Goal: Task Accomplishment & Management: Complete application form

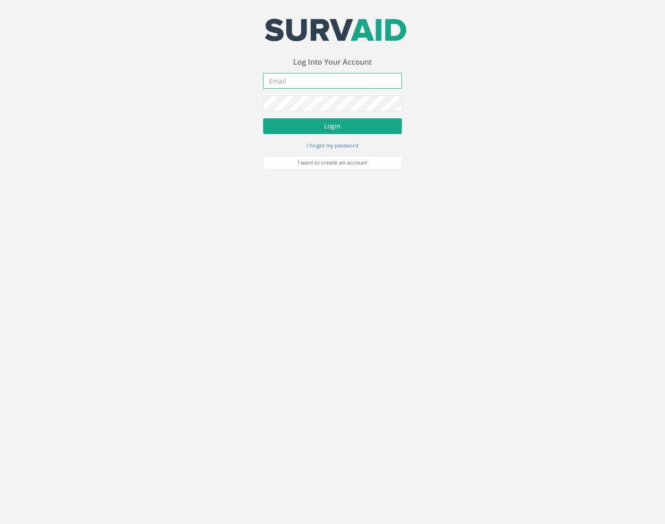
type input "[EMAIL_ADDRESS][DOMAIN_NAME]"
click at [325, 120] on button "Login" at bounding box center [332, 126] width 139 height 16
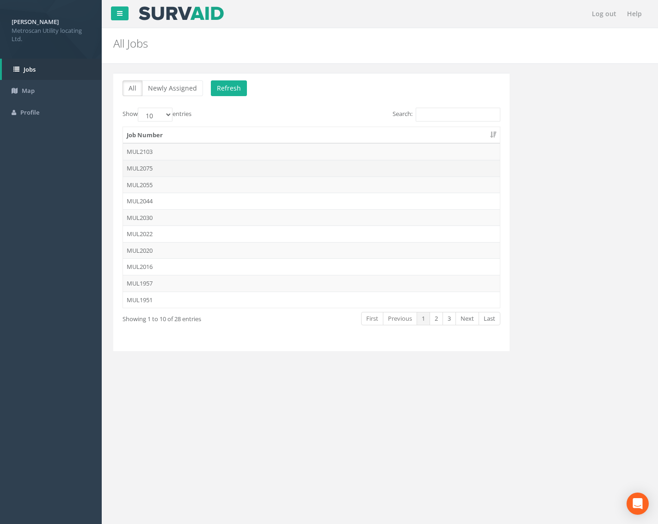
click at [173, 171] on td "MUL2075" at bounding box center [311, 168] width 377 height 17
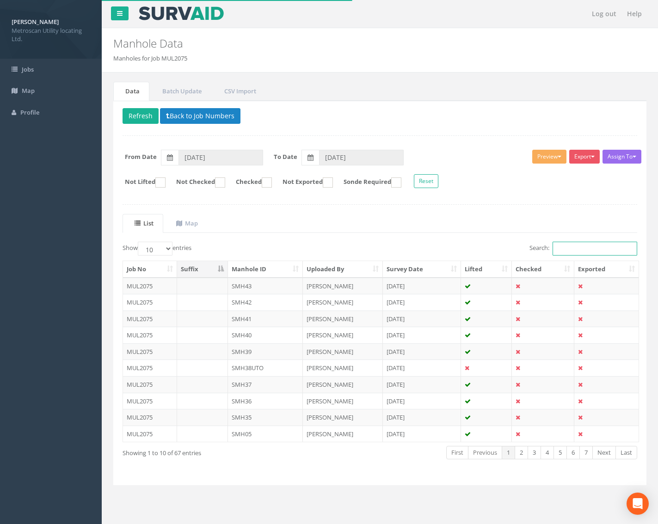
click at [557, 249] on input "Search:" at bounding box center [594, 249] width 85 height 14
type input "smh"
click at [151, 247] on select "10 25 50 100" at bounding box center [155, 249] width 35 height 14
select select "100"
click at [139, 242] on select "10 25 50 100" at bounding box center [155, 249] width 35 height 14
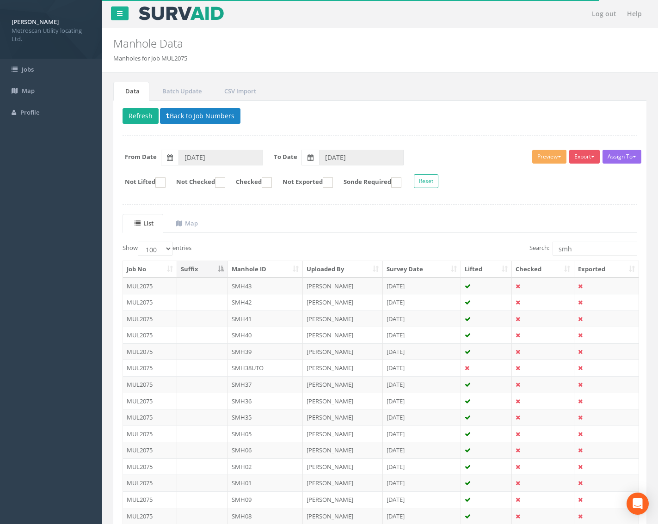
click at [259, 269] on th "Manhole ID" at bounding box center [265, 269] width 75 height 17
click at [251, 286] on td "SMH01" at bounding box center [265, 286] width 75 height 17
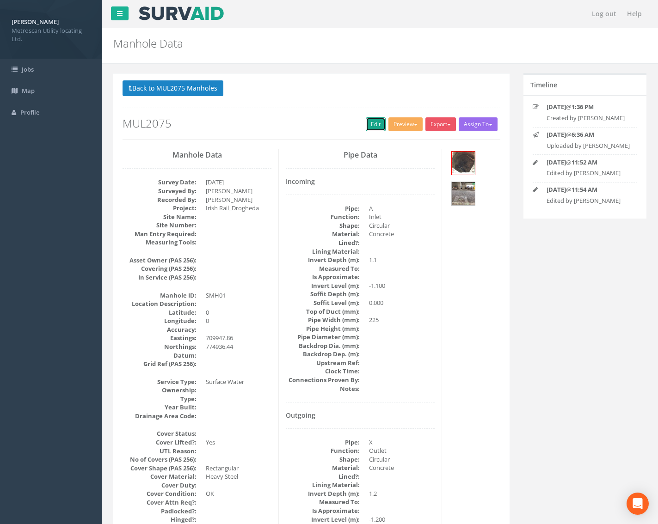
click at [368, 123] on link "Edit" at bounding box center [376, 124] width 20 height 14
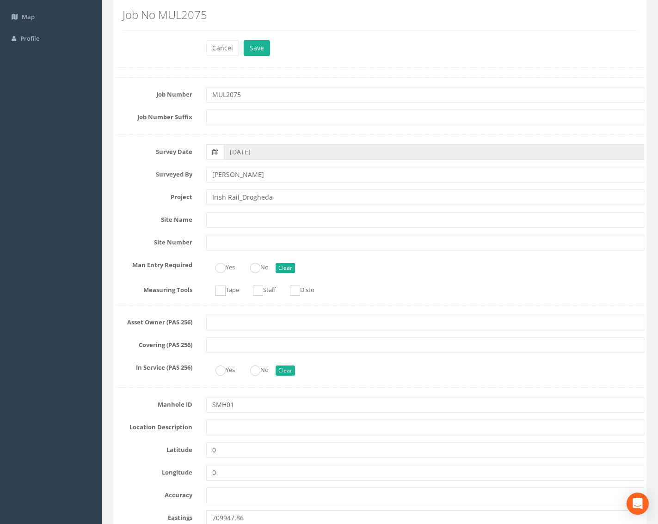
scroll to position [139, 0]
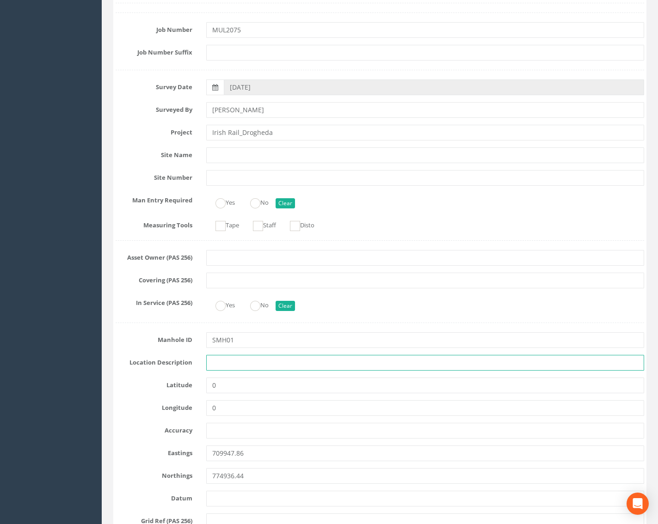
click at [226, 363] on input "text" at bounding box center [425, 363] width 438 height 16
type input "Drogheda"
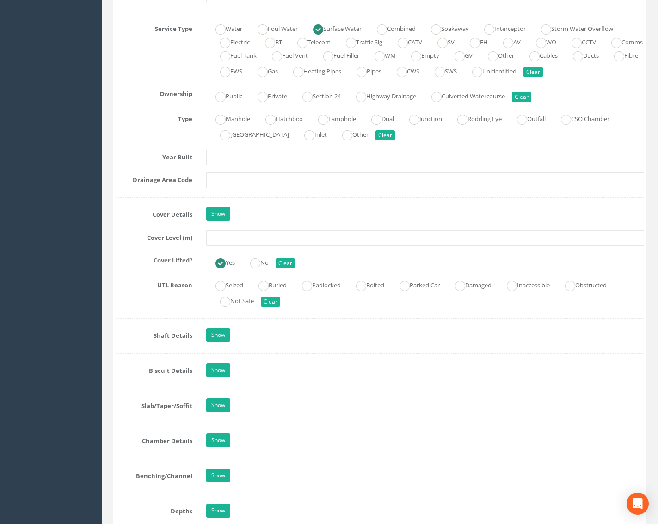
scroll to position [693, 0]
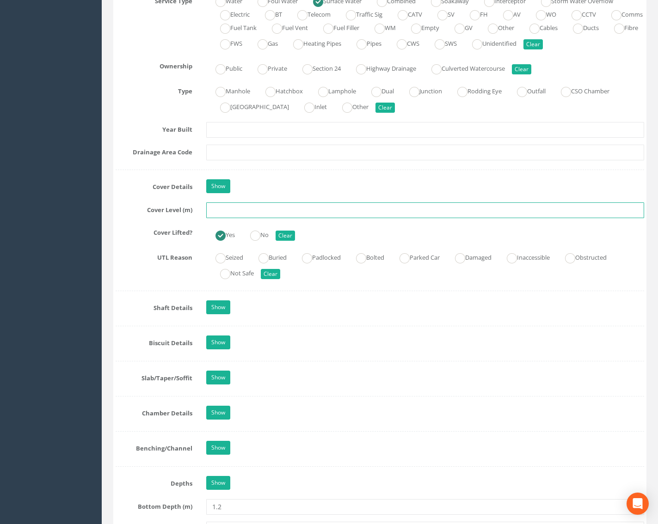
click at [225, 212] on input "text" at bounding box center [425, 210] width 438 height 16
click at [217, 216] on input "text" at bounding box center [425, 210] width 438 height 16
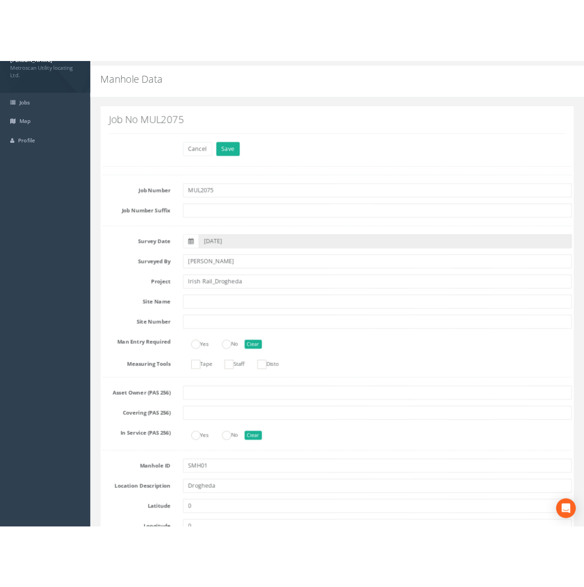
scroll to position [0, 0]
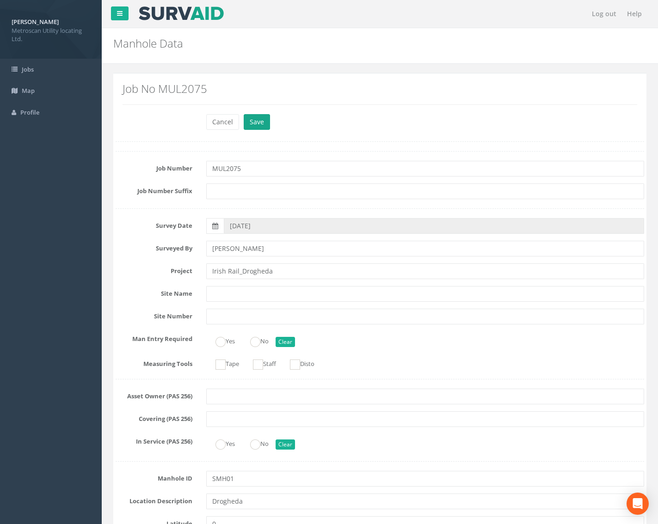
type input "29.68"
click at [255, 127] on button "Save" at bounding box center [257, 122] width 26 height 16
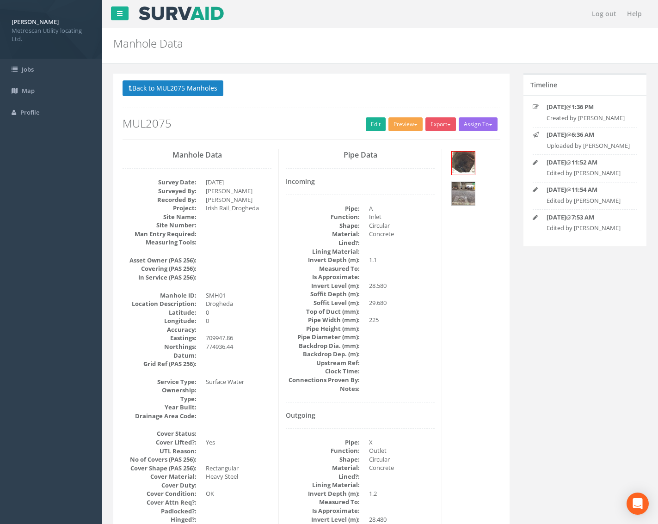
click at [405, 122] on button "Preview" at bounding box center [405, 124] width 34 height 14
click at [397, 143] on link "Metroscan Manhole" at bounding box center [388, 143] width 70 height 14
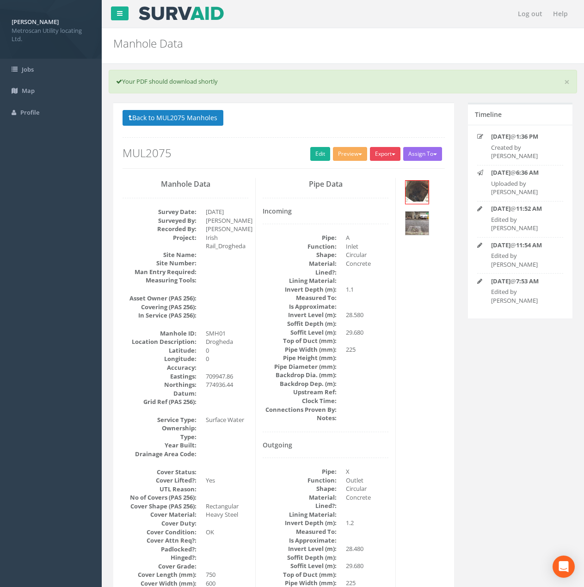
click at [382, 155] on button "Export" at bounding box center [385, 154] width 31 height 14
click at [381, 177] on link "Metroscan Manhole" at bounding box center [366, 173] width 70 height 14
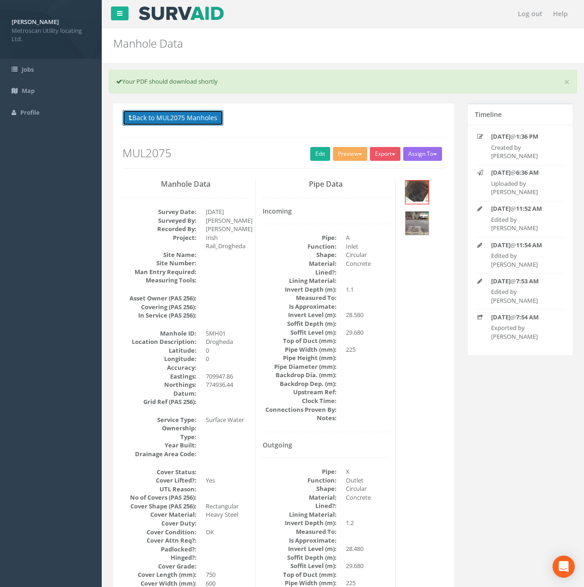
click at [200, 119] on button "Back to MUL2075 Manholes" at bounding box center [172, 118] width 101 height 16
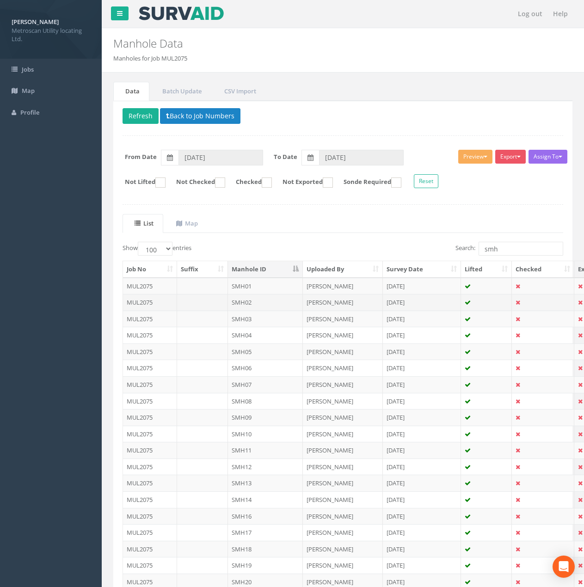
click at [252, 306] on td "SMH02" at bounding box center [265, 302] width 75 height 17
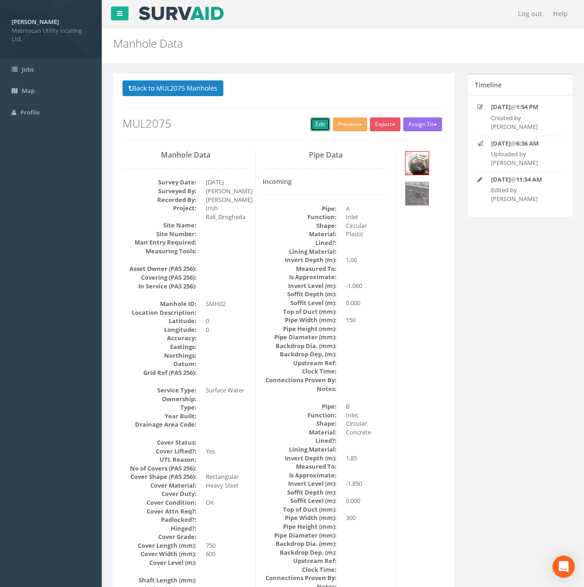
click at [321, 123] on link "Edit" at bounding box center [320, 124] width 20 height 14
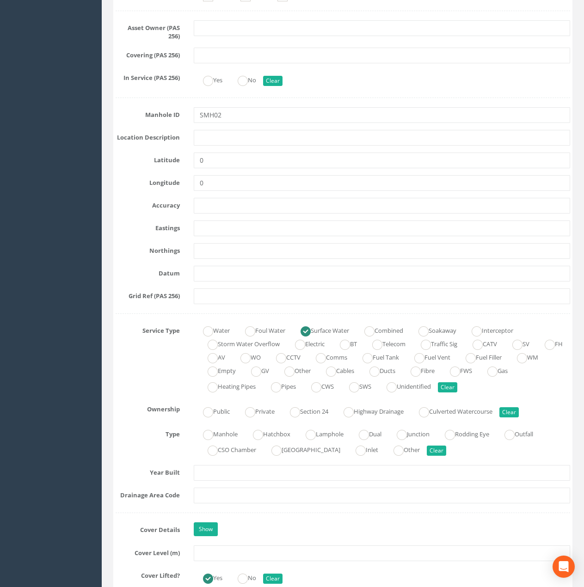
scroll to position [370, 0]
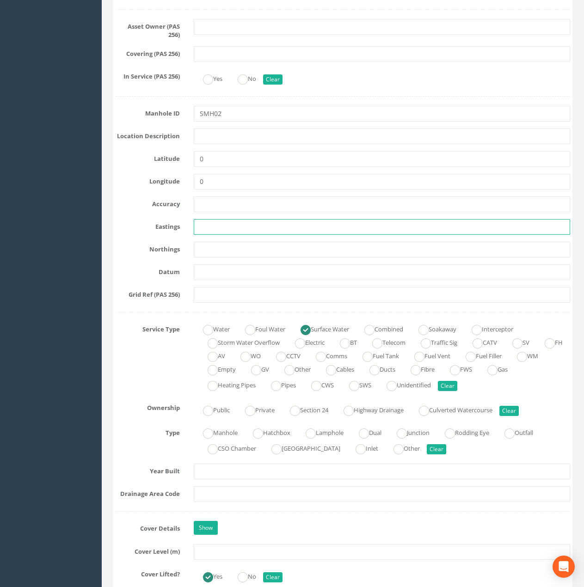
drag, startPoint x: 207, startPoint y: 225, endPoint x: 206, endPoint y: 232, distance: 7.0
click at [207, 225] on input "text" at bounding box center [382, 227] width 376 height 16
paste input "709968.49"
type input "709968.49"
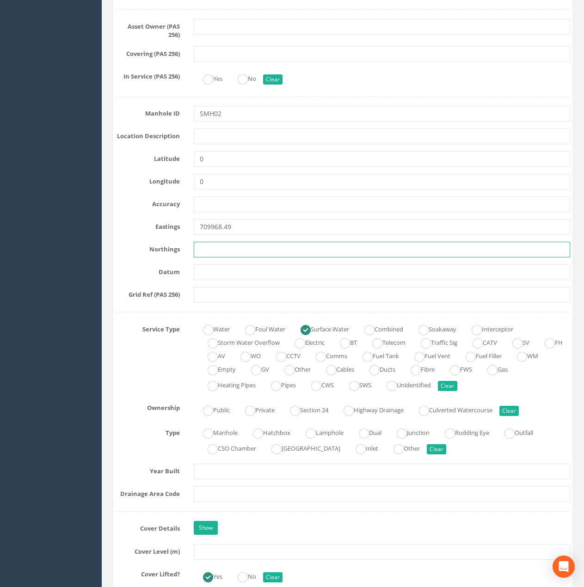
click at [228, 249] on input "text" at bounding box center [382, 250] width 376 height 16
paste input "774933.79"
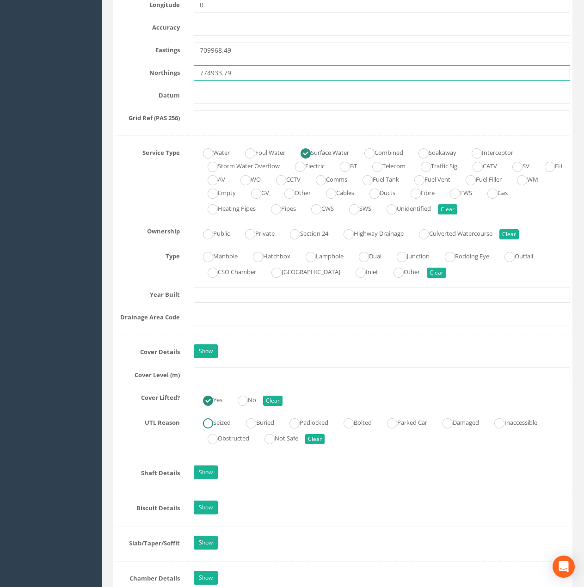
scroll to position [555, 0]
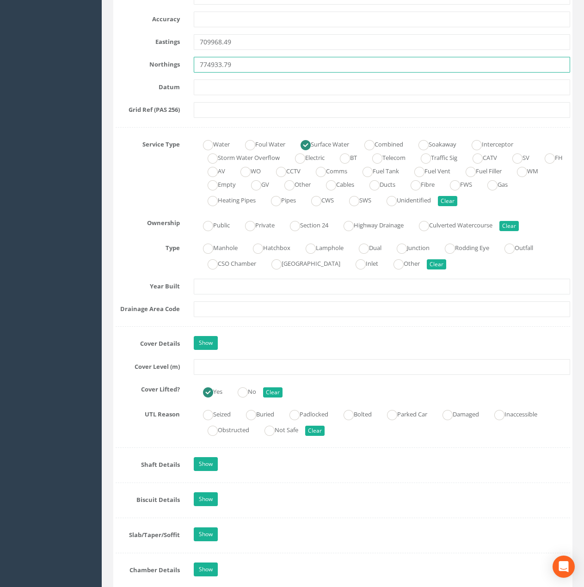
type input "774933.79"
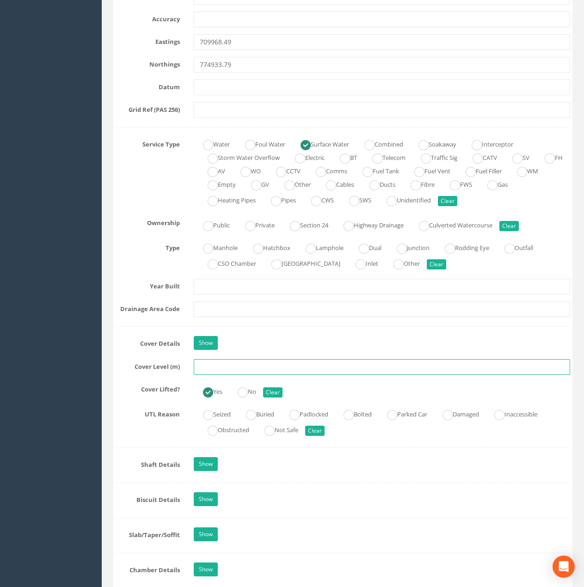
click at [219, 366] on input "text" at bounding box center [382, 367] width 376 height 16
click at [203, 369] on input "`29.72" at bounding box center [382, 367] width 376 height 16
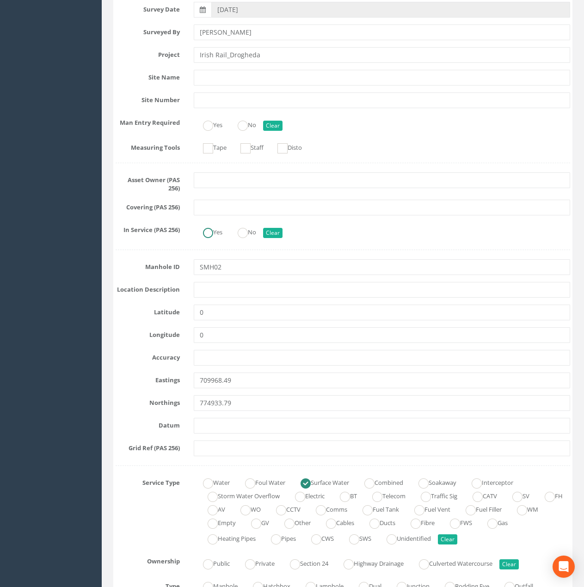
scroll to position [185, 0]
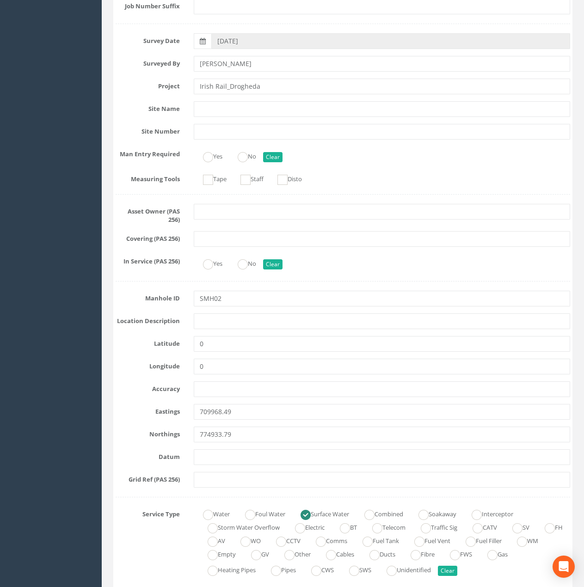
type input "29.72"
click at [209, 321] on input "text" at bounding box center [382, 321] width 376 height 16
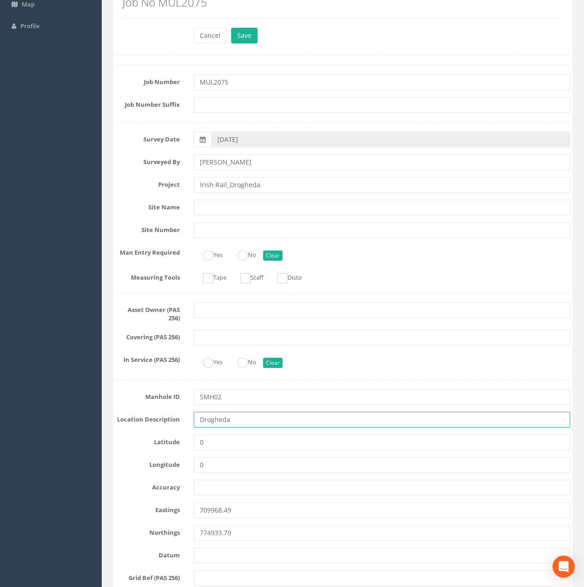
scroll to position [0, 0]
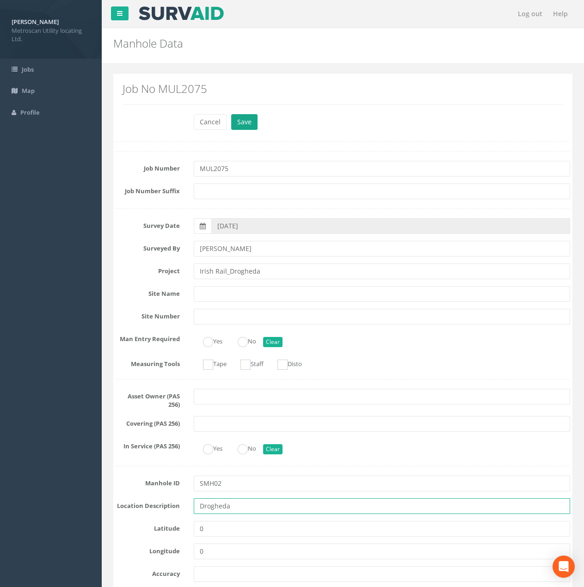
type input "Drogheda"
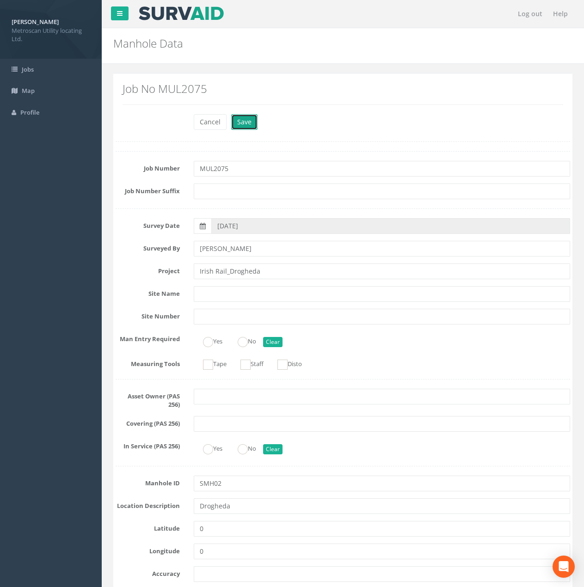
click at [241, 117] on button "Save" at bounding box center [244, 122] width 26 height 16
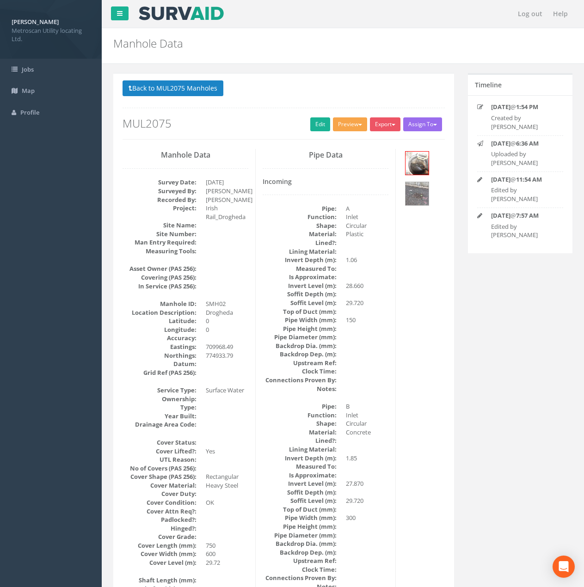
click at [337, 121] on button "Preview" at bounding box center [350, 124] width 34 height 14
click at [337, 141] on link "Metroscan Manhole" at bounding box center [333, 143] width 70 height 14
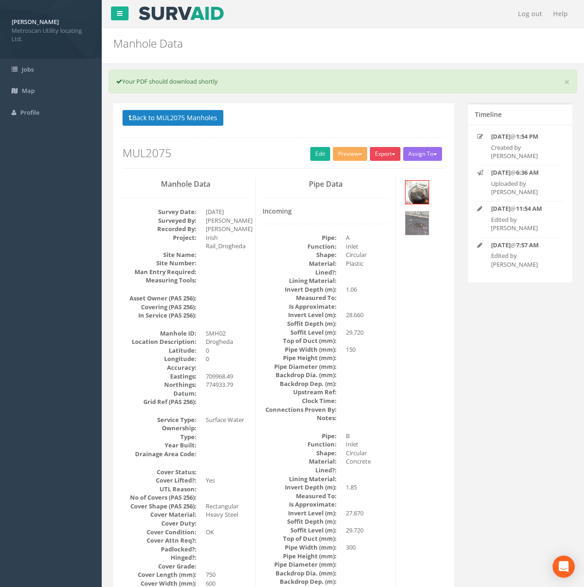
click at [376, 153] on button "Export" at bounding box center [385, 154] width 31 height 14
click at [377, 173] on link "Metroscan Manhole" at bounding box center [366, 173] width 70 height 14
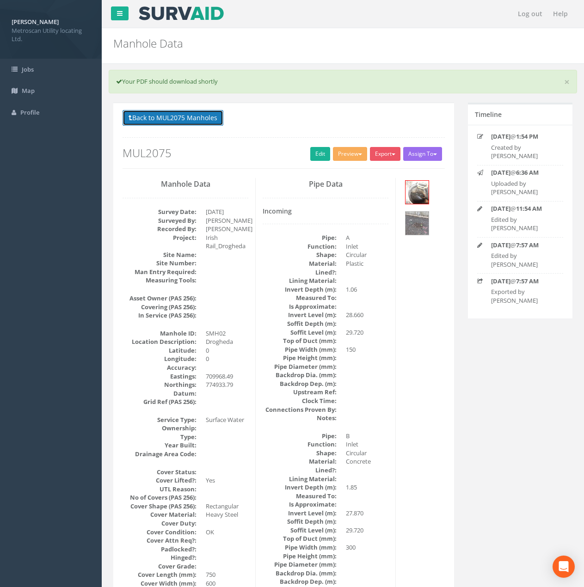
click at [182, 120] on button "Back to MUL2075 Manholes" at bounding box center [172, 118] width 101 height 16
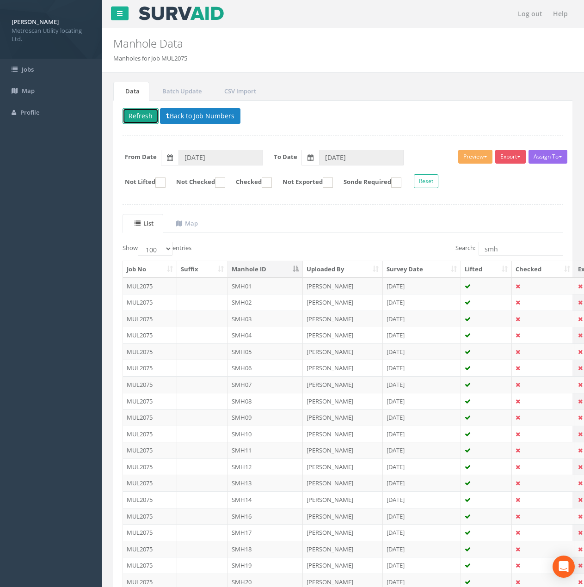
click at [150, 117] on button "Refresh" at bounding box center [140, 116] width 36 height 16
click at [252, 316] on td "SMH03" at bounding box center [265, 319] width 75 height 17
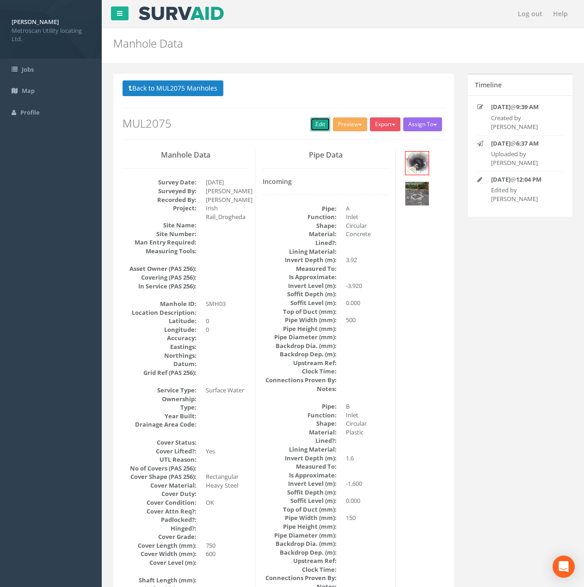
click at [314, 122] on link "Edit" at bounding box center [320, 124] width 20 height 14
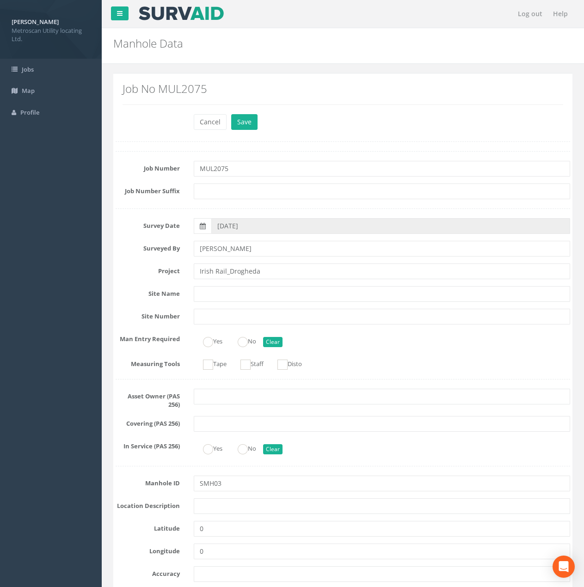
scroll to position [139, 0]
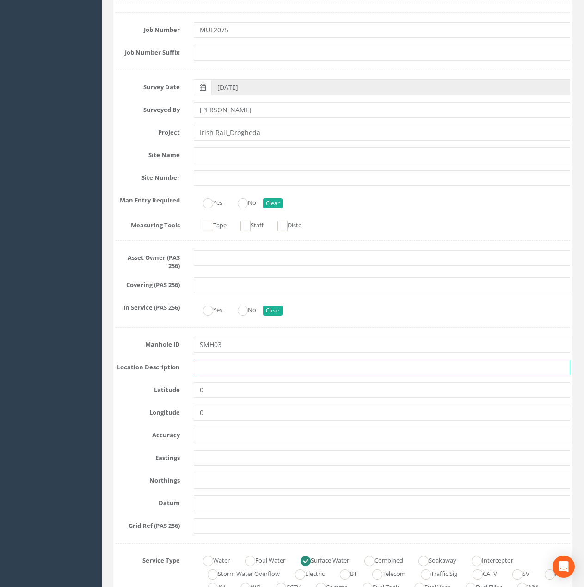
click at [216, 372] on input "text" at bounding box center [382, 368] width 376 height 16
type input "Drogheda"
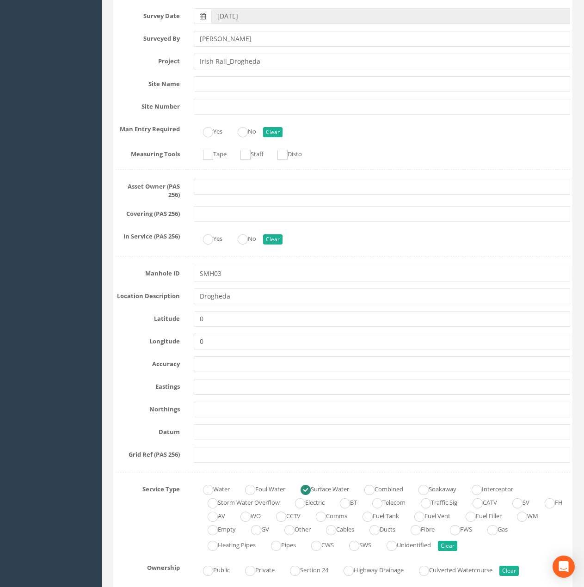
scroll to position [231, 0]
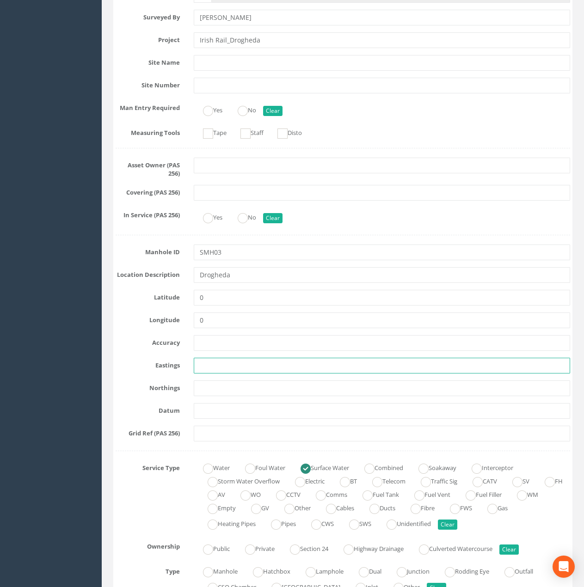
click at [209, 366] on input "text" at bounding box center [382, 366] width 376 height 16
paste input "709899.49"
type input "709899.49"
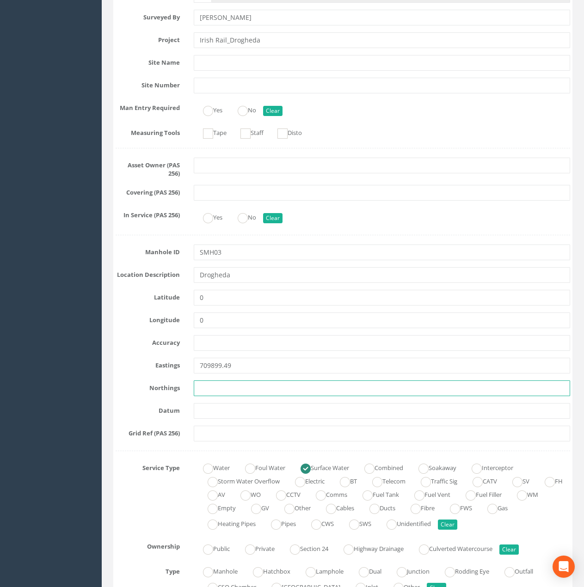
click at [209, 393] on input "text" at bounding box center [382, 388] width 376 height 16
paste input "774946.48"
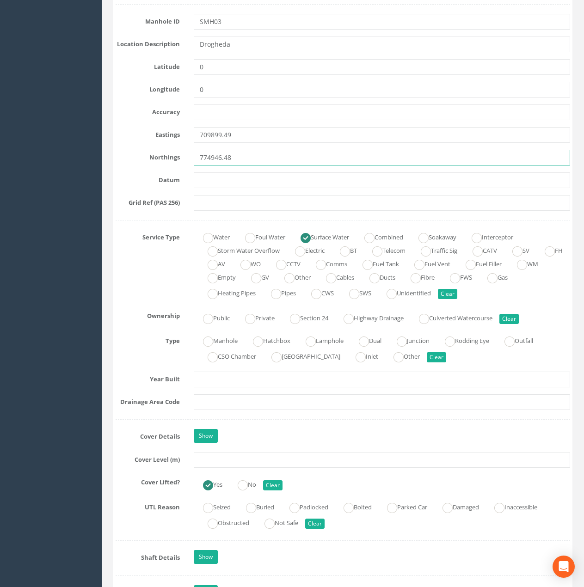
scroll to position [462, 0]
type input "774946.48"
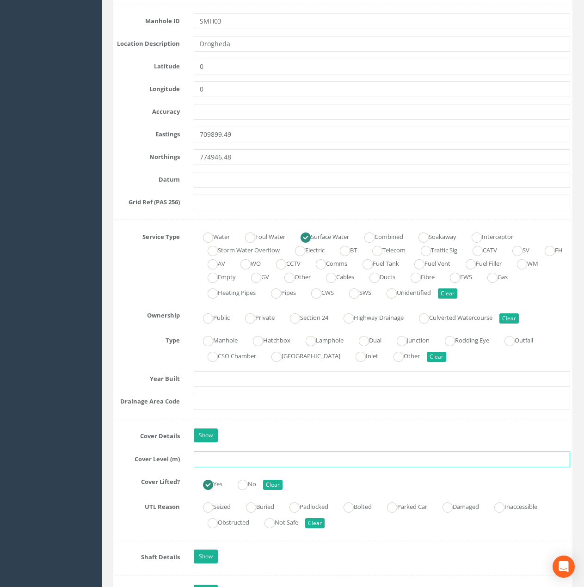
click at [202, 464] on input "text" at bounding box center [382, 460] width 376 height 16
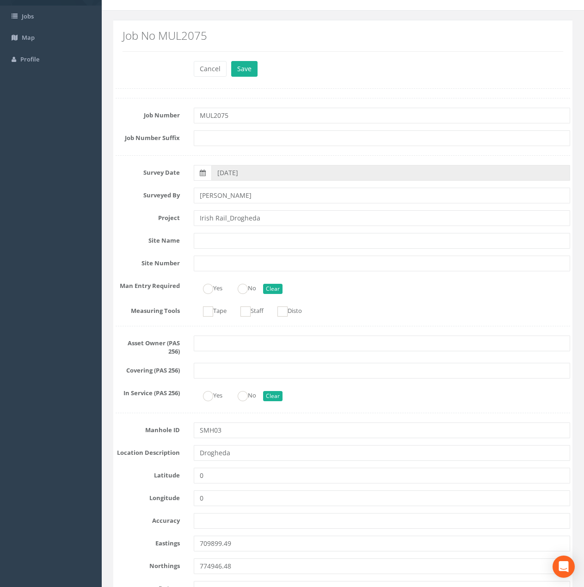
scroll to position [0, 0]
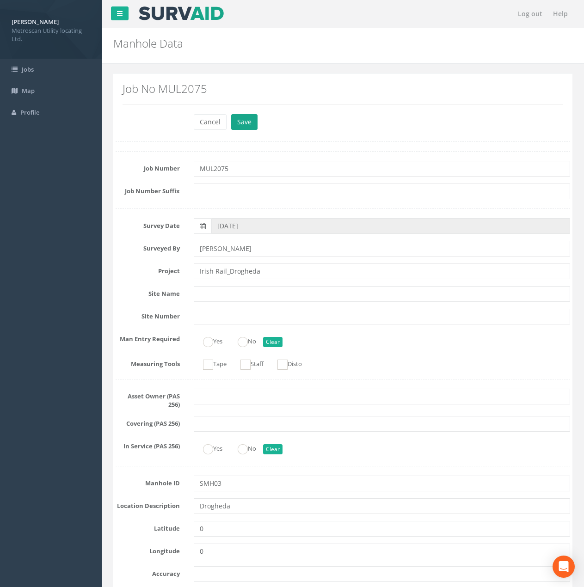
type input "29.63"
click at [243, 122] on button "Save" at bounding box center [244, 122] width 26 height 16
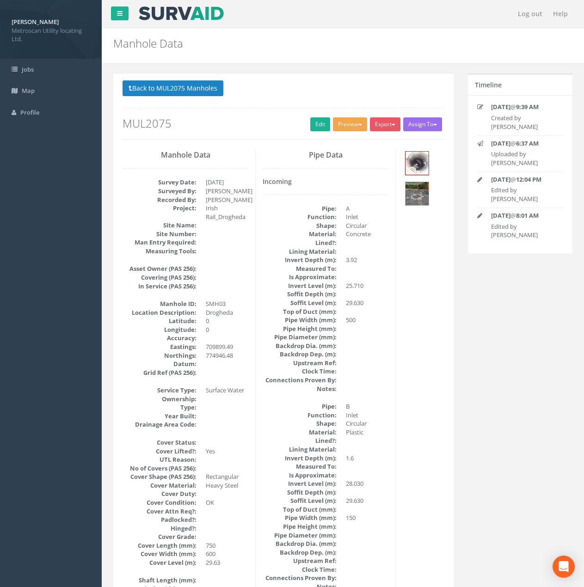
click at [342, 125] on button "Preview" at bounding box center [350, 124] width 34 height 14
click at [335, 139] on link "Metroscan Manhole" at bounding box center [333, 143] width 70 height 14
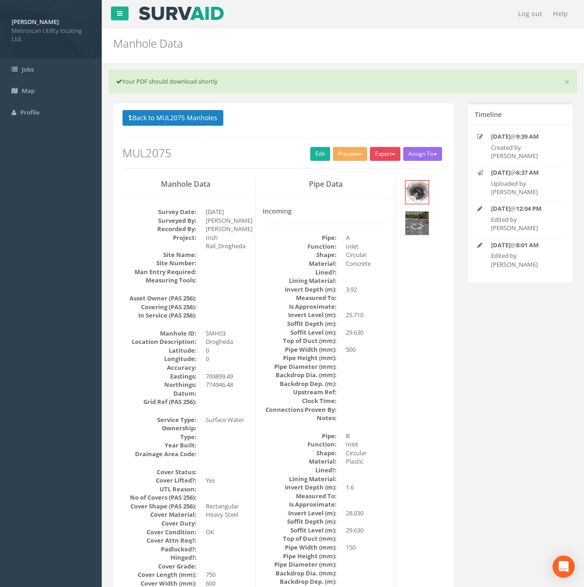
click at [377, 149] on button "Export" at bounding box center [385, 154] width 31 height 14
click at [365, 174] on link "Metroscan Manhole" at bounding box center [366, 173] width 70 height 14
click at [382, 156] on button "Export" at bounding box center [385, 154] width 31 height 14
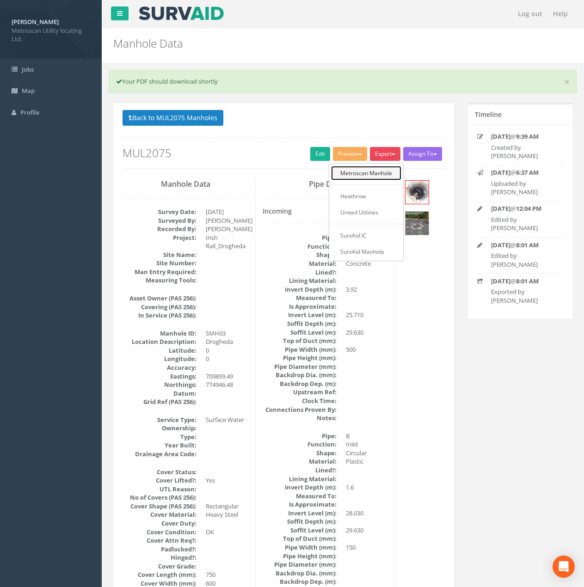
click at [373, 173] on link "Metroscan Manhole" at bounding box center [366, 173] width 70 height 14
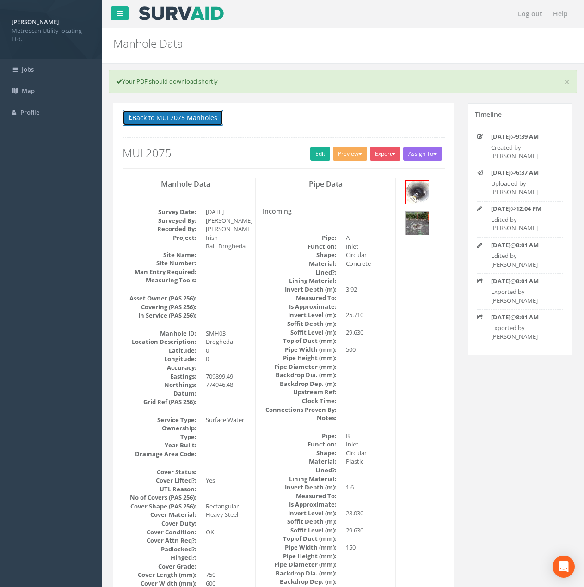
click at [185, 115] on button "Back to MUL2075 Manholes" at bounding box center [172, 118] width 101 height 16
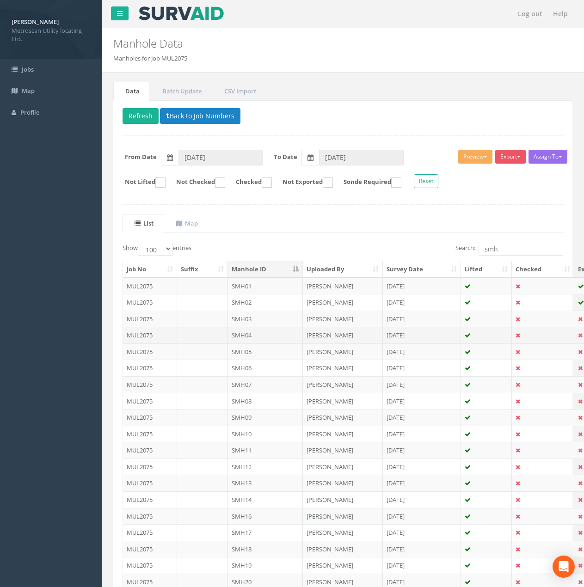
click at [268, 337] on td "SMH04" at bounding box center [265, 335] width 75 height 17
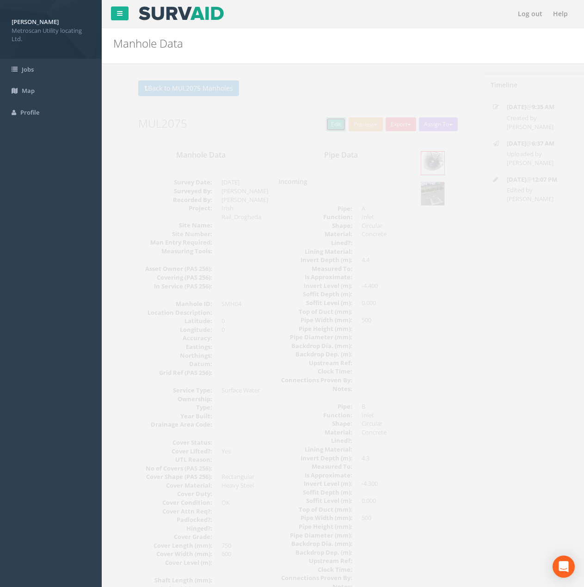
drag, startPoint x: 322, startPoint y: 127, endPoint x: 2, endPoint y: 292, distance: 359.7
click at [322, 127] on link "Edit" at bounding box center [320, 124] width 20 height 14
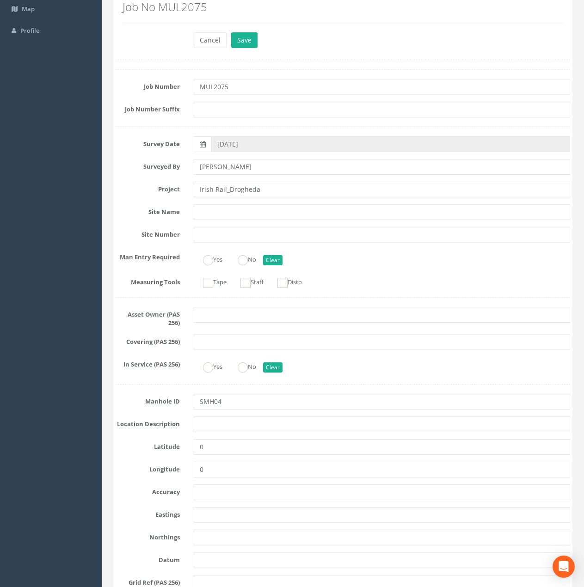
scroll to position [92, 0]
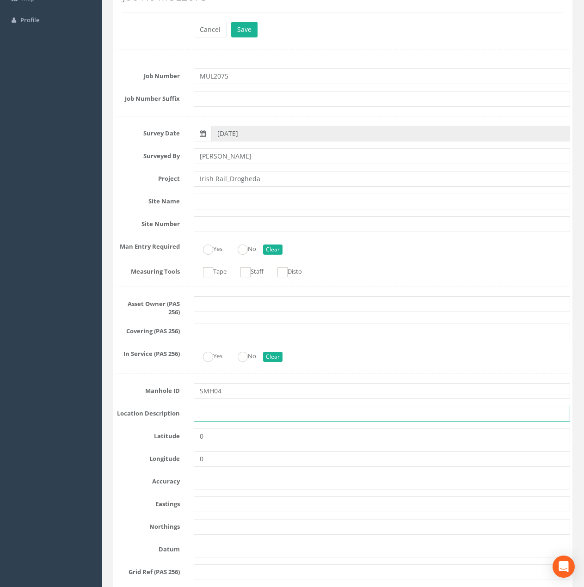
click at [214, 410] on input "text" at bounding box center [382, 414] width 376 height 16
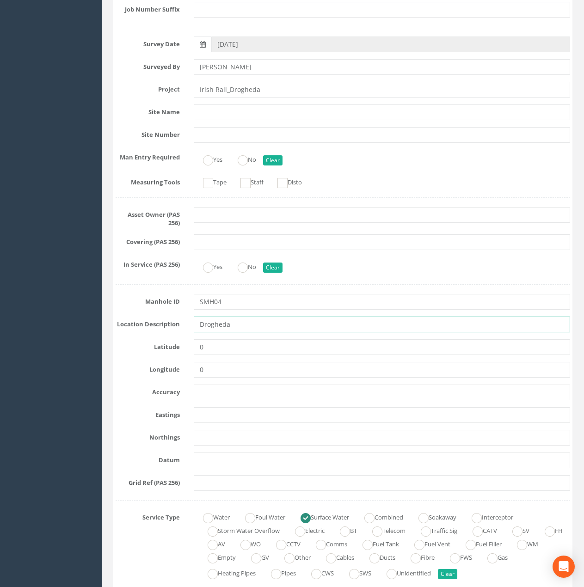
scroll to position [185, 0]
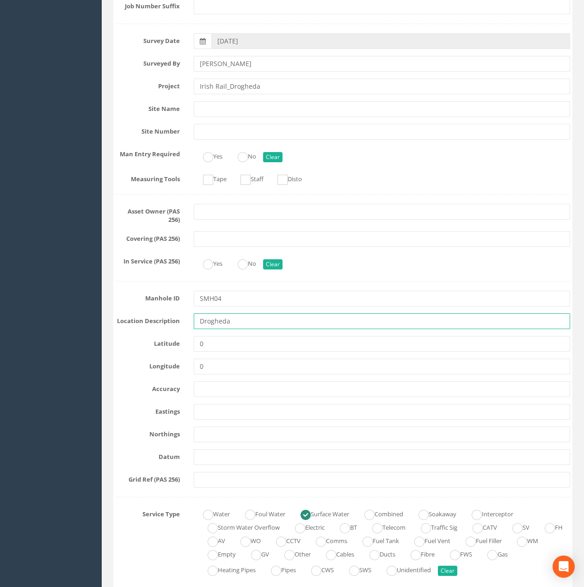
type input "Drogheda"
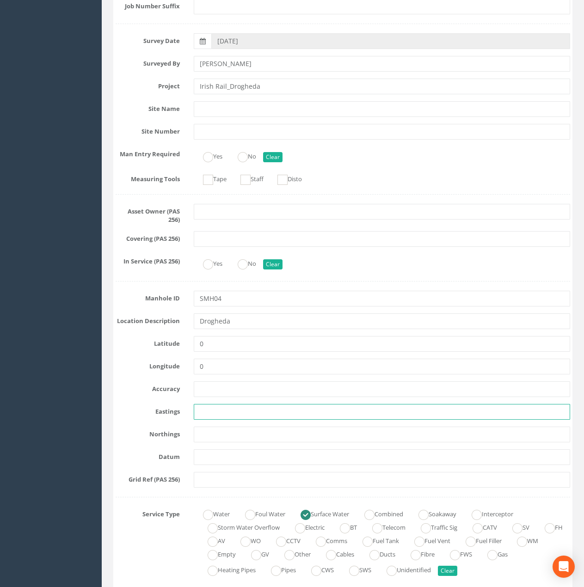
click at [204, 412] on input "text" at bounding box center [382, 412] width 376 height 16
paste input "709896.56"
type input "709896.56"
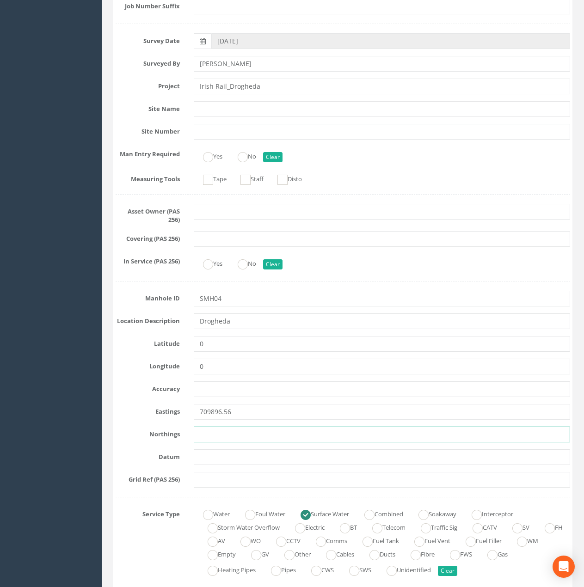
click at [204, 430] on input "text" at bounding box center [382, 435] width 376 height 16
click at [209, 434] on input "text" at bounding box center [382, 435] width 376 height 16
paste input "774945.79"
drag, startPoint x: 198, startPoint y: 433, endPoint x: 183, endPoint y: 435, distance: 15.4
click at [183, 435] on div "Northings 774945.79" at bounding box center [343, 435] width 468 height 16
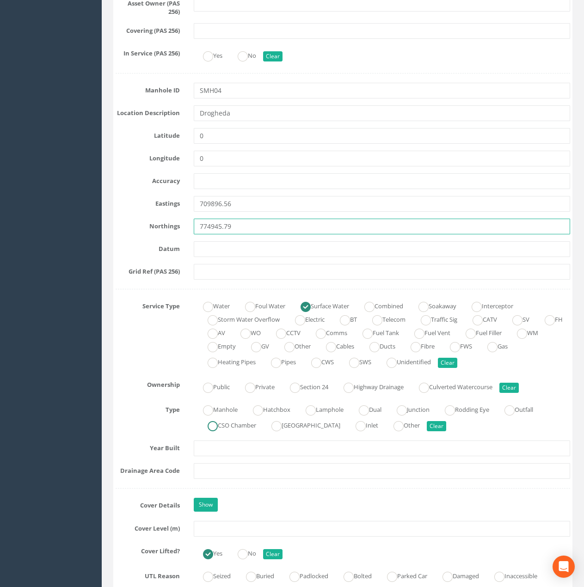
scroll to position [416, 0]
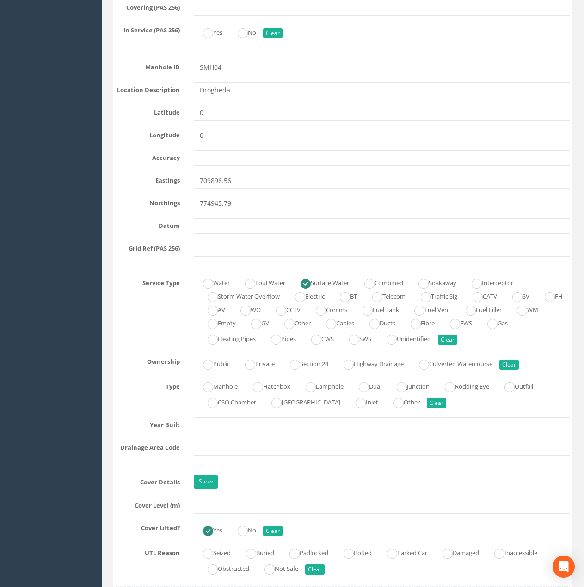
type input "774945.79"
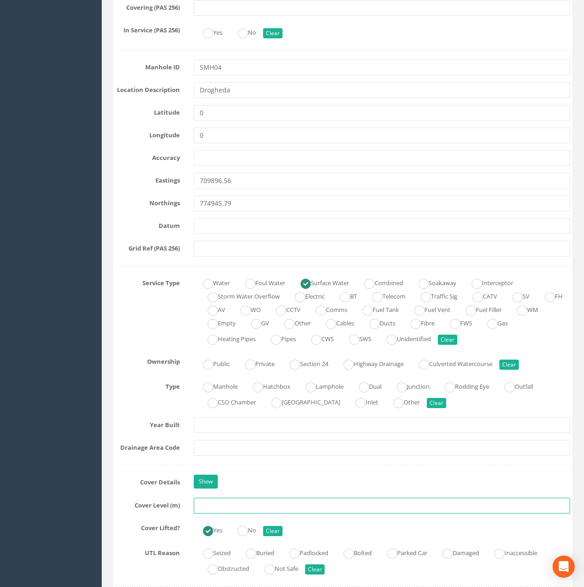
click at [196, 499] on input "text" at bounding box center [382, 506] width 376 height 16
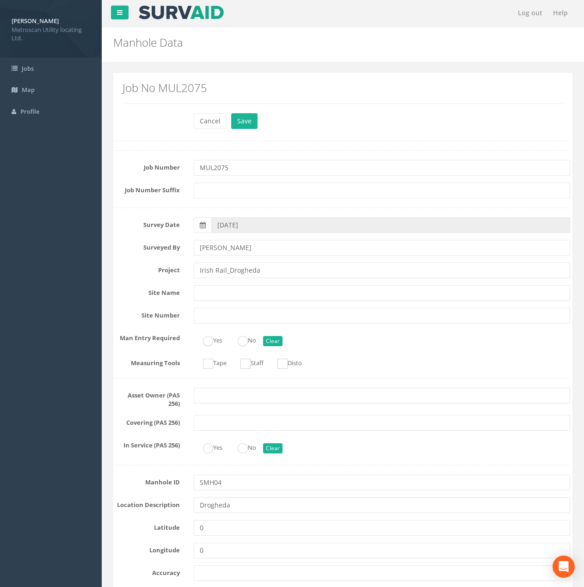
scroll to position [0, 0]
type input "29.65"
click at [244, 125] on button "Save" at bounding box center [244, 122] width 26 height 16
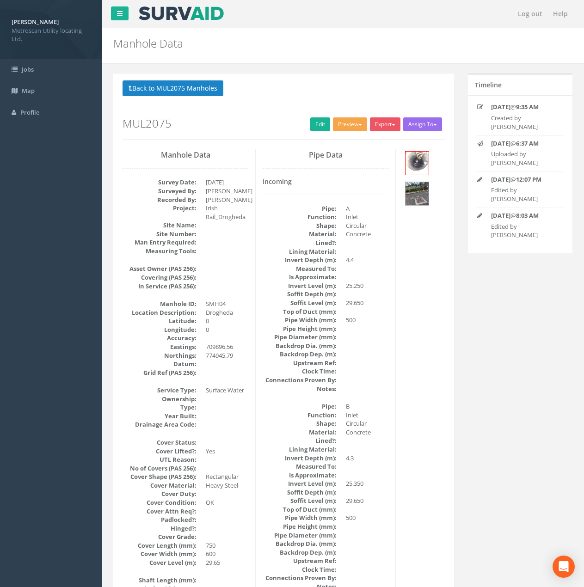
click at [339, 124] on button "Preview" at bounding box center [350, 124] width 34 height 14
click at [332, 143] on link "Metroscan Manhole" at bounding box center [333, 143] width 70 height 14
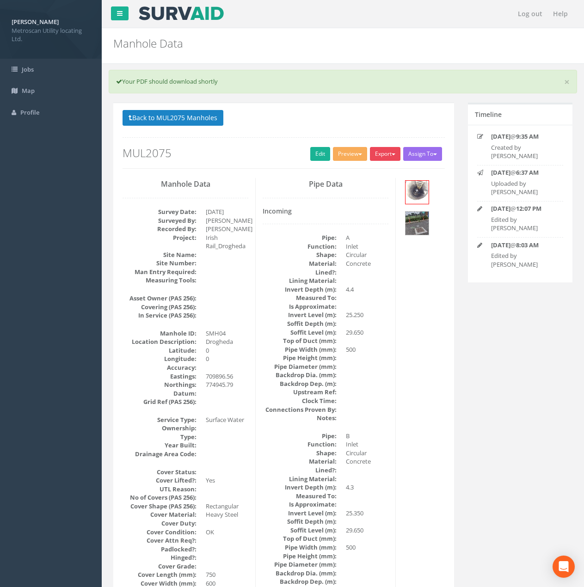
click at [380, 156] on button "Export" at bounding box center [385, 154] width 31 height 14
click at [353, 172] on link "Metroscan Manhole" at bounding box center [366, 173] width 70 height 14
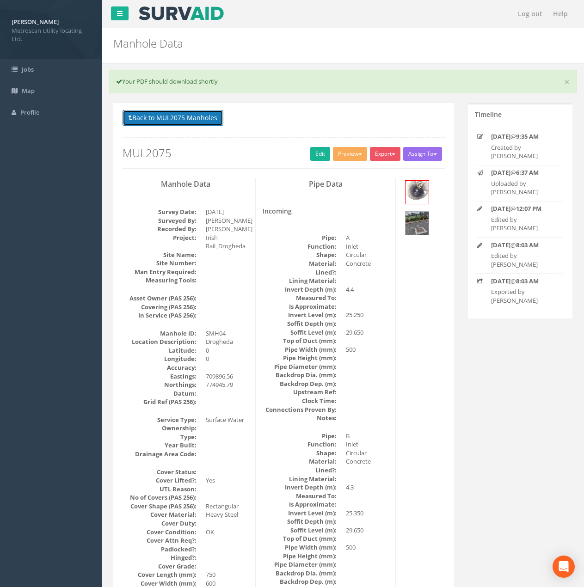
click at [163, 119] on button "Back to MUL2075 Manholes" at bounding box center [172, 118] width 101 height 16
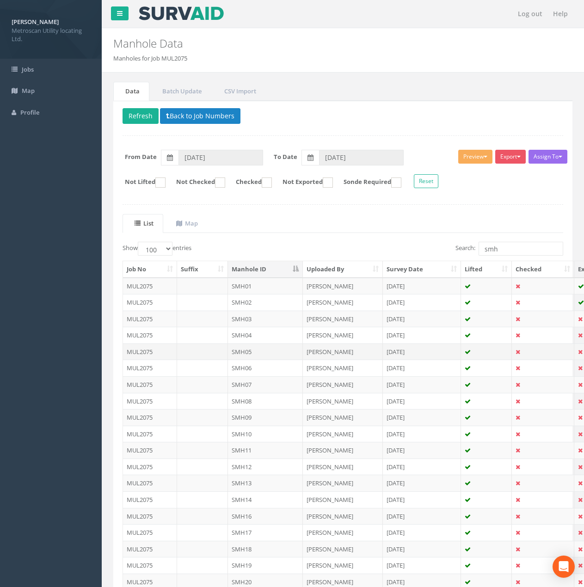
click at [256, 355] on td "SMH05" at bounding box center [265, 351] width 75 height 17
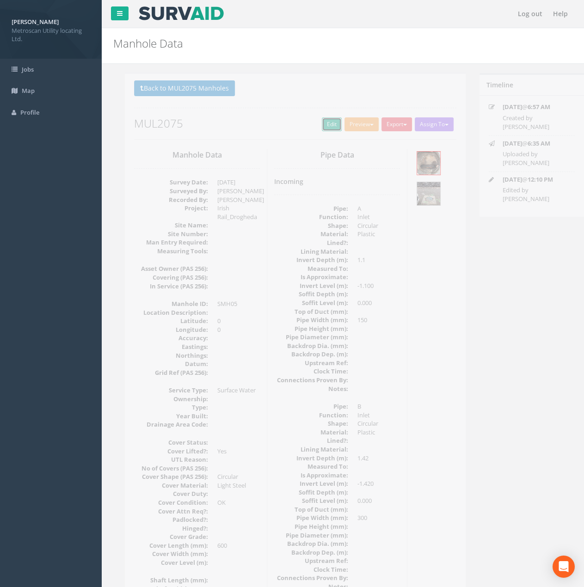
click at [319, 125] on link "Edit" at bounding box center [320, 124] width 20 height 14
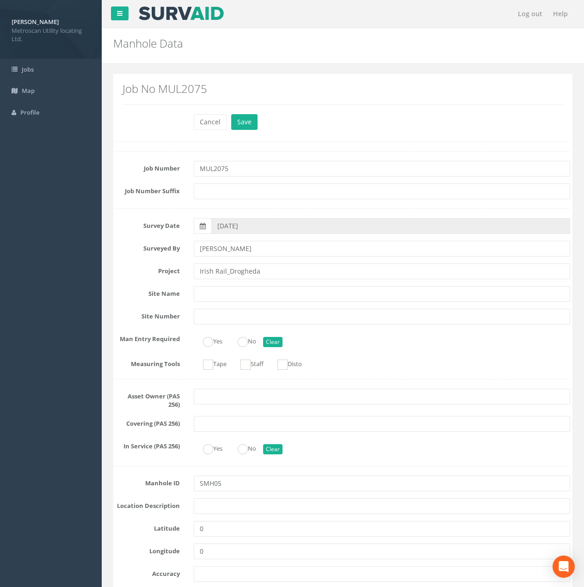
scroll to position [139, 0]
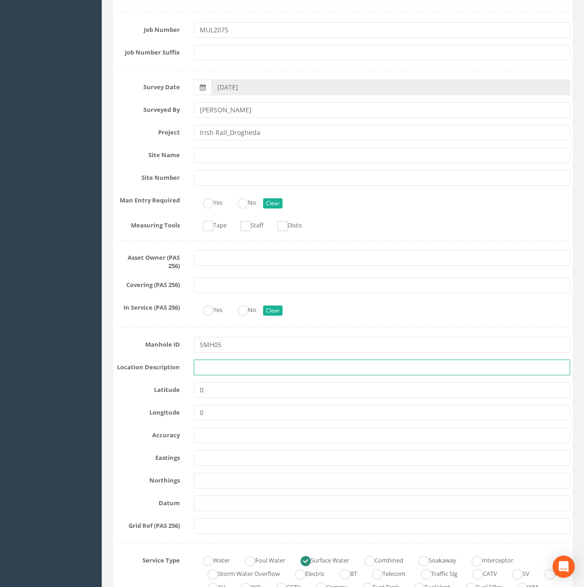
click at [228, 369] on input "text" at bounding box center [382, 368] width 376 height 16
type input "Drogheda"
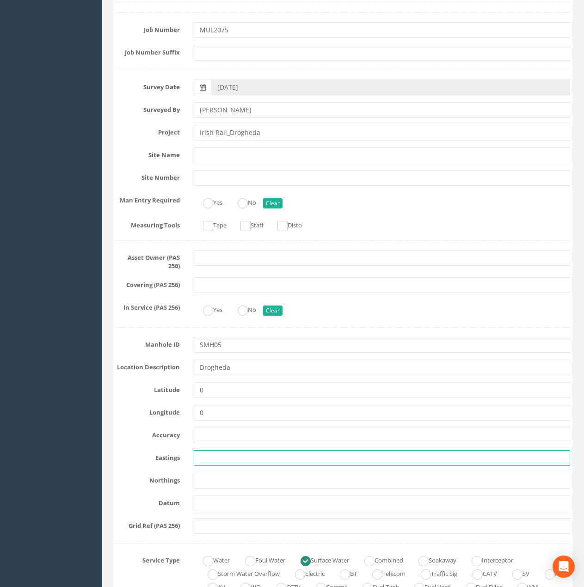
drag, startPoint x: 213, startPoint y: 462, endPoint x: 210, endPoint y: 456, distance: 6.9
click at [213, 462] on input "text" at bounding box center [382, 458] width 376 height 16
paste input "710054.41"
type input "710054.41"
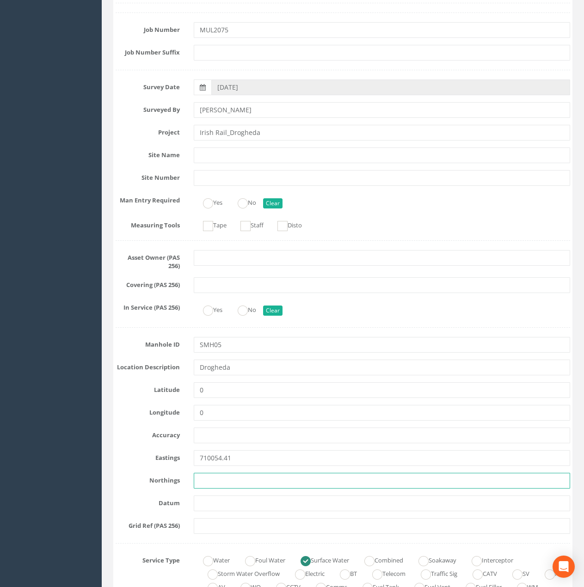
click at [207, 480] on input "text" at bounding box center [382, 481] width 376 height 16
paste input "774916.96"
type input "774916.96"
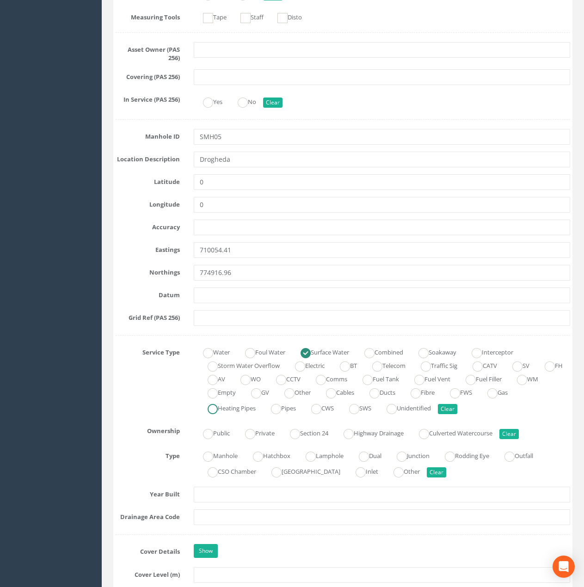
scroll to position [370, 0]
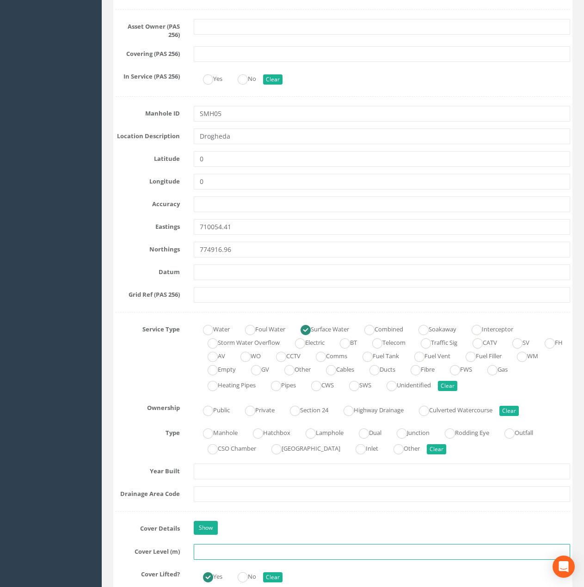
click at [197, 524] on input "text" at bounding box center [382, 552] width 376 height 16
paste input "29.70"
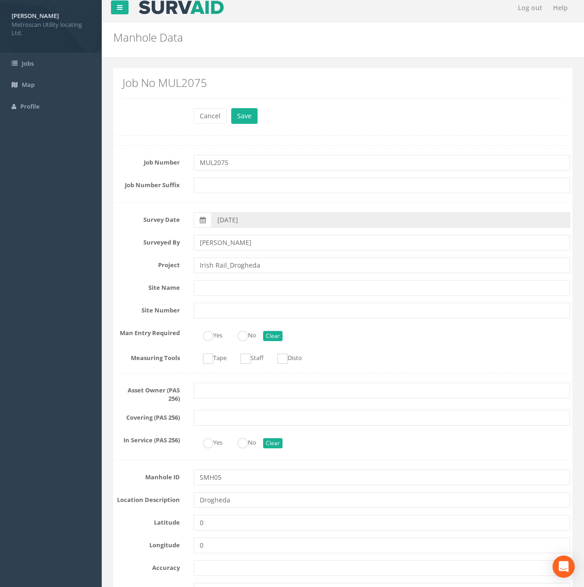
scroll to position [0, 0]
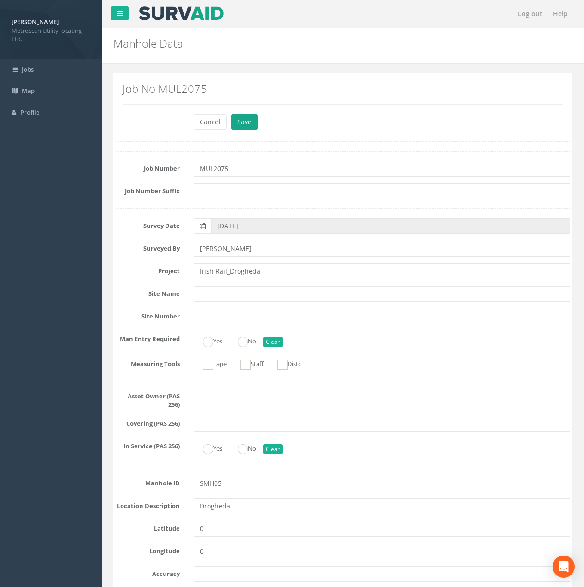
type input "29.70"
click at [238, 125] on button "Save" at bounding box center [244, 122] width 26 height 16
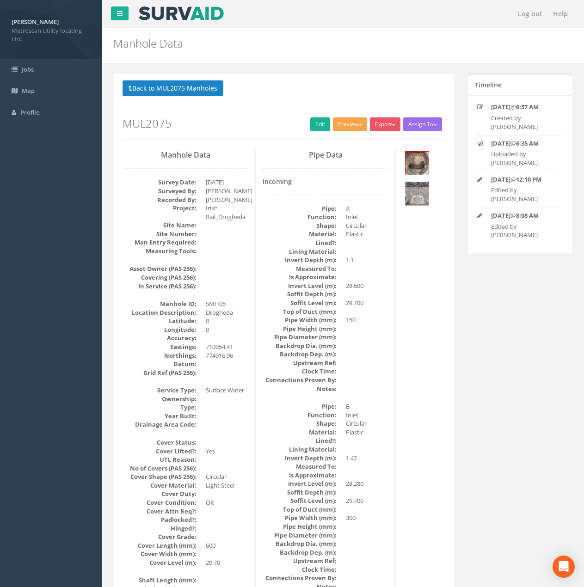
click at [344, 122] on button "Preview" at bounding box center [350, 124] width 34 height 14
click at [344, 138] on link "Metroscan Manhole" at bounding box center [333, 143] width 70 height 14
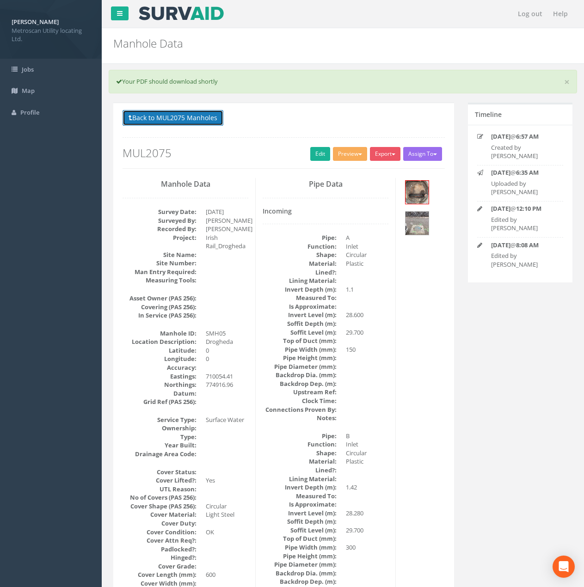
click at [176, 116] on button "Back to MUL2075 Manholes" at bounding box center [172, 118] width 101 height 16
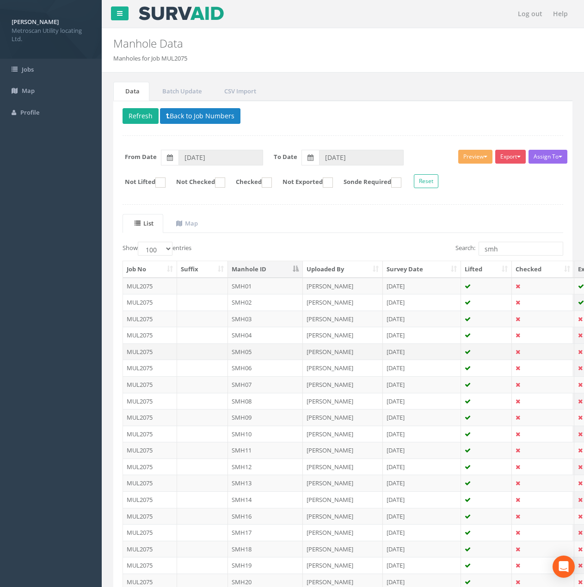
click at [249, 352] on td "SMH05" at bounding box center [265, 351] width 75 height 17
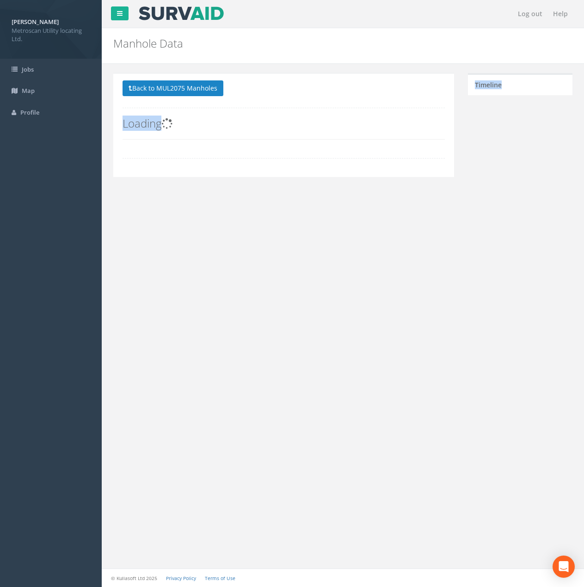
click at [249, 352] on div "Log out Help Manhole Data Manholes for Job MUL2075 × There was an error fetchin…" at bounding box center [343, 293] width 482 height 587
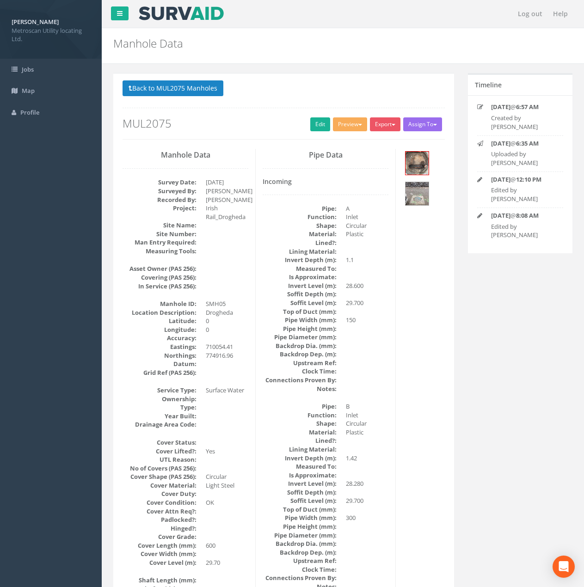
click at [184, 97] on p "Back to MUL2075 Manholes Back to Map" at bounding box center [283, 89] width 322 height 18
click at [189, 87] on button "Back to MUL2075 Manholes" at bounding box center [172, 88] width 101 height 16
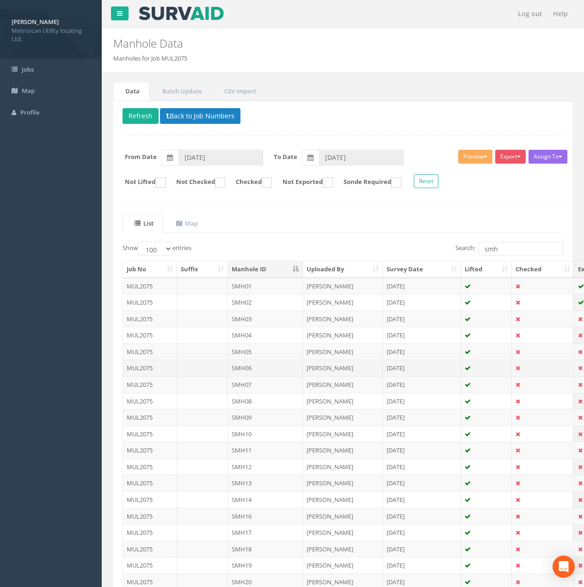
click at [218, 371] on td at bounding box center [202, 368] width 51 height 17
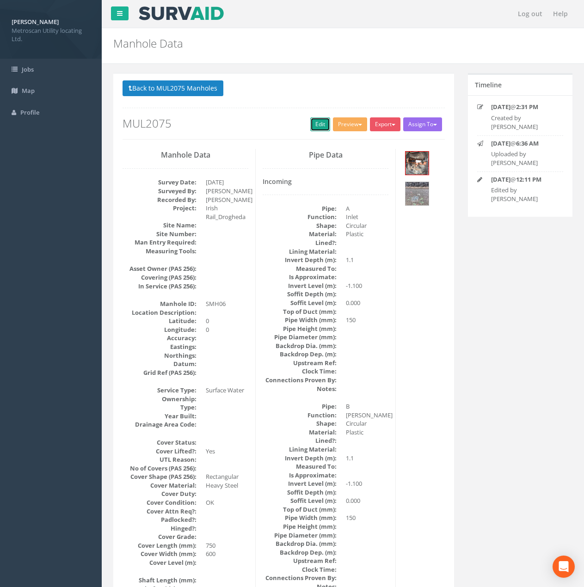
click at [315, 122] on link "Edit" at bounding box center [320, 124] width 20 height 14
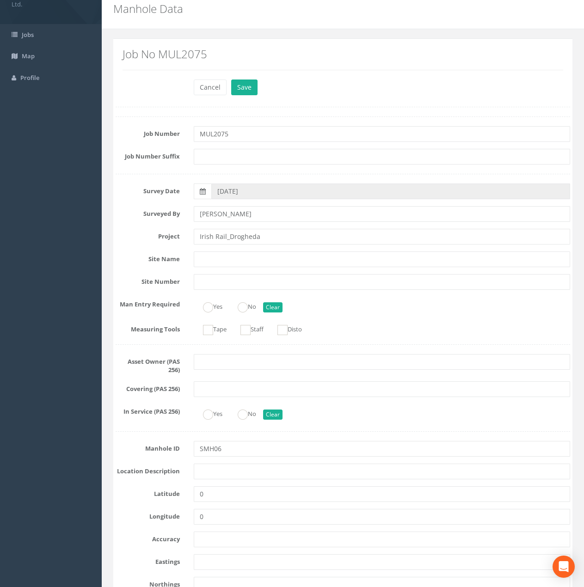
scroll to position [46, 0]
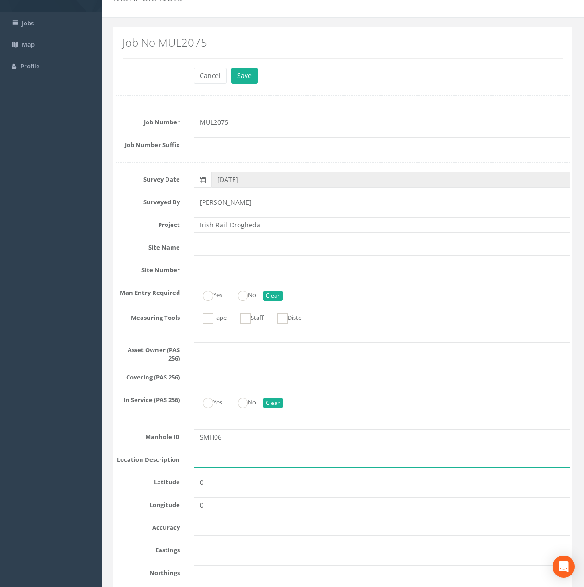
click at [202, 460] on input "text" at bounding box center [382, 460] width 376 height 16
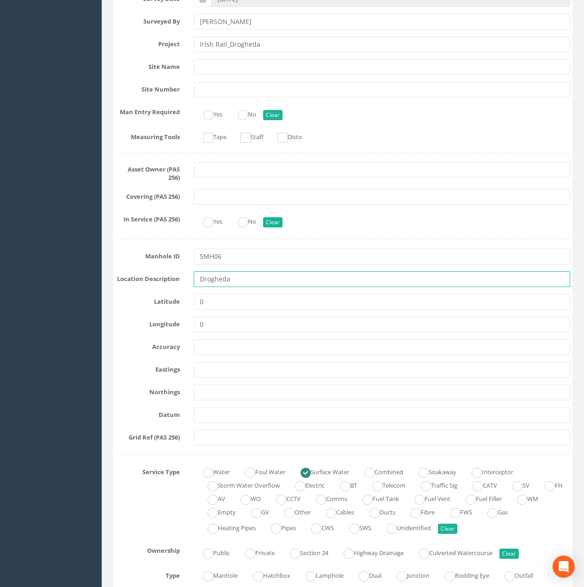
scroll to position [231, 0]
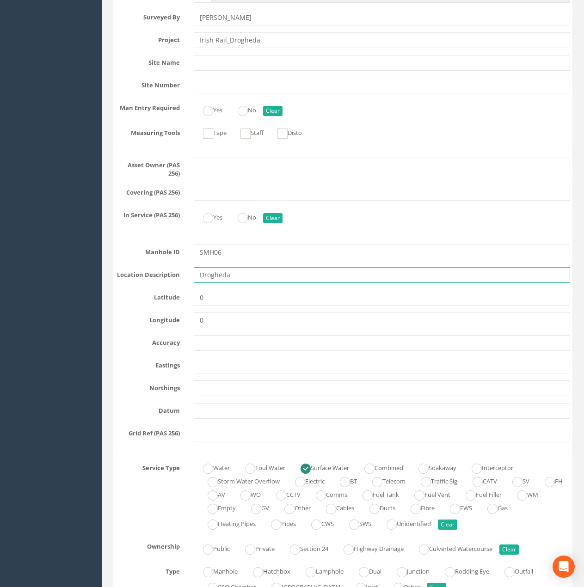
type input "Drogheda"
click at [217, 364] on input "text" at bounding box center [382, 366] width 376 height 16
paste input "710106.72"
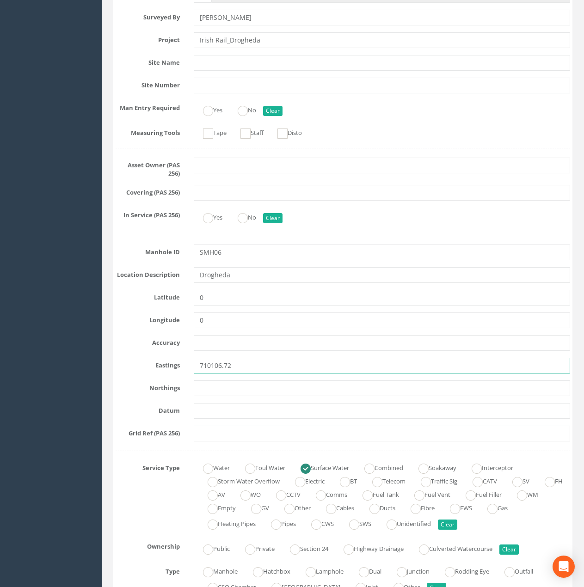
type input "710106.72"
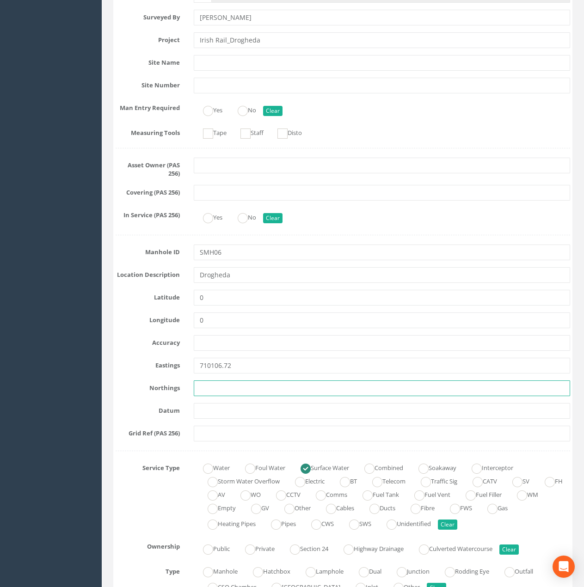
click at [211, 387] on input "text" at bounding box center [382, 388] width 376 height 16
paste input "774907.35"
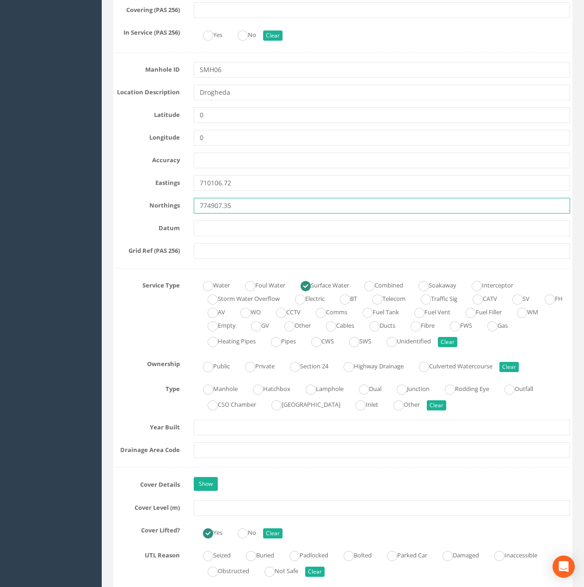
scroll to position [416, 0]
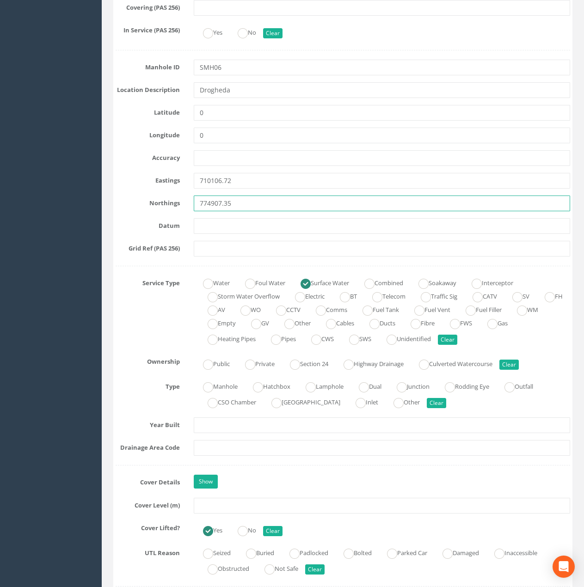
type input "774907.35"
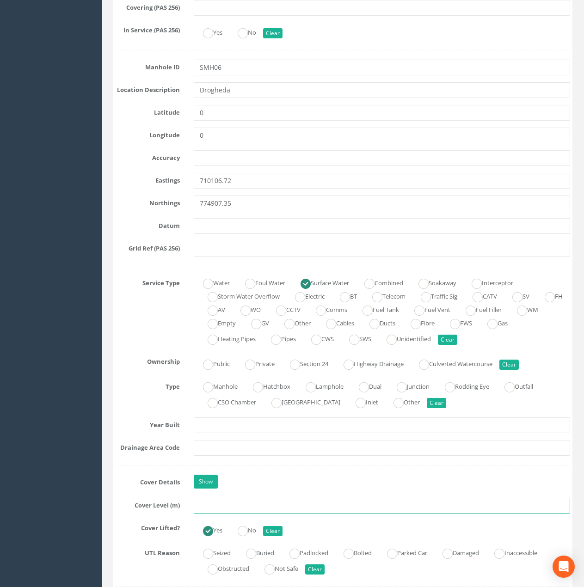
click at [199, 502] on input "text" at bounding box center [382, 506] width 376 height 16
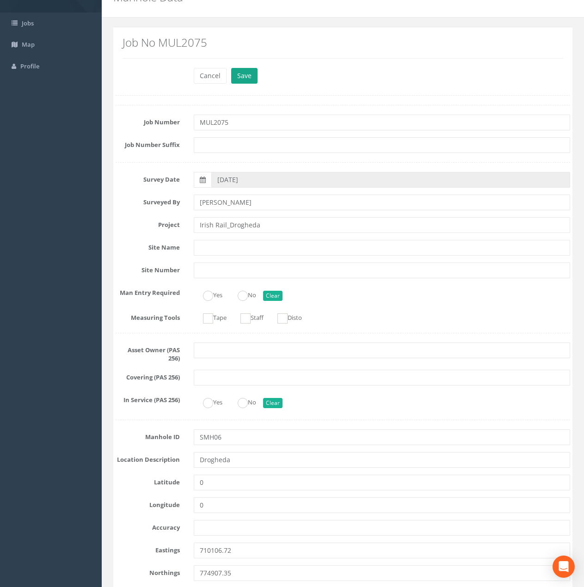
scroll to position [0, 0]
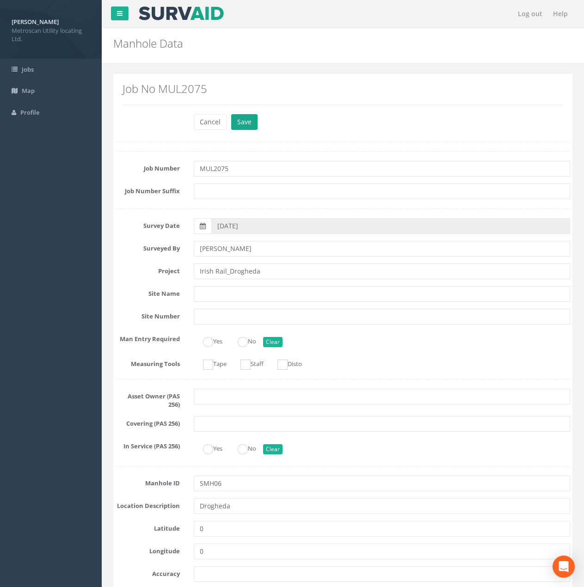
type input "29.69"
click at [244, 116] on button "Save" at bounding box center [244, 122] width 26 height 16
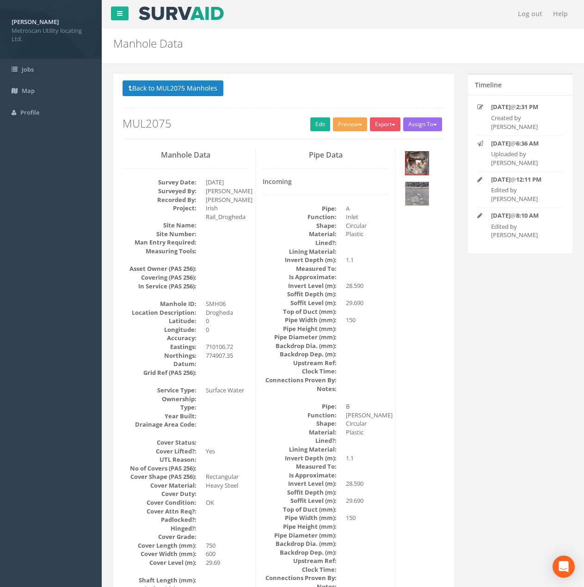
click at [340, 127] on button "Preview" at bounding box center [350, 124] width 34 height 14
click at [335, 139] on link "Metroscan Manhole" at bounding box center [333, 143] width 70 height 14
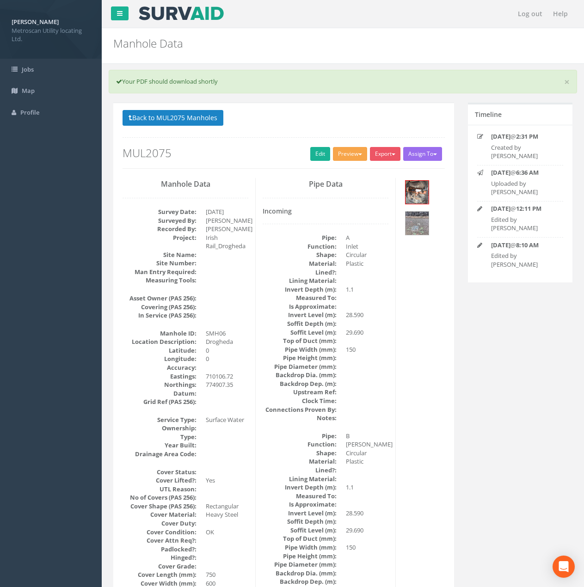
click at [359, 151] on button "Preview" at bounding box center [350, 154] width 34 height 14
click at [337, 171] on link "Metroscan Manhole" at bounding box center [333, 173] width 70 height 14
click at [383, 152] on button "Export" at bounding box center [385, 154] width 31 height 14
click at [378, 175] on link "Metroscan Manhole" at bounding box center [366, 173] width 70 height 14
click at [371, 154] on button "Export" at bounding box center [385, 154] width 31 height 14
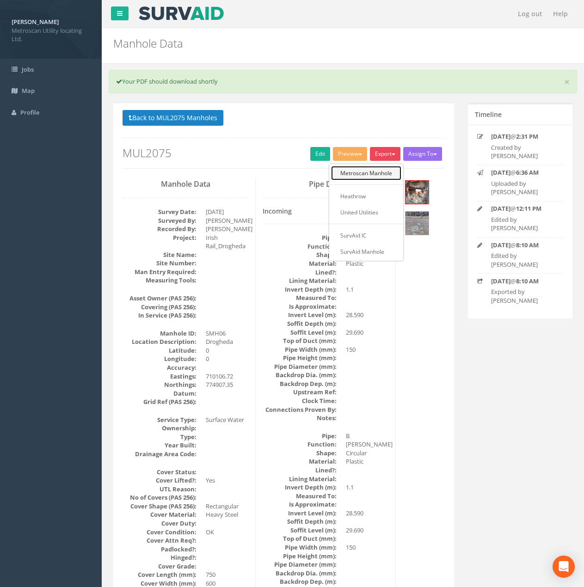
click at [370, 171] on link "Metroscan Manhole" at bounding box center [366, 173] width 70 height 14
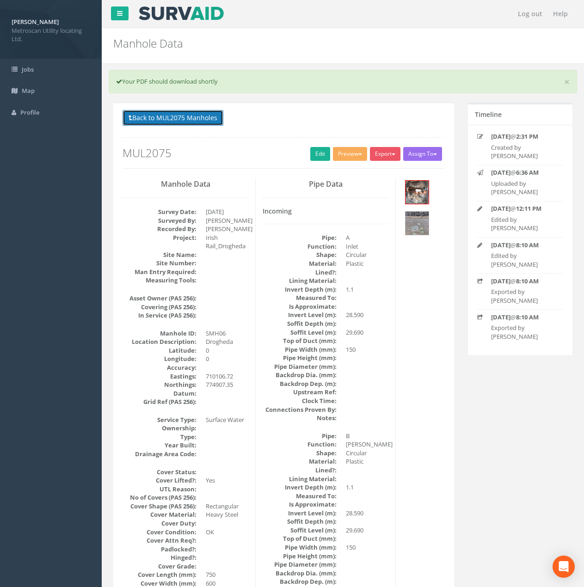
click at [186, 116] on button "Back to MUL2075 Manholes" at bounding box center [172, 118] width 101 height 16
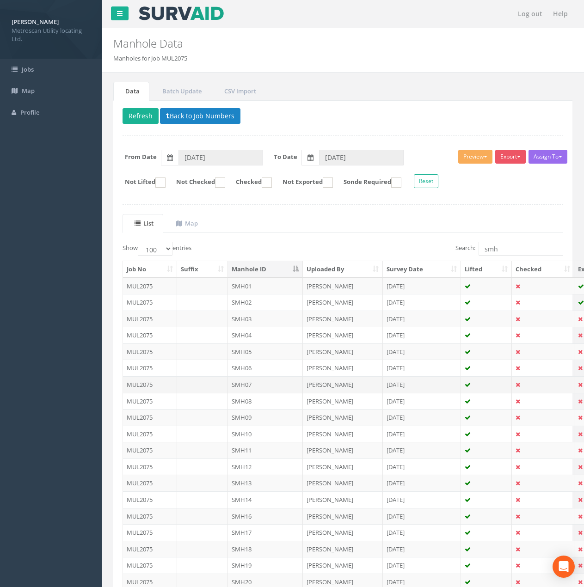
click at [260, 385] on td "SMH07" at bounding box center [265, 384] width 75 height 17
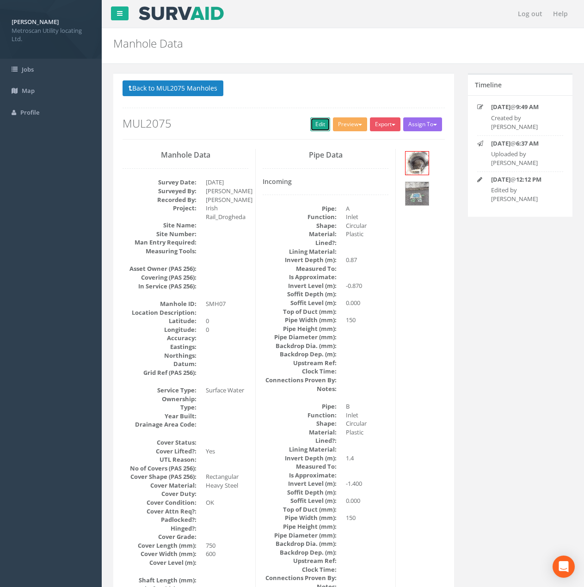
click at [320, 124] on link "Edit" at bounding box center [320, 124] width 20 height 14
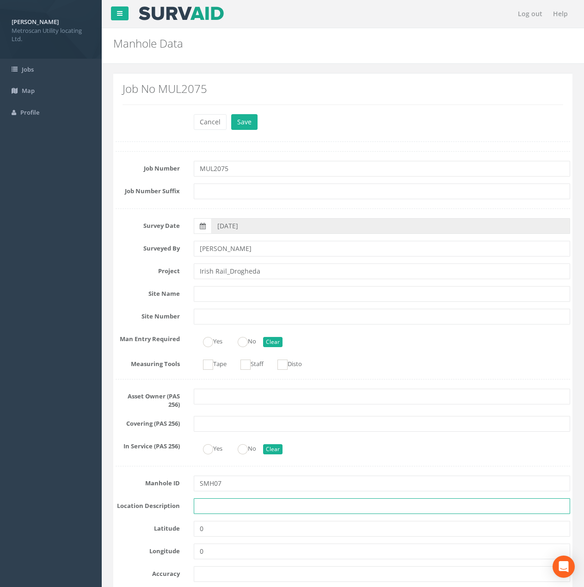
click at [213, 501] on input "text" at bounding box center [382, 506] width 376 height 16
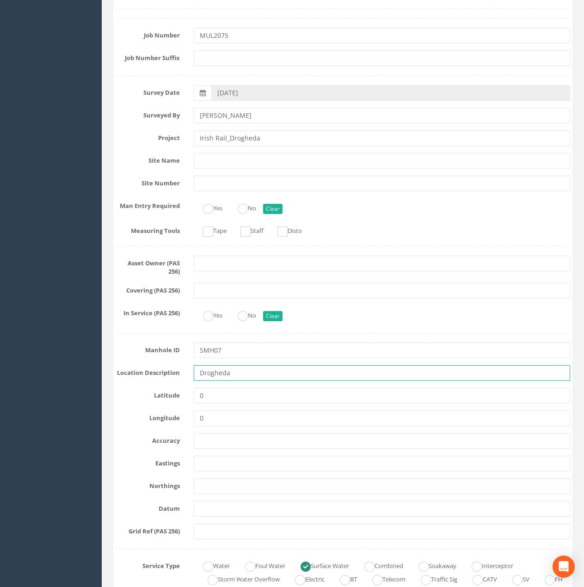
scroll to position [139, 0]
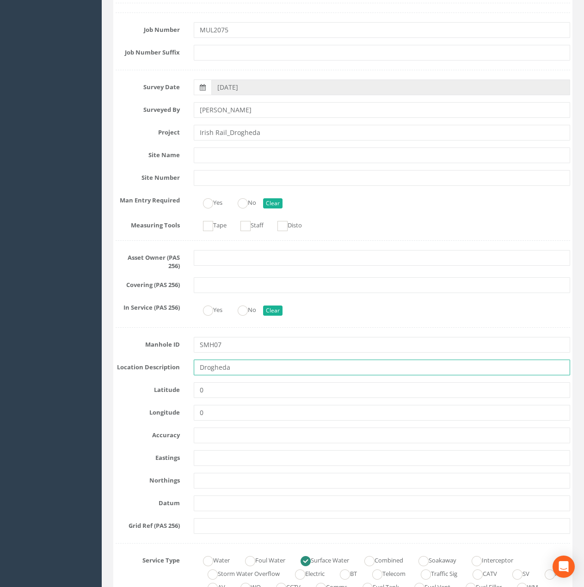
type input "Drogheda"
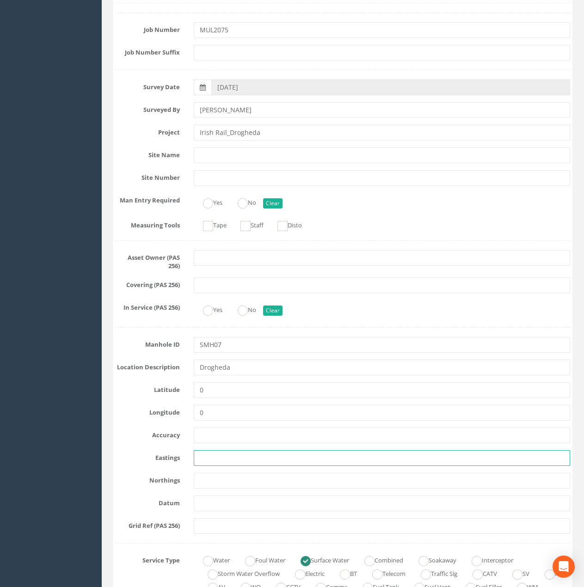
click at [205, 461] on input "text" at bounding box center [382, 458] width 376 height 16
paste input "709853.21"
type input "709853.21"
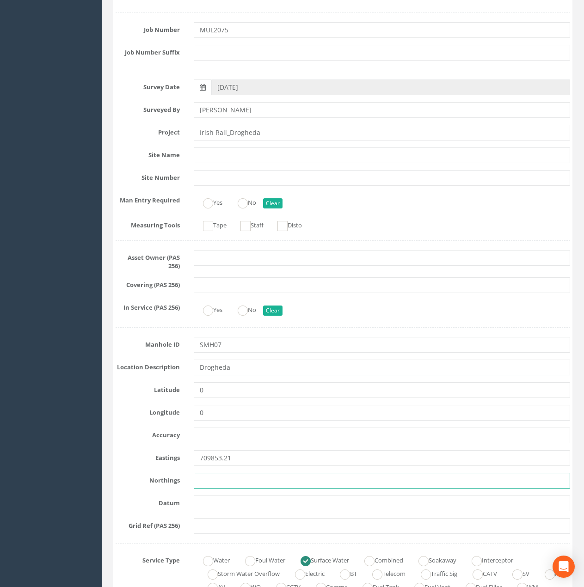
click at [218, 486] on input "text" at bounding box center [382, 481] width 376 height 16
paste input "774964.62"
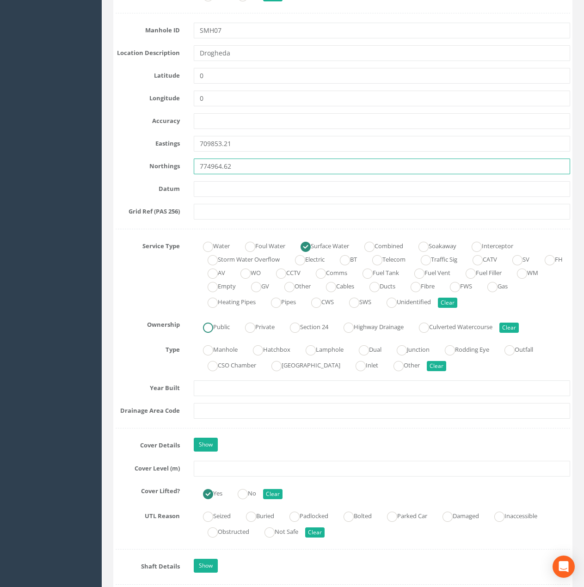
scroll to position [462, 0]
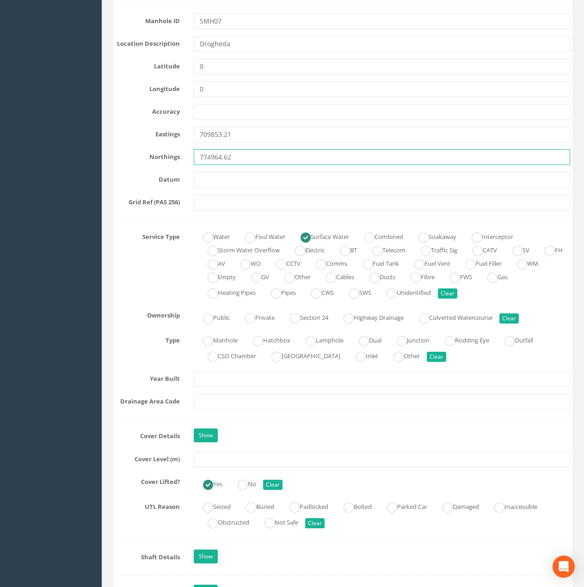
type input "774964.62"
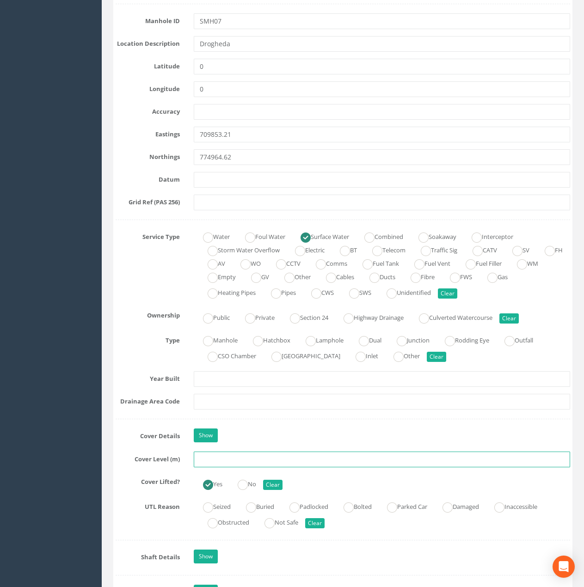
click at [206, 462] on input "text" at bounding box center [382, 460] width 376 height 16
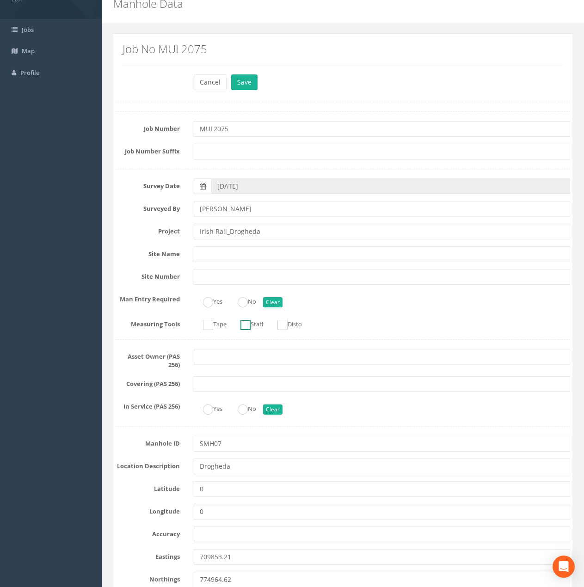
scroll to position [0, 0]
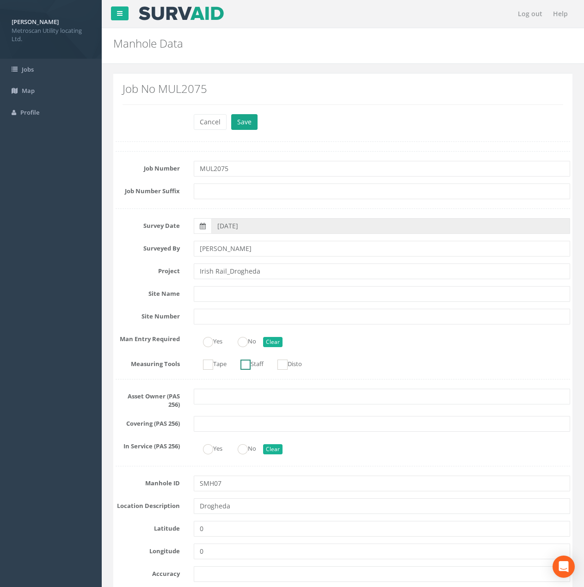
type input "27.90"
click at [239, 119] on button "Save" at bounding box center [244, 122] width 26 height 16
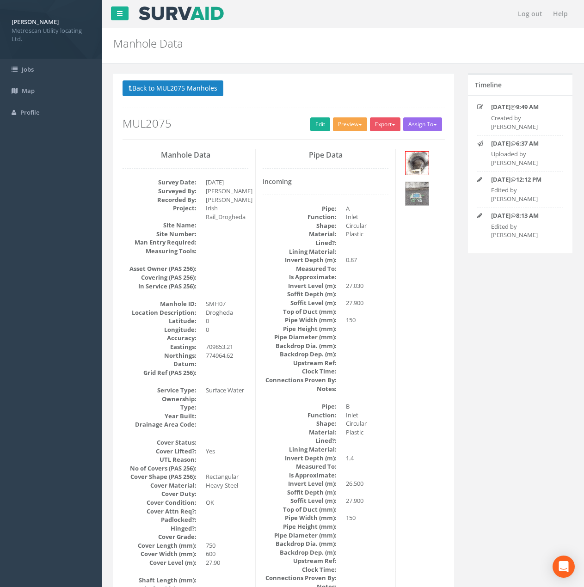
click at [353, 124] on button "Preview" at bounding box center [350, 124] width 34 height 14
click at [339, 144] on link "Metroscan Manhole" at bounding box center [333, 143] width 70 height 14
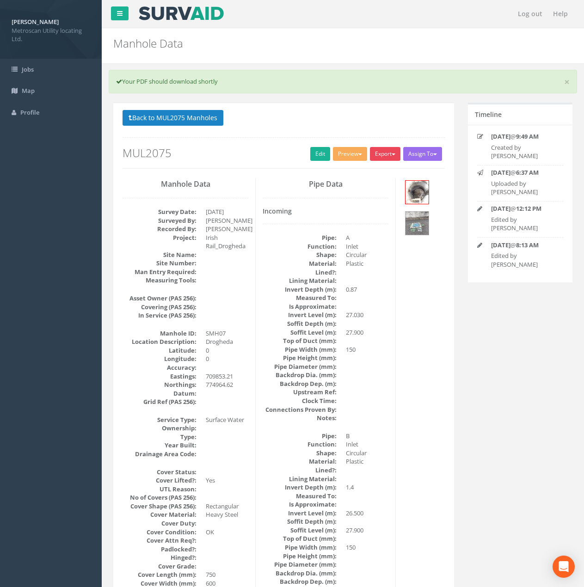
click at [378, 155] on button "Export" at bounding box center [385, 154] width 31 height 14
click at [371, 175] on link "Metroscan Manhole" at bounding box center [366, 173] width 70 height 14
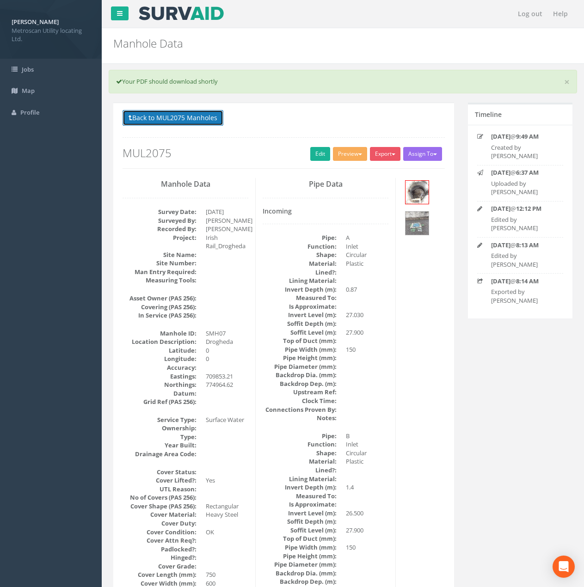
click at [188, 118] on button "Back to MUL2075 Manholes" at bounding box center [172, 118] width 101 height 16
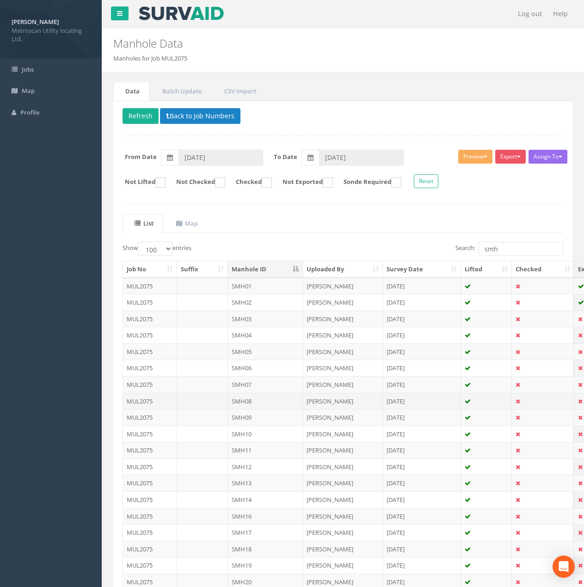
click at [252, 404] on td "SMH08" at bounding box center [265, 401] width 75 height 17
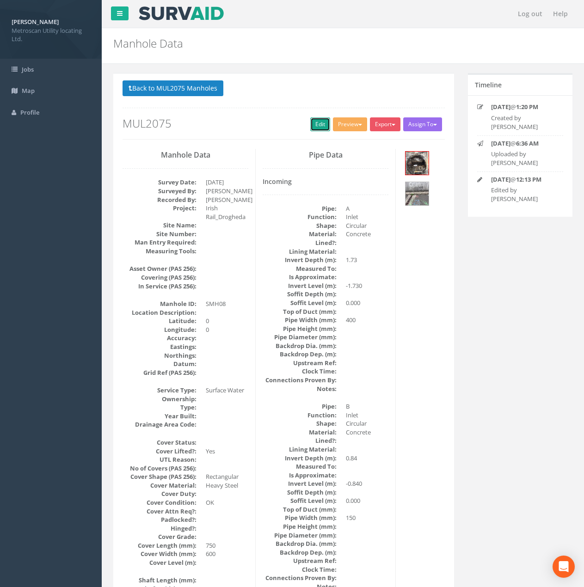
click at [314, 123] on link "Edit" at bounding box center [320, 124] width 20 height 14
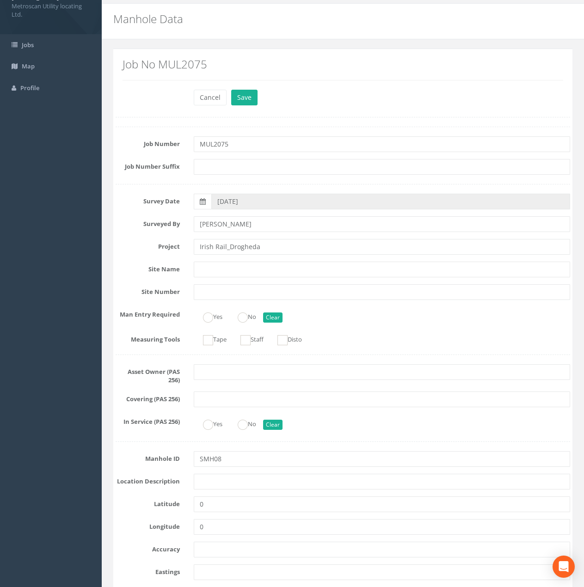
scroll to position [46, 0]
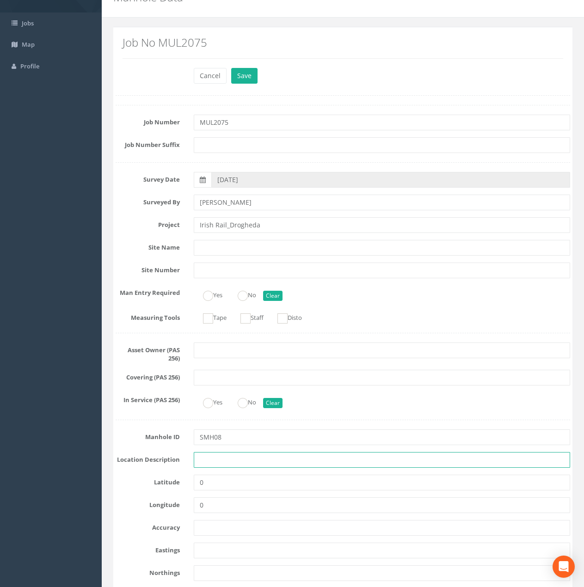
click at [222, 456] on input "text" at bounding box center [382, 460] width 376 height 16
type input "Drogheda"
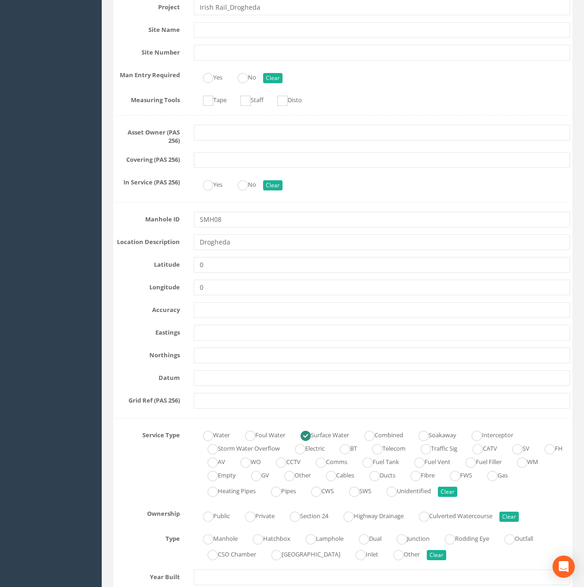
scroll to position [277, 0]
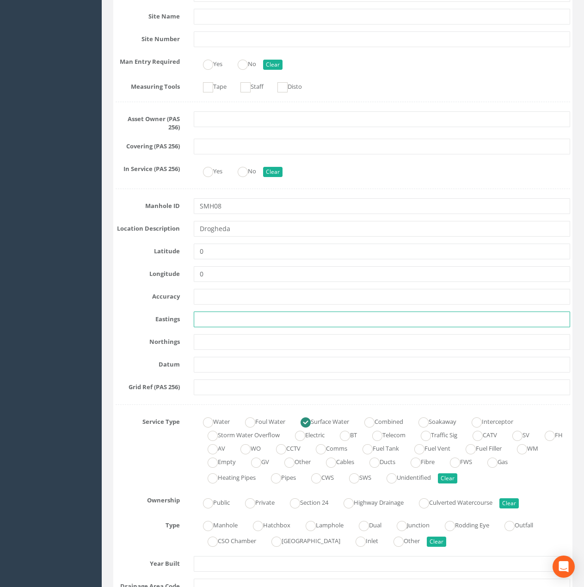
click at [214, 324] on input "text" at bounding box center [382, 319] width 376 height 16
paste input "709814.27"
type input "709814.27"
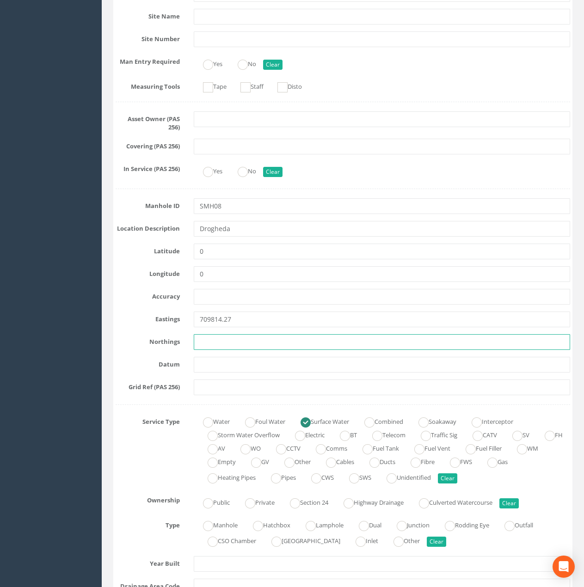
click at [224, 343] on input "text" at bounding box center [382, 342] width 376 height 16
paste input "774997.17"
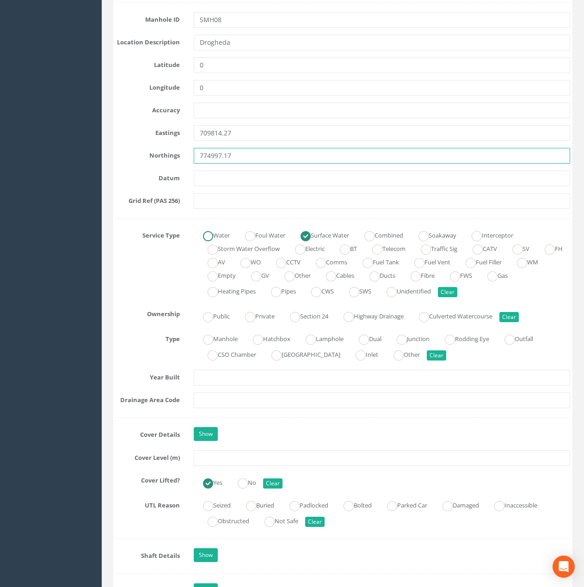
scroll to position [508, 0]
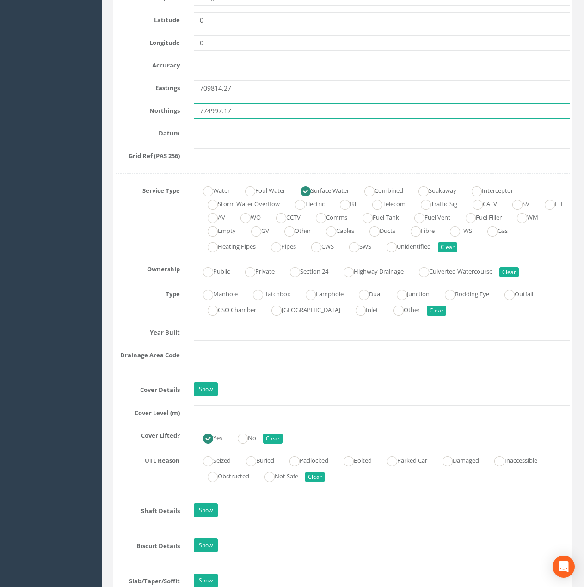
type input "774997.17"
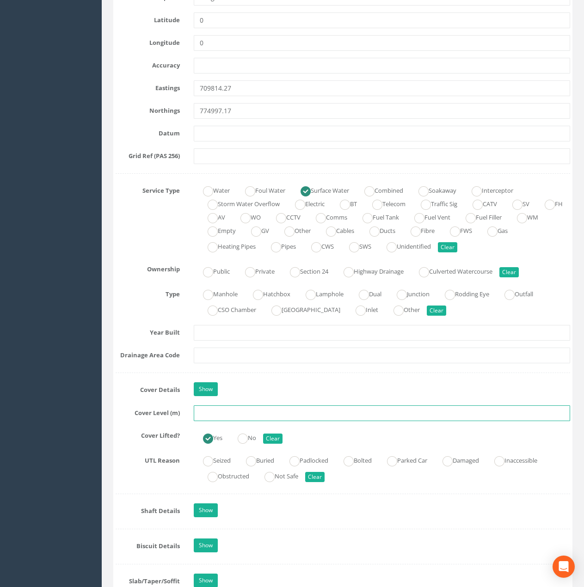
click at [209, 413] on input "text" at bounding box center [382, 413] width 376 height 16
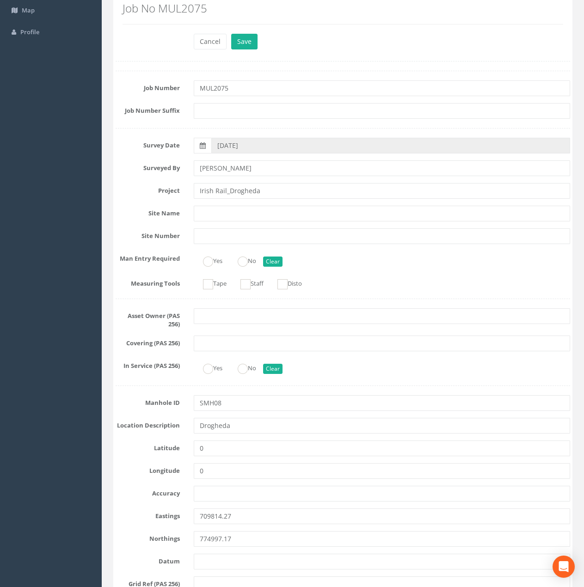
scroll to position [0, 0]
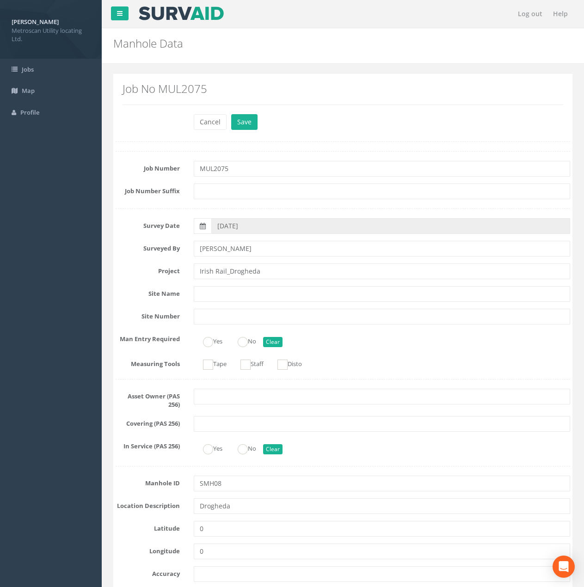
type input "23.91"
click at [240, 130] on div "Cancel Save Delete" at bounding box center [382, 123] width 390 height 18
click at [242, 126] on button "Save" at bounding box center [244, 122] width 26 height 16
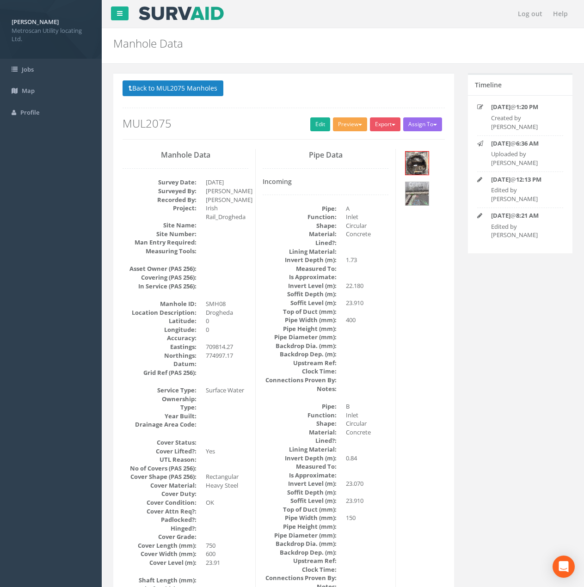
click at [346, 122] on button "Preview" at bounding box center [350, 124] width 34 height 14
click at [332, 137] on link "Metroscan Manhole" at bounding box center [333, 143] width 70 height 14
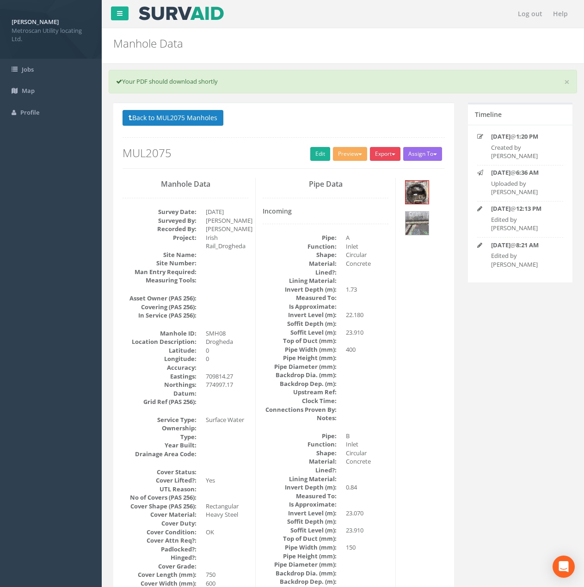
click at [387, 154] on button "Export" at bounding box center [385, 154] width 31 height 14
click at [380, 172] on link "Metroscan Manhole" at bounding box center [366, 173] width 70 height 14
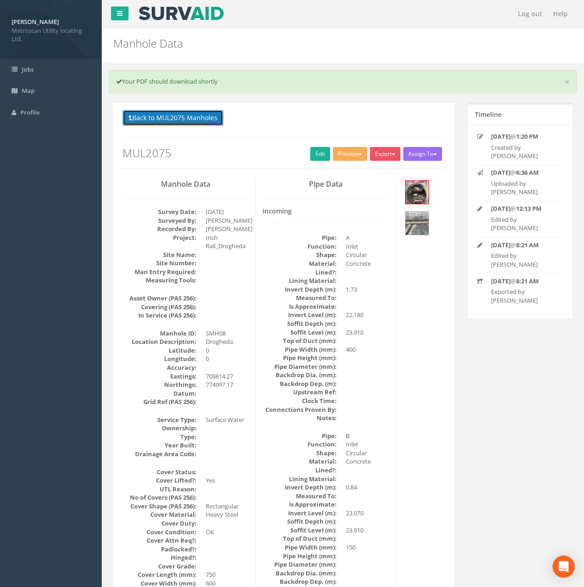
click at [193, 112] on button "Back to MUL2075 Manholes" at bounding box center [172, 118] width 101 height 16
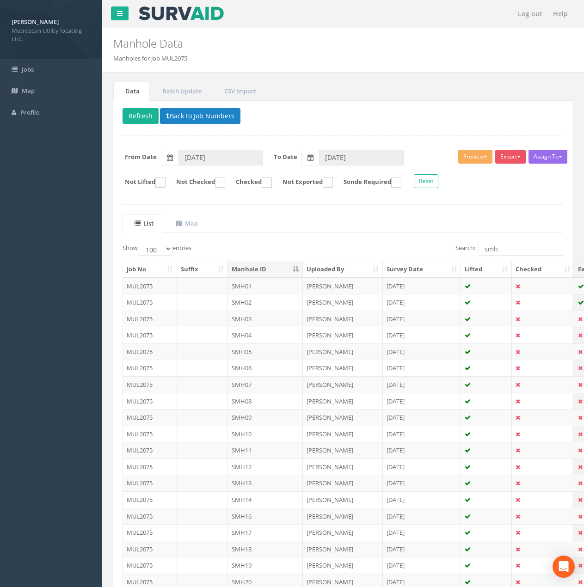
click at [244, 419] on td "SMH09" at bounding box center [265, 417] width 75 height 17
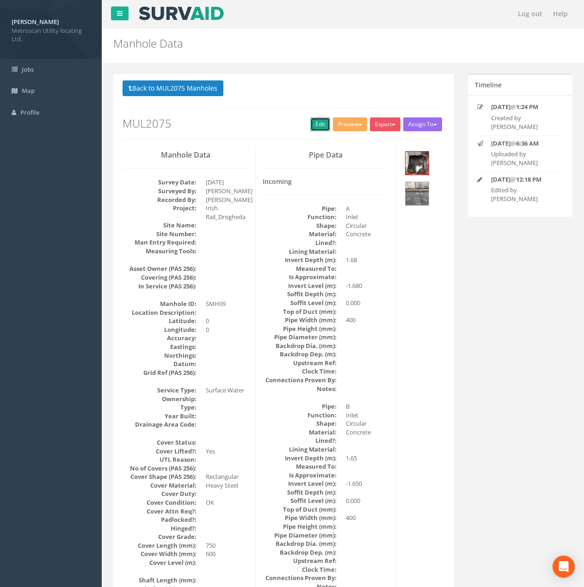
click at [323, 123] on link "Edit" at bounding box center [320, 124] width 20 height 14
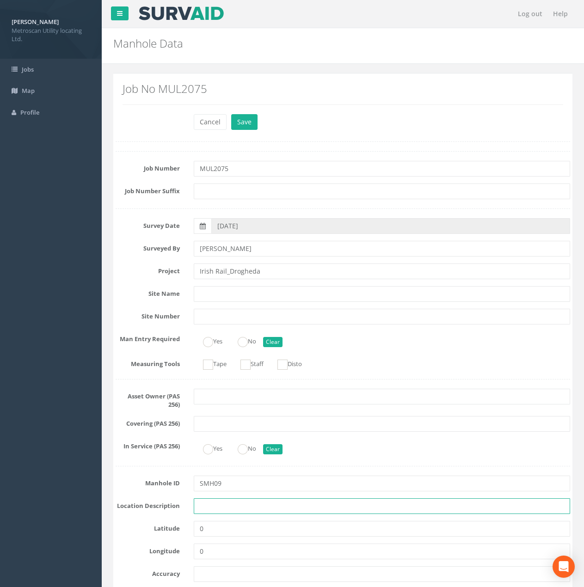
click at [205, 500] on input "text" at bounding box center [382, 506] width 376 height 16
type input "Drogheda"
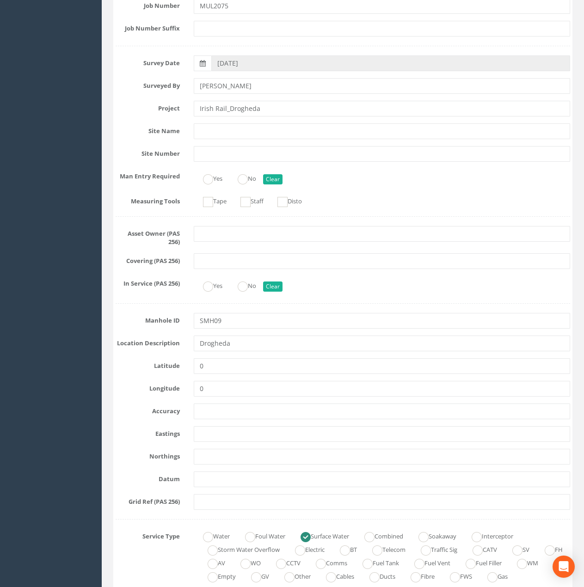
scroll to position [185, 0]
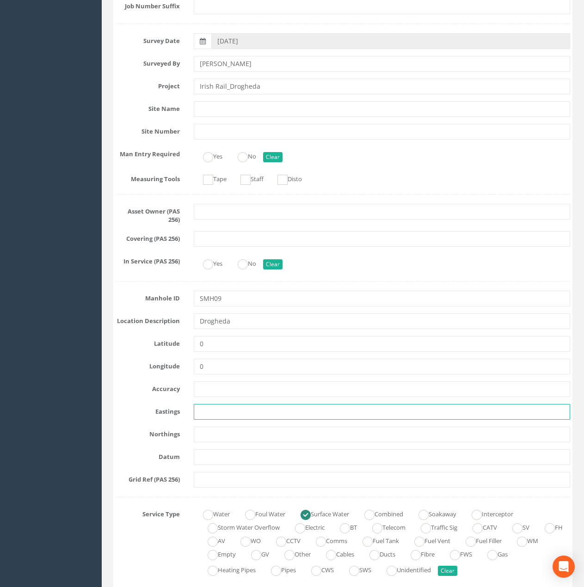
click at [208, 412] on input "text" at bounding box center [382, 412] width 376 height 16
paste input "709805.38"
type input "709805.38"
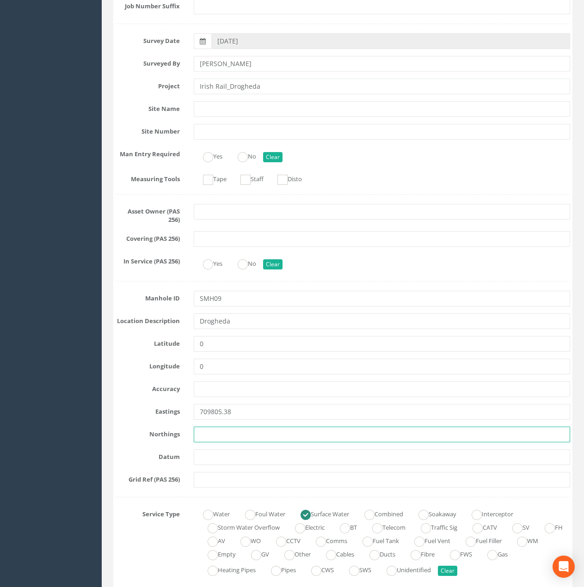
click at [227, 437] on input "text" at bounding box center [382, 435] width 376 height 16
paste input "775006.89"
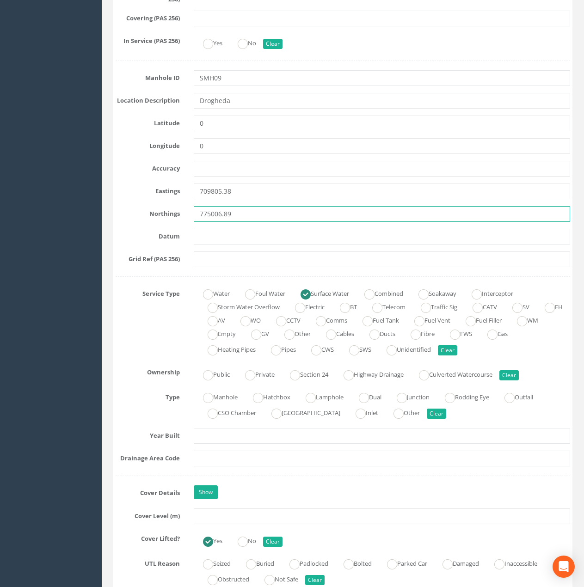
scroll to position [416, 0]
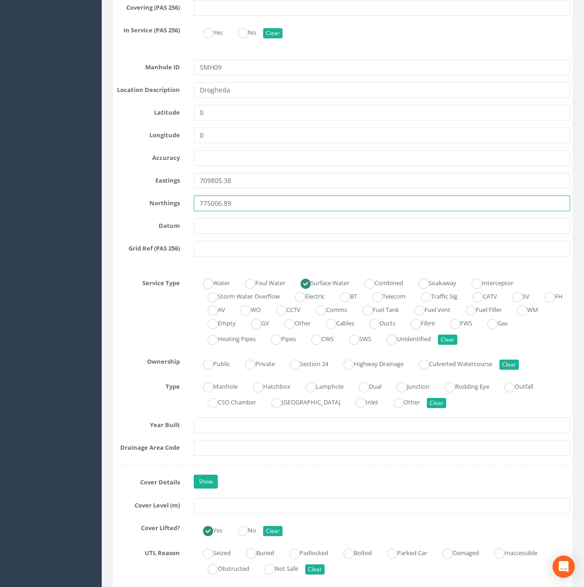
type input "775006.89"
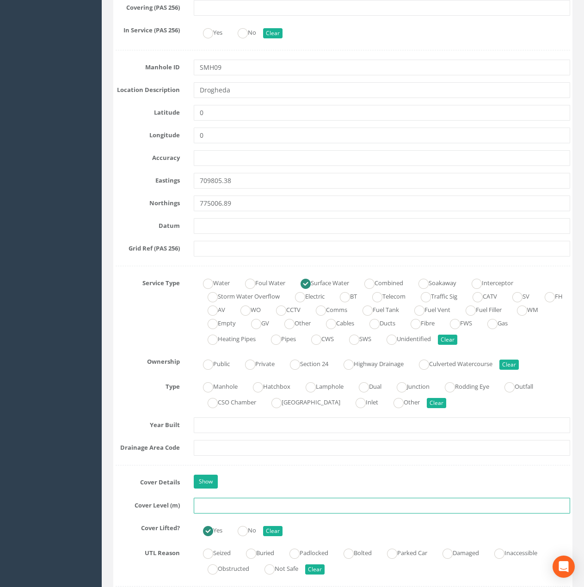
click at [207, 509] on input "text" at bounding box center [382, 506] width 376 height 16
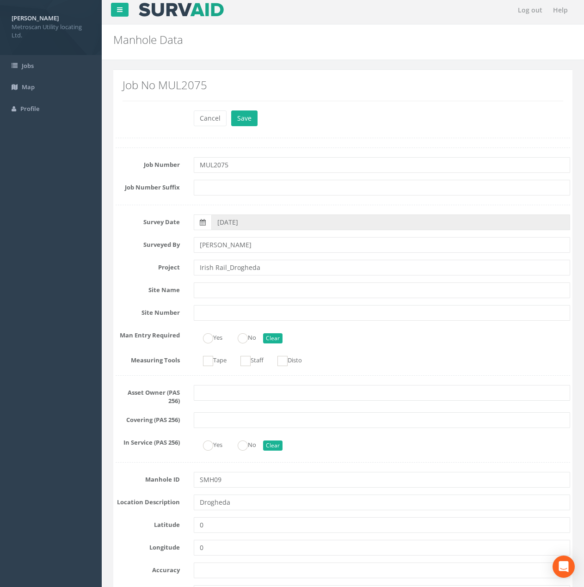
scroll to position [0, 0]
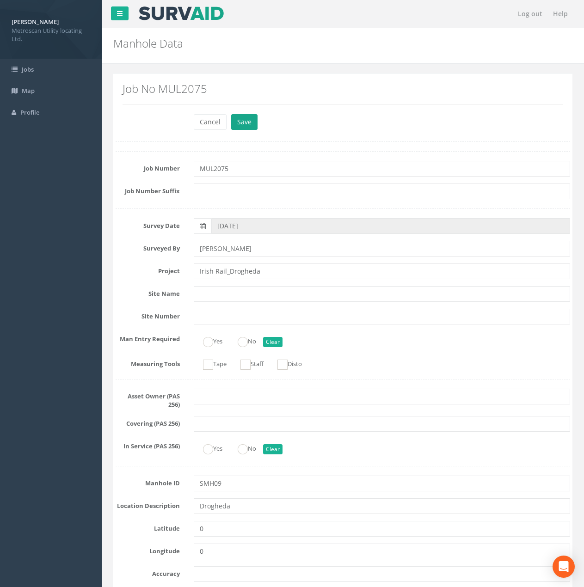
type input "23.68"
click at [247, 122] on button "Save" at bounding box center [244, 122] width 26 height 16
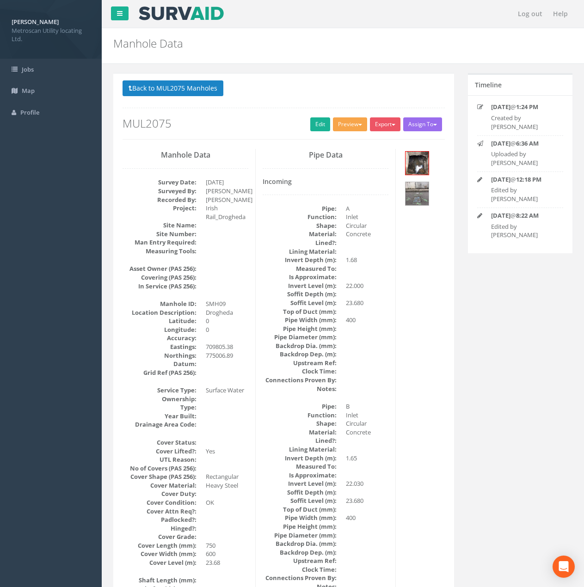
click at [353, 126] on button "Preview" at bounding box center [350, 124] width 34 height 14
click at [343, 144] on link "Metroscan Manhole" at bounding box center [333, 143] width 70 height 14
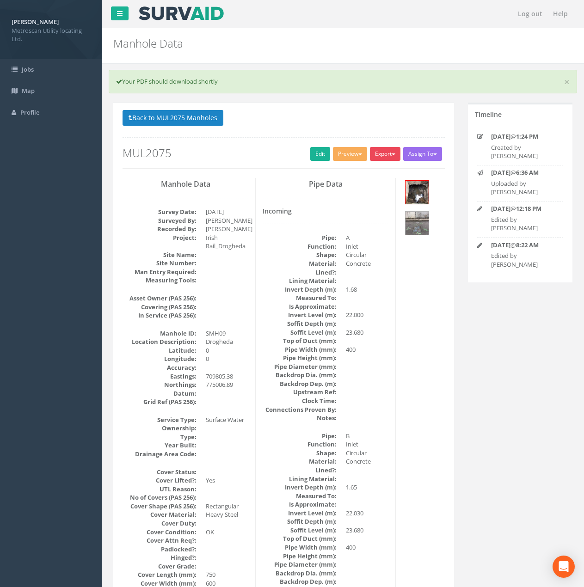
click at [382, 154] on button "Export" at bounding box center [385, 154] width 31 height 14
click at [371, 171] on link "Metroscan Manhole" at bounding box center [366, 173] width 70 height 14
click at [315, 154] on link "Edit" at bounding box center [320, 154] width 20 height 14
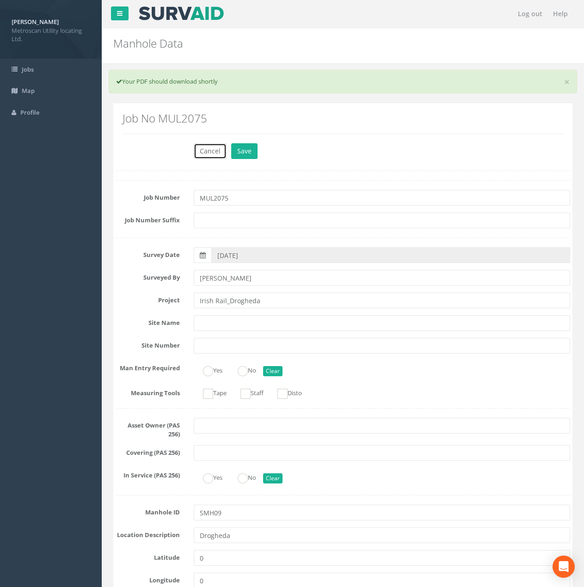
click at [206, 145] on button "Cancel" at bounding box center [210, 151] width 33 height 16
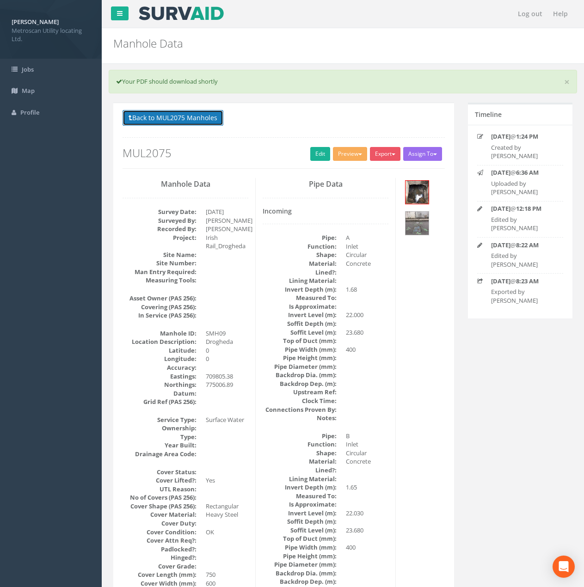
click at [163, 113] on button "Back to MUL2075 Manholes" at bounding box center [172, 118] width 101 height 16
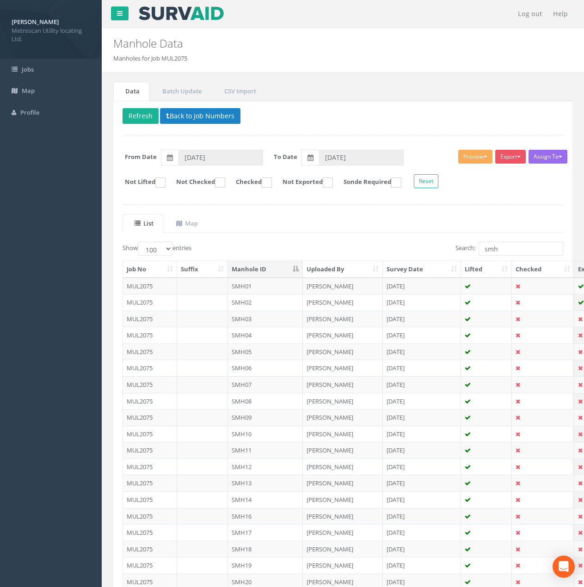
click at [245, 436] on td "SMH10" at bounding box center [265, 434] width 75 height 17
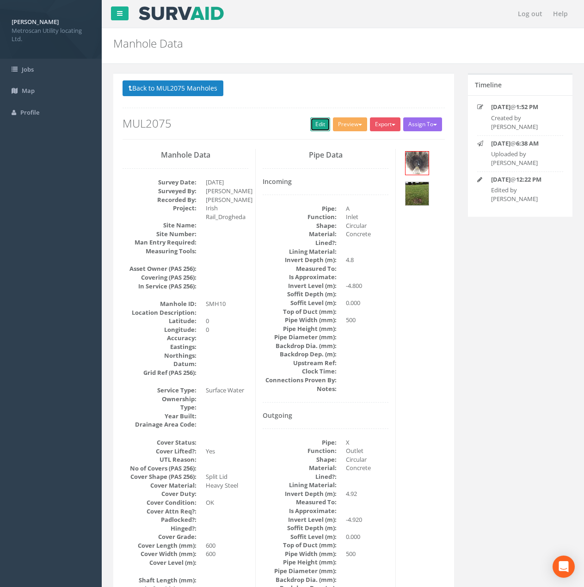
click at [318, 118] on link "Edit" at bounding box center [320, 124] width 20 height 14
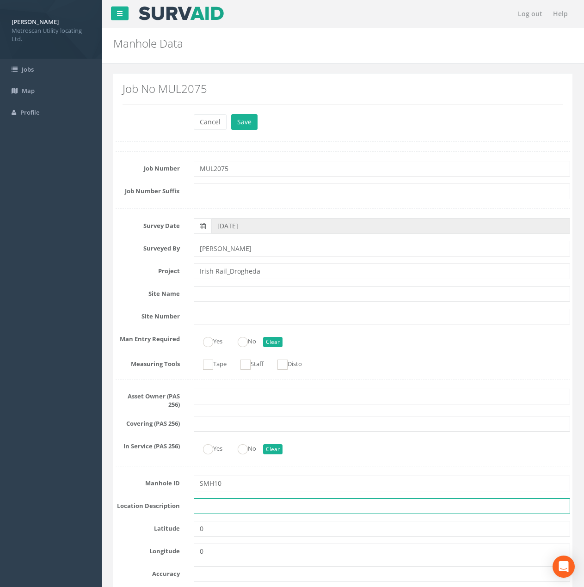
click at [214, 503] on input "text" at bounding box center [382, 506] width 376 height 16
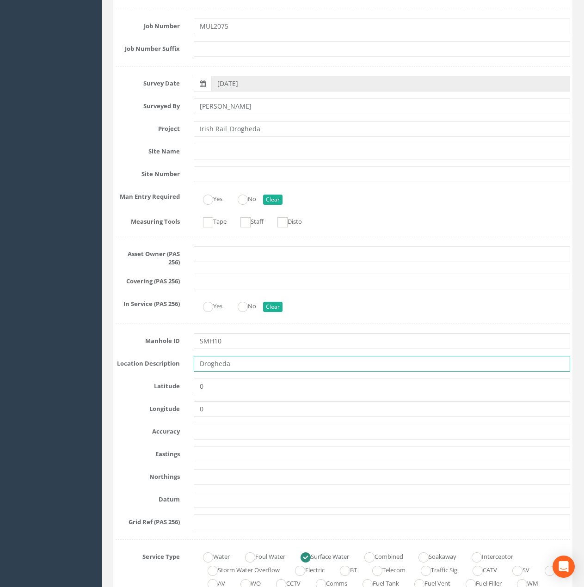
scroll to position [185, 0]
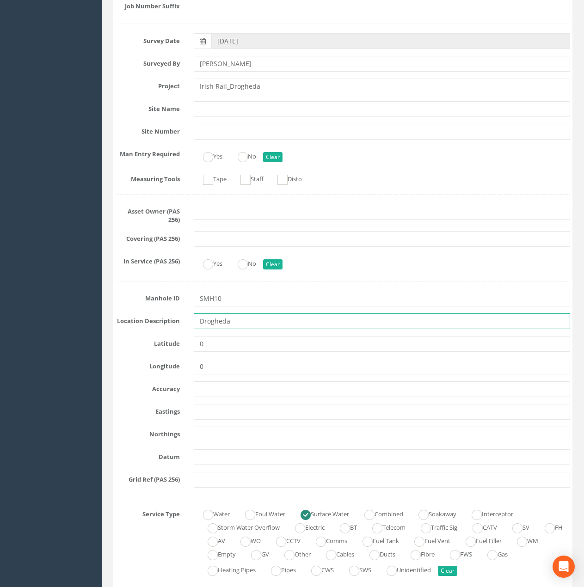
type input "Drogheda"
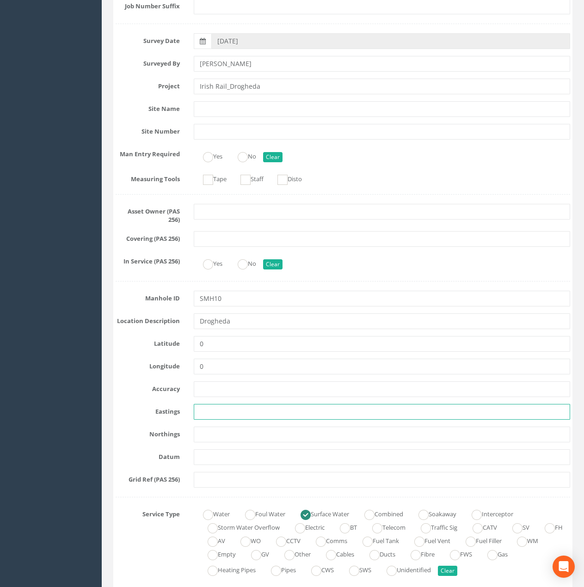
click at [209, 412] on input "text" at bounding box center [382, 412] width 376 height 16
paste input "709890.48"
type input "709890.48"
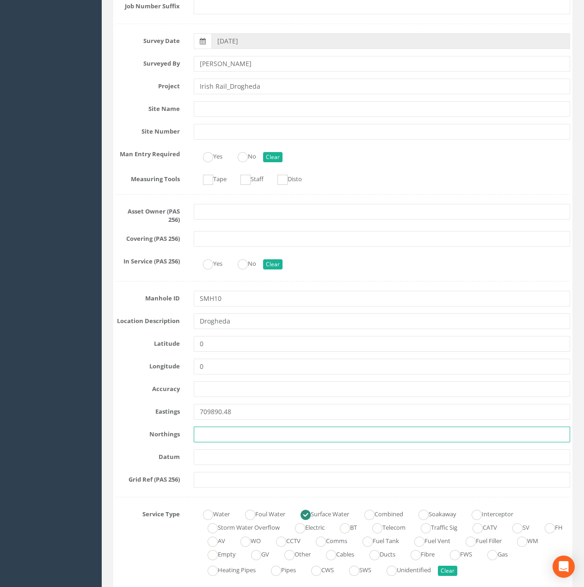
click at [213, 435] on input "text" at bounding box center [382, 435] width 376 height 16
paste input "774954.66"
type input "774954.66"
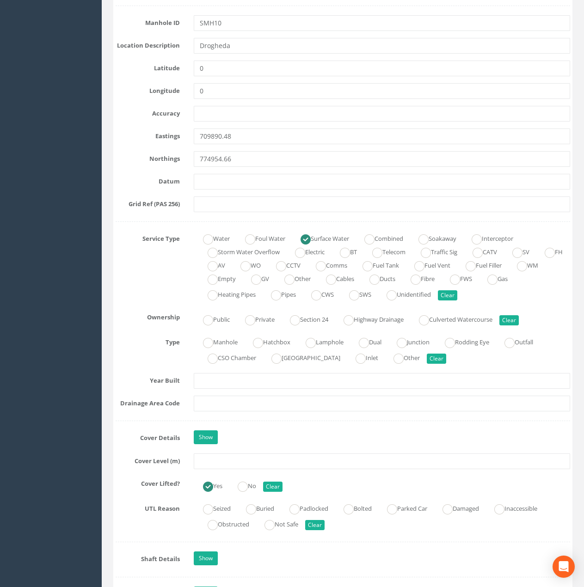
scroll to position [462, 0]
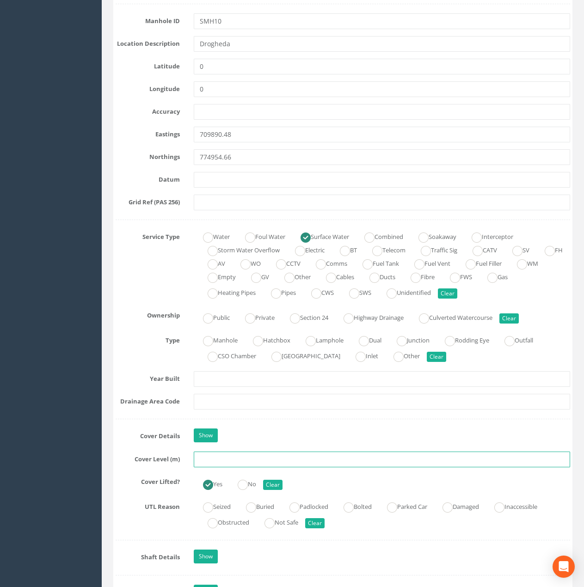
click at [220, 452] on input "text" at bounding box center [382, 460] width 376 height 16
paste input "29.88"
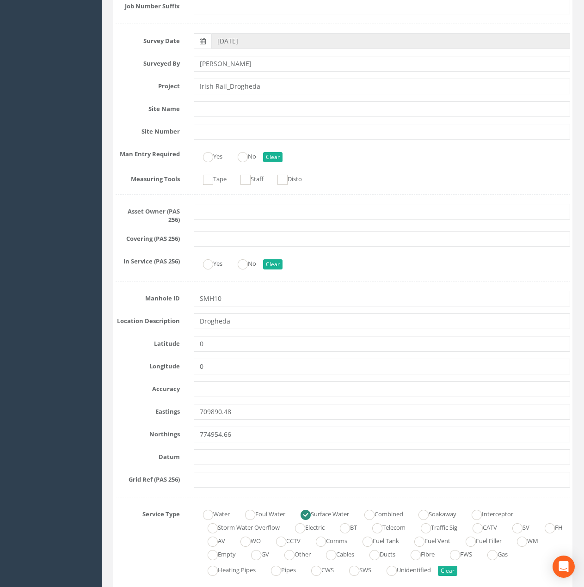
scroll to position [0, 0]
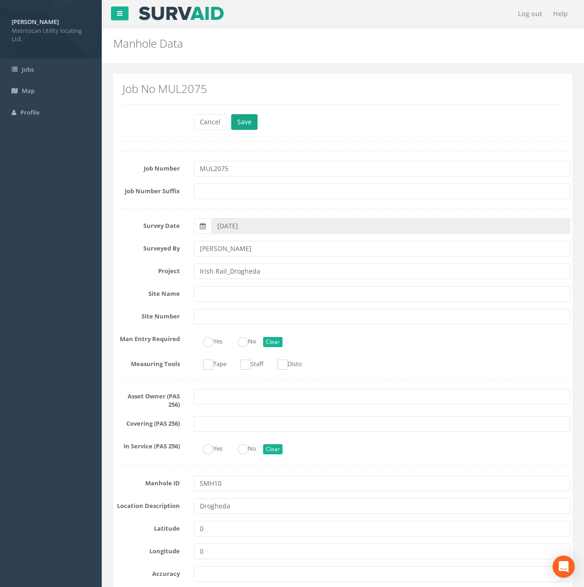
type input "29.88"
click at [244, 125] on button "Save" at bounding box center [244, 122] width 26 height 16
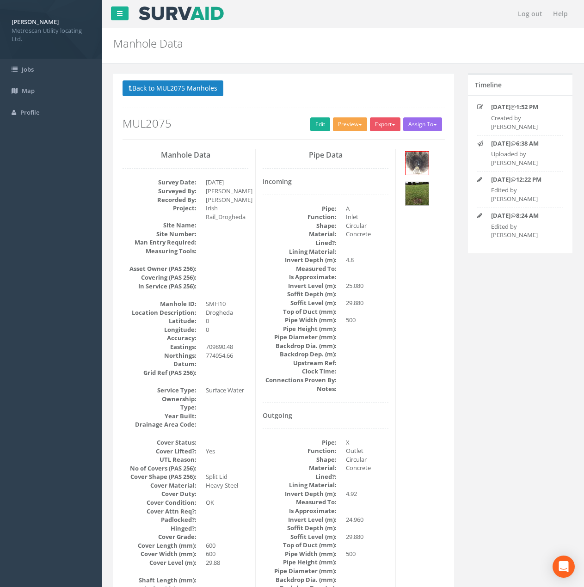
click at [361, 124] on button "Preview" at bounding box center [350, 124] width 34 height 14
click at [338, 145] on link "Metroscan Manhole" at bounding box center [333, 143] width 70 height 14
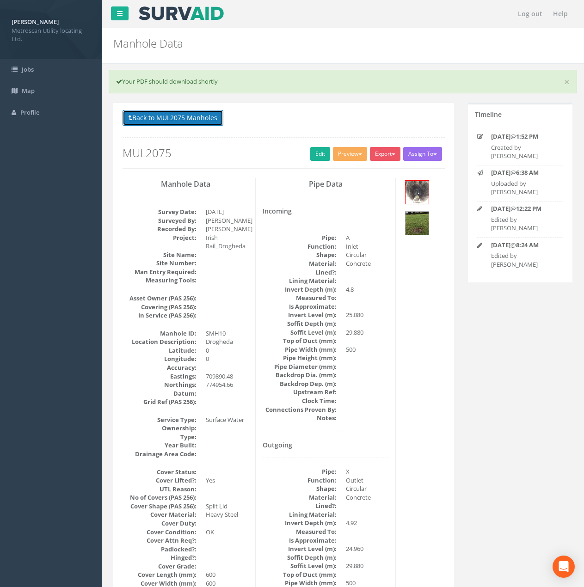
click at [198, 114] on button "Back to MUL2075 Manholes" at bounding box center [172, 118] width 101 height 16
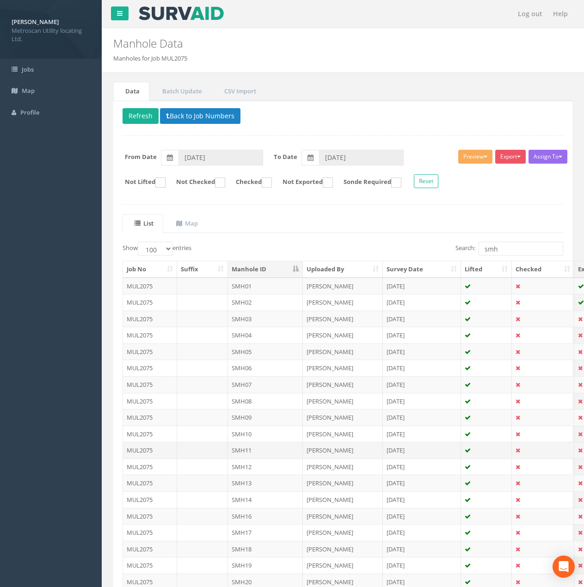
click at [243, 451] on td "SMH11" at bounding box center [265, 450] width 75 height 17
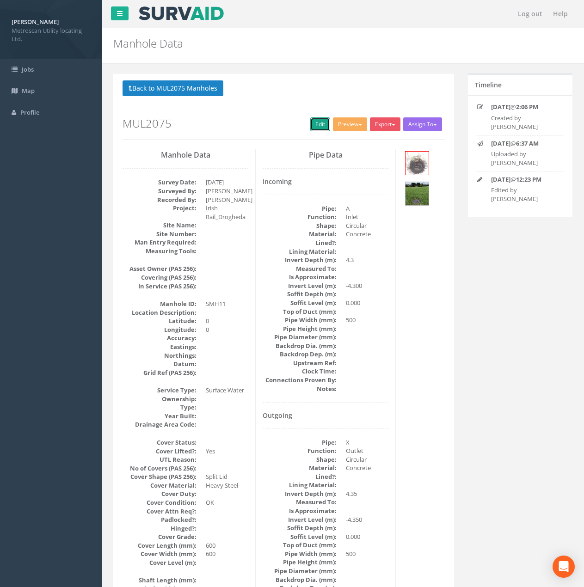
click at [322, 128] on link "Edit" at bounding box center [320, 124] width 20 height 14
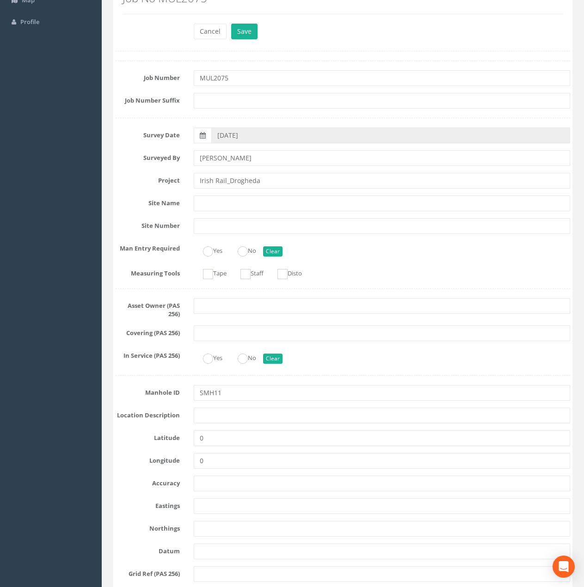
scroll to position [92, 0]
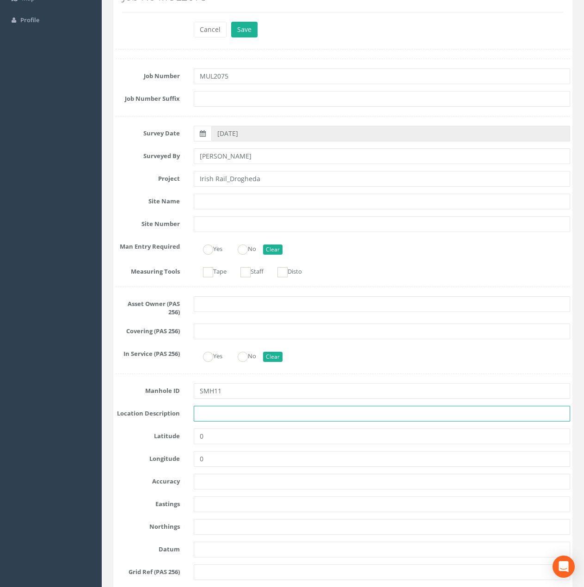
click at [213, 408] on input "text" at bounding box center [382, 414] width 376 height 16
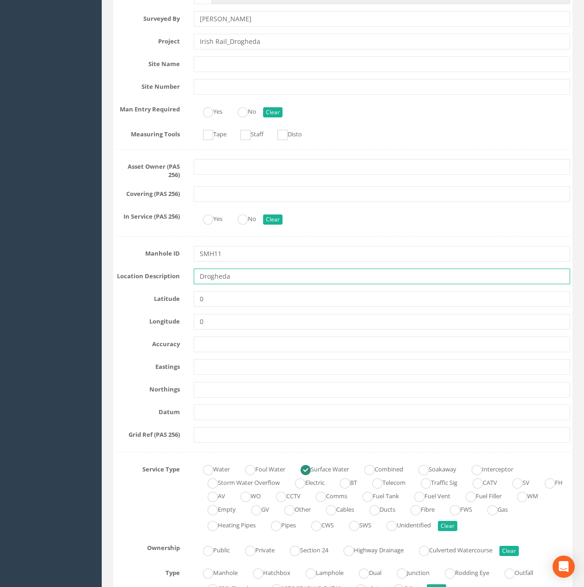
scroll to position [231, 0]
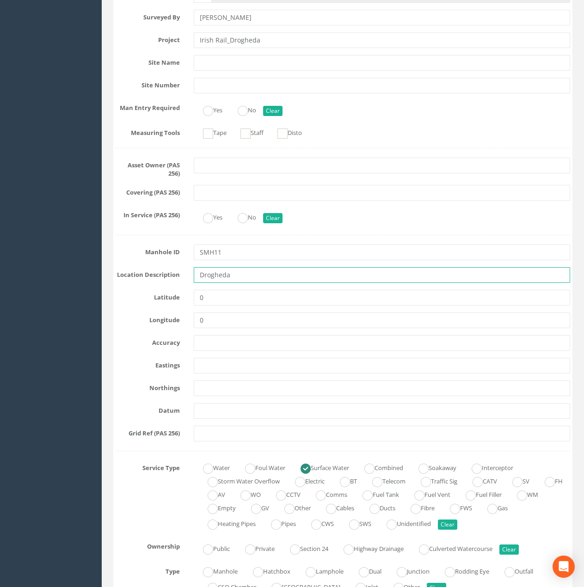
type input "Drogheda"
click at [208, 368] on input "text" at bounding box center [382, 366] width 376 height 16
paste input "709882.35"
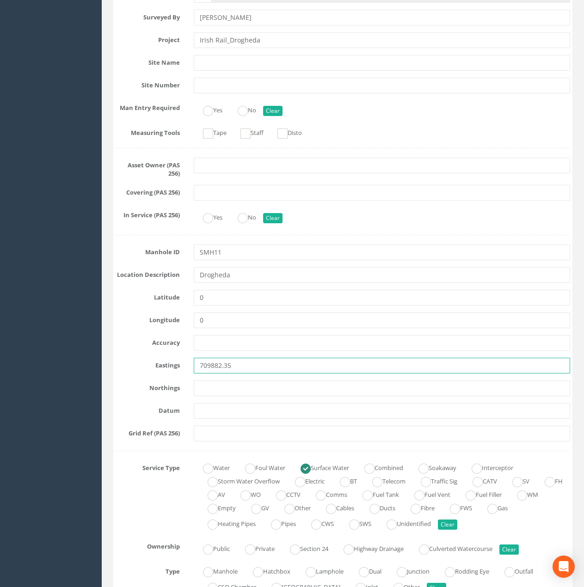
type input "709882.35"
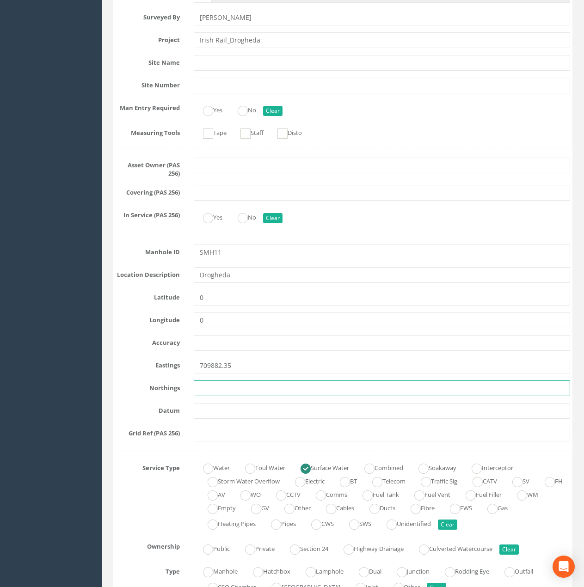
click at [208, 391] on input "text" at bounding box center [382, 388] width 376 height 16
paste input "774962.66"
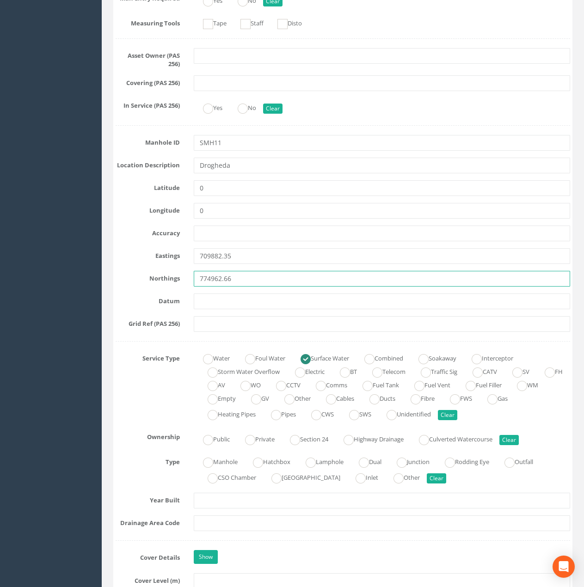
scroll to position [370, 0]
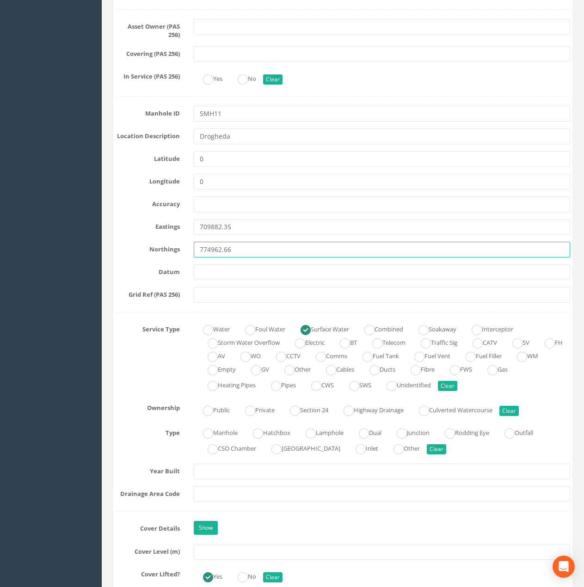
type input "774962.66"
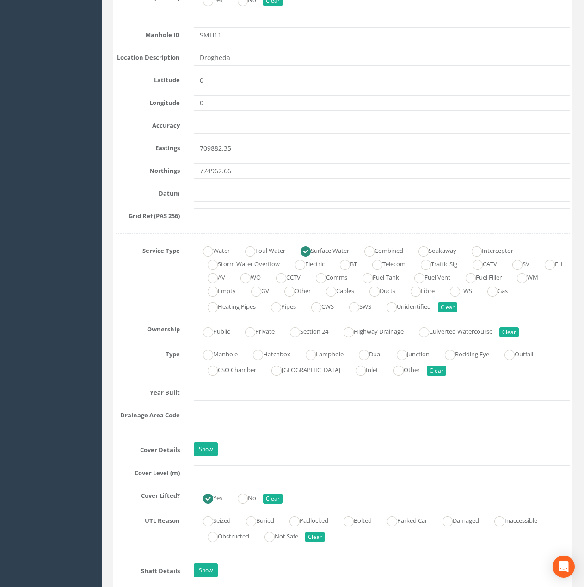
scroll to position [462, 0]
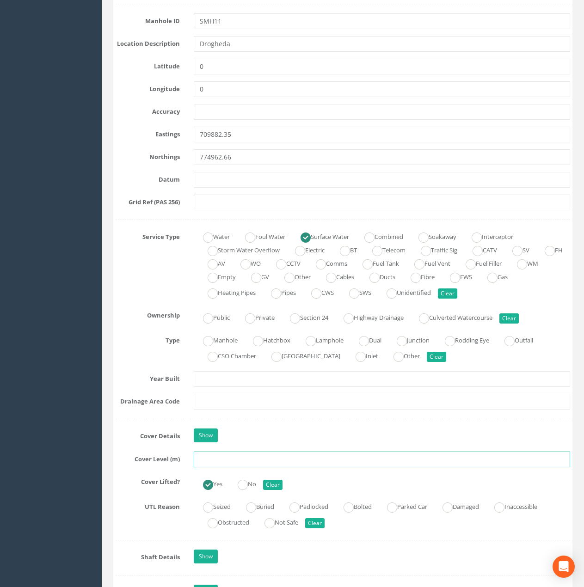
click at [209, 460] on input "text" at bounding box center [382, 460] width 376 height 16
paste input "29.90"
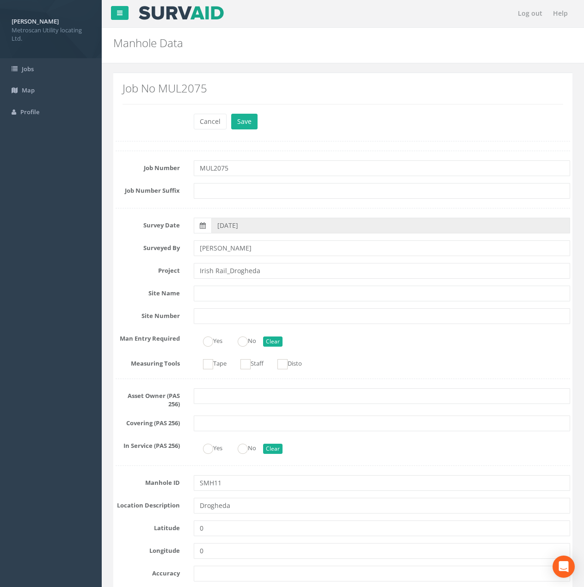
scroll to position [0, 0]
type input "29.90"
click at [251, 126] on button "Save" at bounding box center [244, 122] width 26 height 16
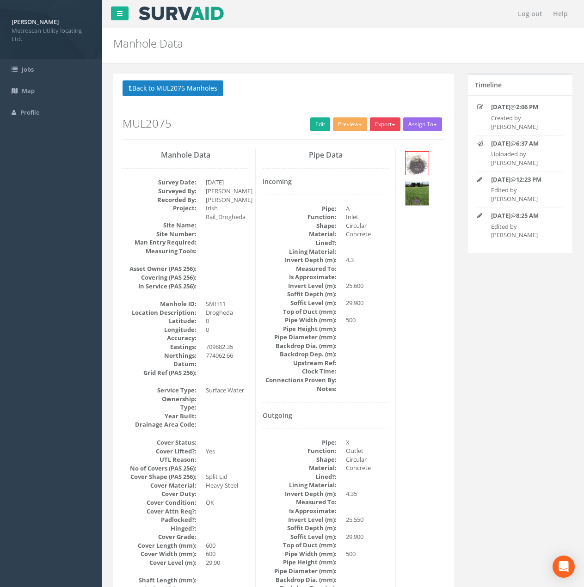
click at [378, 127] on button "Export" at bounding box center [385, 124] width 31 height 14
click at [369, 144] on link "Metroscan Manhole" at bounding box center [366, 143] width 70 height 14
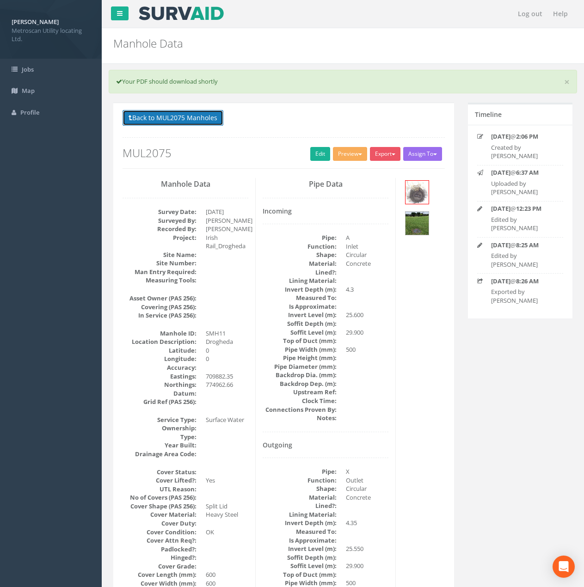
click at [193, 120] on button "Back to MUL2075 Manholes" at bounding box center [172, 118] width 101 height 16
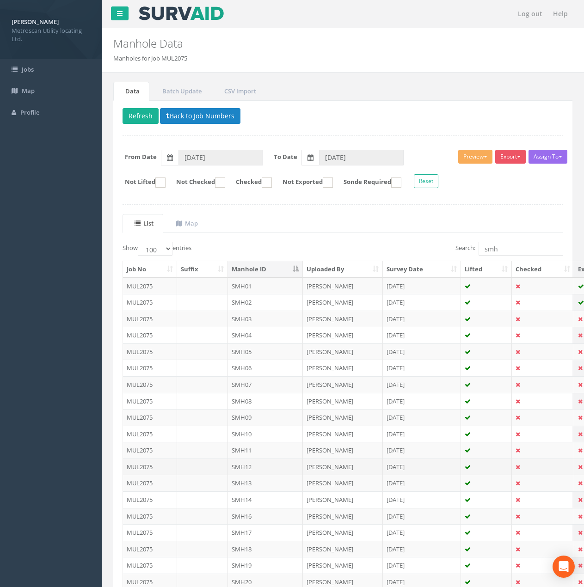
click at [263, 465] on td "SMH12" at bounding box center [265, 466] width 75 height 17
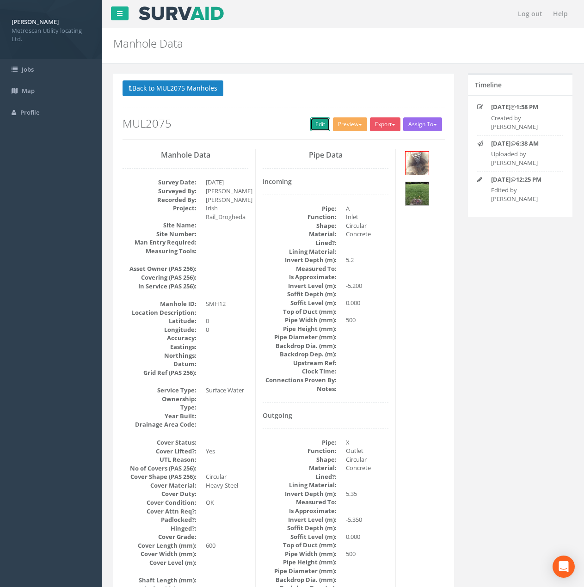
click at [323, 119] on link "Edit" at bounding box center [320, 124] width 20 height 14
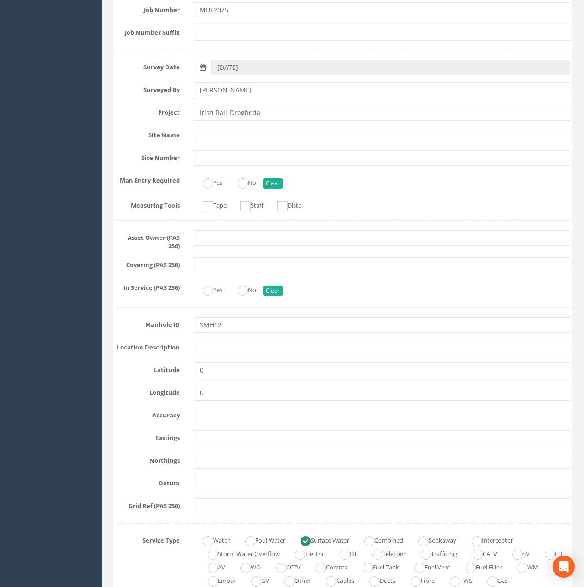
scroll to position [185, 0]
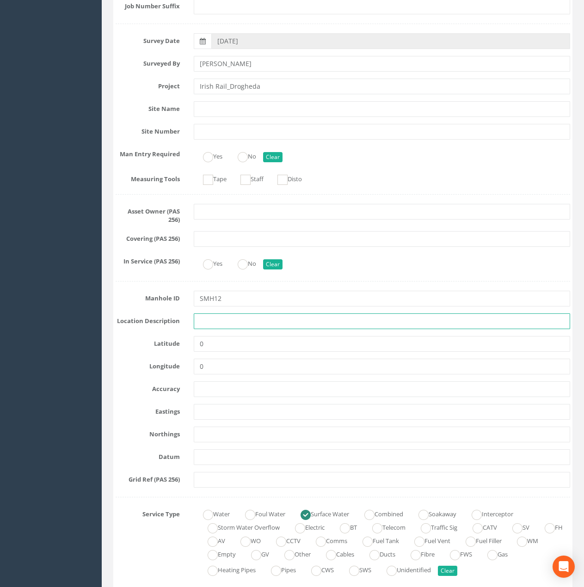
click at [213, 328] on input "text" at bounding box center [382, 321] width 376 height 16
type input "Drogheda"
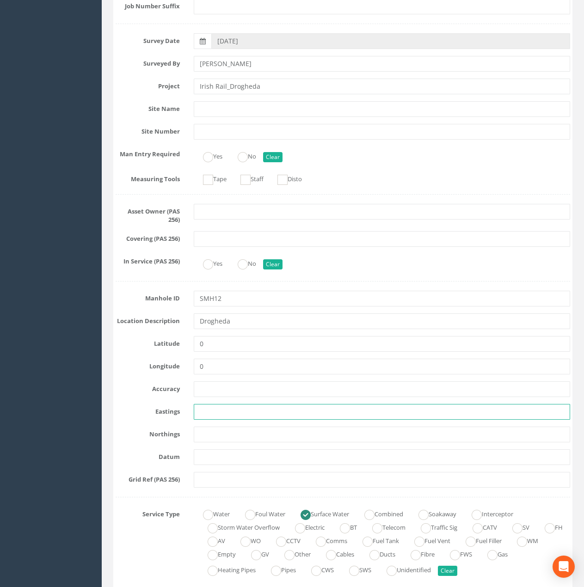
click at [208, 416] on input "text" at bounding box center [382, 412] width 376 height 16
paste input "709890.43"
type input "709890.43"
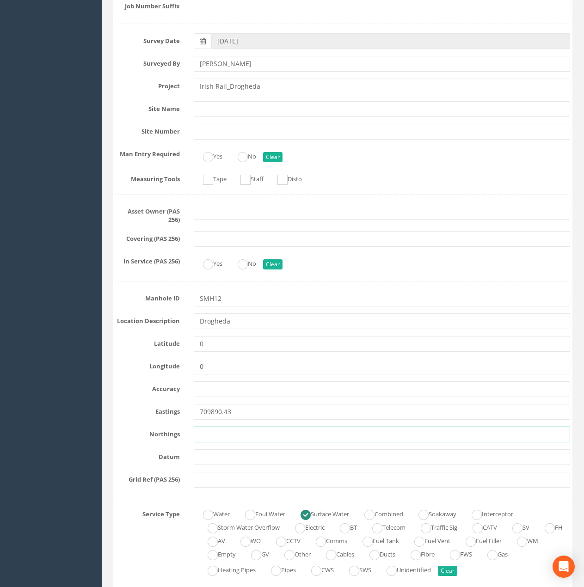
click at [208, 436] on input "text" at bounding box center [382, 435] width 376 height 16
paste input "774965.68"
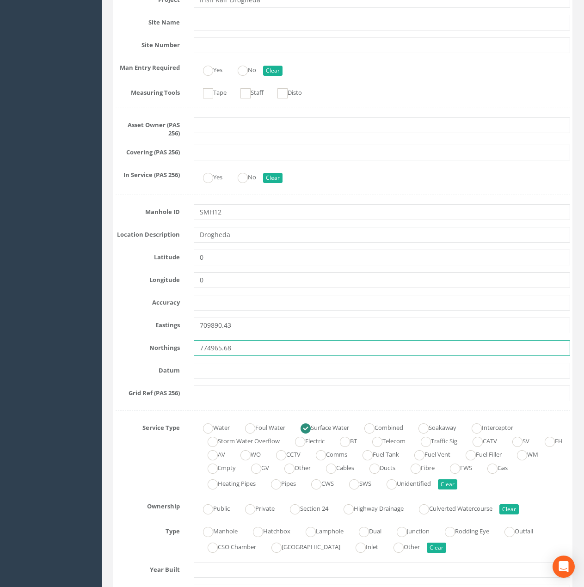
scroll to position [324, 0]
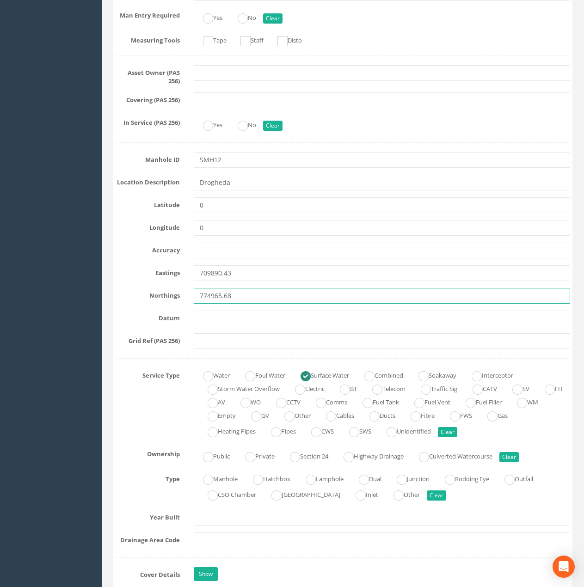
type input "774965.68"
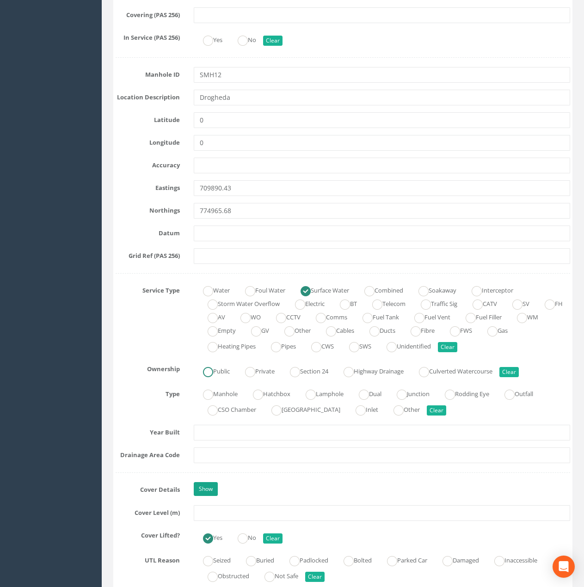
scroll to position [416, 0]
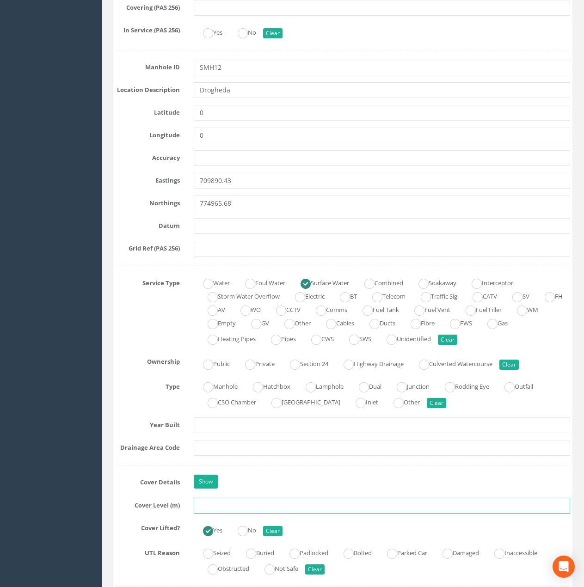
click at [211, 508] on input "text" at bounding box center [382, 506] width 376 height 16
paste input "29.77"
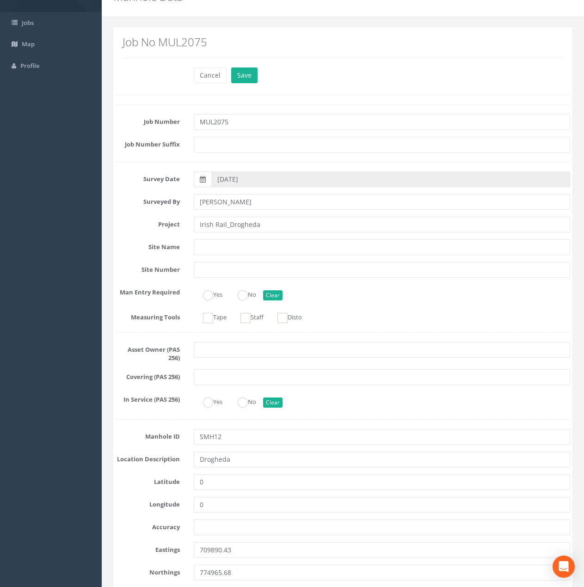
scroll to position [0, 0]
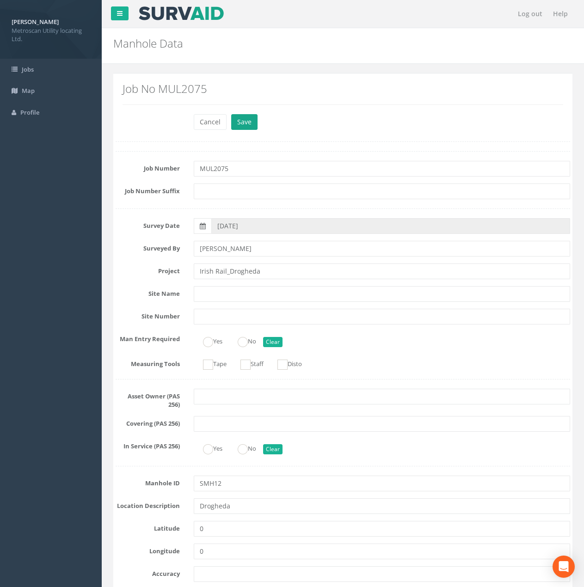
type input "29.76"
click at [236, 128] on button "Save" at bounding box center [244, 122] width 26 height 16
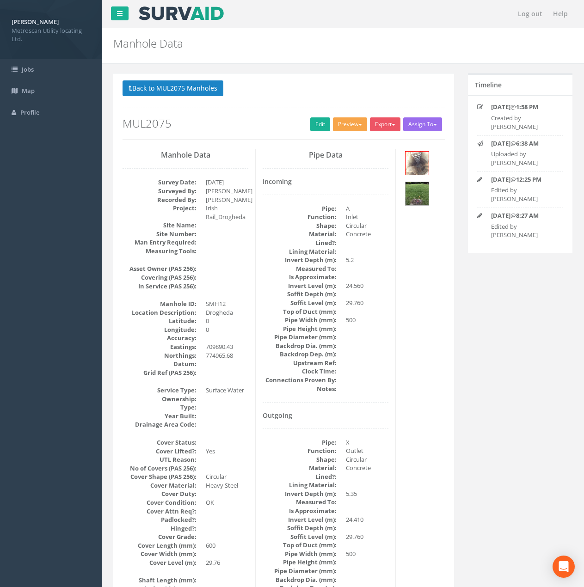
click at [342, 124] on button "Preview" at bounding box center [350, 124] width 34 height 14
click at [339, 142] on link "Metroscan Manhole" at bounding box center [333, 143] width 70 height 14
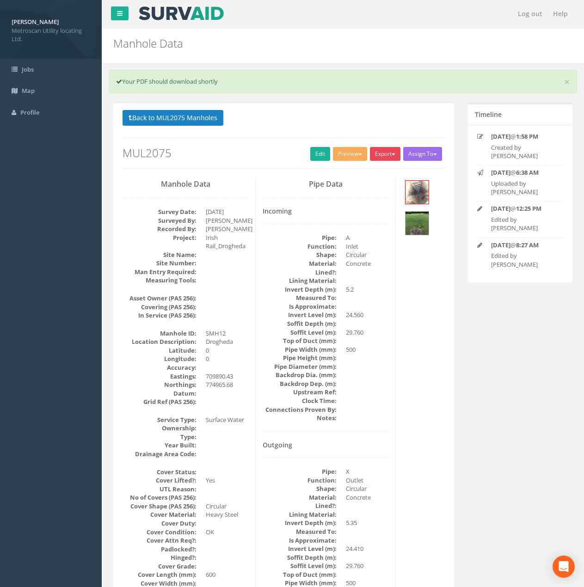
click at [381, 150] on button "Export" at bounding box center [385, 154] width 31 height 14
click at [379, 172] on link "Metroscan Manhole" at bounding box center [366, 173] width 70 height 14
drag, startPoint x: 296, startPoint y: 128, endPoint x: 287, endPoint y: 127, distance: 8.4
click at [296, 128] on p "Back to MUL2075 Manholes Back to Map" at bounding box center [283, 119] width 322 height 18
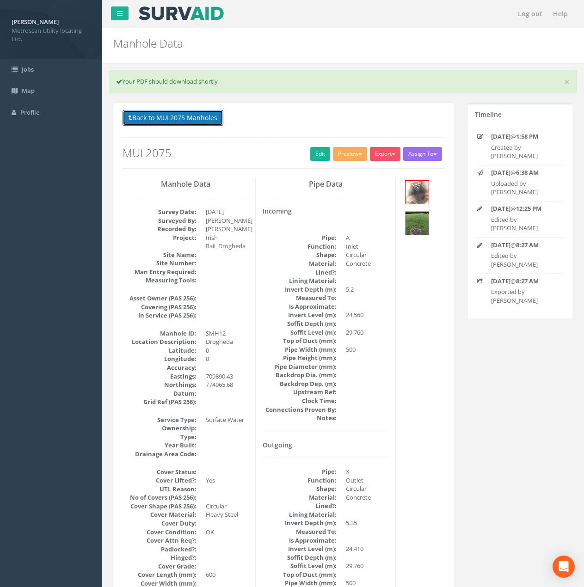
click at [181, 116] on button "Back to MUL2075 Manholes" at bounding box center [172, 118] width 101 height 16
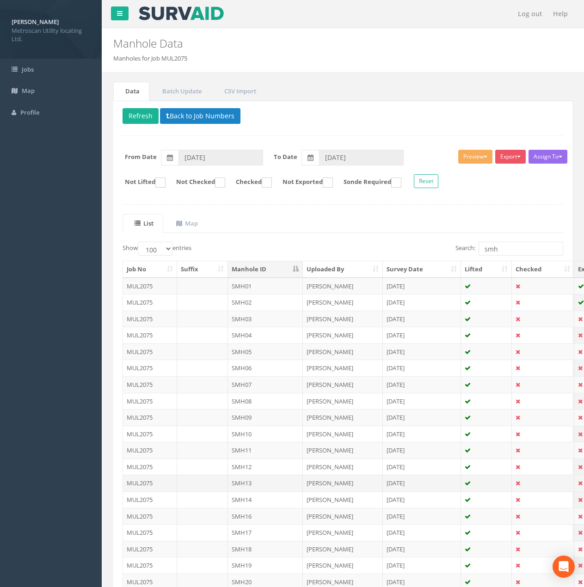
click at [244, 481] on td "SMH13" at bounding box center [265, 483] width 75 height 17
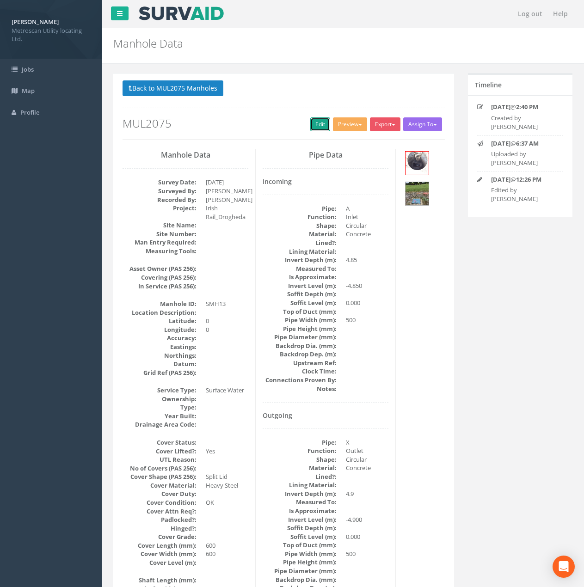
click at [316, 127] on link "Edit" at bounding box center [320, 124] width 20 height 14
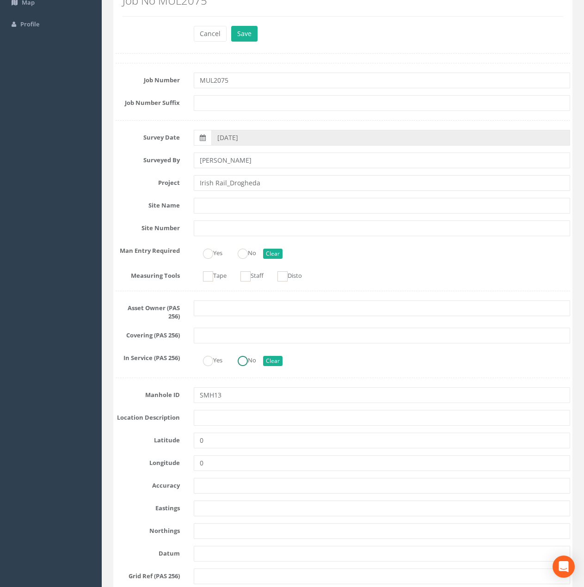
scroll to position [92, 0]
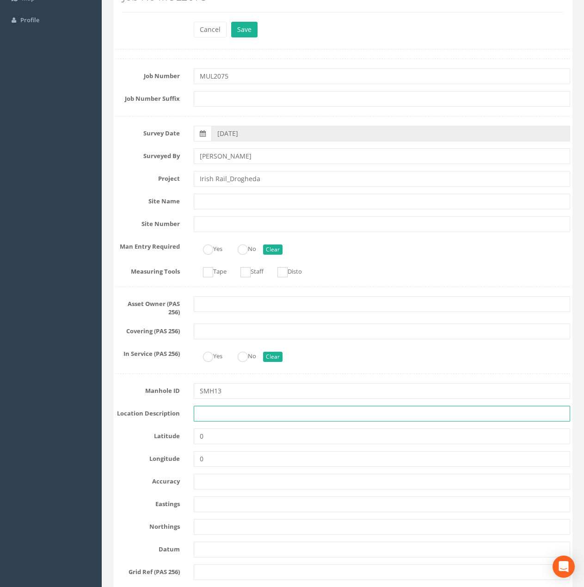
click at [215, 419] on input "text" at bounding box center [382, 414] width 376 height 16
type input "Drogheda"
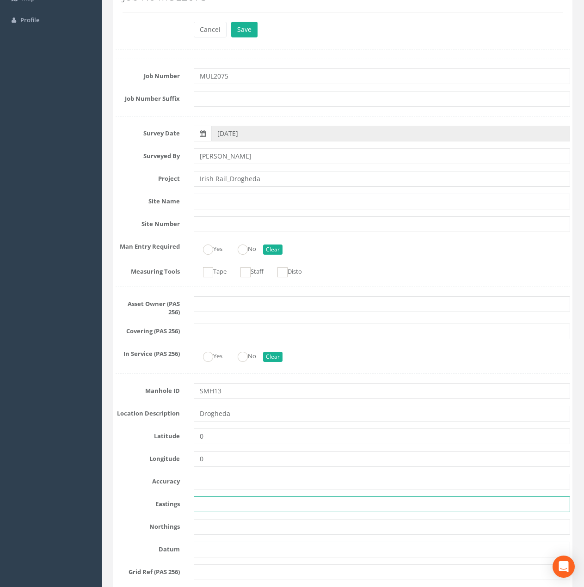
click at [209, 510] on input "text" at bounding box center [382, 504] width 376 height 16
paste input "709873.60"
type input "709873.60"
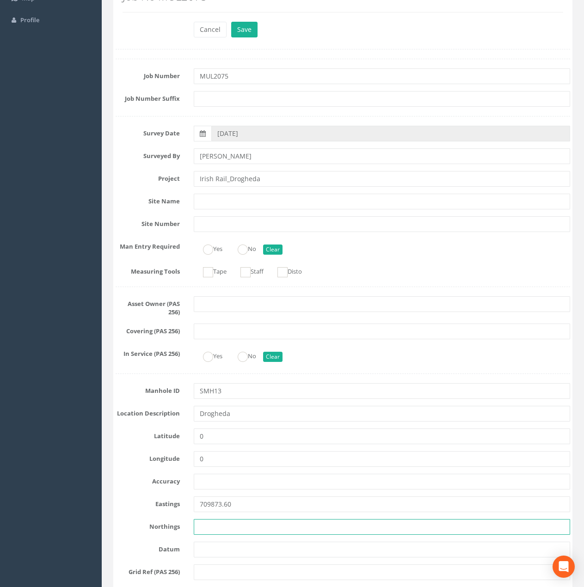
click at [226, 524] on input "text" at bounding box center [382, 527] width 376 height 16
paste input "774964.10"
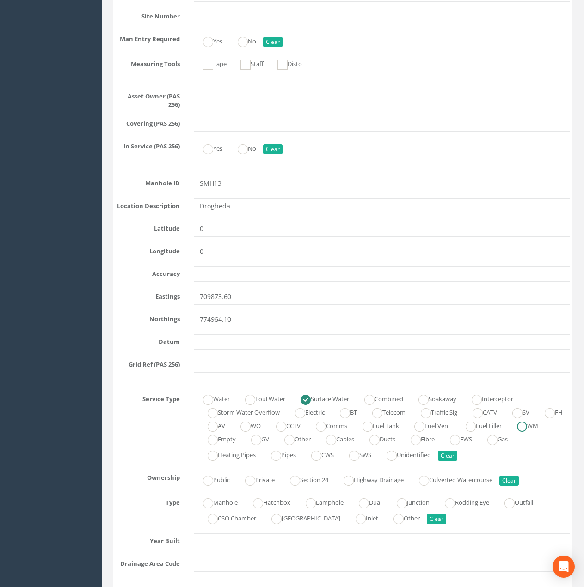
scroll to position [370, 0]
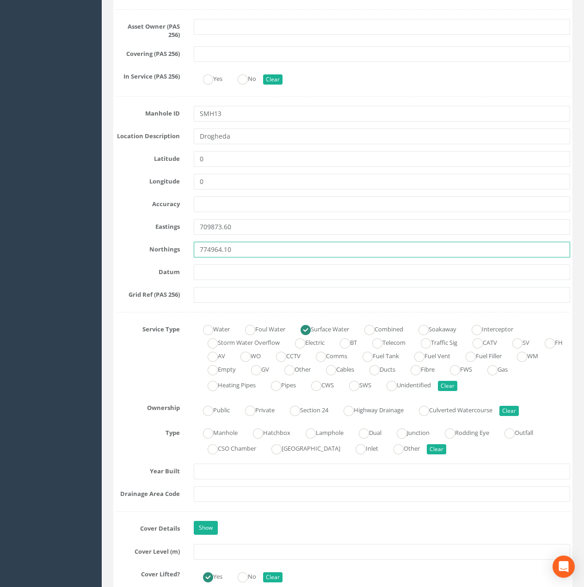
type input "774964.10"
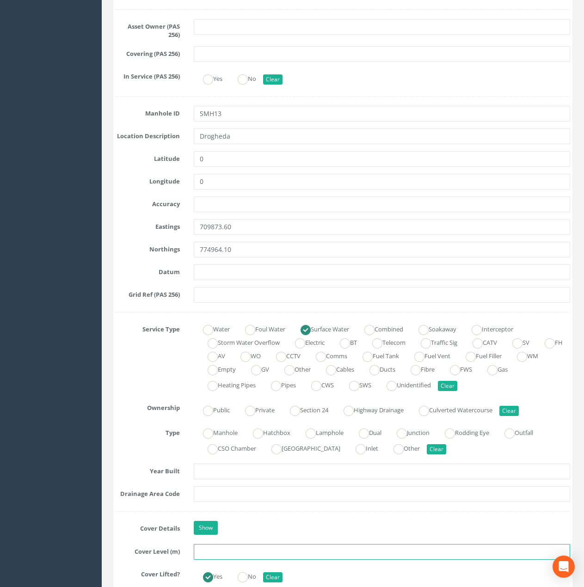
click at [202, 524] on input "text" at bounding box center [382, 552] width 376 height 16
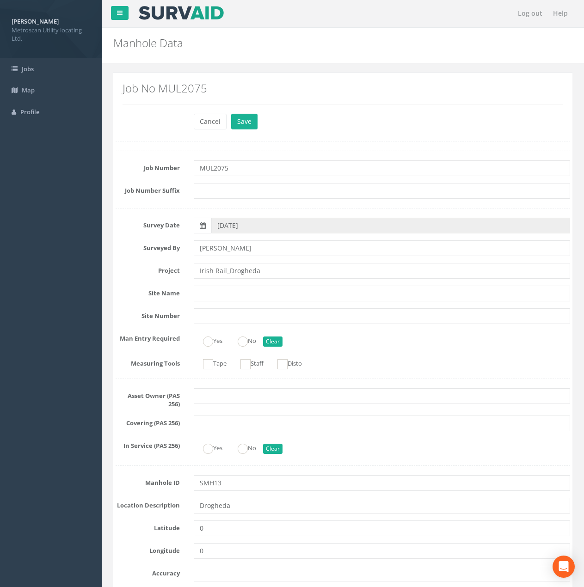
scroll to position [0, 0]
type input "29.72"
click at [248, 117] on button "Save" at bounding box center [244, 122] width 26 height 16
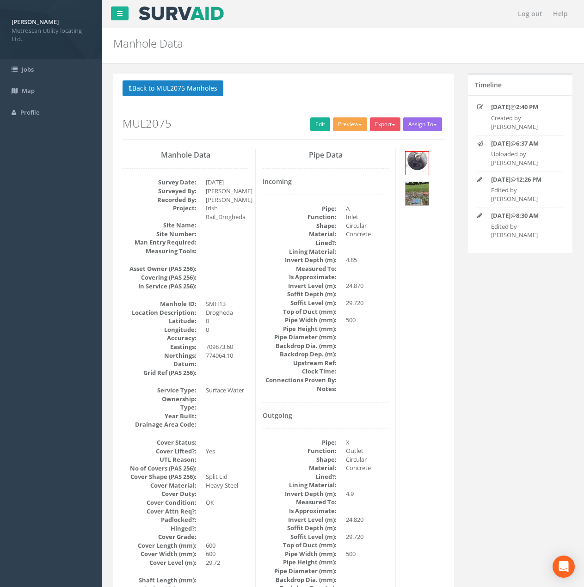
click at [346, 128] on button "Preview" at bounding box center [350, 124] width 34 height 14
click at [337, 143] on link "Metroscan Manhole" at bounding box center [333, 143] width 70 height 14
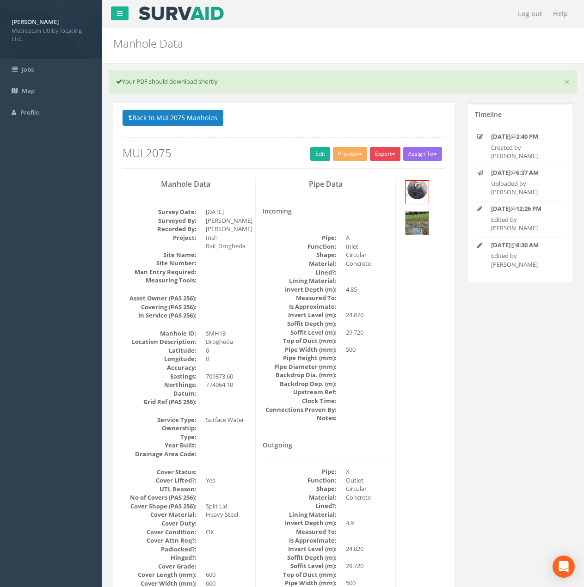
click at [383, 149] on button "Export" at bounding box center [385, 154] width 31 height 14
click at [369, 166] on link "Metroscan Manhole" at bounding box center [366, 173] width 70 height 14
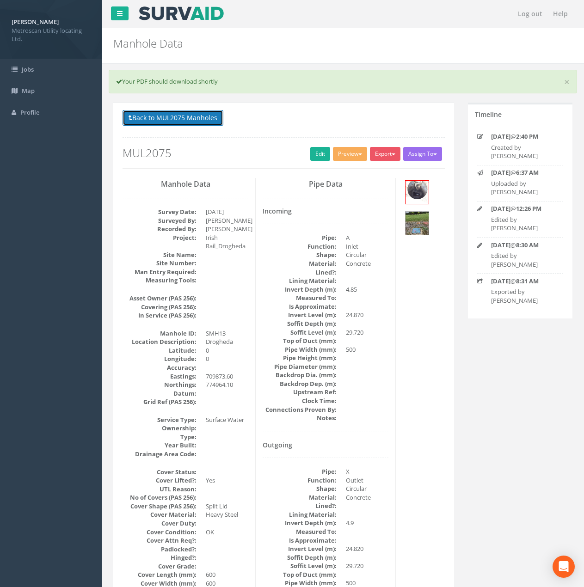
click at [172, 121] on button "Back to MUL2075 Manholes" at bounding box center [172, 118] width 101 height 16
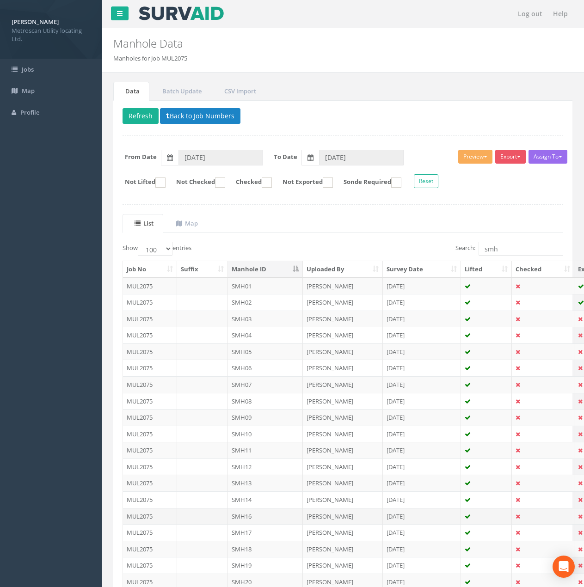
click at [252, 513] on td "SMH16" at bounding box center [265, 516] width 75 height 17
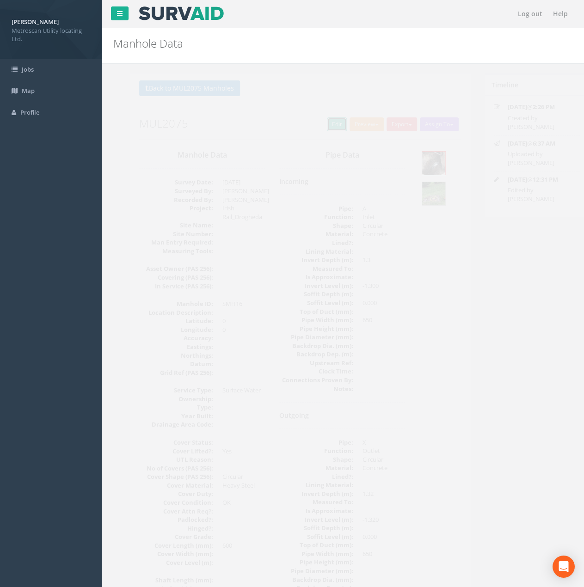
click at [316, 122] on link "Edit" at bounding box center [320, 124] width 20 height 14
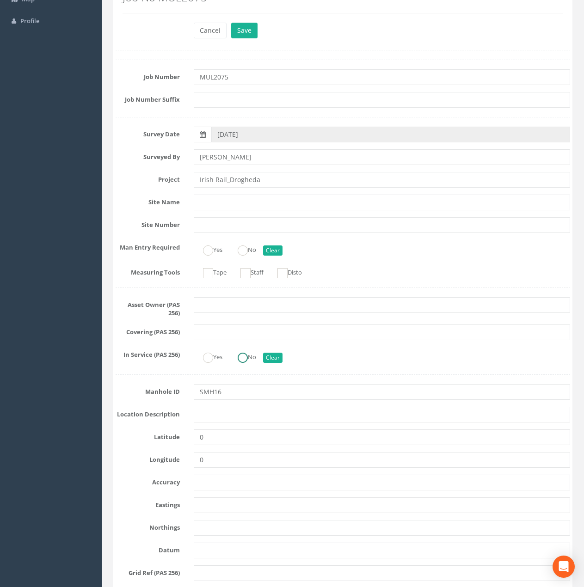
scroll to position [92, 0]
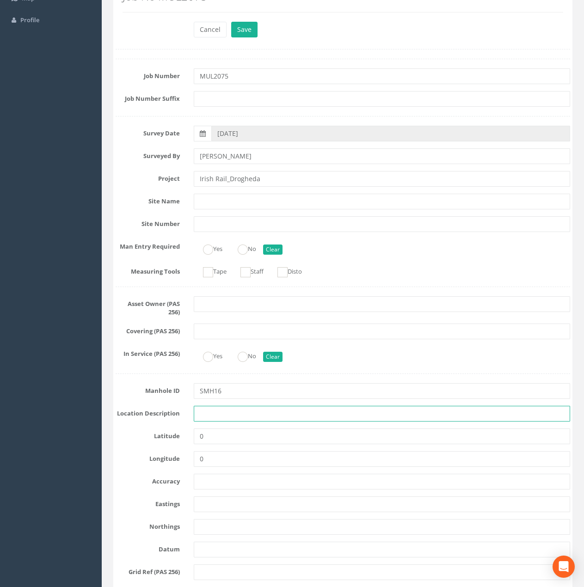
click at [228, 416] on input "text" at bounding box center [382, 414] width 376 height 16
type input "Drogheda"
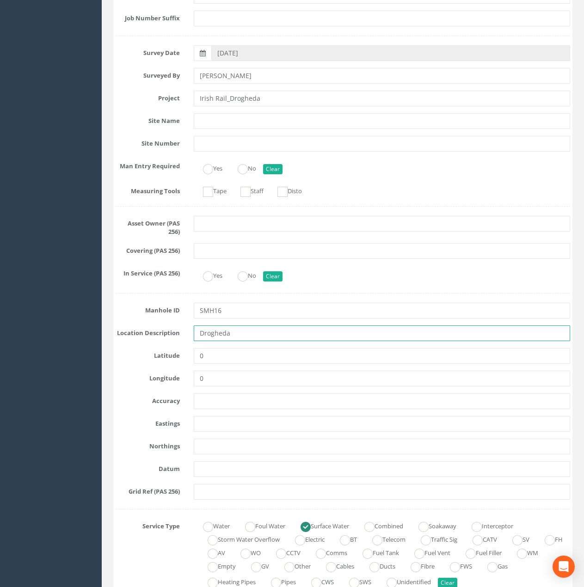
scroll to position [185, 0]
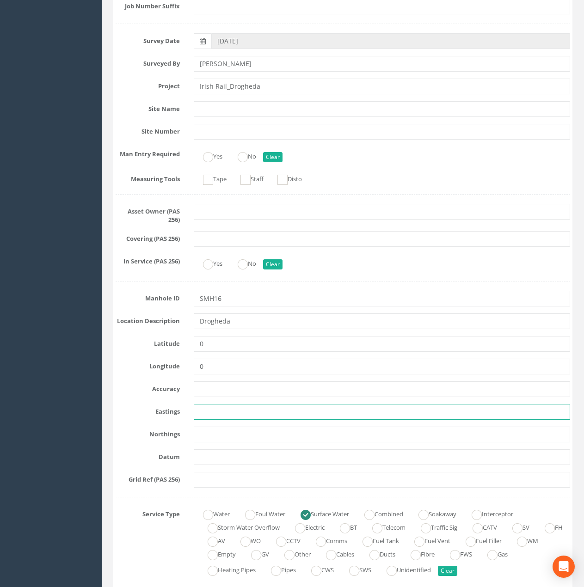
click at [217, 415] on input "text" at bounding box center [382, 412] width 376 height 16
paste input "709815.87"
type input "709815.87"
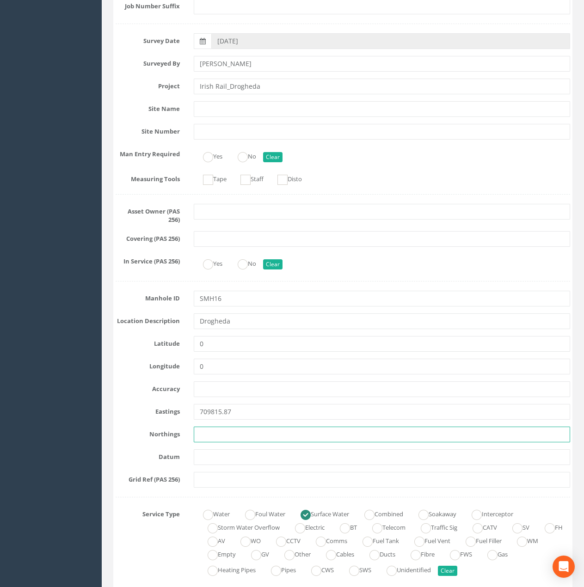
click at [229, 432] on input "text" at bounding box center [382, 435] width 376 height 16
paste input "775031.39"
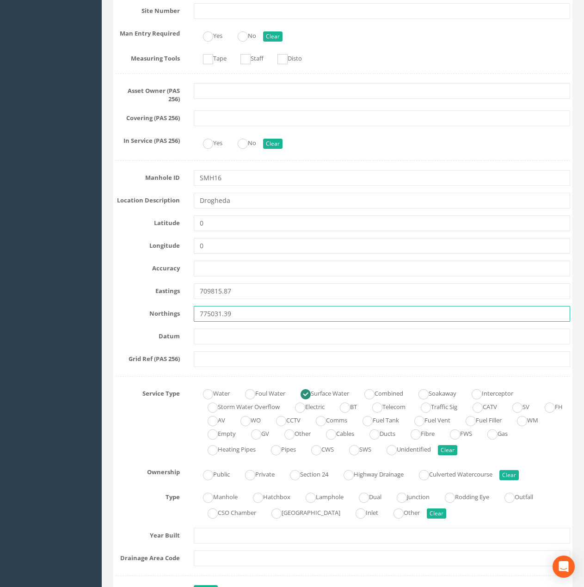
scroll to position [370, 0]
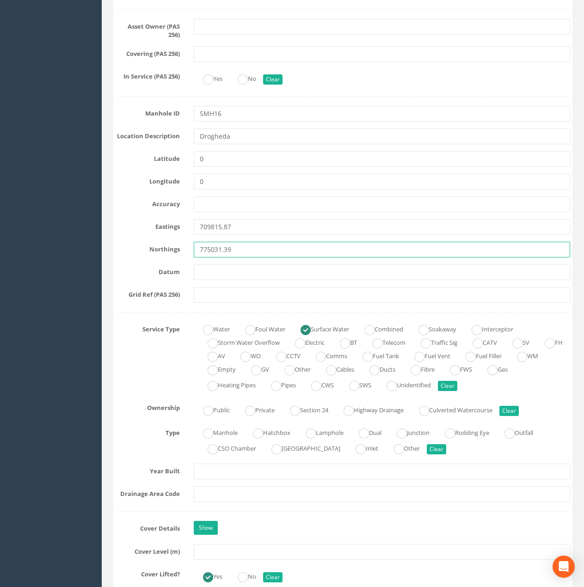
type input "775031.39"
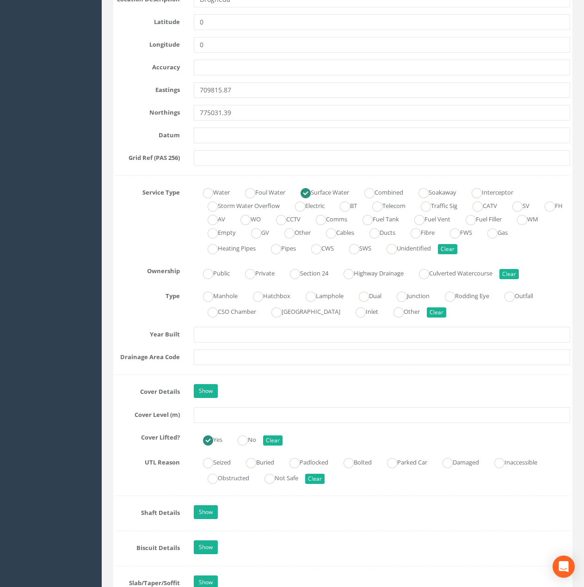
scroll to position [508, 0]
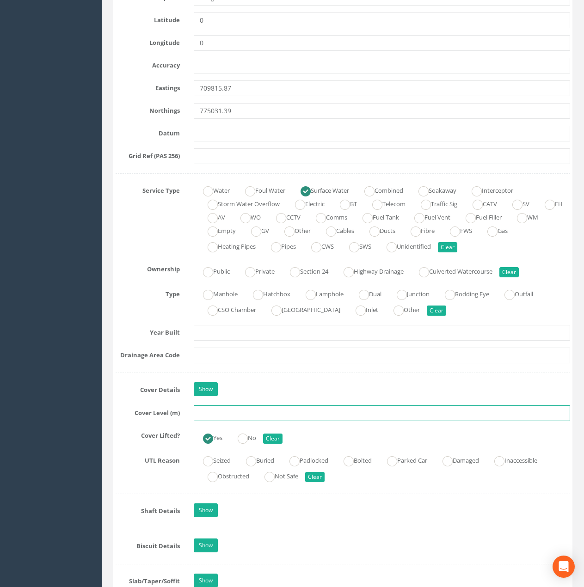
click at [235, 417] on input "text" at bounding box center [382, 413] width 376 height 16
paste input "24.95"
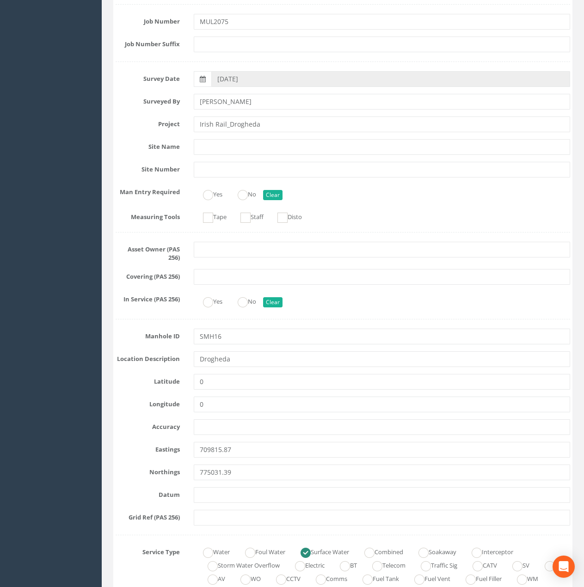
scroll to position [0, 0]
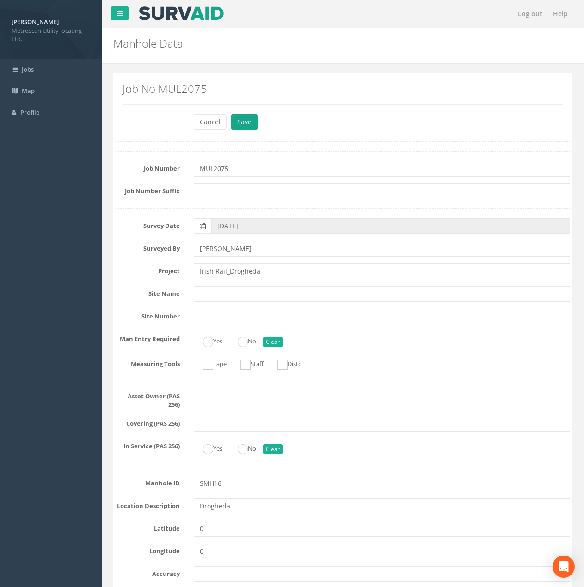
type input "24.95"
click at [244, 128] on button "Save" at bounding box center [244, 122] width 26 height 16
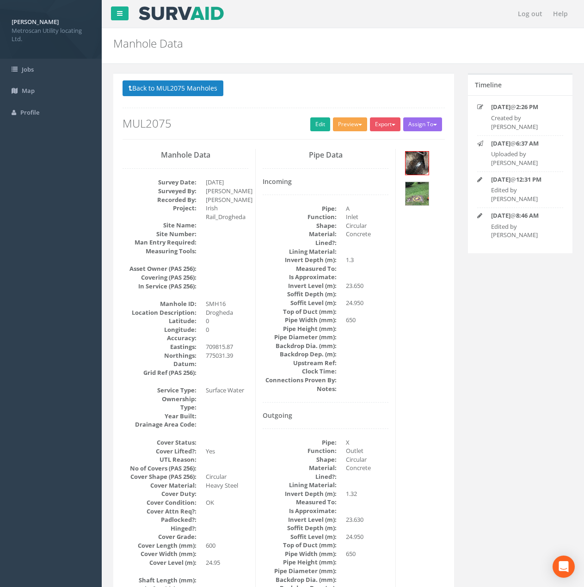
click at [360, 124] on span "button" at bounding box center [360, 125] width 4 height 2
click at [342, 140] on link "Metroscan Manhole" at bounding box center [333, 143] width 70 height 14
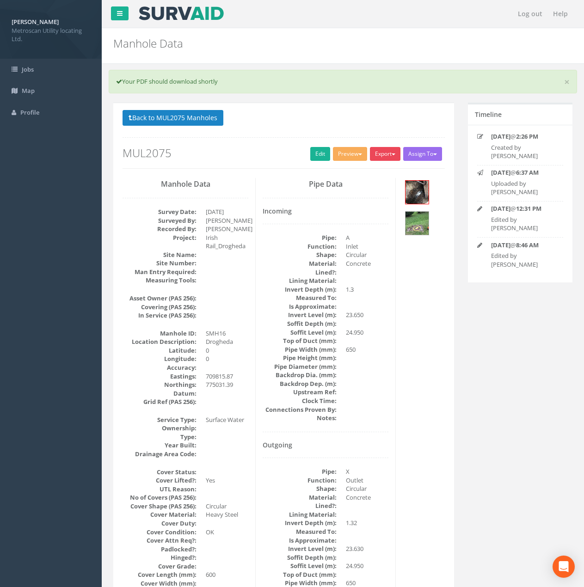
click at [377, 153] on button "Export" at bounding box center [385, 154] width 31 height 14
click at [364, 168] on link "Metroscan Manhole" at bounding box center [366, 173] width 70 height 14
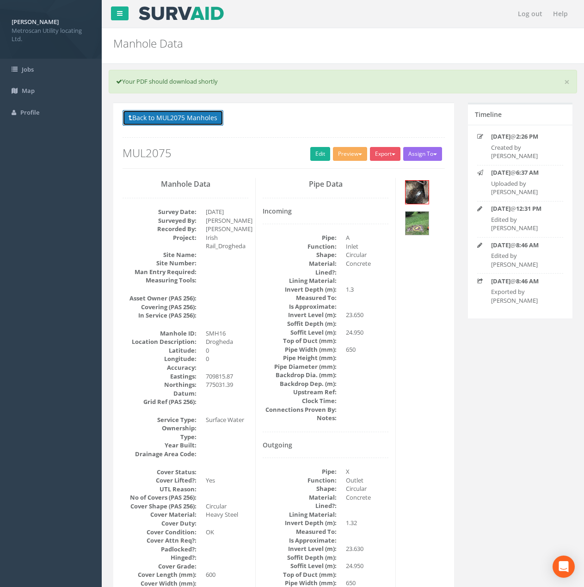
click at [191, 121] on button "Back to MUL2075 Manholes" at bounding box center [172, 118] width 101 height 16
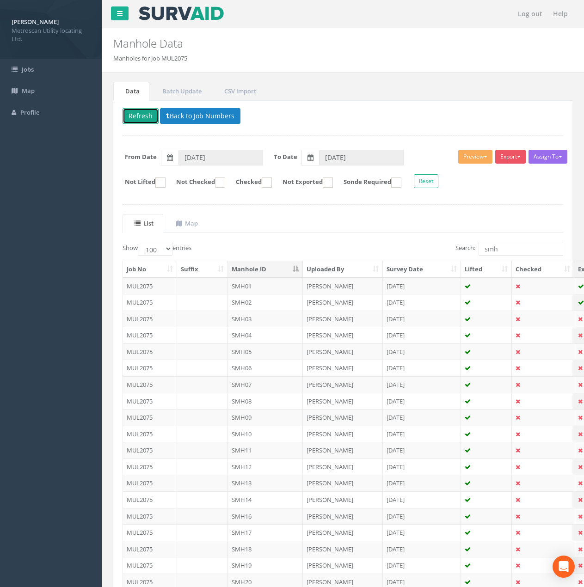
click at [149, 118] on button "Refresh" at bounding box center [140, 116] width 36 height 16
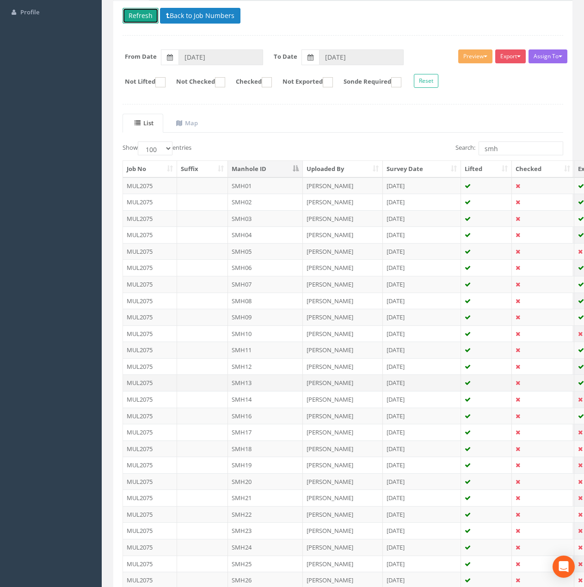
scroll to position [185, 0]
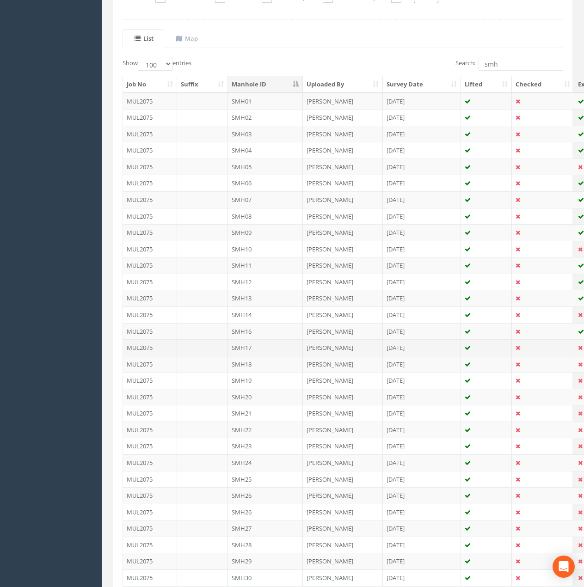
click at [250, 348] on td "SMH17" at bounding box center [265, 347] width 75 height 17
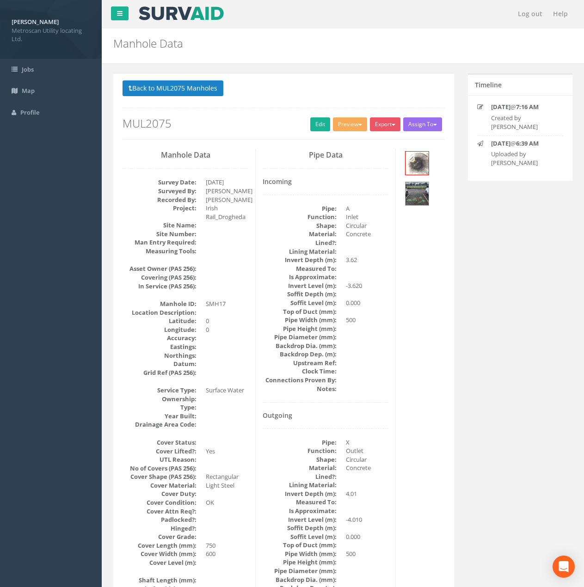
click at [322, 117] on div "Back to MUL2075 Manholes Back to Map Assign To No Companies Added Export Metros…" at bounding box center [283, 109] width 322 height 59
click at [318, 124] on link "Edit" at bounding box center [320, 124] width 20 height 14
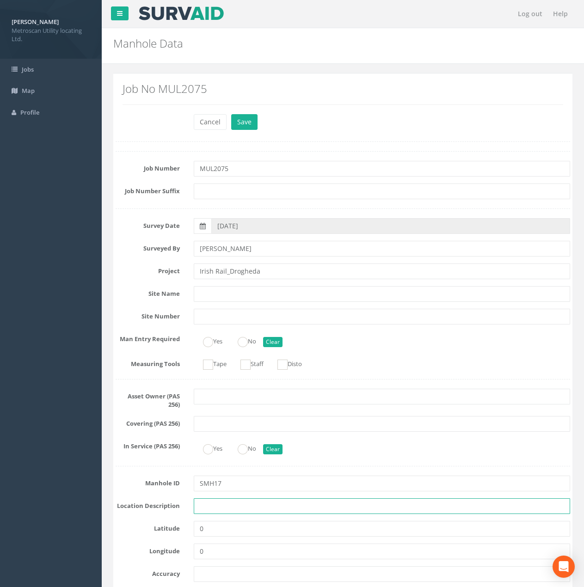
click at [215, 508] on input "text" at bounding box center [382, 506] width 376 height 16
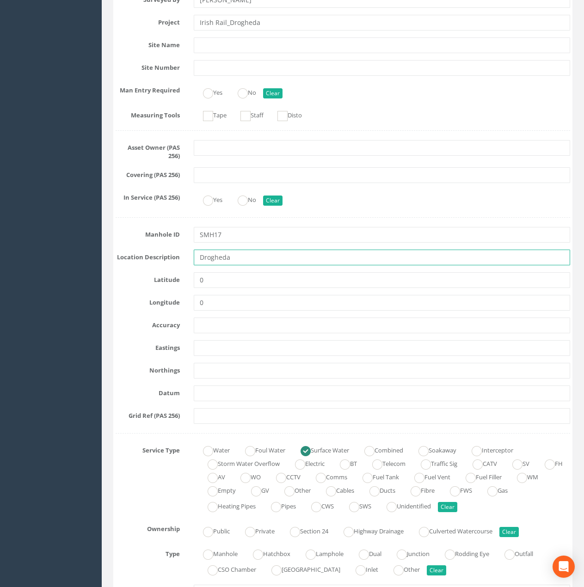
scroll to position [277, 0]
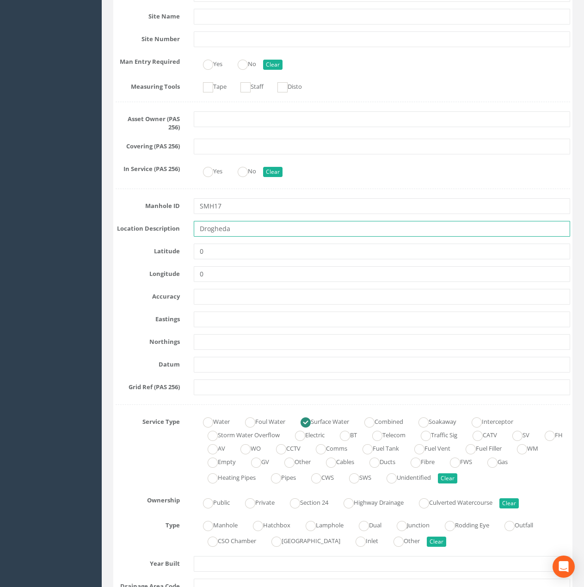
type input "Drogheda"
click at [214, 313] on input "text" at bounding box center [382, 319] width 376 height 16
paste input "709890.70"
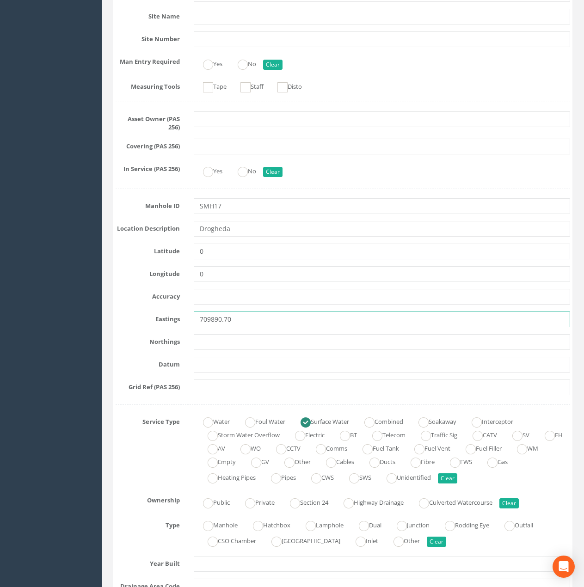
type input "709890.70"
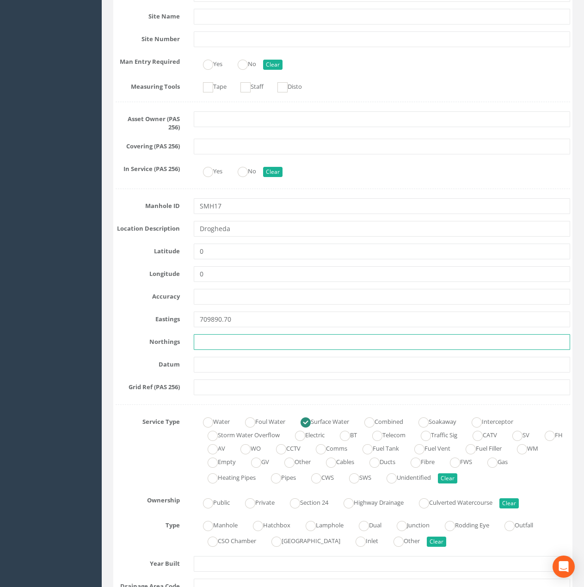
click at [196, 338] on input "text" at bounding box center [382, 342] width 376 height 16
paste input "774942.85"
type input "774942.85"
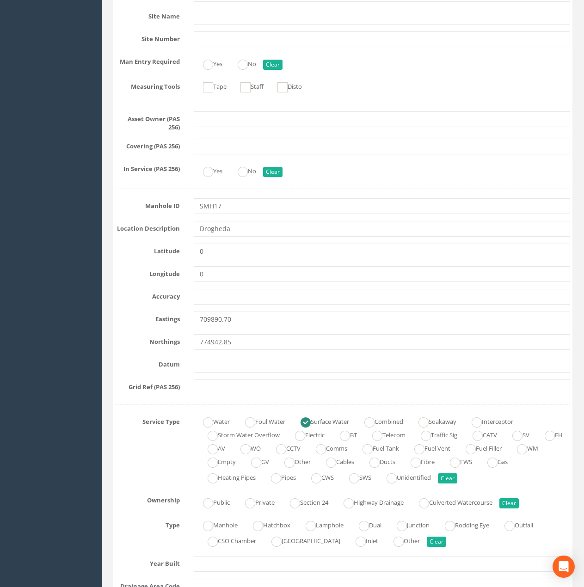
scroll to position [462, 0]
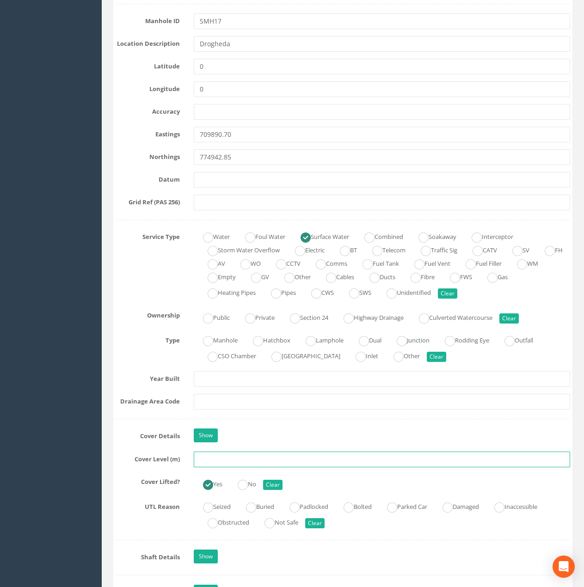
click at [214, 463] on input "text" at bounding box center [382, 460] width 376 height 16
paste input "29.67"
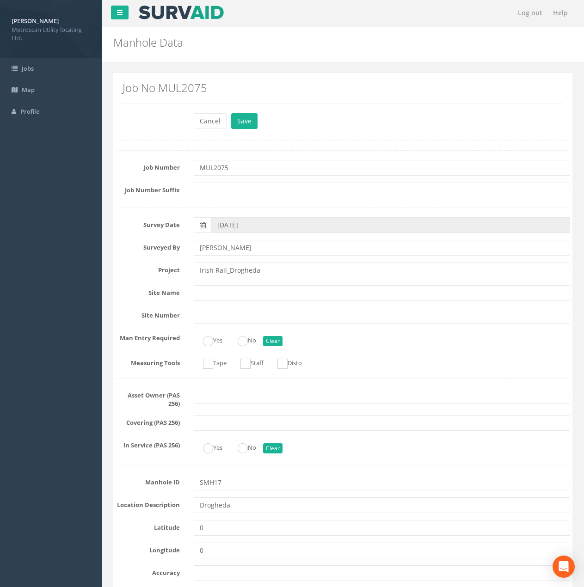
scroll to position [0, 0]
type input "29.67"
click at [236, 117] on button "Save" at bounding box center [244, 122] width 26 height 16
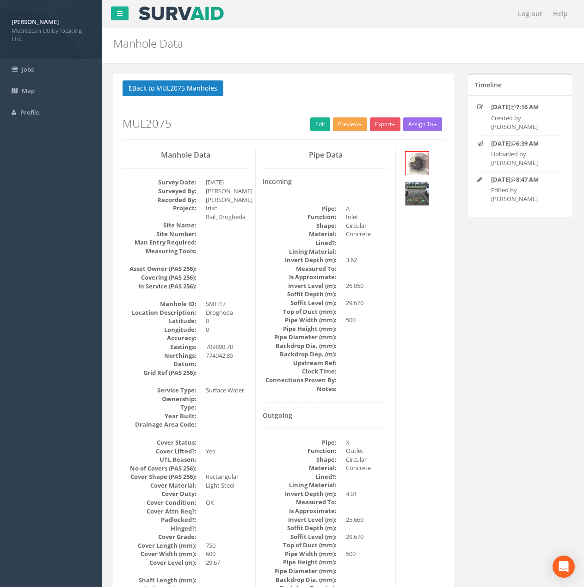
click at [350, 123] on button "Preview" at bounding box center [350, 124] width 34 height 14
click at [342, 140] on link "Metroscan Manhole" at bounding box center [333, 143] width 70 height 14
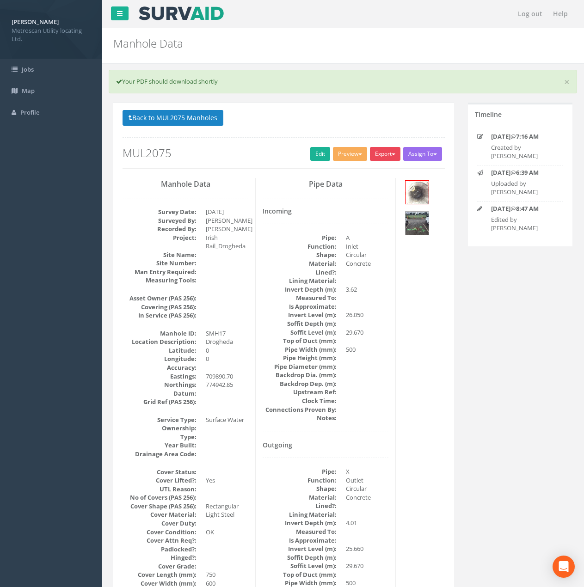
click at [391, 153] on span "button" at bounding box center [393, 154] width 4 height 2
click at [378, 174] on link "Metroscan Manhole" at bounding box center [366, 173] width 70 height 14
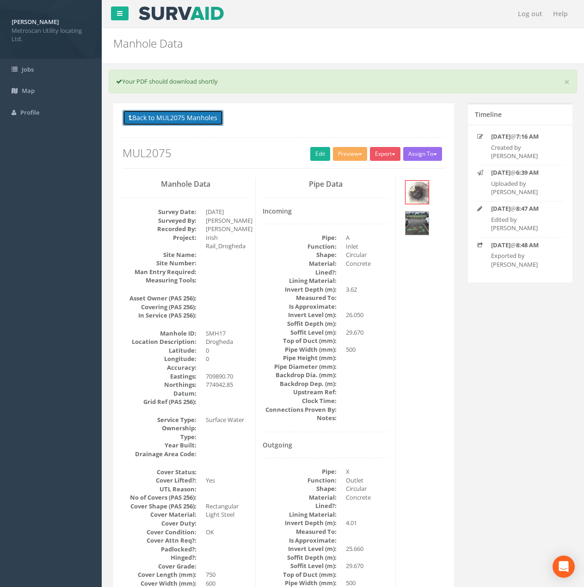
click at [194, 117] on button "Back to MUL2075 Manholes" at bounding box center [172, 118] width 101 height 16
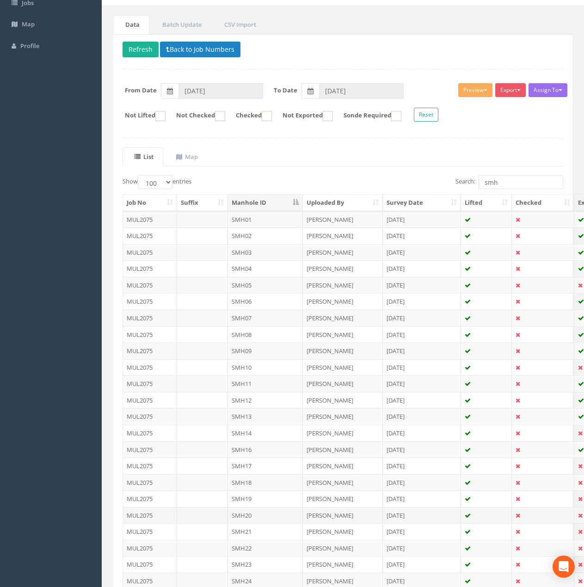
scroll to position [139, 0]
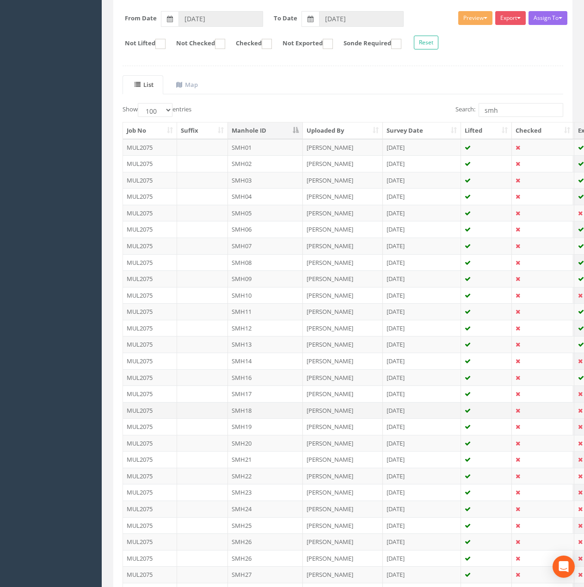
click at [255, 414] on td "SMH18" at bounding box center [265, 410] width 75 height 17
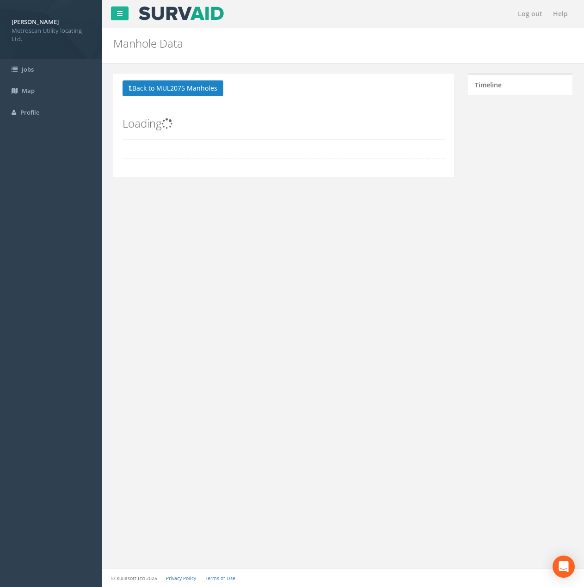
scroll to position [0, 0]
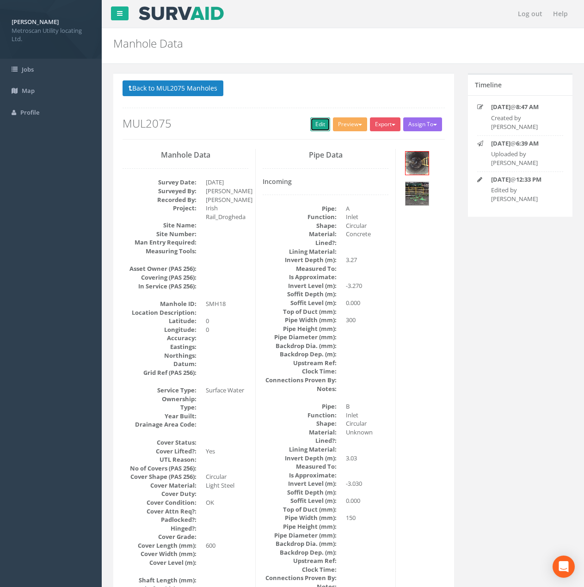
click at [310, 128] on link "Edit" at bounding box center [320, 124] width 20 height 14
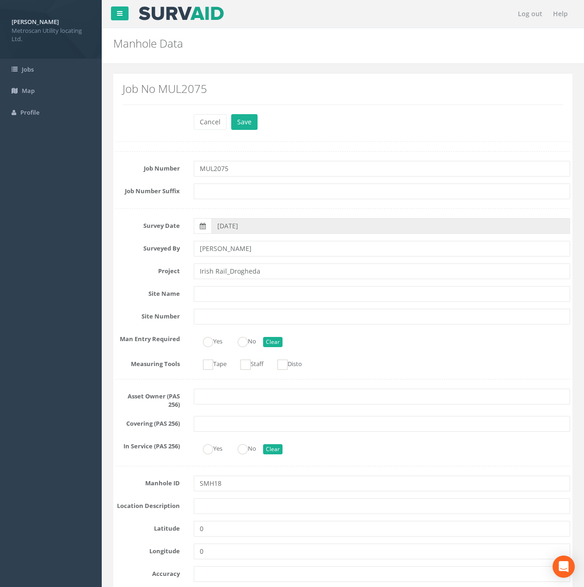
scroll to position [92, 0]
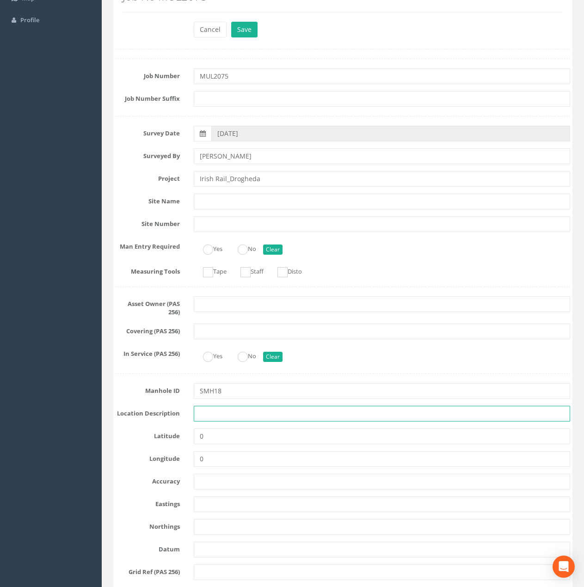
click at [215, 406] on input "text" at bounding box center [382, 414] width 376 height 16
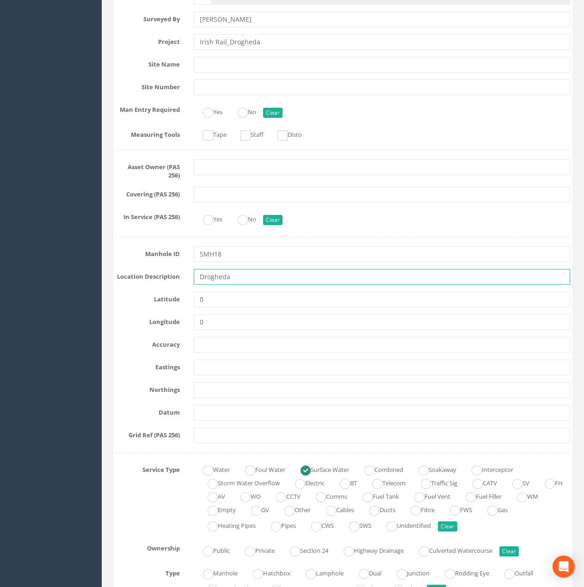
scroll to position [231, 0]
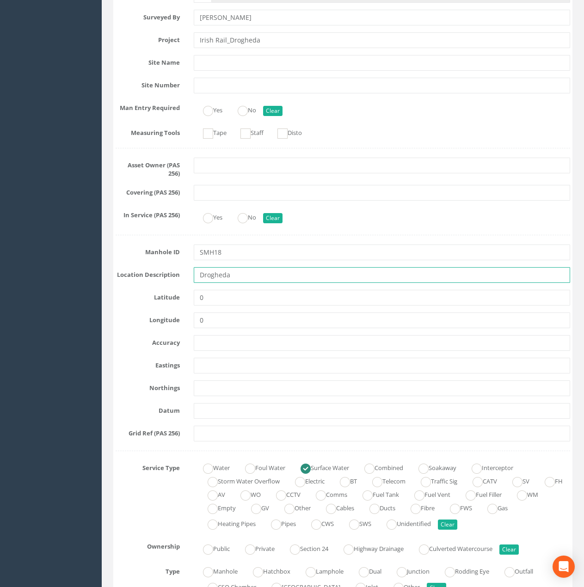
type input "Drogheda"
click at [212, 366] on input "text" at bounding box center [382, 366] width 376 height 16
paste input "709865.82"
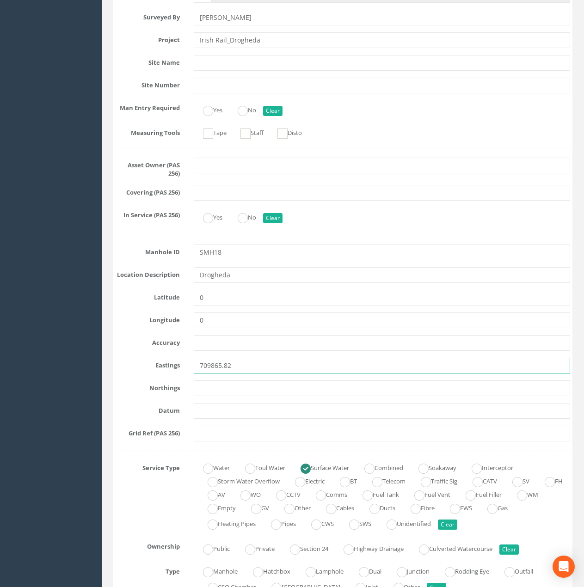
type input "709865.82"
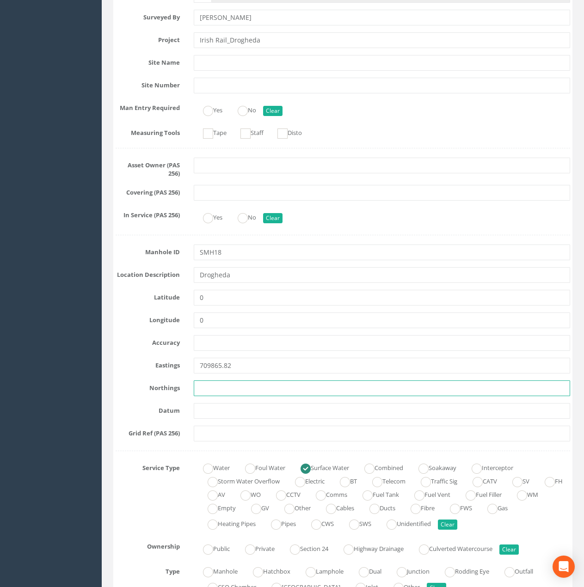
click at [209, 391] on input "text" at bounding box center [382, 388] width 376 height 16
paste input "774933.68"
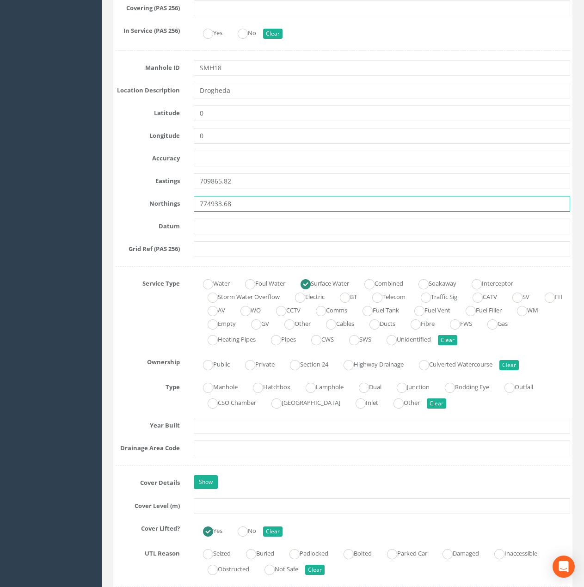
scroll to position [416, 0]
type input "774933.68"
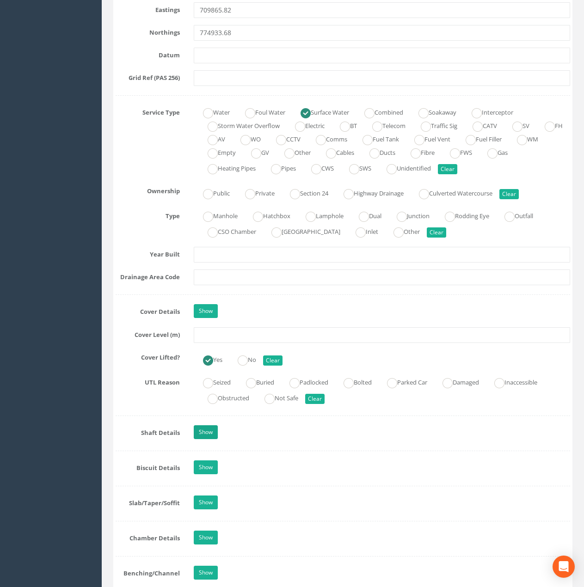
scroll to position [601, 0]
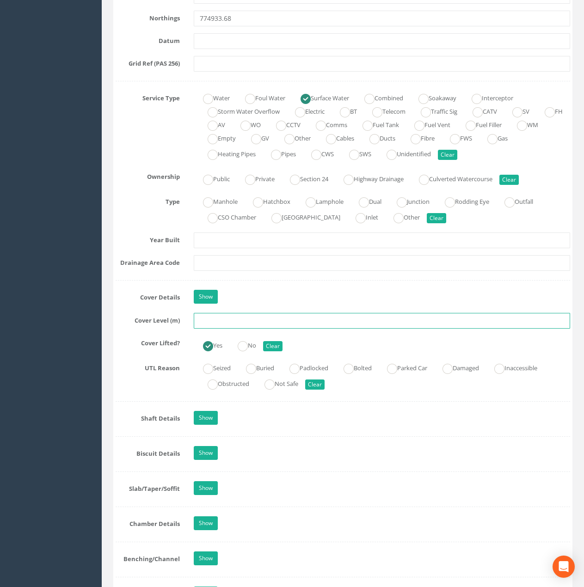
click at [220, 320] on input "text" at bounding box center [382, 321] width 376 height 16
paste input "29.72"
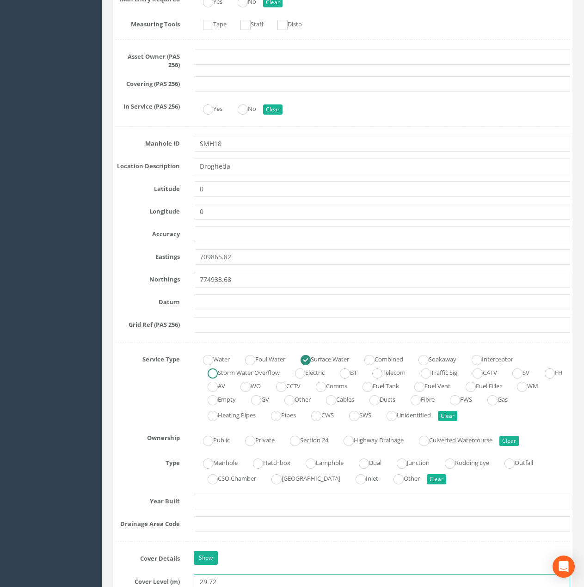
scroll to position [0, 0]
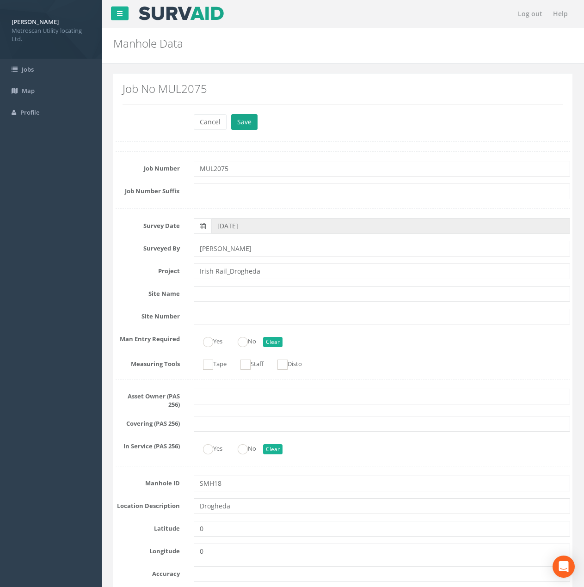
type input "29.72"
click at [239, 121] on button "Save" at bounding box center [244, 122] width 26 height 16
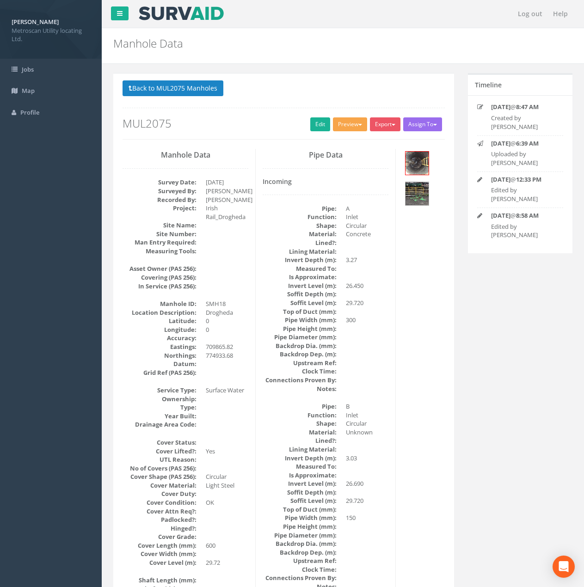
click at [351, 123] on button "Preview" at bounding box center [350, 124] width 34 height 14
click at [338, 140] on link "Metroscan Manhole" at bounding box center [333, 143] width 70 height 14
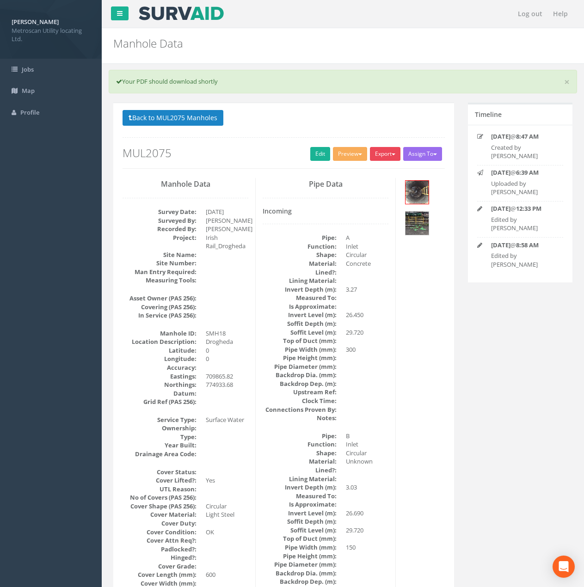
click at [382, 151] on button "Export" at bounding box center [385, 154] width 31 height 14
click at [378, 175] on link "Metroscan Manhole" at bounding box center [366, 173] width 70 height 14
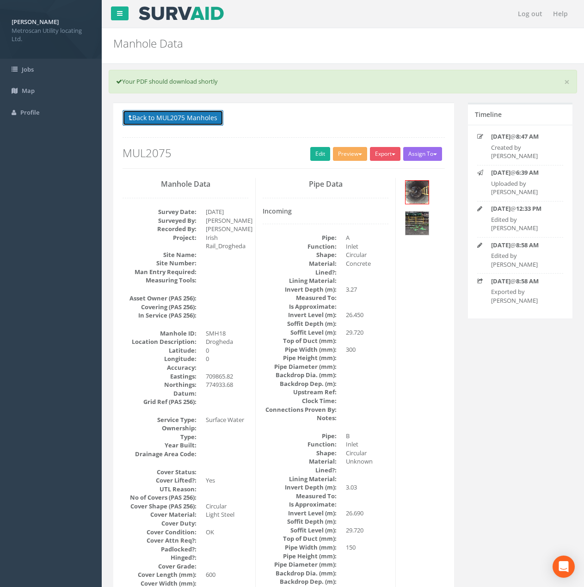
click at [196, 120] on button "Back to MUL2075 Manholes" at bounding box center [172, 118] width 101 height 16
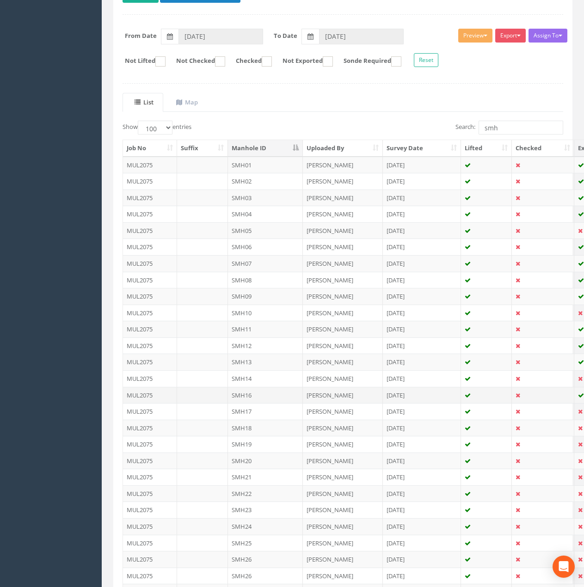
scroll to position [139, 0]
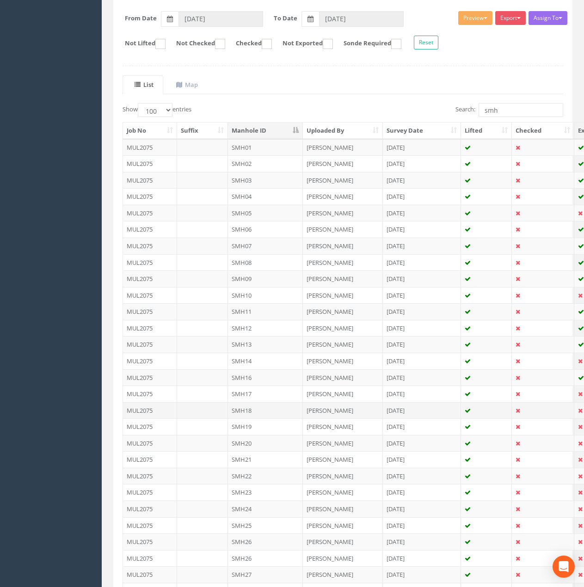
click at [259, 413] on td "SMH18" at bounding box center [265, 410] width 75 height 17
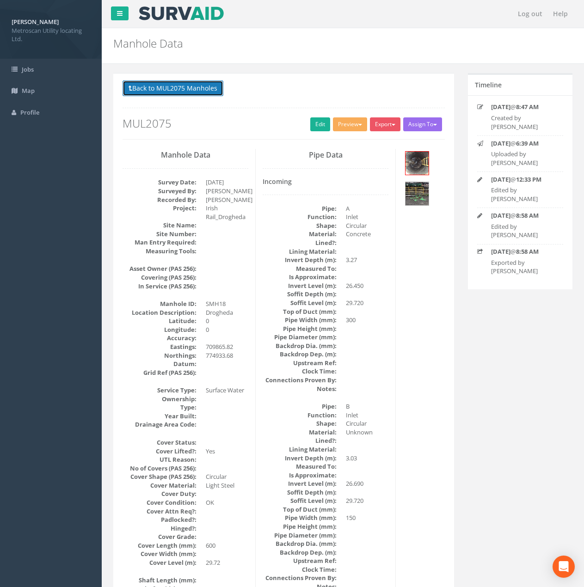
click at [197, 85] on button "Back to MUL2075 Manholes" at bounding box center [172, 88] width 101 height 16
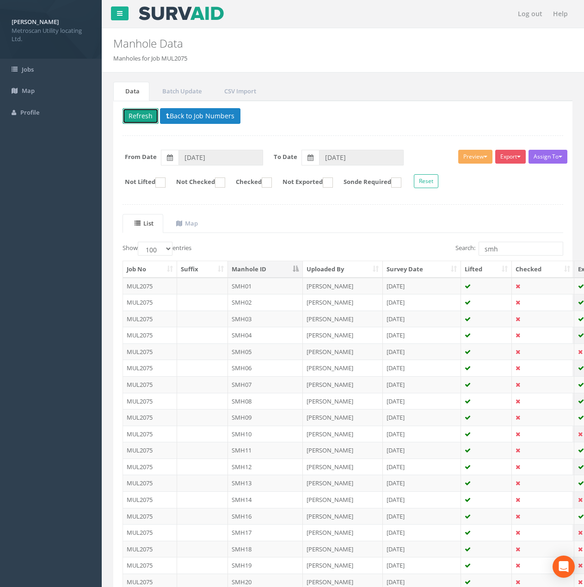
click at [145, 111] on button "Refresh" at bounding box center [140, 116] width 36 height 16
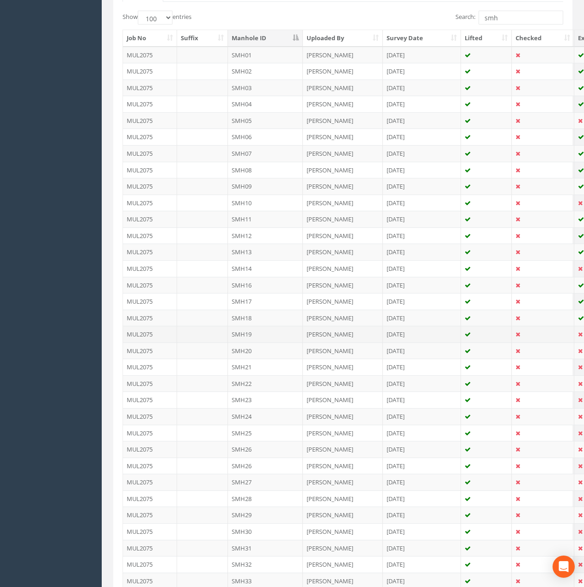
click at [265, 330] on td "SMH19" at bounding box center [265, 334] width 75 height 17
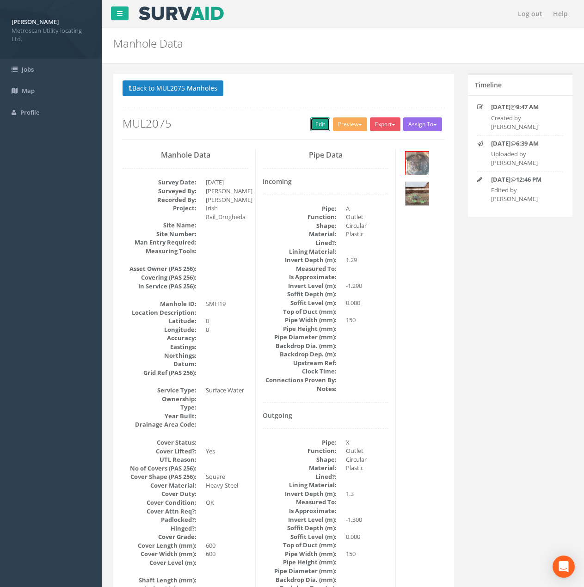
click at [317, 126] on link "Edit" at bounding box center [320, 124] width 20 height 14
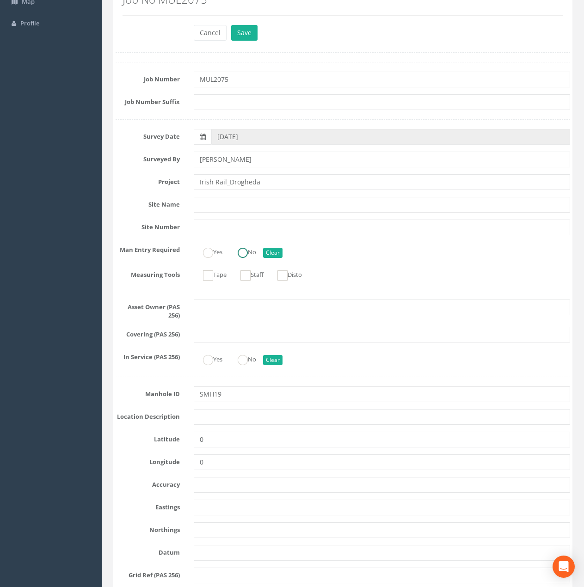
scroll to position [92, 0]
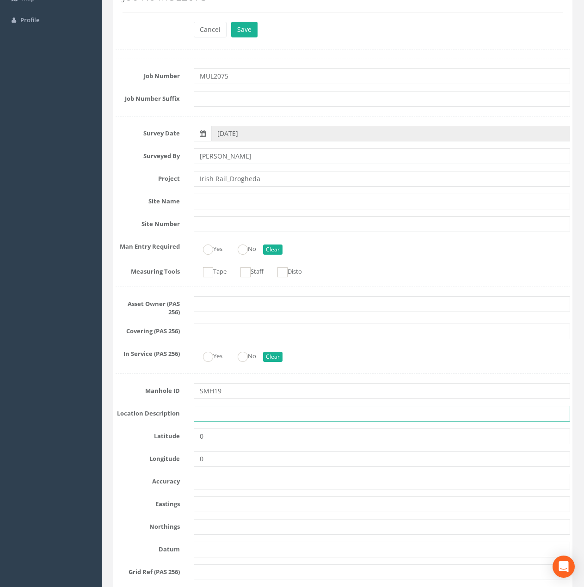
click at [221, 413] on input "text" at bounding box center [382, 414] width 376 height 16
type input "Drogheda"
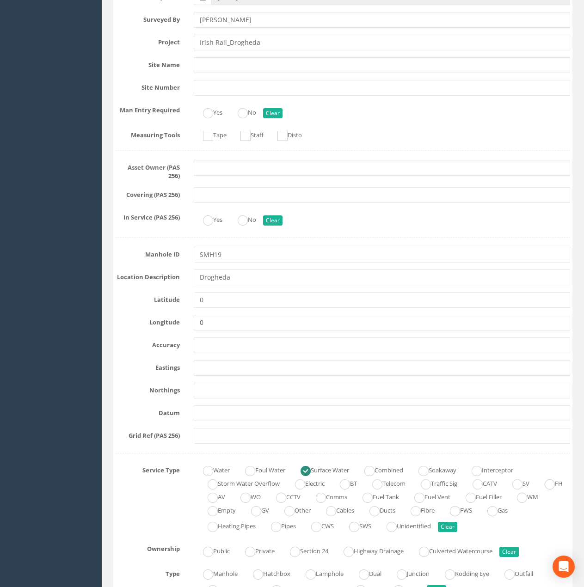
scroll to position [231, 0]
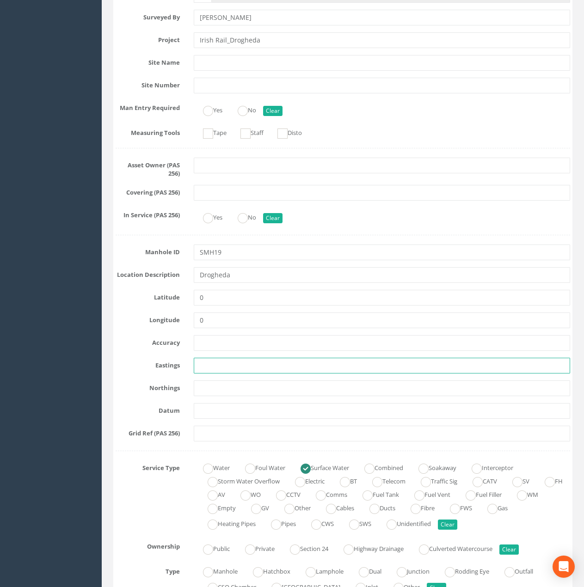
click at [206, 370] on input "text" at bounding box center [382, 366] width 376 height 16
paste input "709877.88"
type input "709877.88"
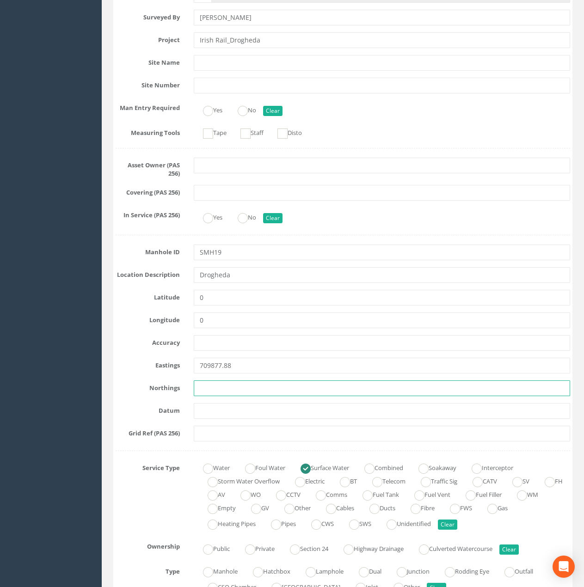
click at [222, 388] on input "text" at bounding box center [382, 388] width 376 height 16
paste input "774928.59"
type input "774928.59"
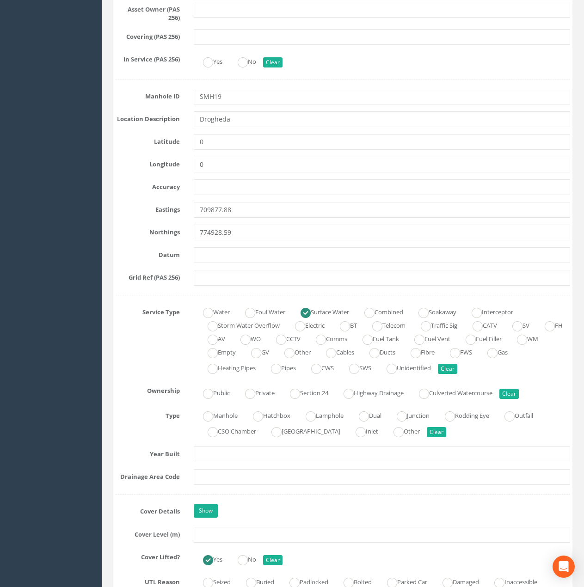
scroll to position [508, 0]
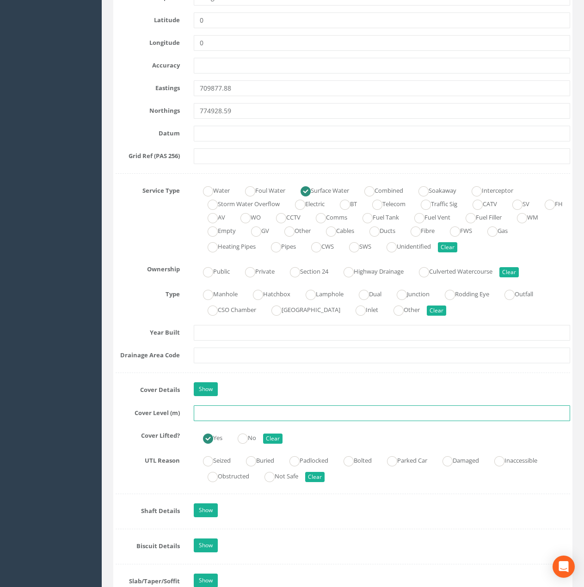
click at [213, 410] on input "text" at bounding box center [382, 413] width 376 height 16
paste input "29.80"
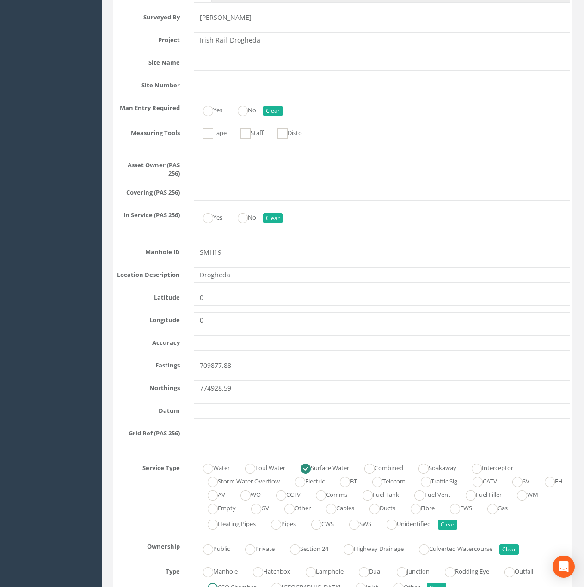
scroll to position [0, 0]
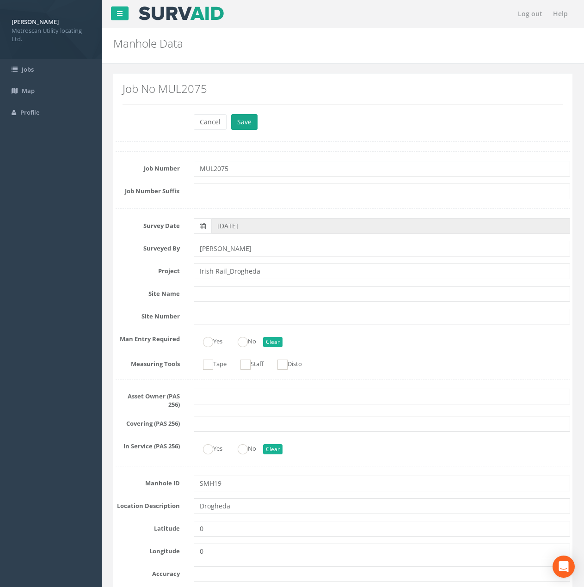
type input "29.82"
click at [242, 116] on button "Save" at bounding box center [244, 122] width 26 height 16
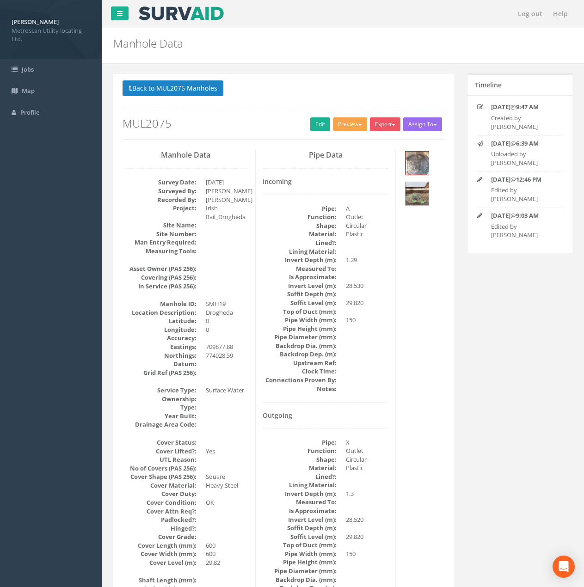
click at [346, 127] on button "Preview" at bounding box center [350, 124] width 34 height 14
click at [341, 143] on link "Metroscan Manhole" at bounding box center [333, 143] width 70 height 14
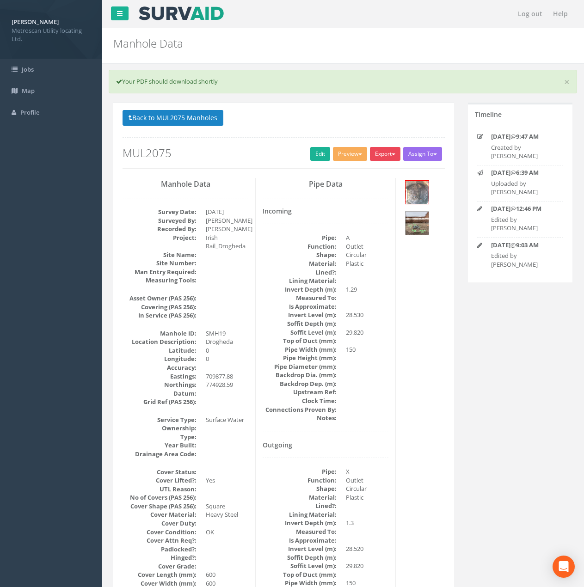
click at [380, 152] on button "Export" at bounding box center [385, 154] width 31 height 14
click at [369, 174] on link "Metroscan Manhole" at bounding box center [366, 173] width 70 height 14
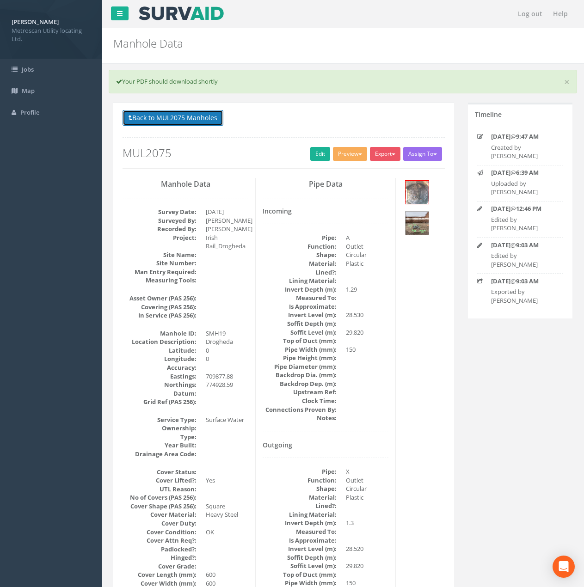
click at [183, 119] on button "Back to MUL2075 Manholes" at bounding box center [172, 118] width 101 height 16
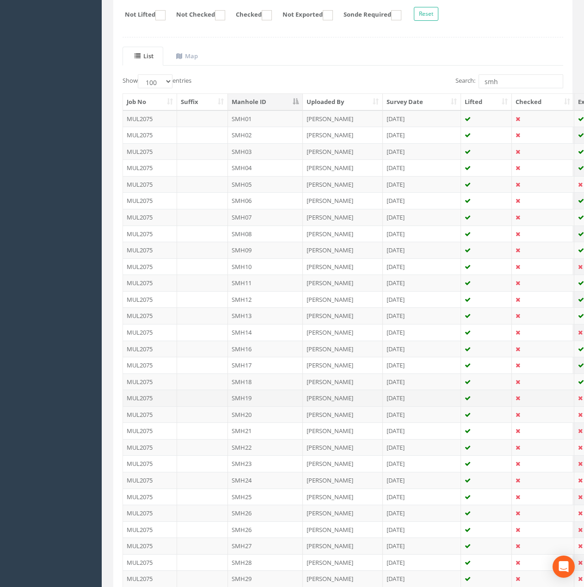
scroll to position [185, 0]
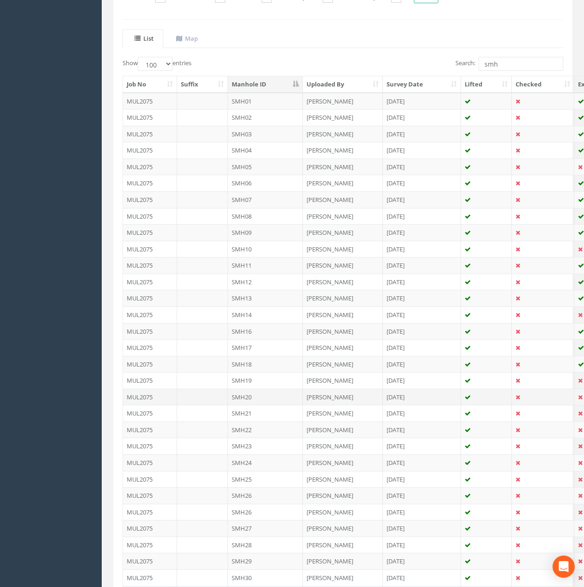
click at [262, 395] on td "SMH20" at bounding box center [265, 397] width 75 height 17
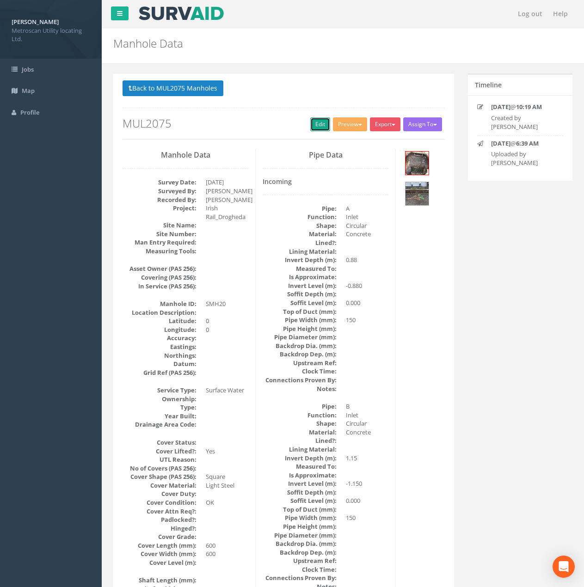
click at [323, 124] on link "Edit" at bounding box center [320, 124] width 20 height 14
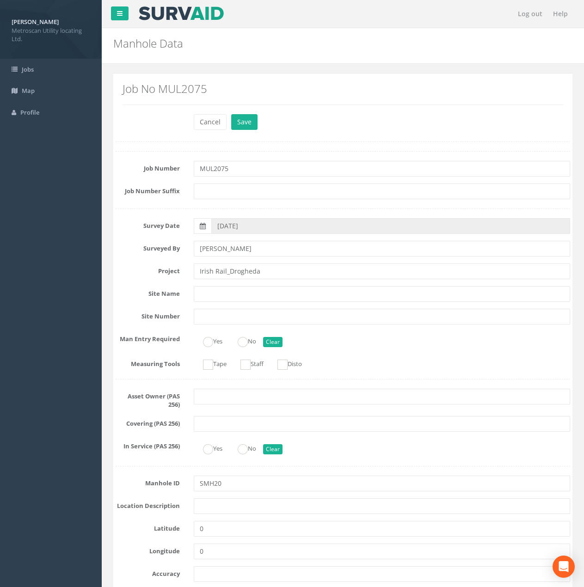
scroll to position [92, 0]
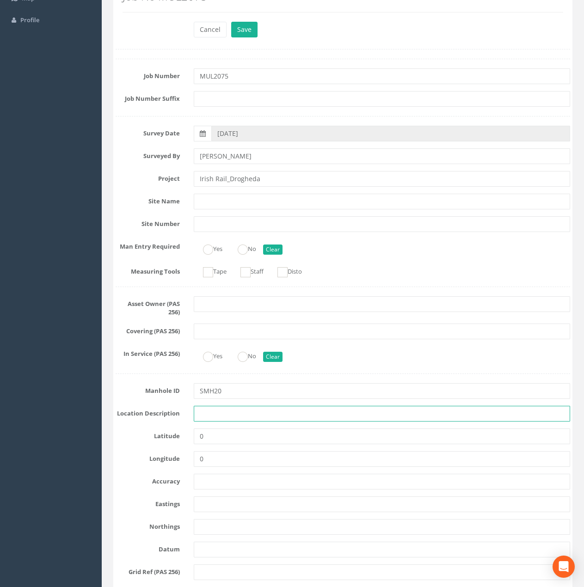
click at [216, 416] on input "text" at bounding box center [382, 414] width 376 height 16
type input "Drogheda"
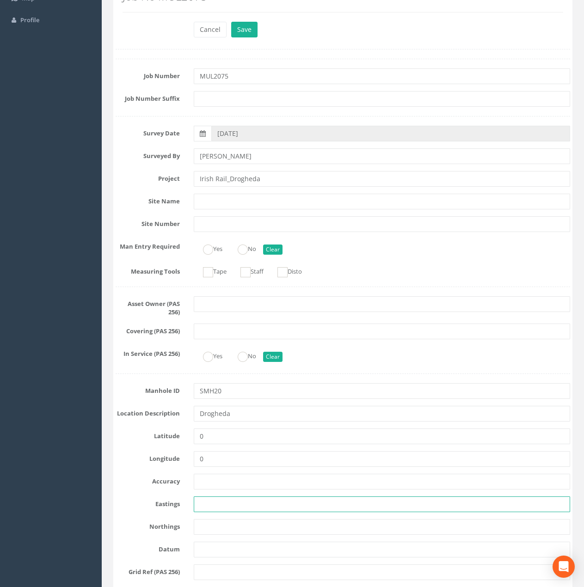
click at [206, 508] on input "text" at bounding box center [382, 504] width 376 height 16
paste input "709814.59"
type input "709814.59"
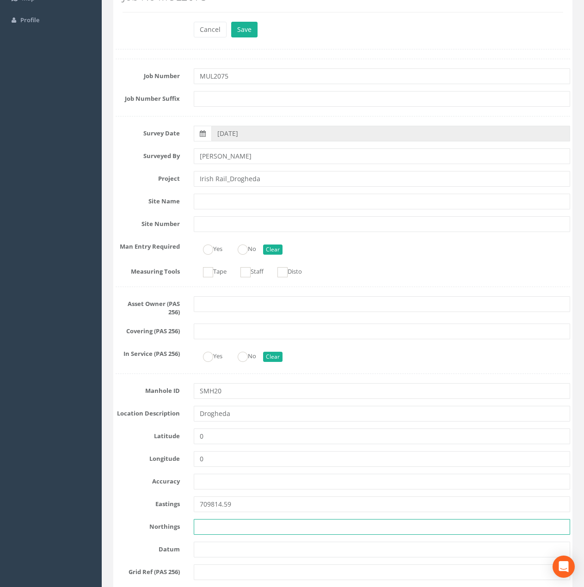
click at [213, 523] on input "text" at bounding box center [382, 527] width 376 height 16
paste input "774981.27"
type input "774981.27"
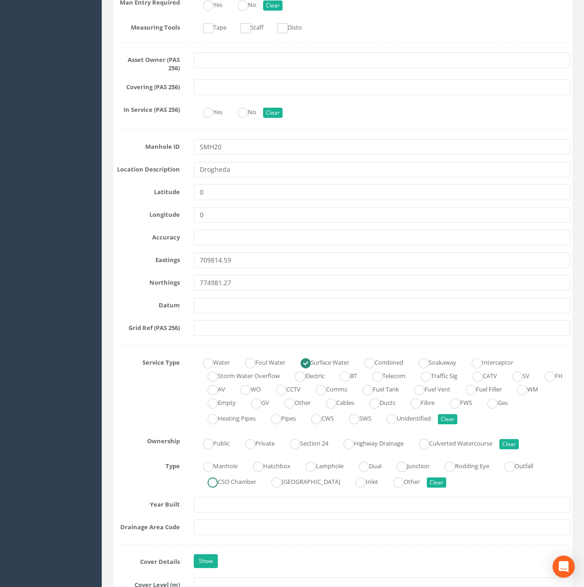
scroll to position [462, 0]
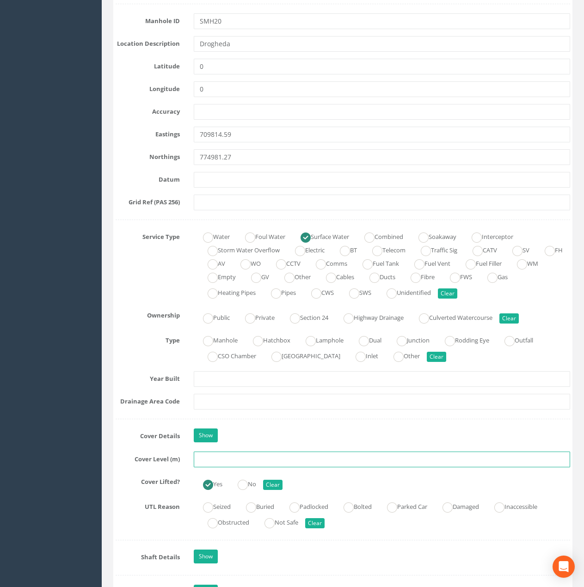
click at [215, 464] on input "text" at bounding box center [382, 460] width 376 height 16
paste input "29.62"
type input "29.61"
click at [248, 429] on div "Show" at bounding box center [382, 436] width 390 height 16
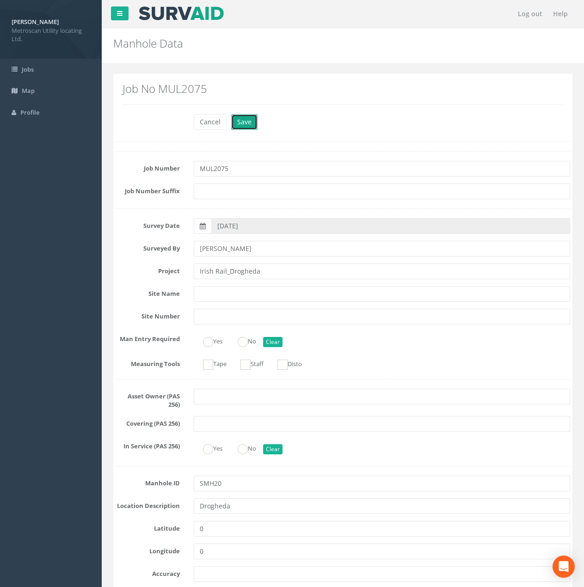
click at [252, 117] on button "Save" at bounding box center [244, 122] width 26 height 16
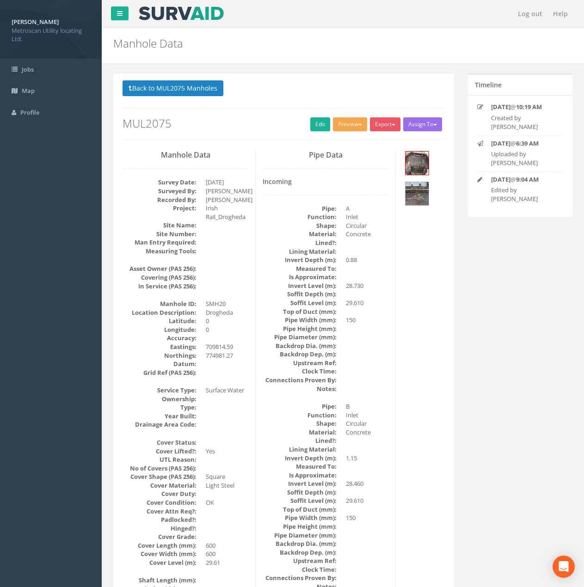
click at [348, 128] on button "Preview" at bounding box center [350, 124] width 34 height 14
click at [348, 148] on link "Metroscan Manhole" at bounding box center [333, 143] width 70 height 14
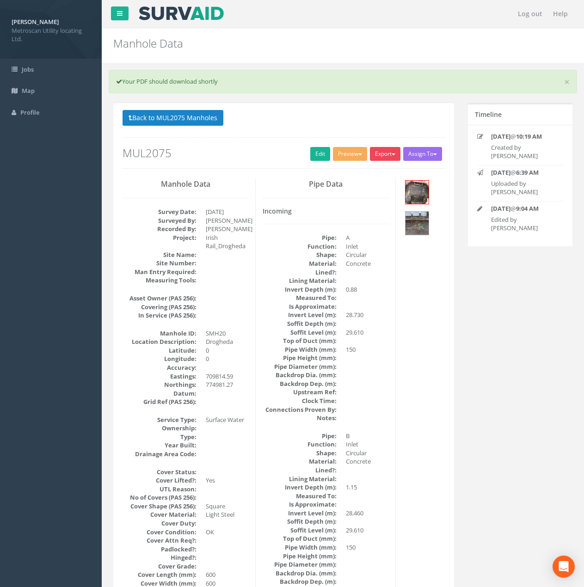
click at [386, 148] on button "Export" at bounding box center [385, 154] width 31 height 14
click at [382, 181] on ul "Metroscan Manhole Heathrow United Utilities SurvAid IC SurvAid Manhole" at bounding box center [366, 212] width 74 height 97
click at [383, 154] on button "Export" at bounding box center [385, 154] width 31 height 14
click at [374, 170] on link "Metroscan Manhole" at bounding box center [366, 173] width 70 height 14
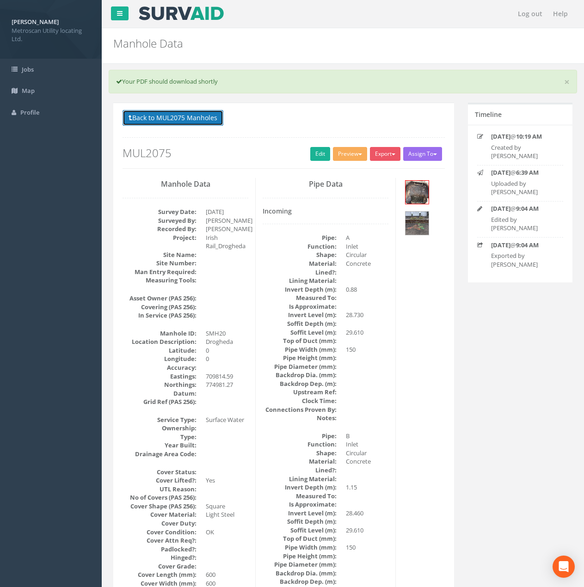
click at [208, 120] on button "Back to MUL2075 Manholes" at bounding box center [172, 118] width 101 height 16
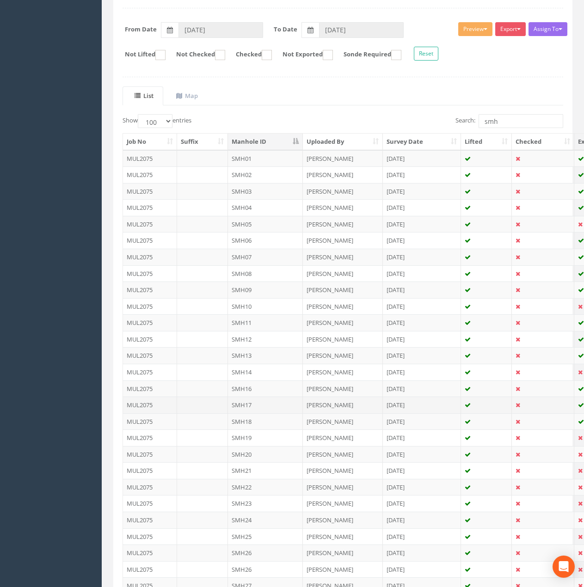
scroll to position [139, 0]
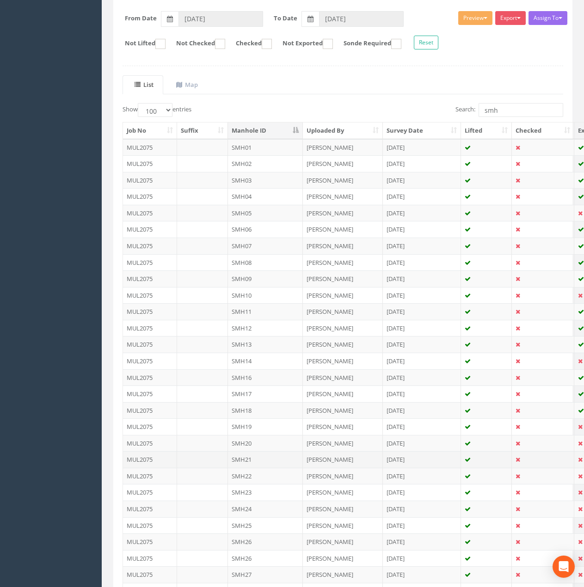
click at [257, 459] on td "SMH21" at bounding box center [265, 459] width 75 height 17
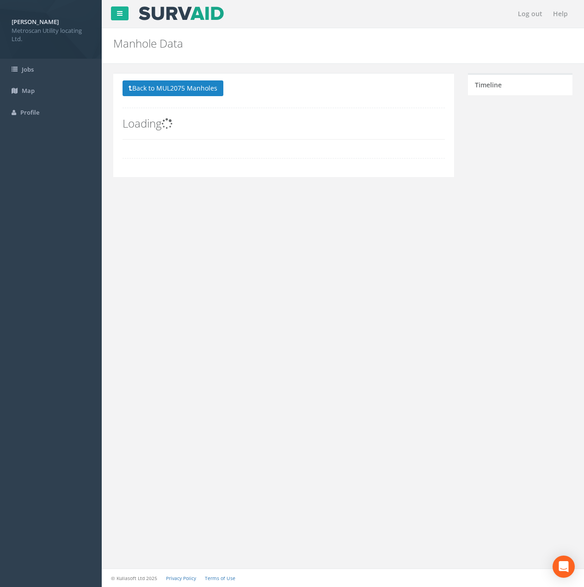
scroll to position [0, 0]
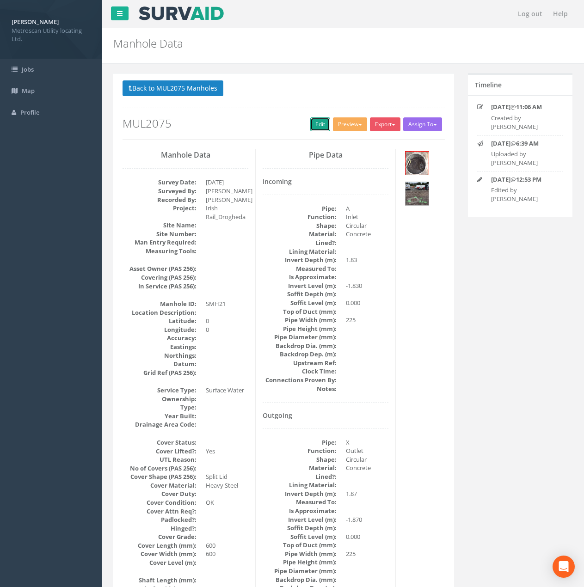
click at [314, 127] on link "Edit" at bounding box center [320, 124] width 20 height 14
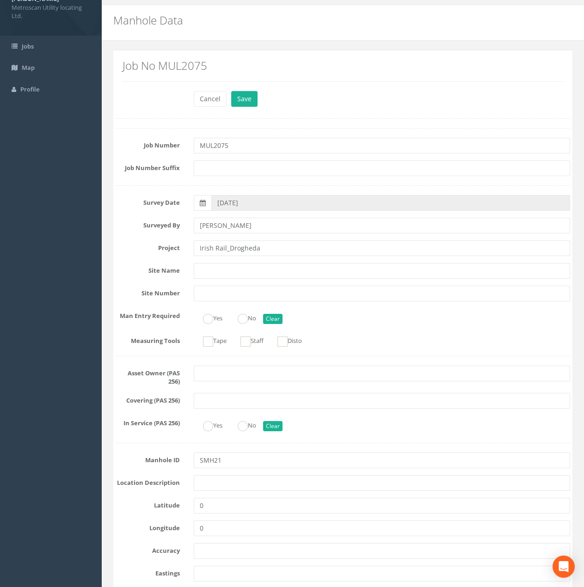
scroll to position [46, 0]
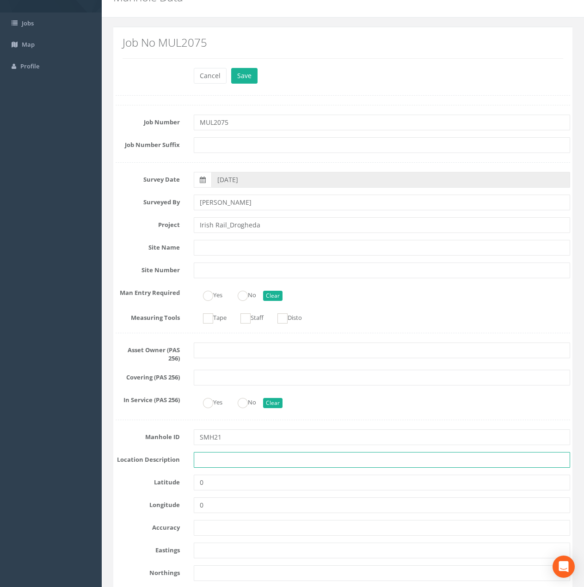
click at [220, 465] on input "text" at bounding box center [382, 460] width 376 height 16
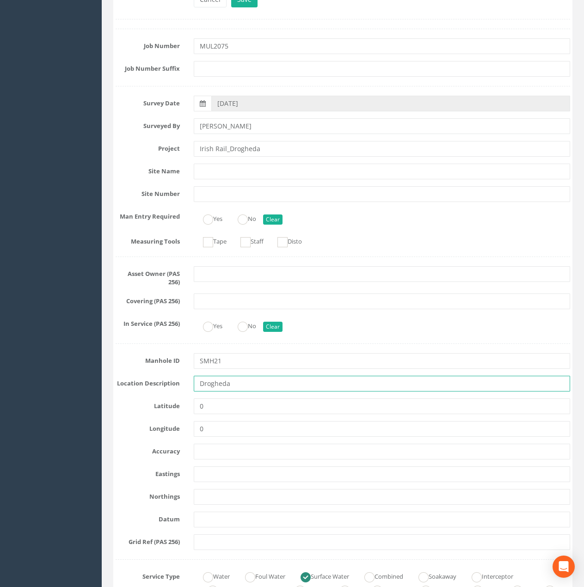
scroll to position [139, 0]
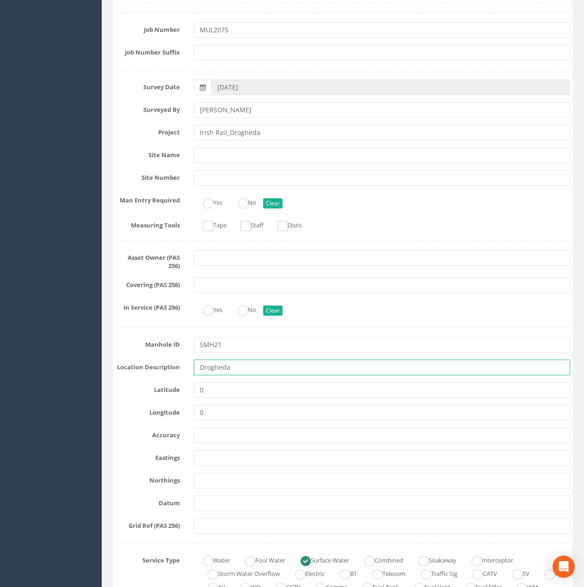
type input "Drogheda"
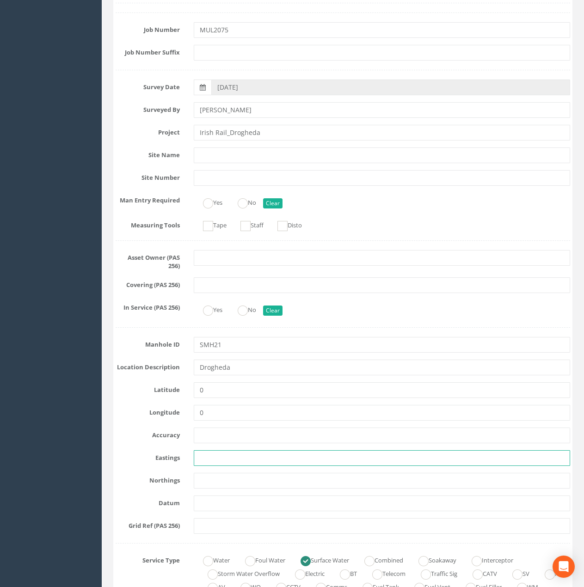
click at [206, 456] on input "text" at bounding box center [382, 458] width 376 height 16
paste input "709900.52"
type input "709900.52"
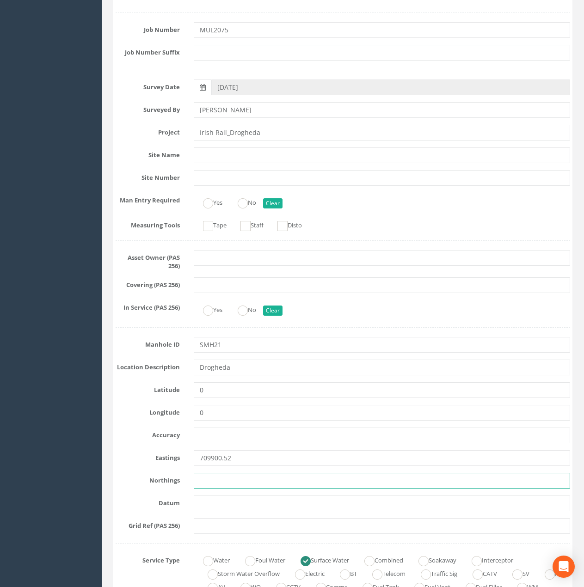
click at [203, 474] on input "text" at bounding box center [382, 481] width 376 height 16
paste input "774931.62"
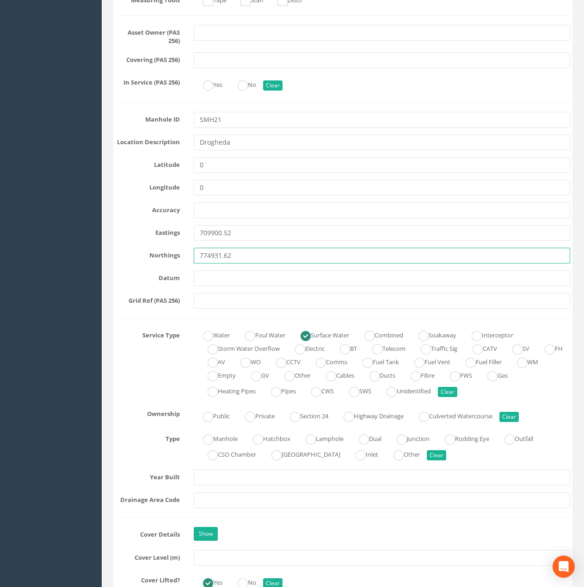
scroll to position [370, 0]
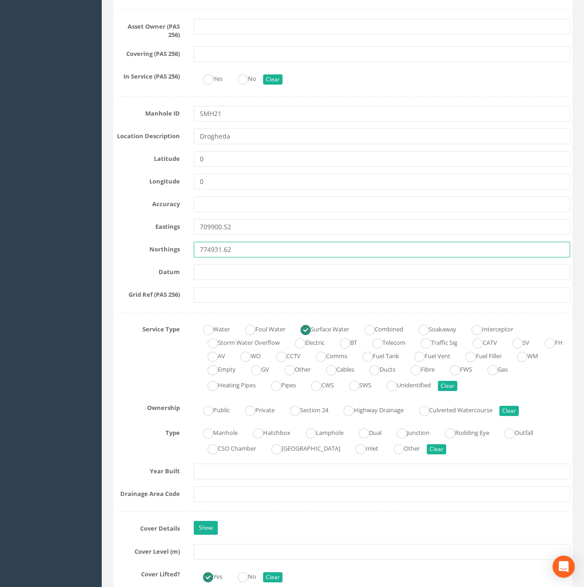
type input "774931.62"
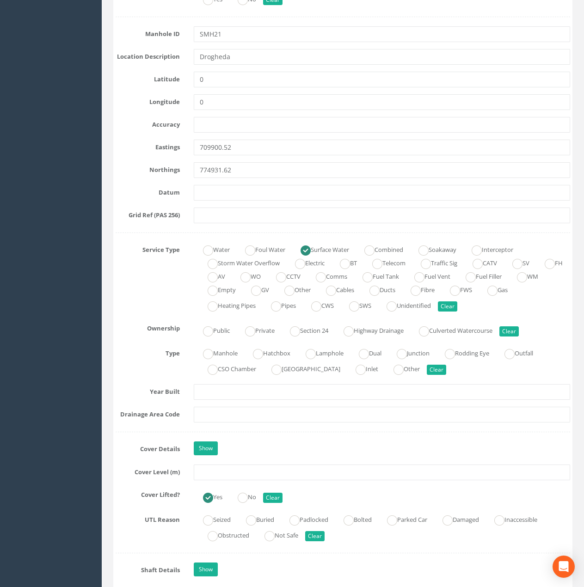
scroll to position [601, 0]
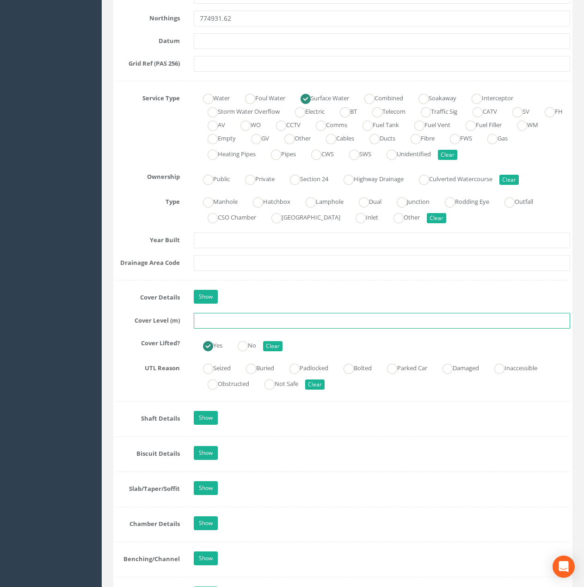
click at [208, 322] on input "text" at bounding box center [382, 321] width 376 height 16
paste input "29.84"
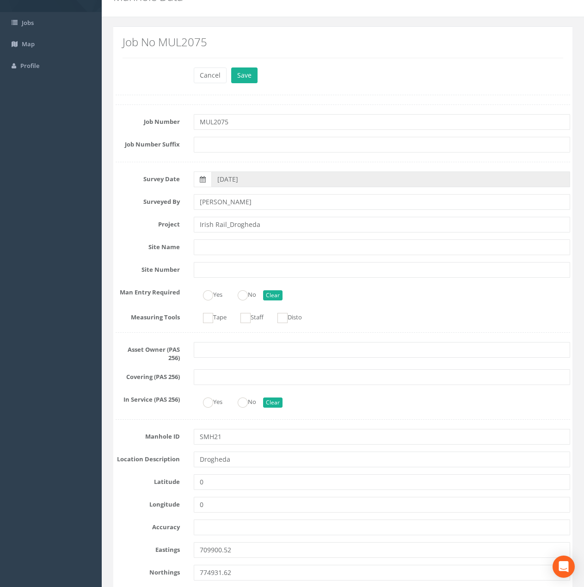
scroll to position [46, 0]
type input "29.85"
click at [246, 70] on button "Save" at bounding box center [244, 76] width 26 height 16
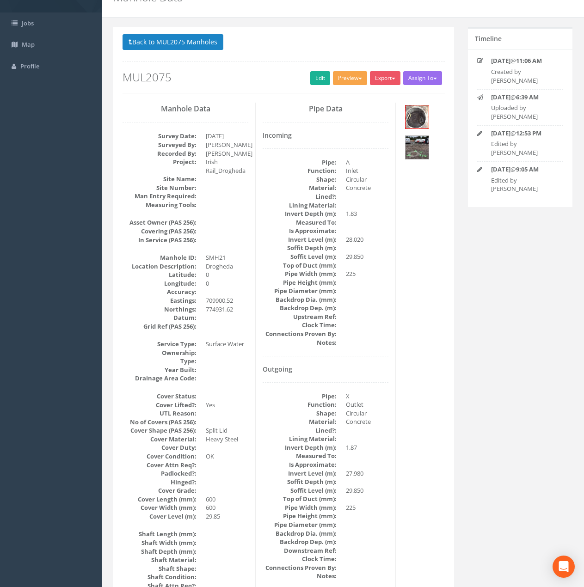
click at [342, 81] on button "Preview" at bounding box center [350, 78] width 34 height 14
click at [334, 98] on link "Metroscan Manhole" at bounding box center [333, 97] width 70 height 14
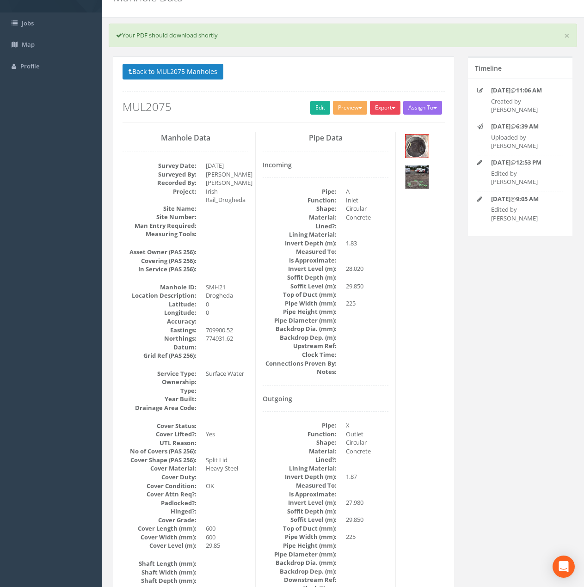
click at [382, 105] on button "Export" at bounding box center [385, 108] width 31 height 14
click at [372, 131] on link "Metroscan Manhole" at bounding box center [366, 127] width 70 height 14
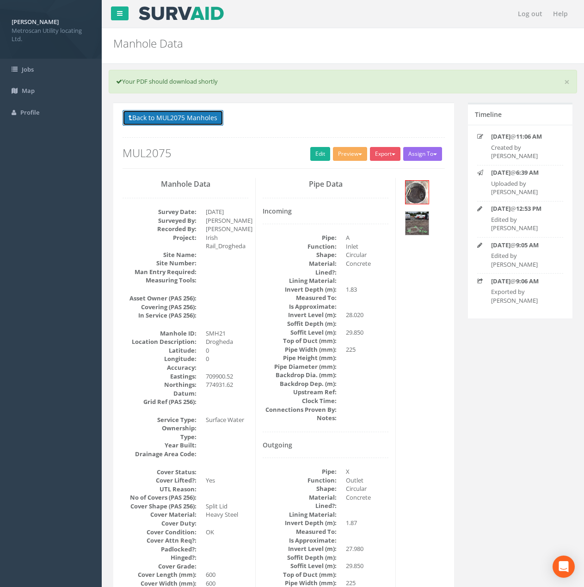
click at [195, 119] on button "Back to MUL2075 Manholes" at bounding box center [172, 118] width 101 height 16
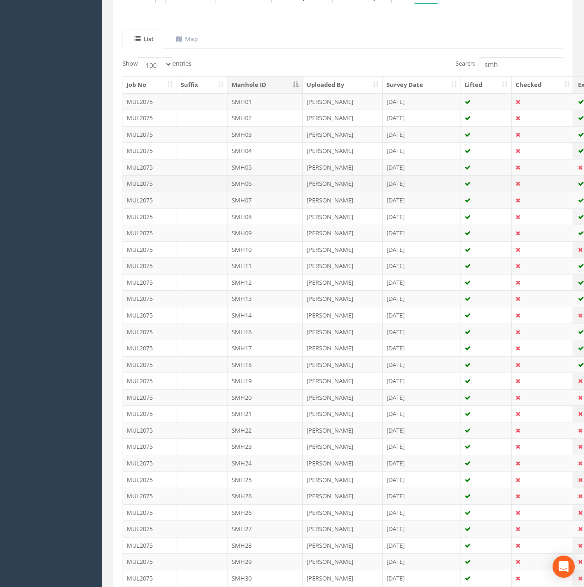
scroll to position [185, 0]
click at [259, 428] on td "SMH22" at bounding box center [265, 429] width 75 height 17
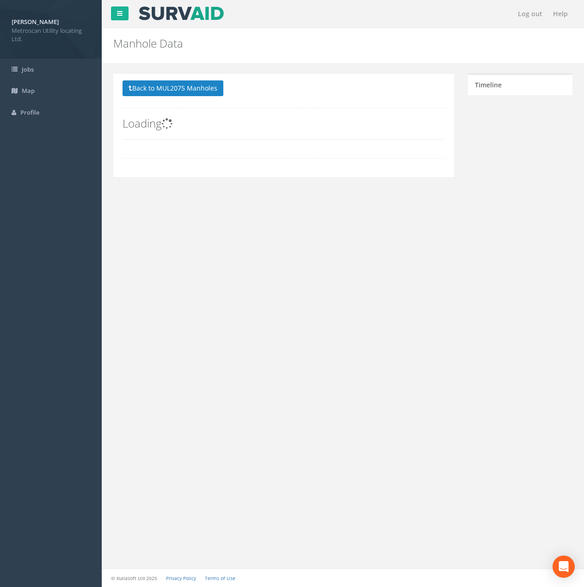
scroll to position [0, 0]
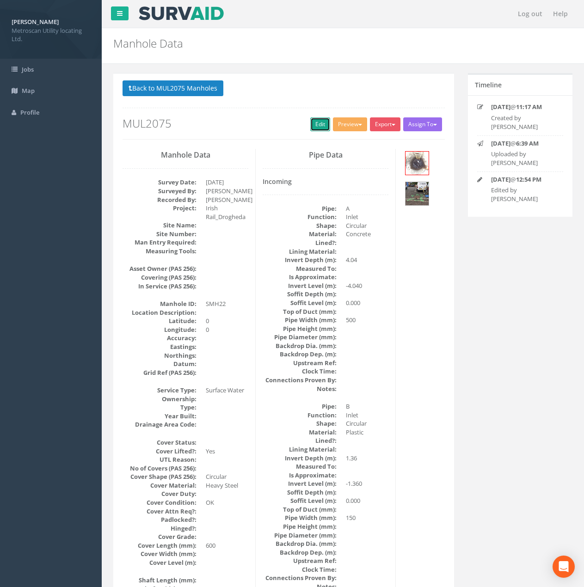
click at [320, 118] on link "Edit" at bounding box center [320, 124] width 20 height 14
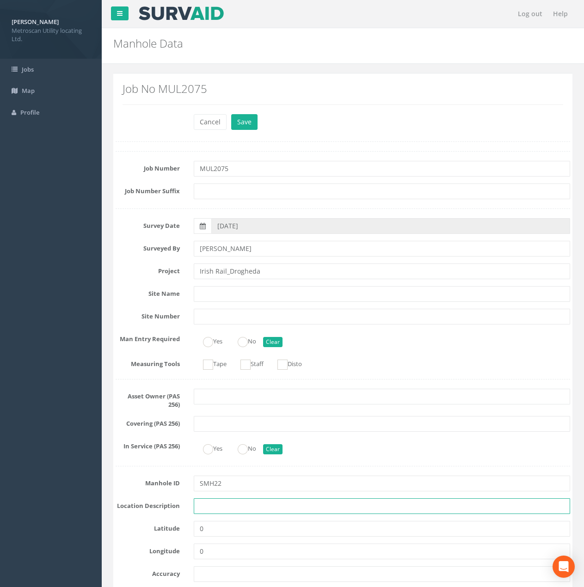
click at [226, 511] on input "text" at bounding box center [382, 506] width 376 height 16
click at [203, 504] on input "drogheda" at bounding box center [382, 506] width 376 height 16
type input "Drogheda"
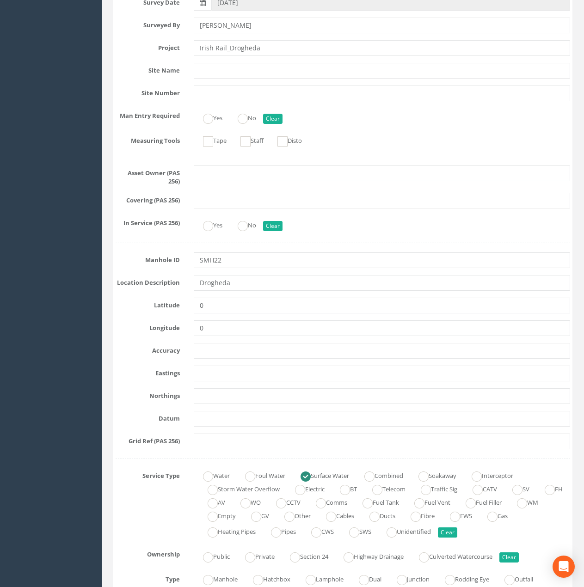
scroll to position [231, 0]
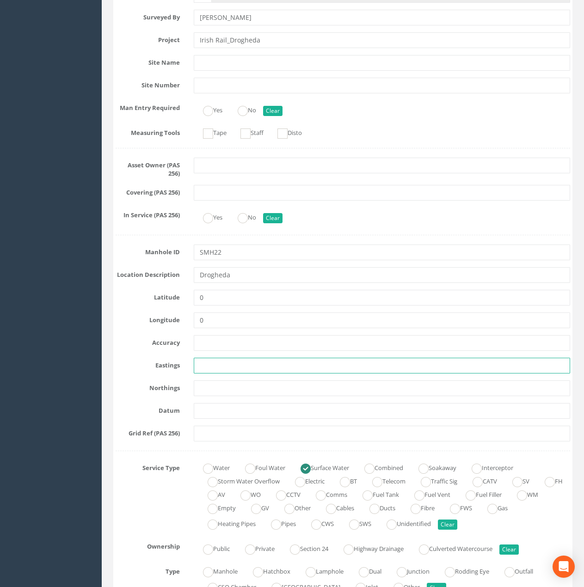
click at [202, 364] on input "text" at bounding box center [382, 366] width 376 height 16
paste input "709906.37"
type input "709906.37"
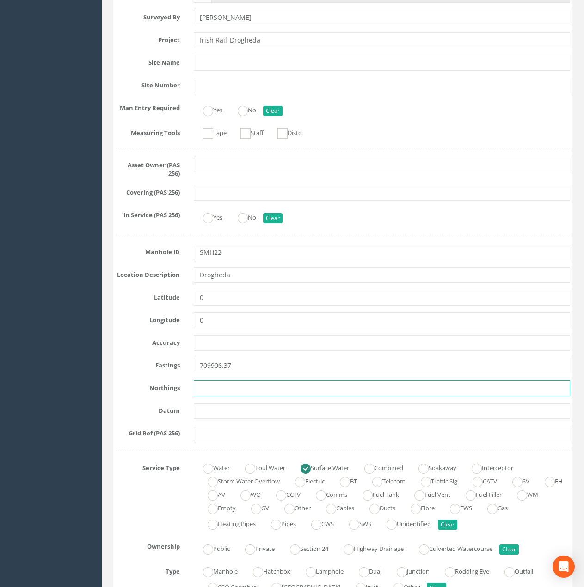
click at [222, 388] on input "text" at bounding box center [382, 388] width 376 height 16
paste input "774935.38"
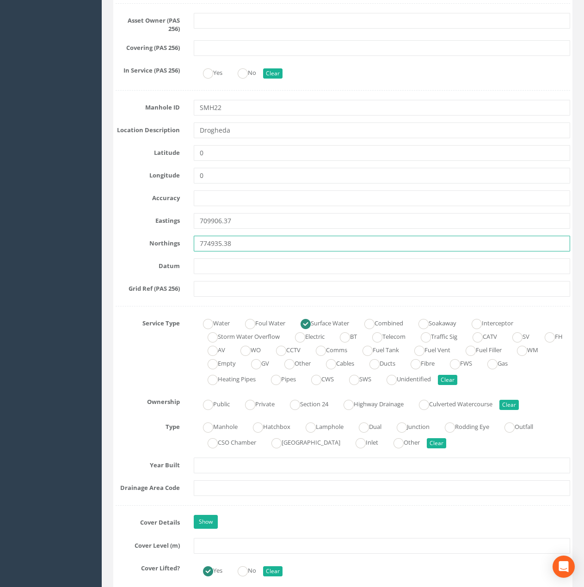
scroll to position [416, 0]
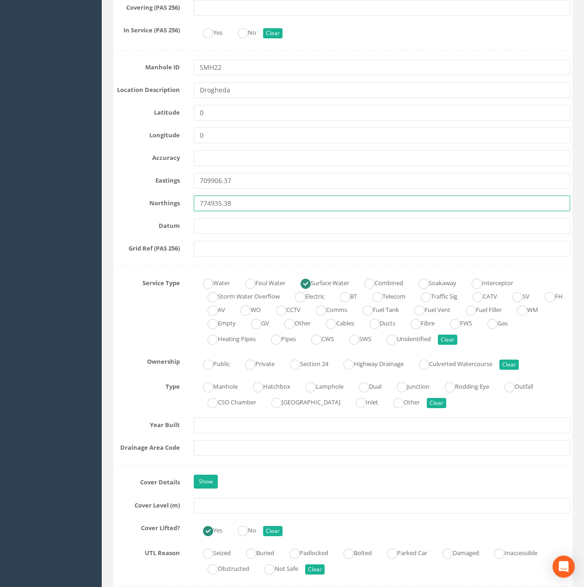
type input "774935.38"
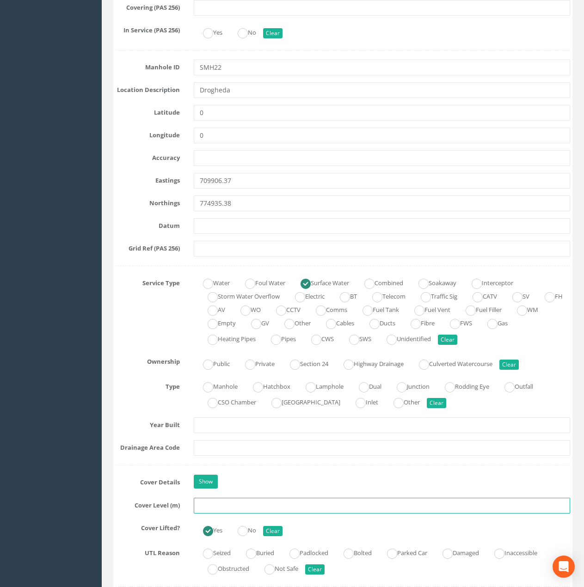
click at [215, 504] on input "text" at bounding box center [382, 506] width 376 height 16
click at [233, 506] on input "text" at bounding box center [382, 506] width 376 height 16
paste input "29.84"
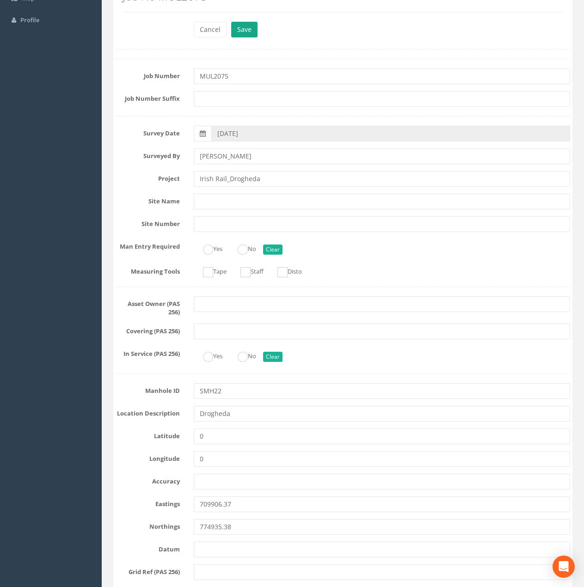
type input "29.84"
click at [250, 32] on button "Save" at bounding box center [244, 30] width 26 height 16
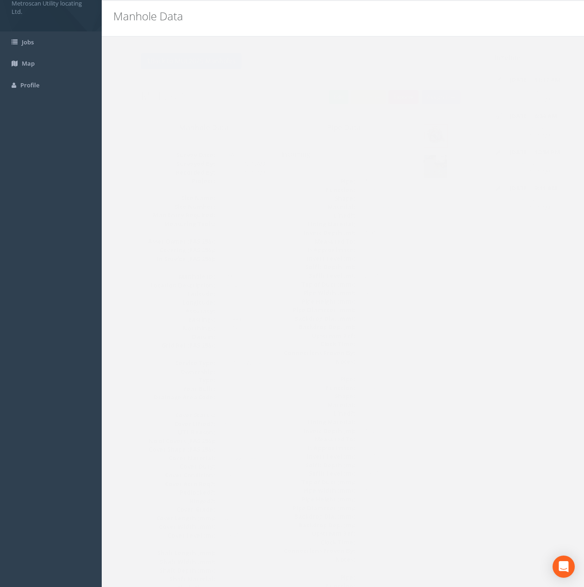
scroll to position [0, 0]
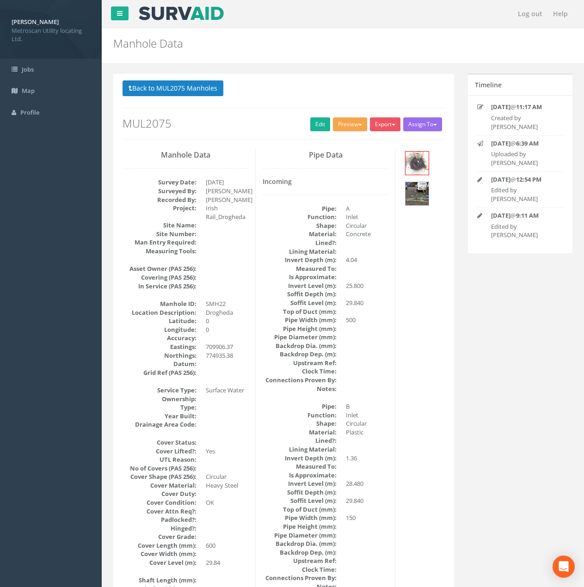
click at [343, 124] on button "Preview" at bounding box center [350, 124] width 34 height 14
click at [340, 143] on link "Metroscan Manhole" at bounding box center [333, 143] width 70 height 14
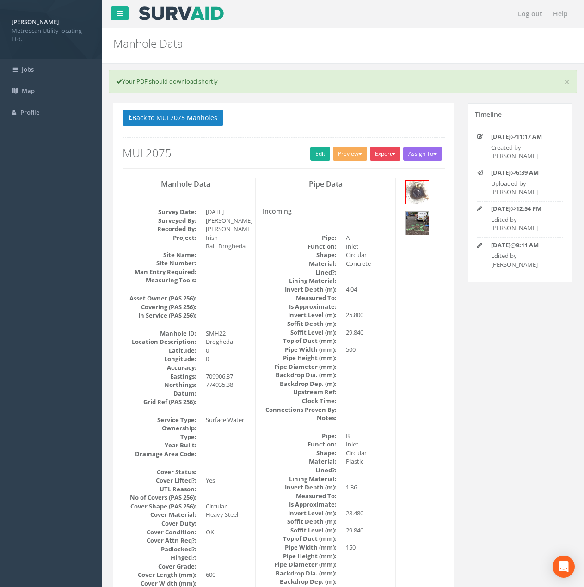
click at [385, 151] on button "Export" at bounding box center [385, 154] width 31 height 14
click at [384, 175] on link "Metroscan Manhole" at bounding box center [366, 173] width 70 height 14
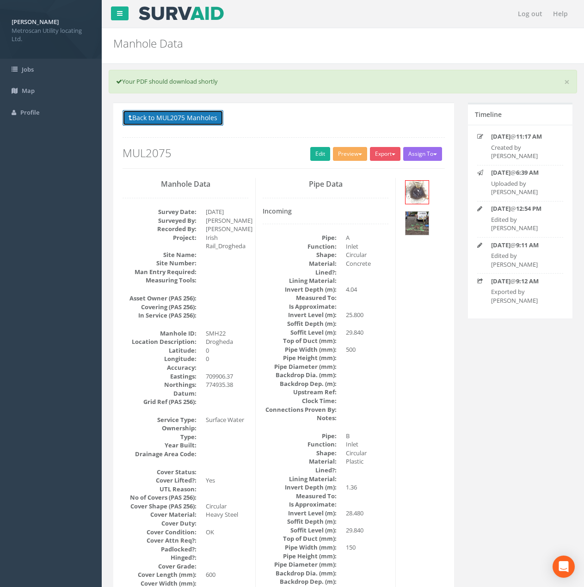
click at [185, 113] on button "Back to MUL2075 Manholes" at bounding box center [172, 118] width 101 height 16
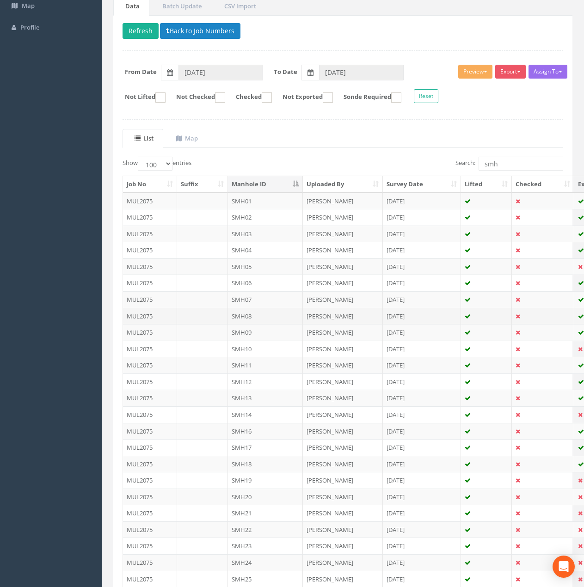
scroll to position [92, 0]
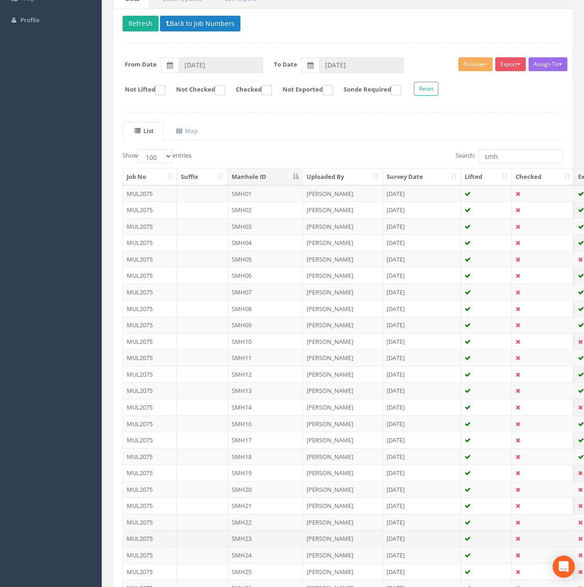
click at [254, 524] on td "SMH23" at bounding box center [265, 538] width 75 height 17
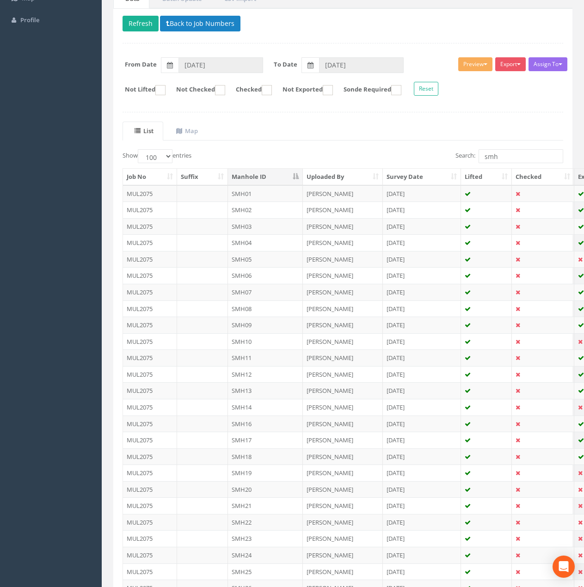
scroll to position [0, 0]
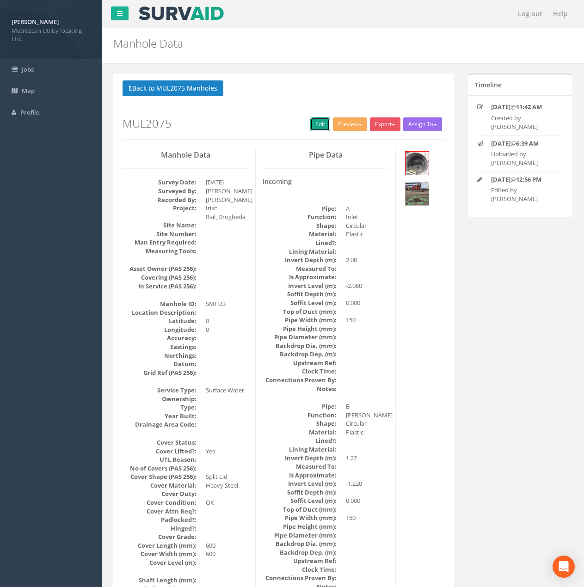
click at [311, 126] on link "Edit" at bounding box center [320, 124] width 20 height 14
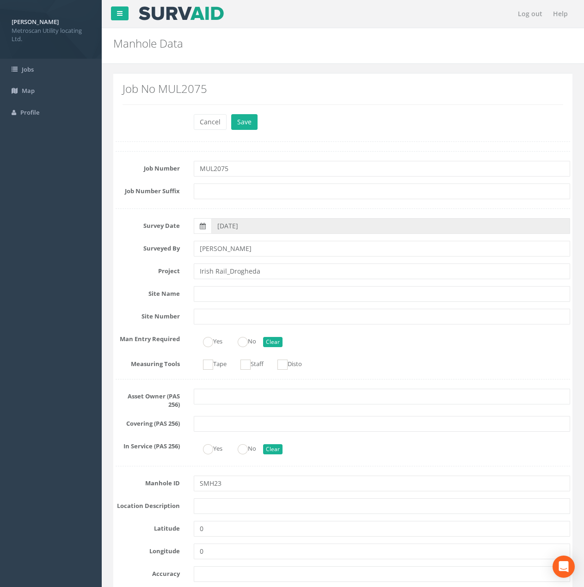
click at [218, 498] on input "text" at bounding box center [382, 506] width 376 height 16
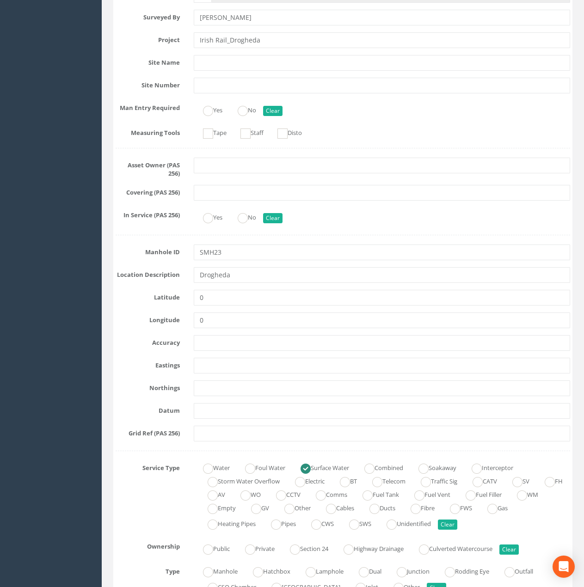
type input "Drogheda"
click at [212, 363] on input "text" at bounding box center [382, 366] width 376 height 16
paste input "709911.81"
type input "709911.81"
click at [212, 385] on input "text" at bounding box center [382, 388] width 376 height 16
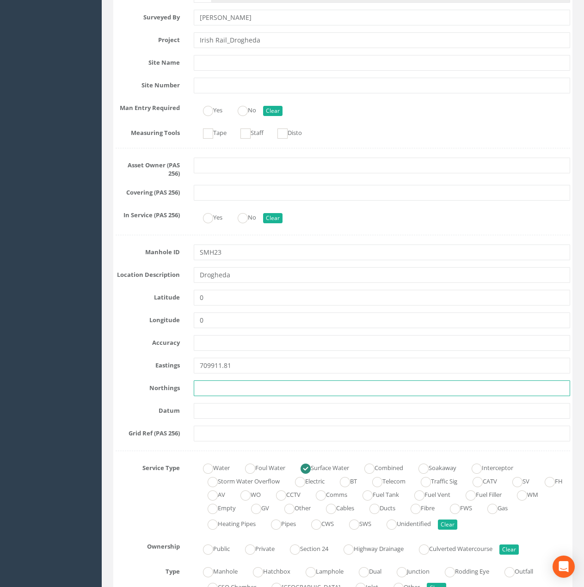
paste input "774928.79"
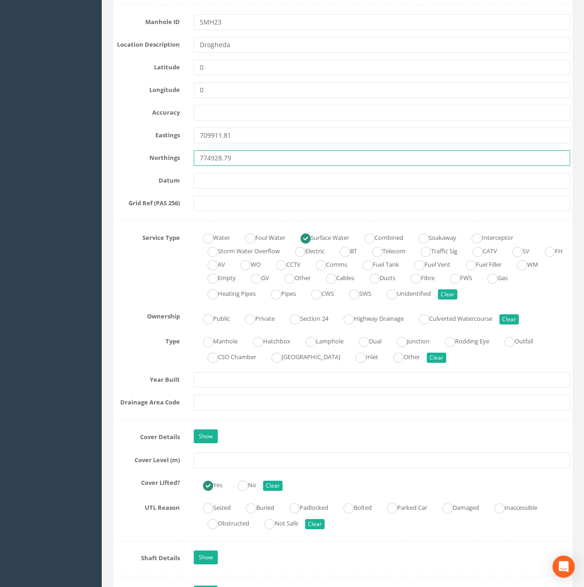
scroll to position [462, 0]
type input "774928.79"
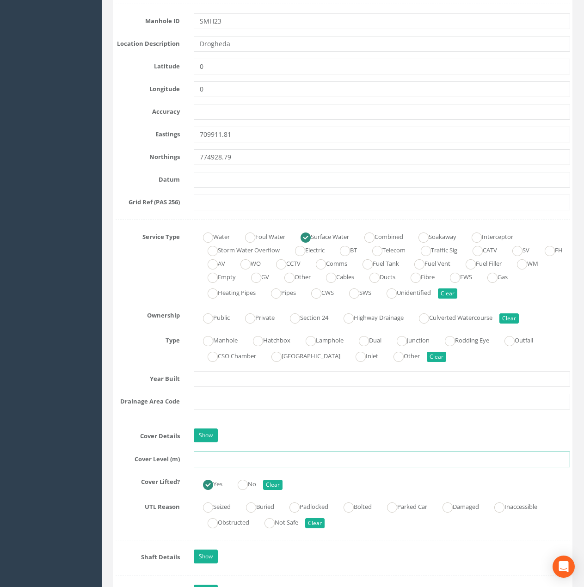
click at [204, 458] on input "text" at bounding box center [382, 460] width 376 height 16
click at [222, 457] on input "text" at bounding box center [382, 460] width 376 height 16
paste input "29.81"
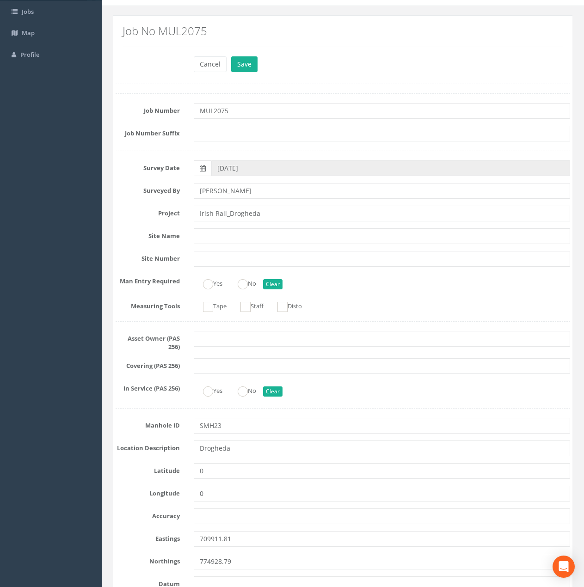
scroll to position [0, 0]
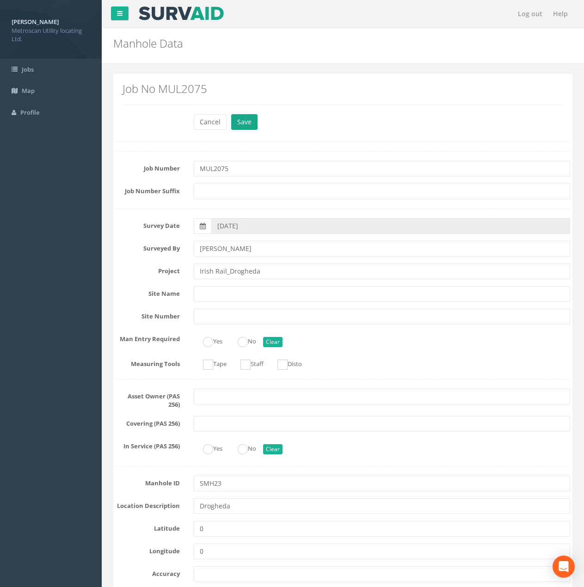
type input "29.78"
click at [253, 118] on button "Save" at bounding box center [244, 122] width 26 height 16
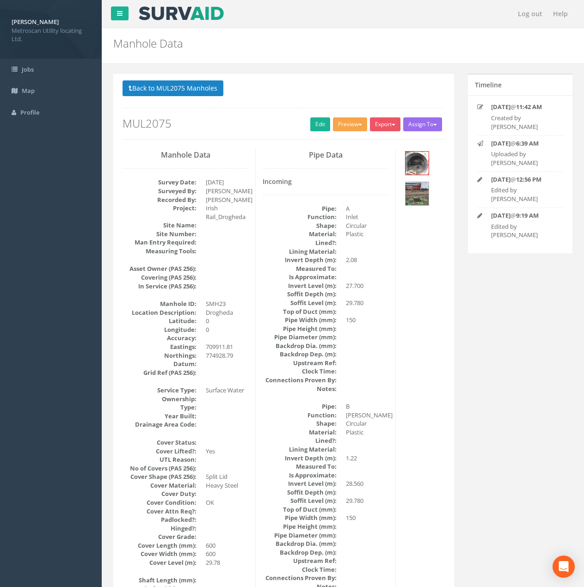
click at [352, 121] on button "Preview" at bounding box center [350, 124] width 34 height 14
click at [334, 140] on link "Metroscan Manhole" at bounding box center [333, 143] width 70 height 14
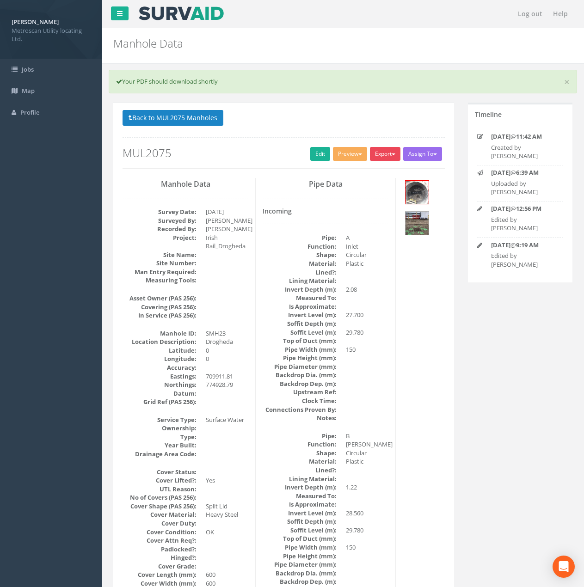
click at [391, 150] on button "Export" at bounding box center [385, 154] width 31 height 14
click at [370, 172] on link "Metroscan Manhole" at bounding box center [366, 173] width 70 height 14
click at [385, 155] on button "Export" at bounding box center [385, 154] width 31 height 14
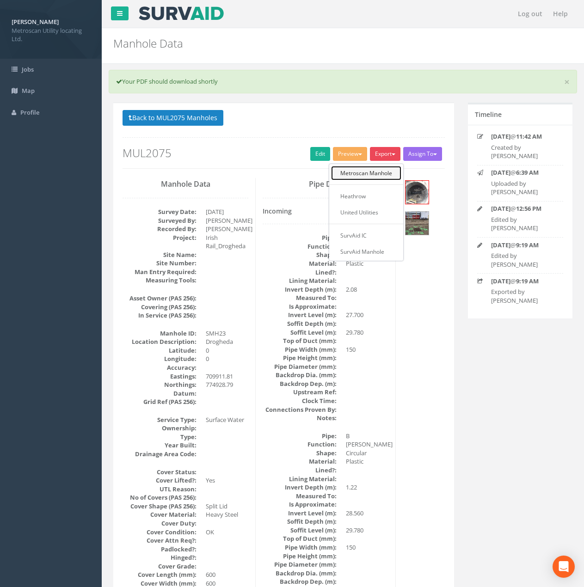
click at [372, 174] on link "Metroscan Manhole" at bounding box center [366, 173] width 70 height 14
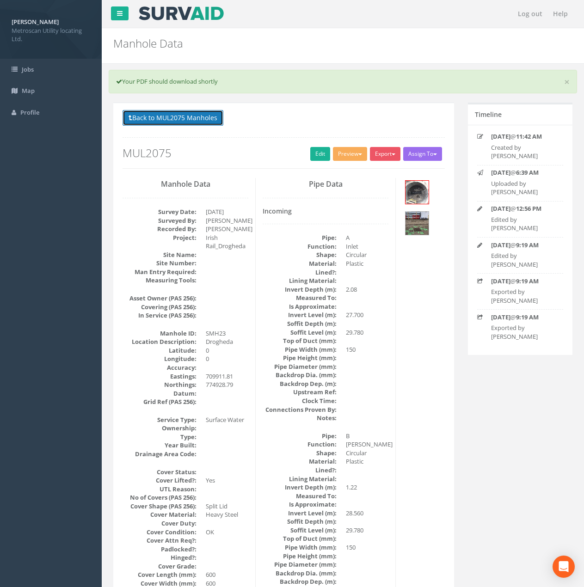
click at [191, 112] on button "Back to MUL2075 Manholes" at bounding box center [172, 118] width 101 height 16
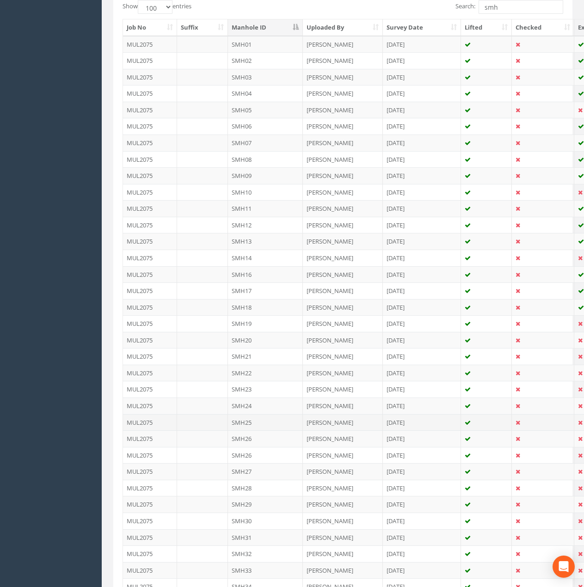
scroll to position [324, 0]
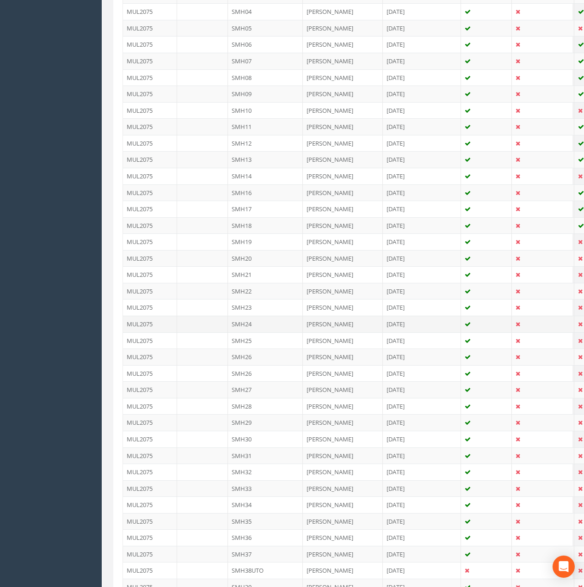
click at [233, 322] on td "SMH24" at bounding box center [265, 324] width 75 height 17
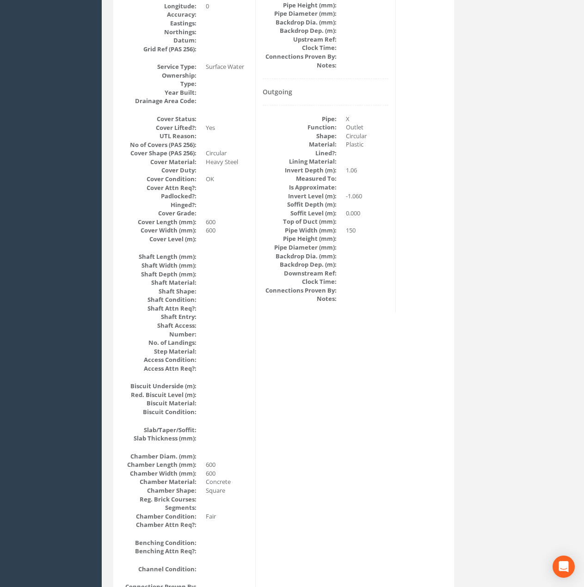
scroll to position [0, 0]
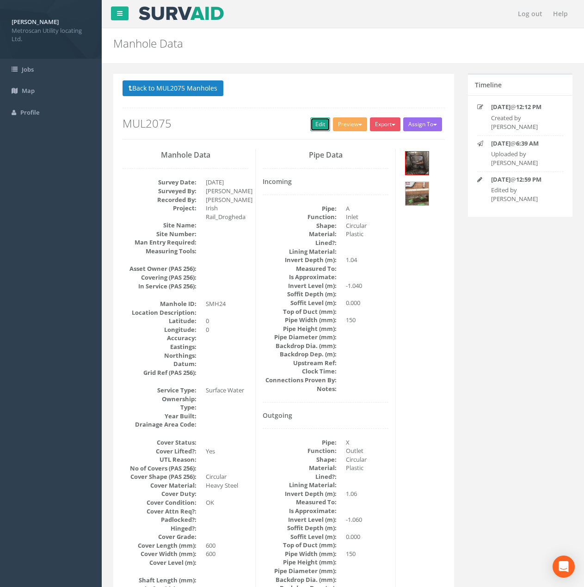
click at [320, 117] on link "Edit" at bounding box center [320, 124] width 20 height 14
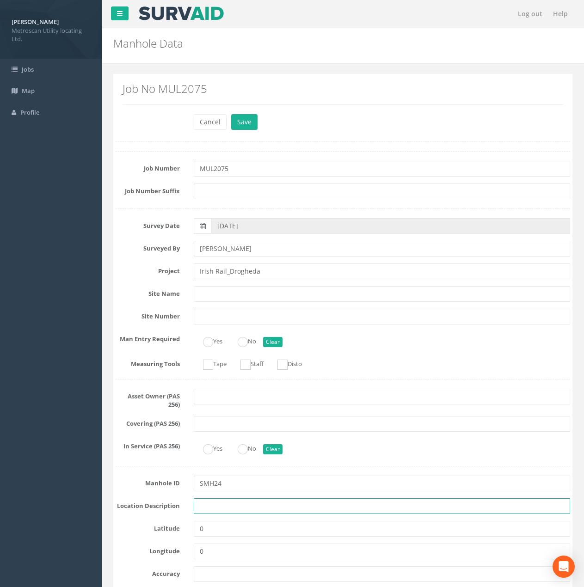
click at [213, 509] on input "text" at bounding box center [382, 506] width 376 height 16
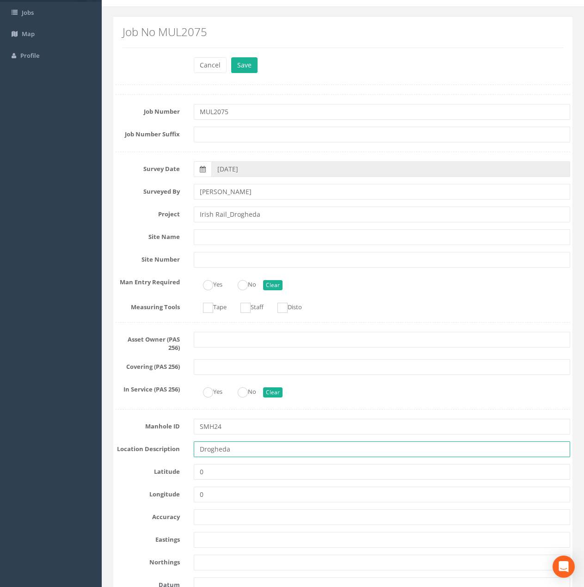
scroll to position [185, 0]
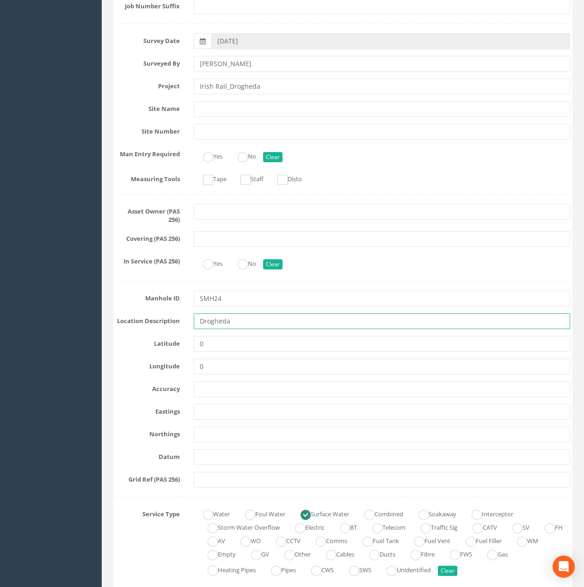
type input "Drogheda"
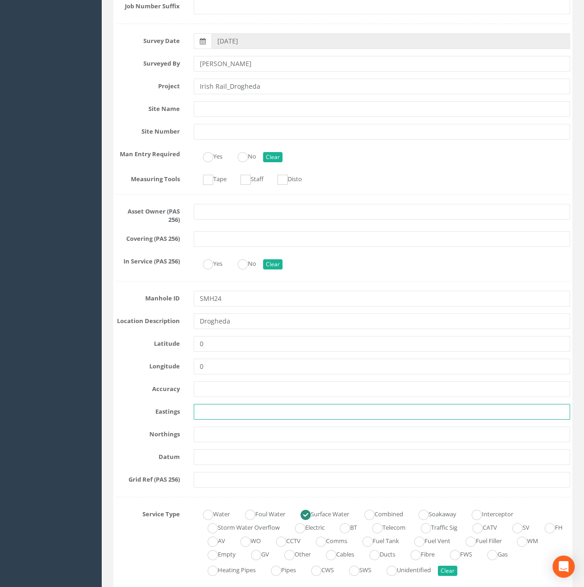
click at [212, 409] on input "text" at bounding box center [382, 412] width 376 height 16
paste input "709941.60"
type input "709941.60"
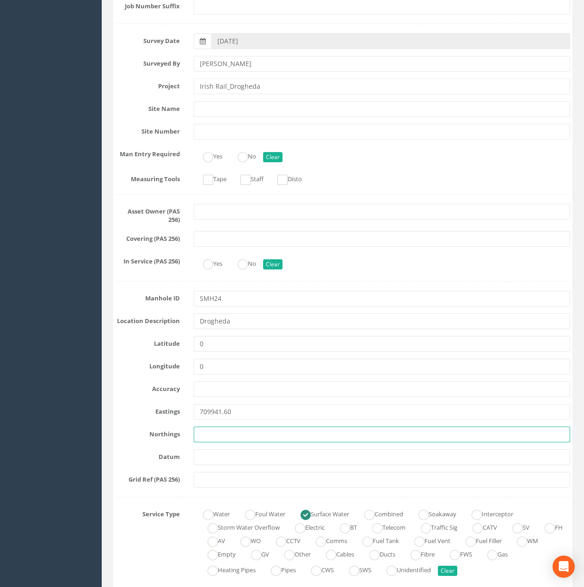
click at [221, 434] on input "text" at bounding box center [382, 435] width 376 height 16
paste input "774927.60"
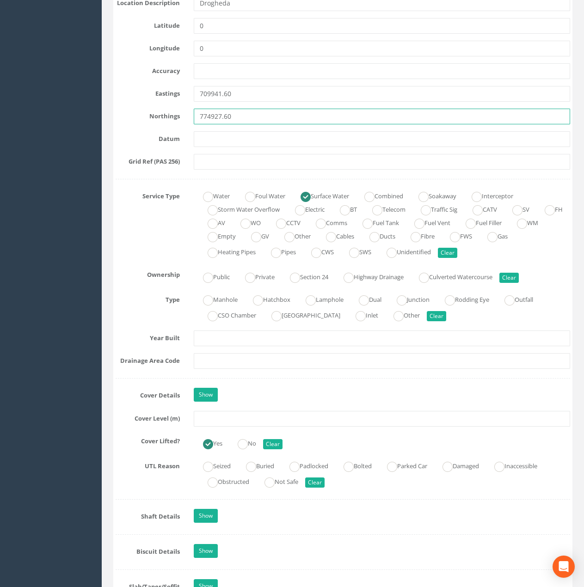
scroll to position [508, 0]
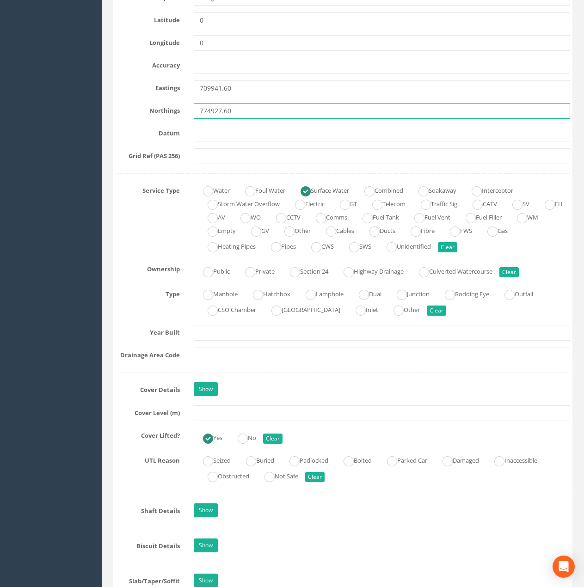
type input "774927.60"
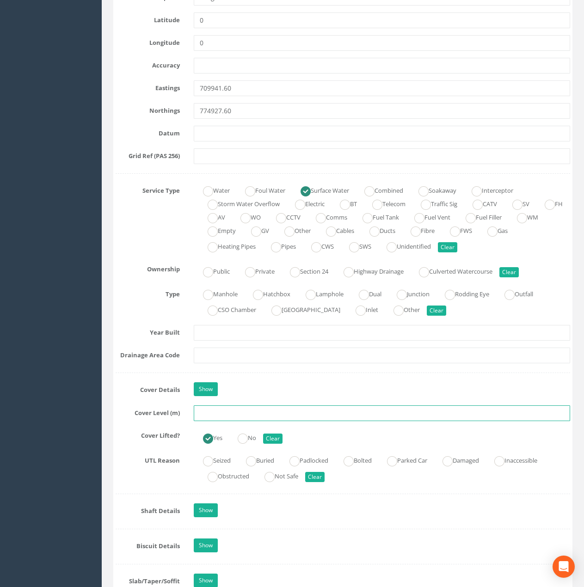
click at [211, 416] on input "text" at bounding box center [382, 413] width 376 height 16
click at [214, 415] on input "text" at bounding box center [382, 413] width 376 height 16
paste input "29.81"
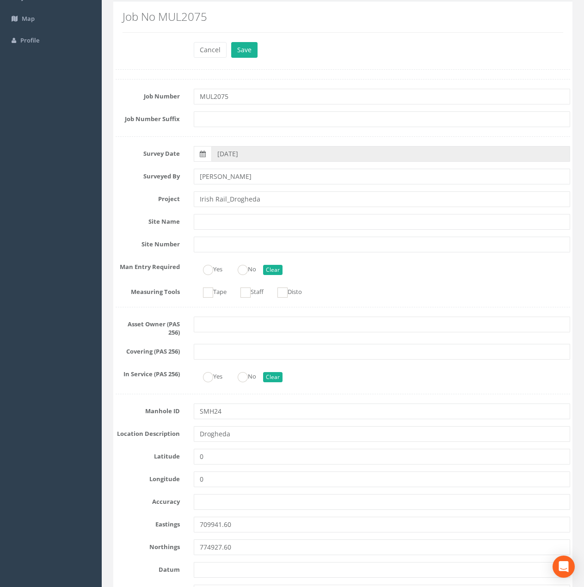
scroll to position [0, 0]
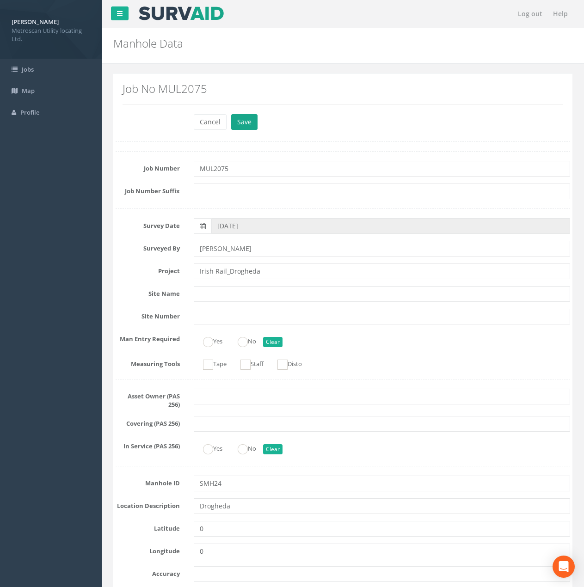
type input "29.81"
click at [247, 120] on button "Save" at bounding box center [244, 122] width 26 height 16
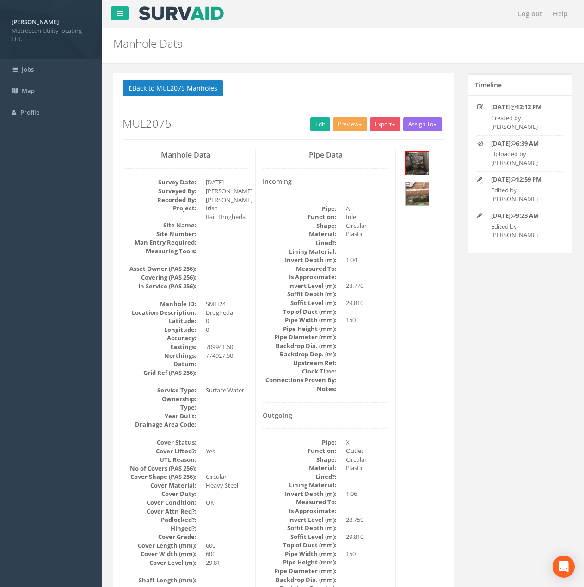
click at [350, 122] on button "Preview" at bounding box center [350, 124] width 34 height 14
click at [345, 137] on link "Metroscan Manhole" at bounding box center [333, 143] width 70 height 14
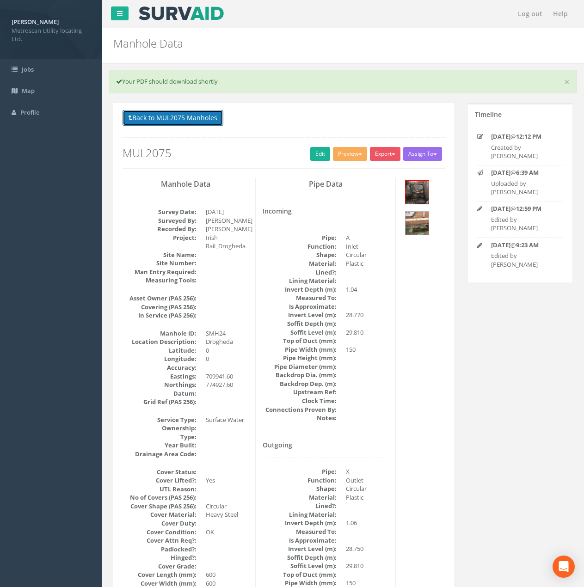
click at [190, 115] on button "Back to MUL2075 Manholes" at bounding box center [172, 118] width 101 height 16
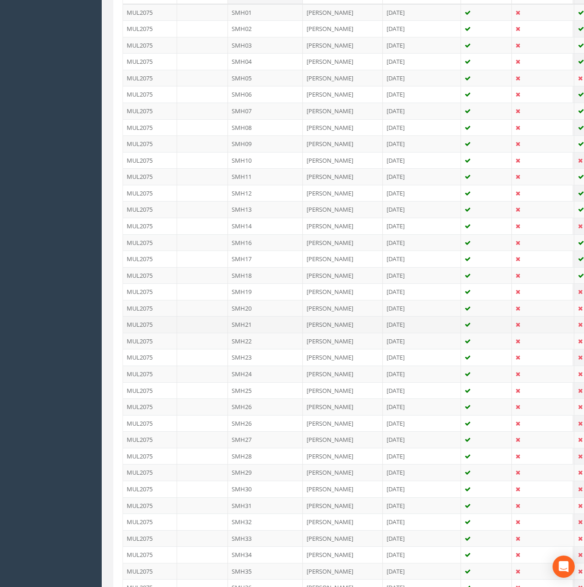
scroll to position [277, 0]
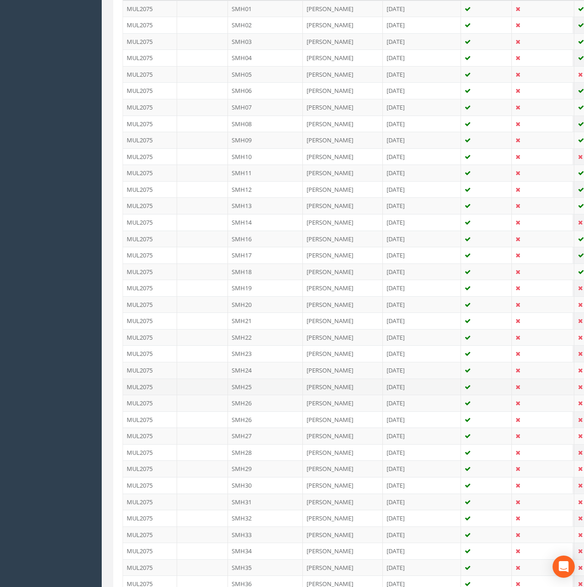
click at [266, 385] on td "SMH25" at bounding box center [265, 387] width 75 height 17
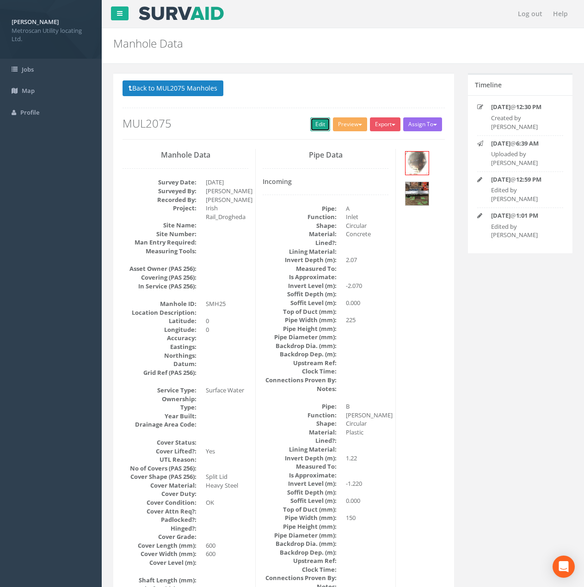
click at [320, 128] on link "Edit" at bounding box center [320, 124] width 20 height 14
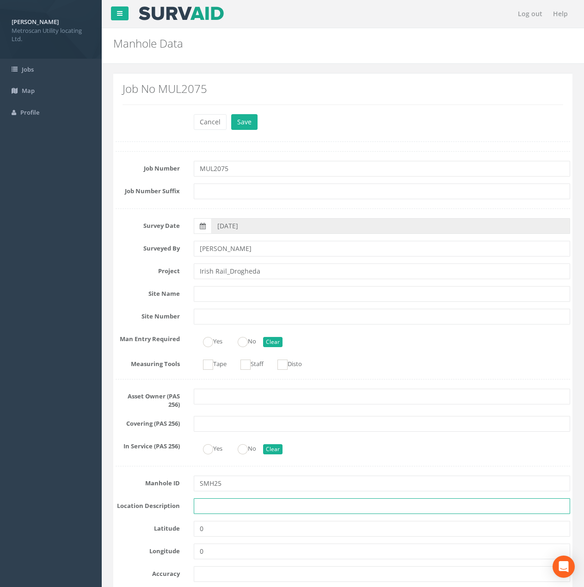
click at [199, 508] on input "text" at bounding box center [382, 506] width 376 height 16
type input "Drogheda"
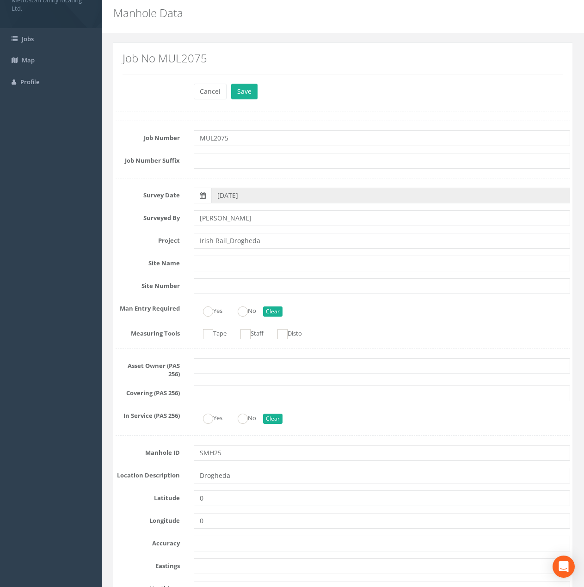
scroll to position [139, 0]
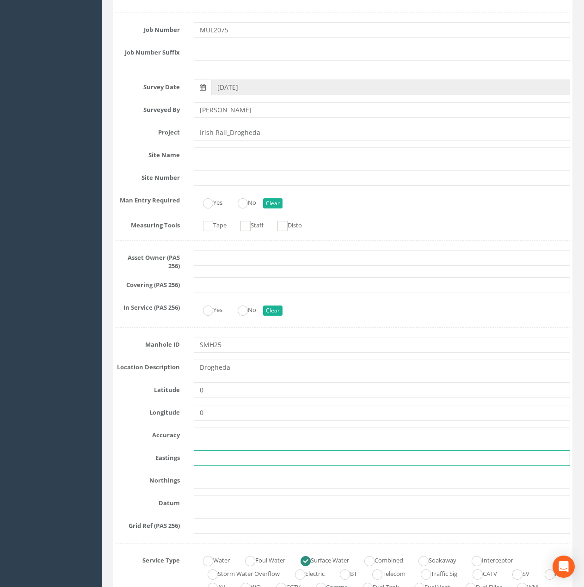
click at [213, 457] on input "text" at bounding box center [382, 458] width 376 height 16
paste input "709925.19"
type input "709925.19"
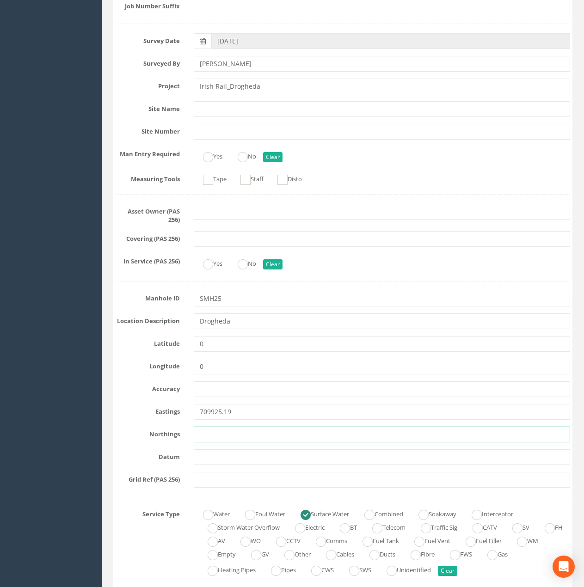
click at [211, 433] on input "text" at bounding box center [382, 435] width 376 height 16
paste input "774925.23"
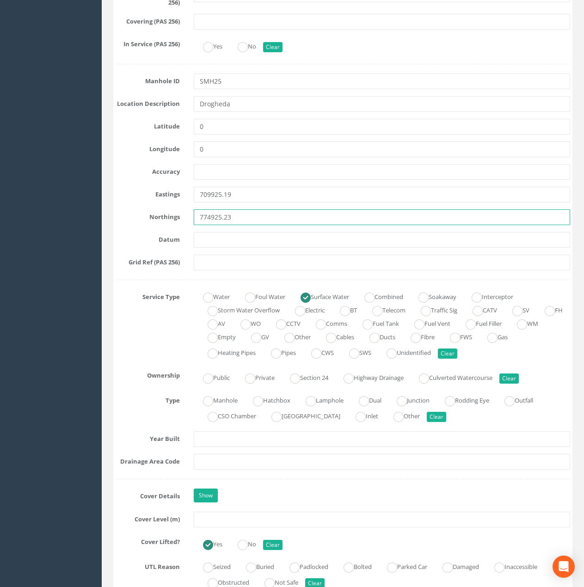
scroll to position [416, 0]
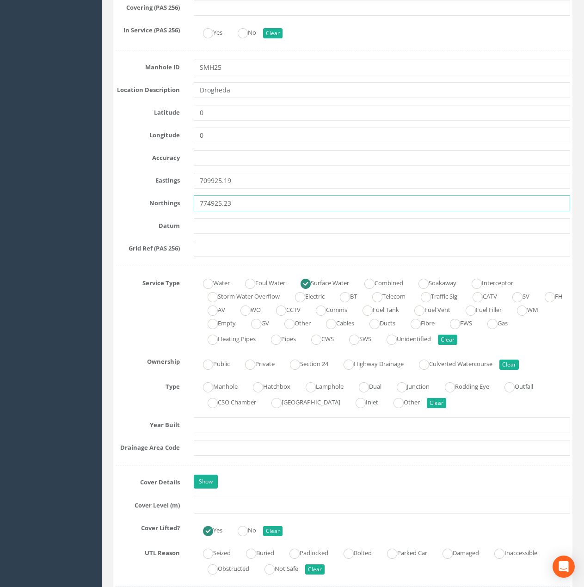
type input "774925.23"
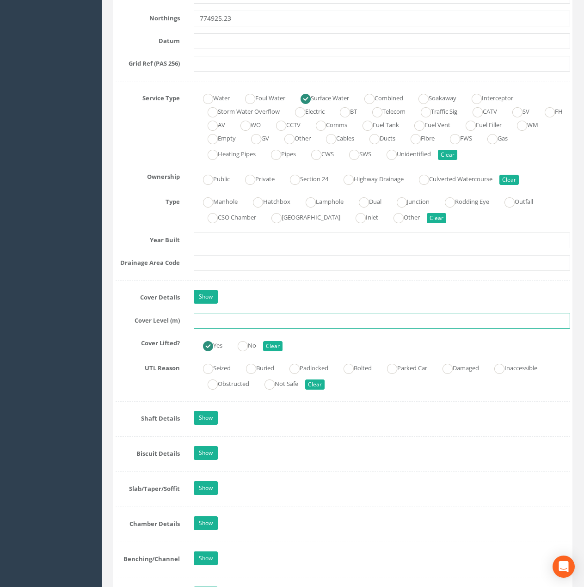
click at [212, 324] on input "text" at bounding box center [382, 321] width 376 height 16
paste input "29.78"
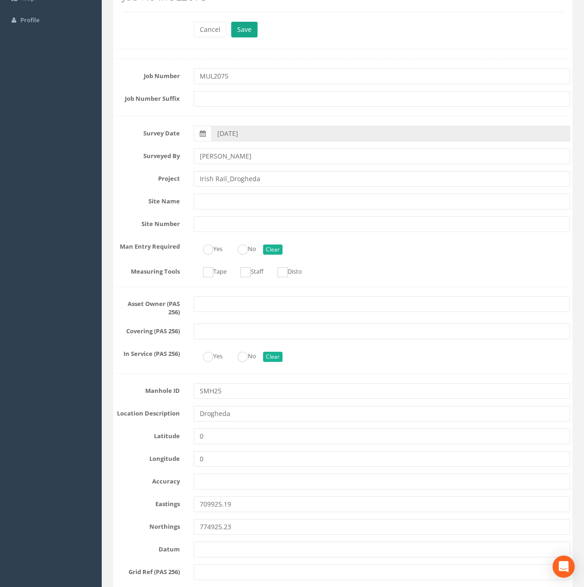
type input "29.77"
click at [252, 35] on button "Save" at bounding box center [244, 30] width 26 height 16
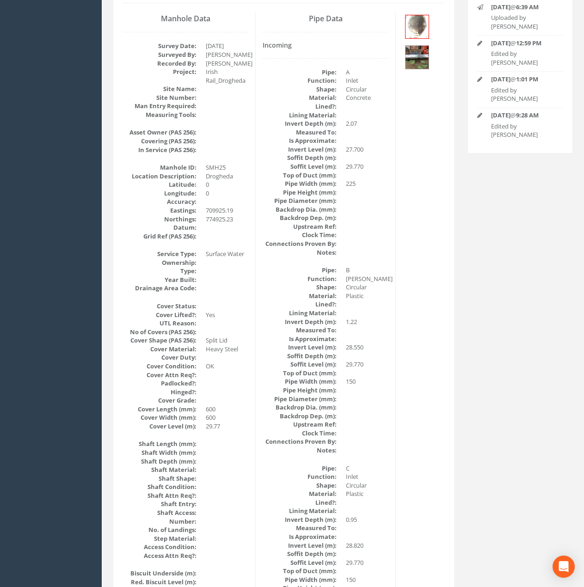
scroll to position [0, 0]
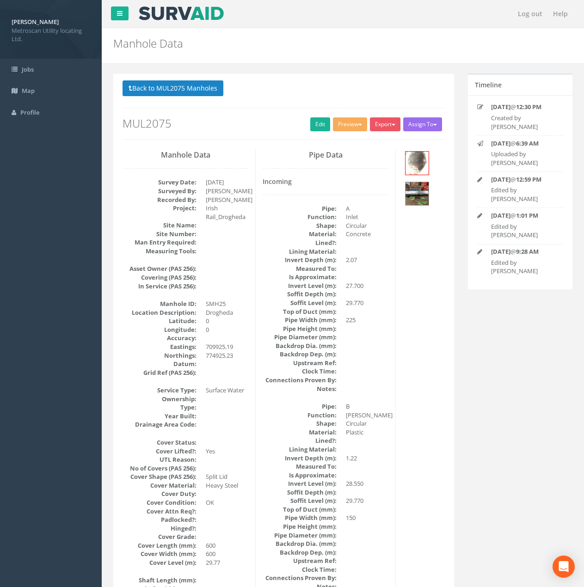
click at [350, 116] on div "Back to MUL2075 Manholes Back to Map Assign To No Companies Added Export Metros…" at bounding box center [283, 109] width 322 height 59
click at [349, 122] on button "Preview" at bounding box center [350, 124] width 34 height 14
click at [335, 145] on link "Metroscan Manhole" at bounding box center [333, 143] width 70 height 14
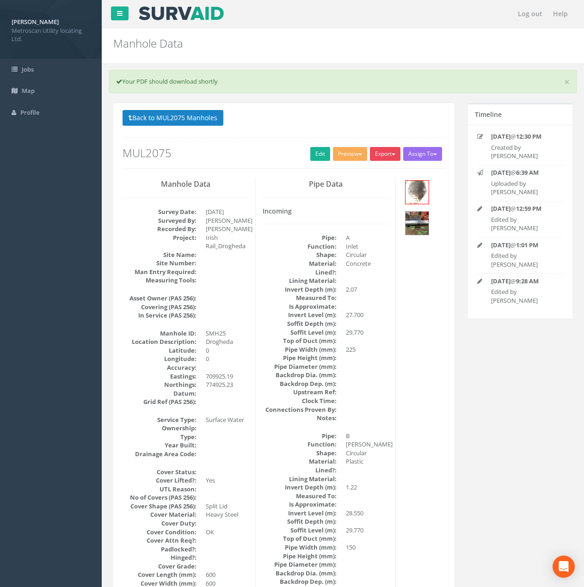
click at [375, 153] on button "Export" at bounding box center [385, 154] width 31 height 14
click at [379, 169] on link "Metroscan Manhole" at bounding box center [366, 173] width 70 height 14
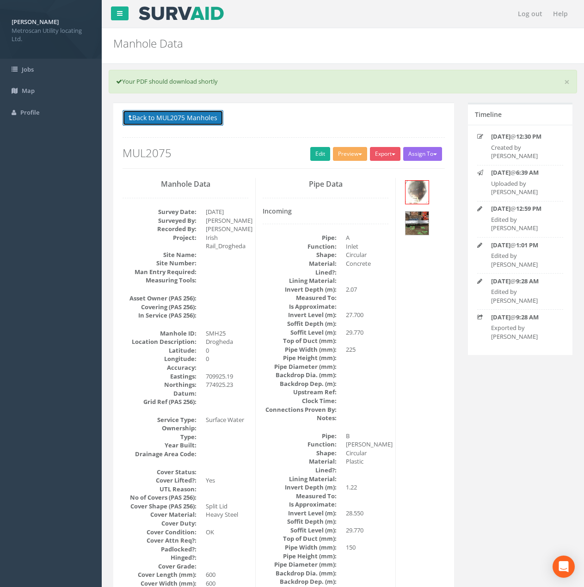
click at [186, 124] on button "Back to MUL2075 Manholes" at bounding box center [172, 118] width 101 height 16
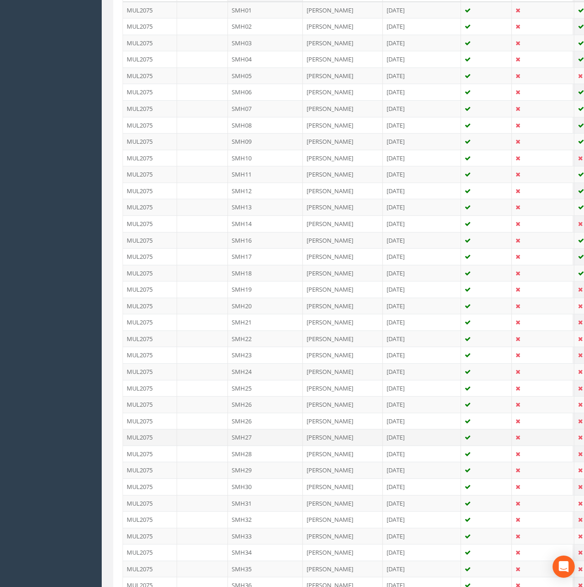
scroll to position [277, 0]
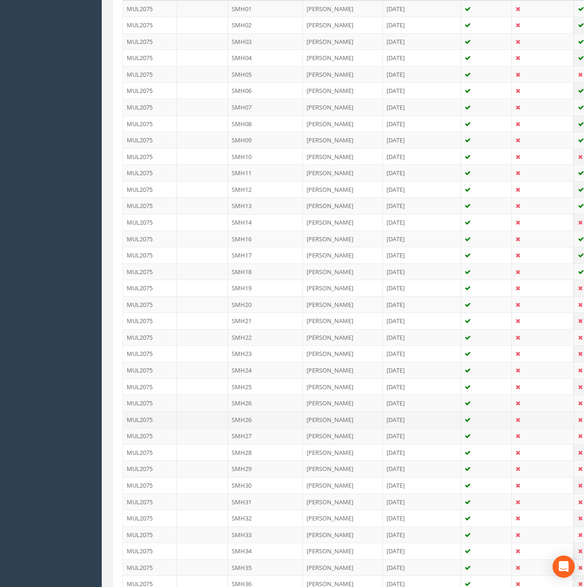
click at [257, 420] on td "SMH26" at bounding box center [265, 419] width 75 height 17
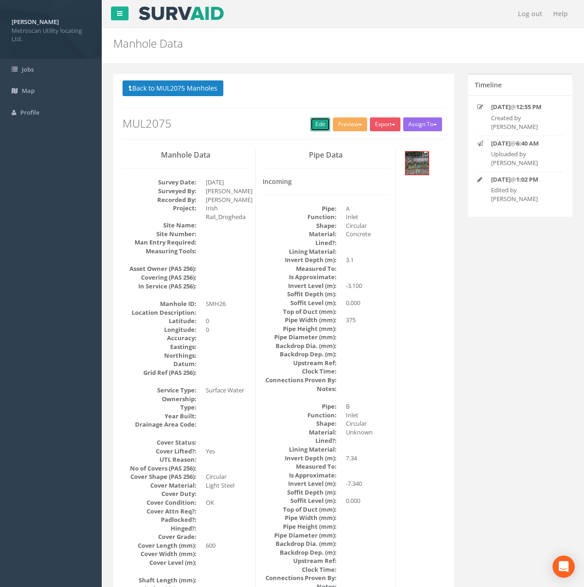
click at [323, 123] on link "Edit" at bounding box center [320, 124] width 20 height 14
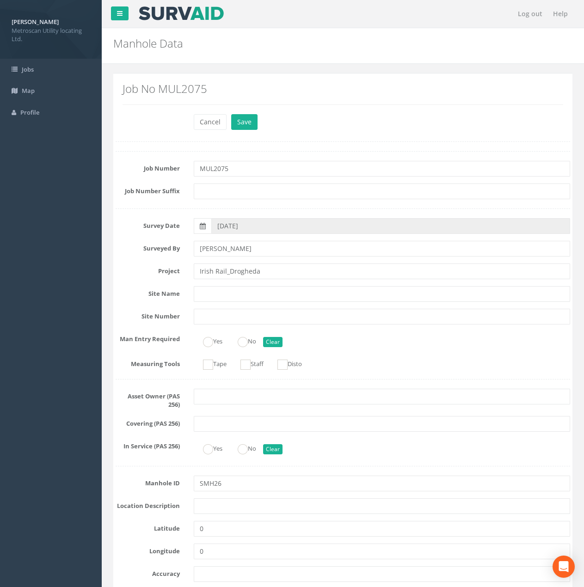
scroll to position [139, 0]
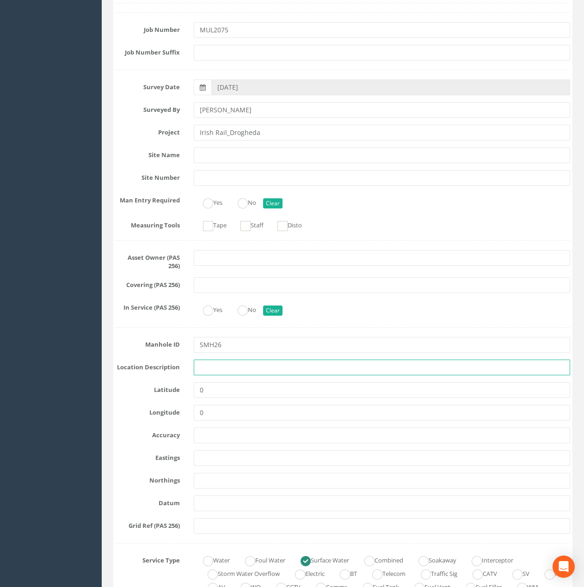
click at [224, 366] on input "text" at bounding box center [382, 368] width 376 height 16
type input "Drogheda"
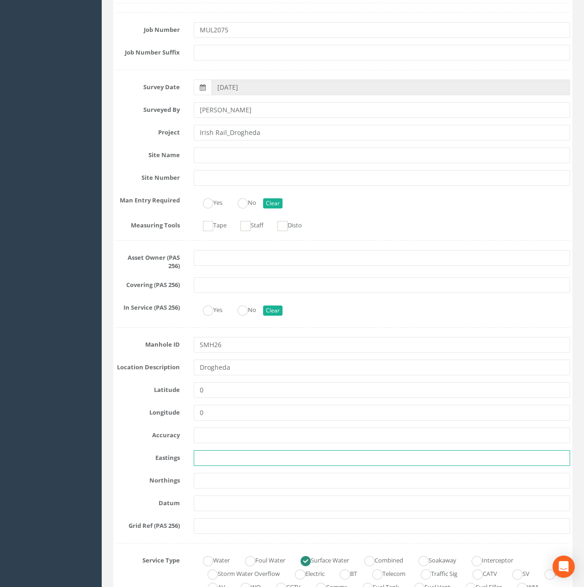
click at [216, 458] on input "text" at bounding box center [382, 458] width 376 height 16
paste input "709801.93"
type input "709801.93"
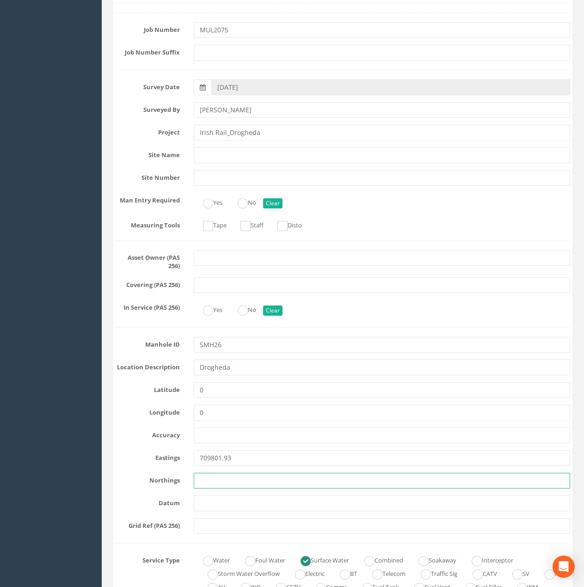
click at [214, 481] on input "text" at bounding box center [382, 481] width 376 height 16
paste input "775003.20"
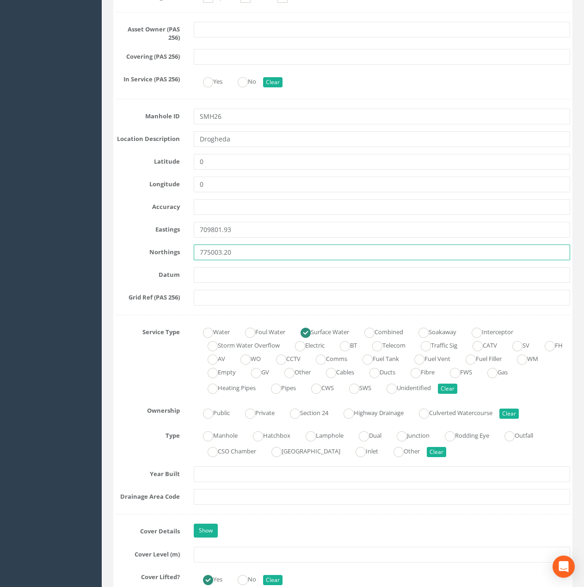
scroll to position [370, 0]
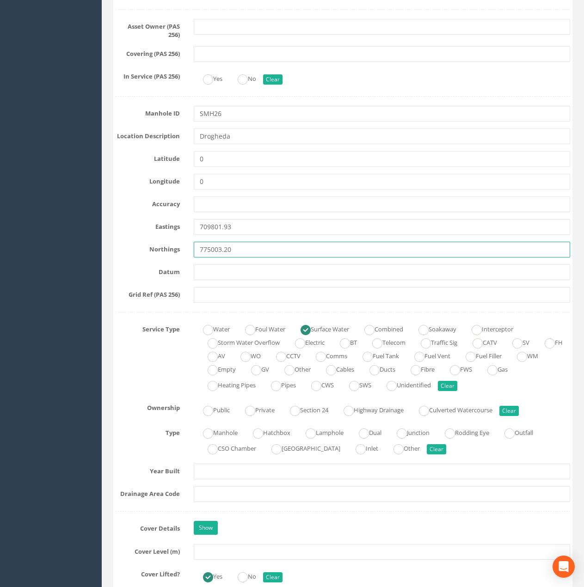
type input "775003.20"
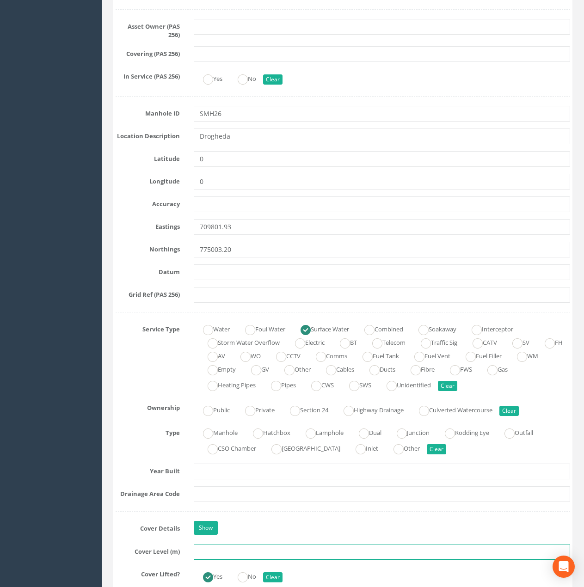
click at [211, 524] on input "text" at bounding box center [382, 552] width 376 height 16
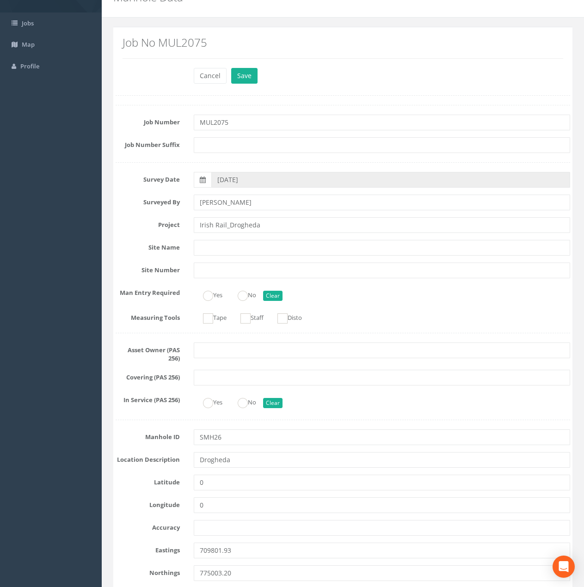
scroll to position [0, 0]
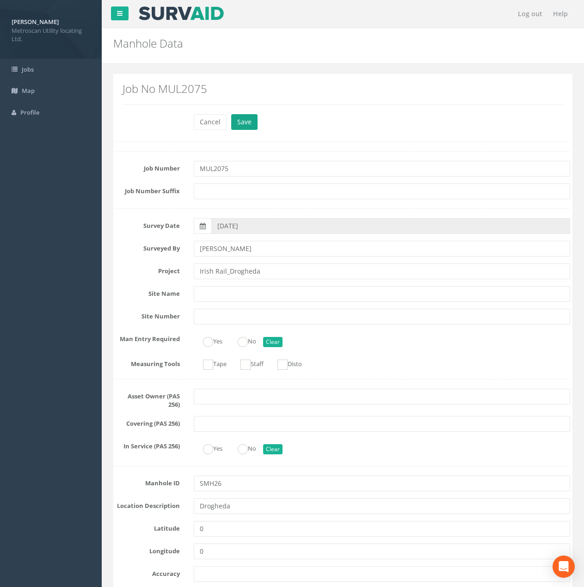
type input "29.70"
click at [237, 122] on button "Save" at bounding box center [244, 122] width 26 height 16
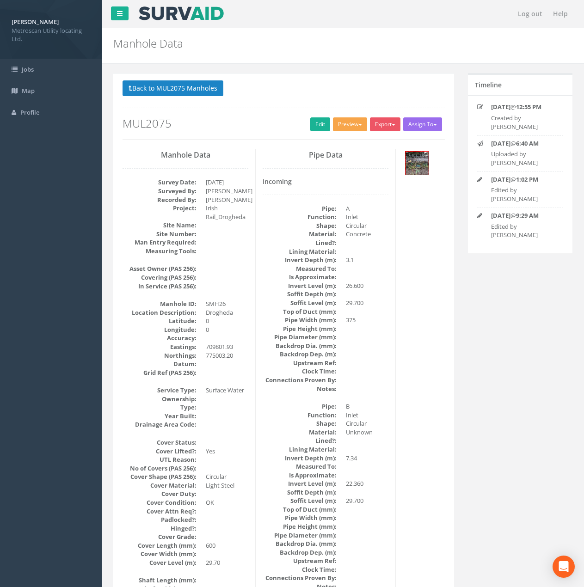
click at [352, 124] on button "Preview" at bounding box center [350, 124] width 34 height 14
click at [335, 141] on link "Metroscan Manhole" at bounding box center [333, 143] width 70 height 14
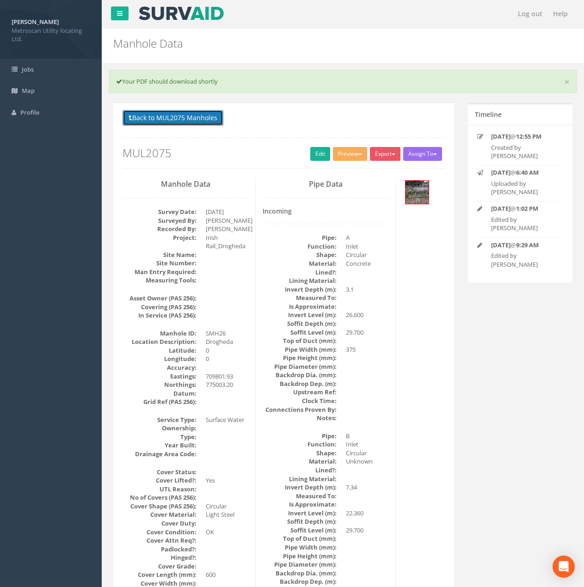
click at [168, 120] on button "Back to MUL2075 Manholes" at bounding box center [172, 118] width 101 height 16
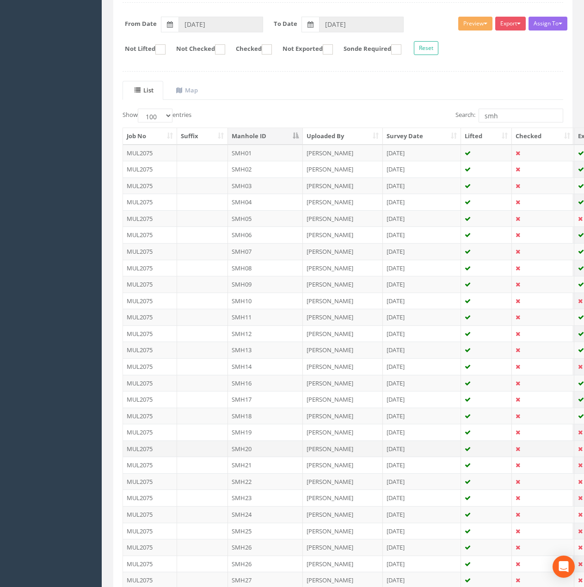
scroll to position [139, 0]
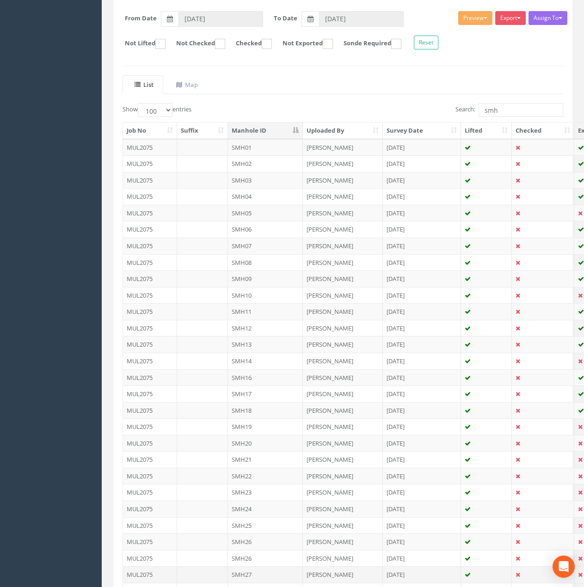
click at [261, 524] on td "SMH27" at bounding box center [265, 574] width 75 height 17
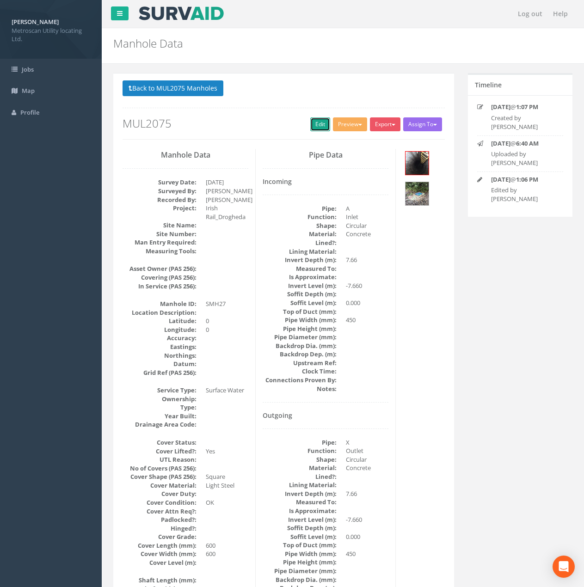
click at [311, 118] on link "Edit" at bounding box center [320, 124] width 20 height 14
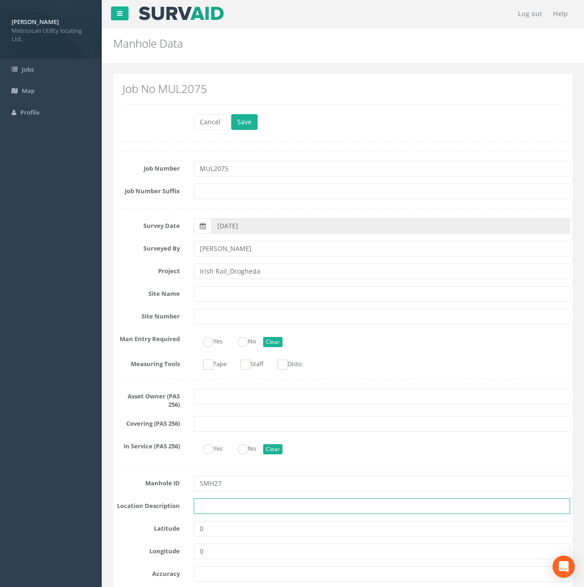
click at [220, 506] on input "text" at bounding box center [382, 506] width 376 height 16
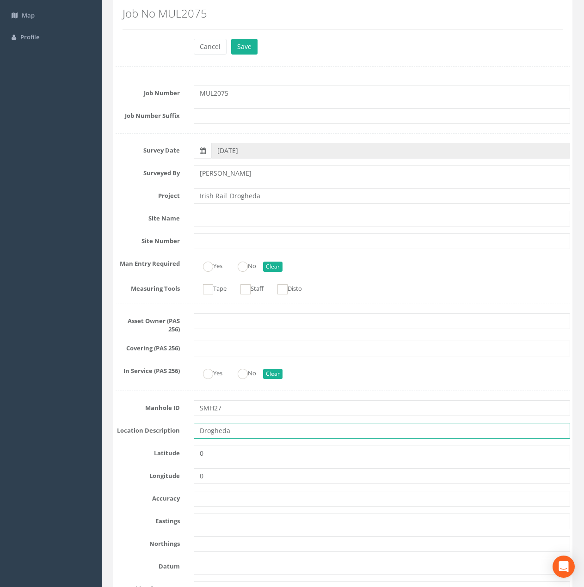
scroll to position [139, 0]
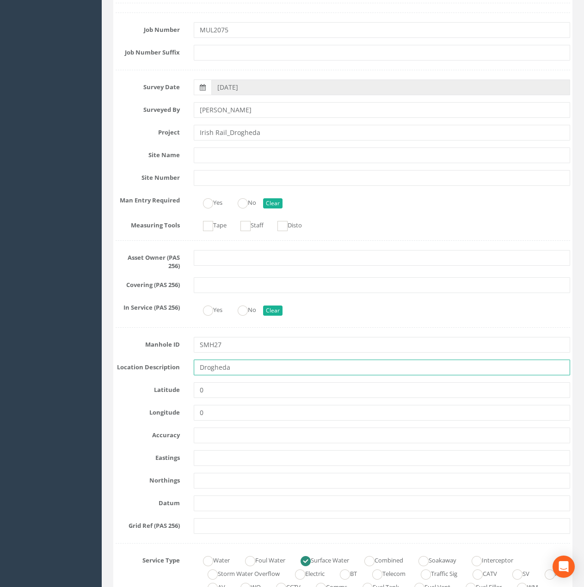
type input "Drogheda"
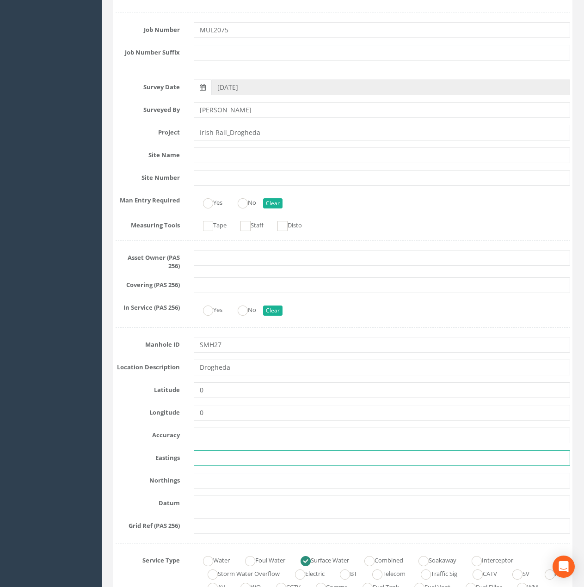
click at [210, 464] on input "text" at bounding box center [382, 458] width 376 height 16
paste input "709809.18"
type input "709809.18"
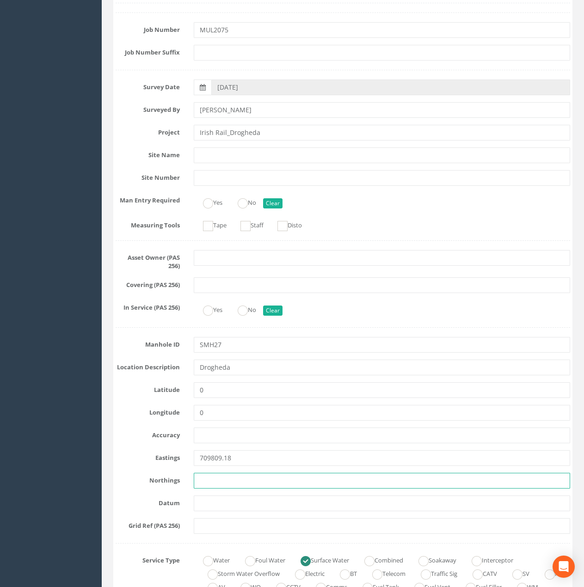
click at [213, 483] on input "text" at bounding box center [382, 481] width 376 height 16
paste input "775010.48"
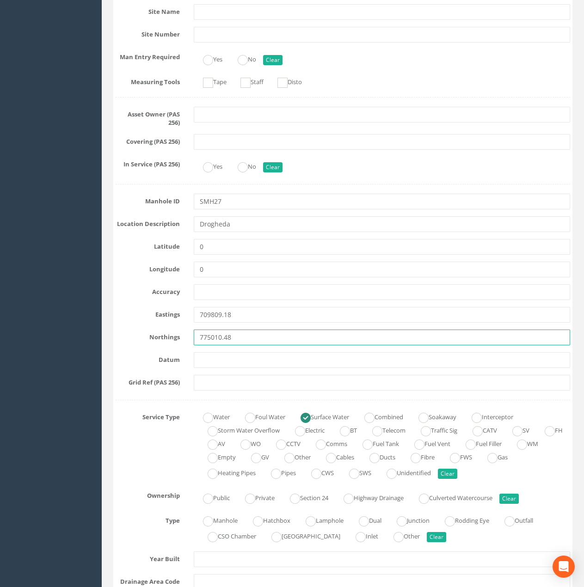
scroll to position [370, 0]
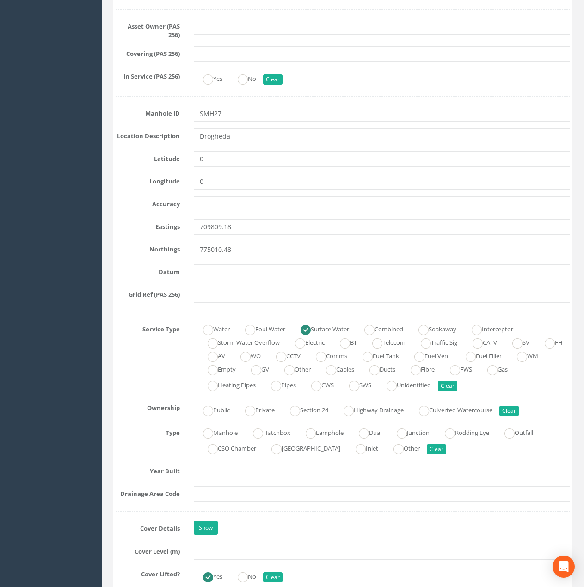
type input "775010.48"
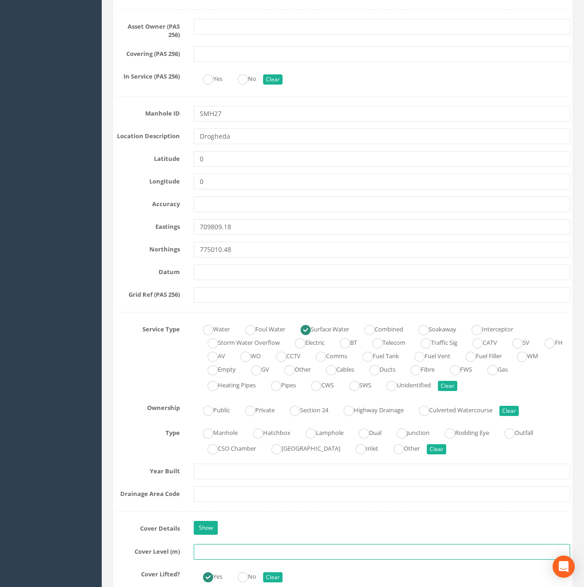
click at [216, 524] on input "text" at bounding box center [382, 552] width 376 height 16
type input "29.66"
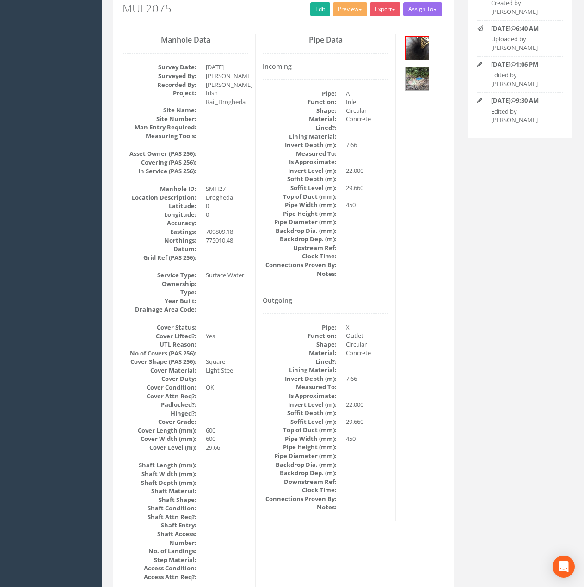
scroll to position [0, 0]
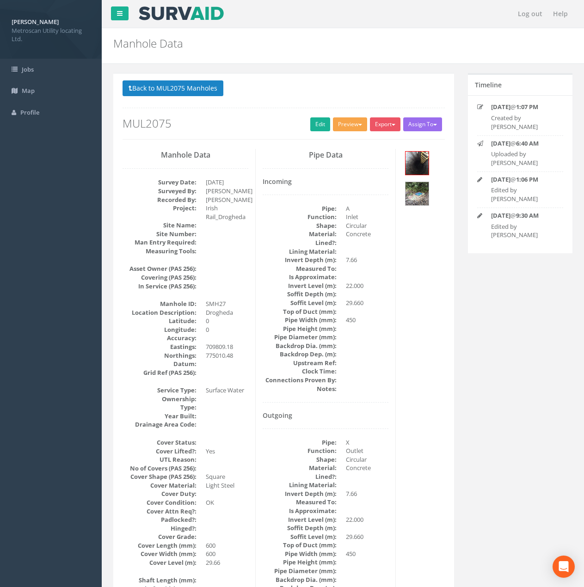
click at [342, 123] on button "Preview" at bounding box center [350, 124] width 34 height 14
click at [335, 138] on link "Metroscan Manhole" at bounding box center [333, 143] width 70 height 14
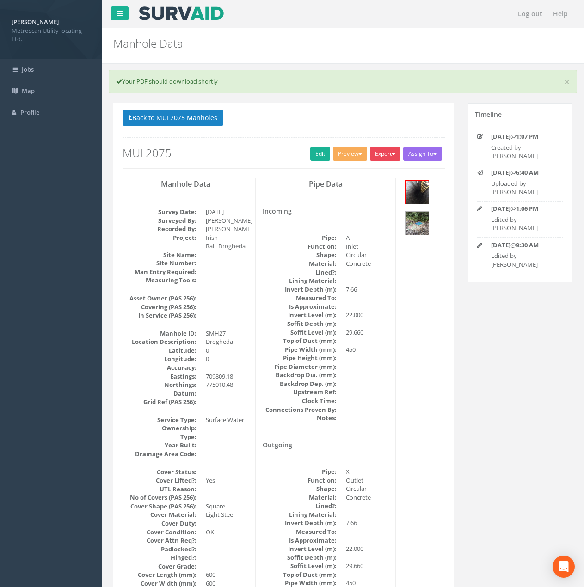
click at [379, 149] on button "Export" at bounding box center [385, 154] width 31 height 14
click at [376, 169] on link "Metroscan Manhole" at bounding box center [366, 173] width 70 height 14
click at [388, 153] on button "Export" at bounding box center [385, 154] width 31 height 14
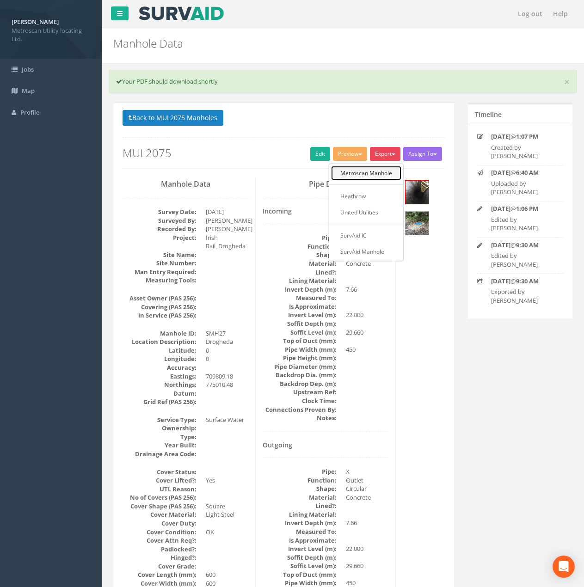
click at [384, 168] on link "Metroscan Manhole" at bounding box center [366, 173] width 70 height 14
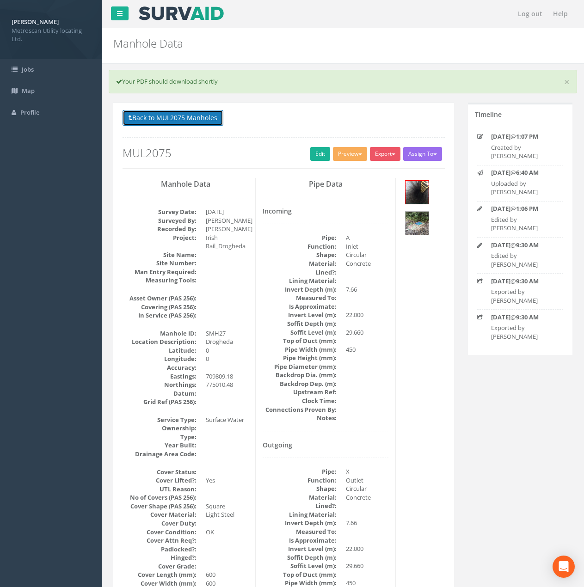
click at [182, 117] on button "Back to MUL2075 Manholes" at bounding box center [172, 118] width 101 height 16
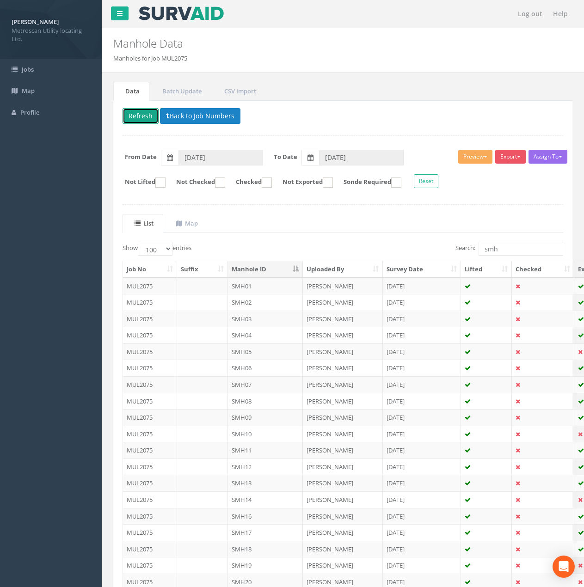
click at [149, 112] on button "Refresh" at bounding box center [140, 116] width 36 height 16
click at [123, 16] on link at bounding box center [120, 13] width 18 height 14
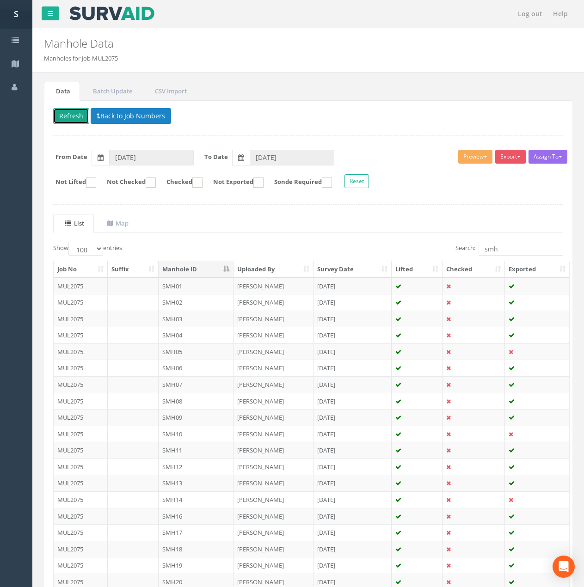
click at [79, 118] on button "Refresh" at bounding box center [71, 116] width 36 height 16
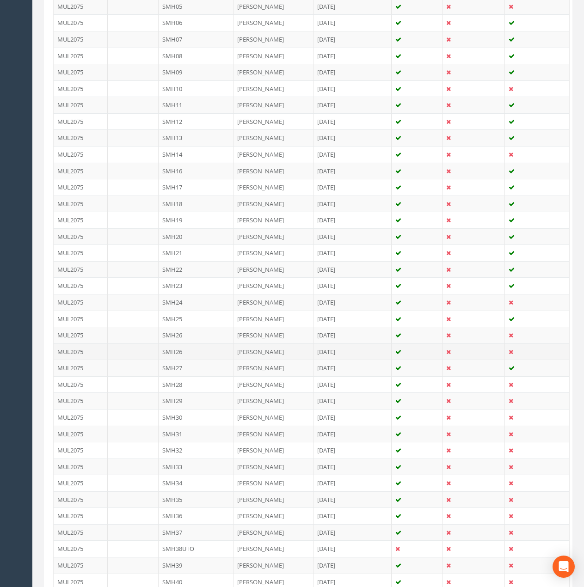
scroll to position [370, 0]
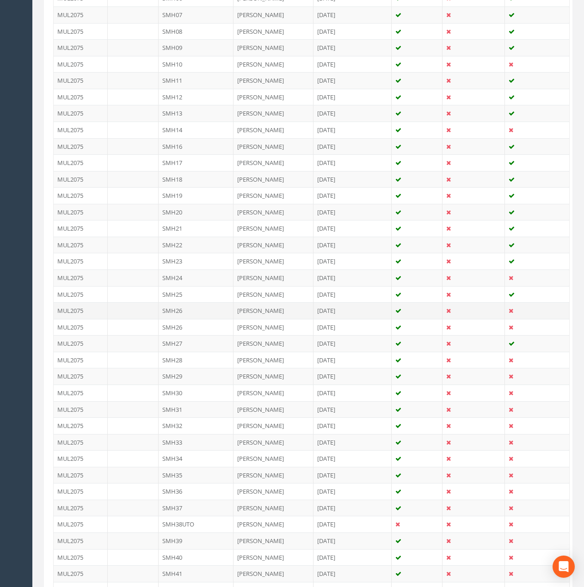
click at [205, 311] on td "SMH26" at bounding box center [196, 310] width 75 height 17
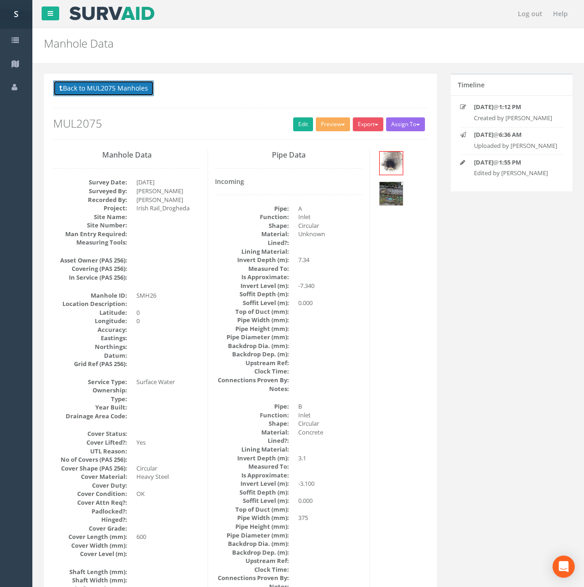
click at [79, 92] on button "Back to MUL2075 Manholes" at bounding box center [103, 88] width 101 height 16
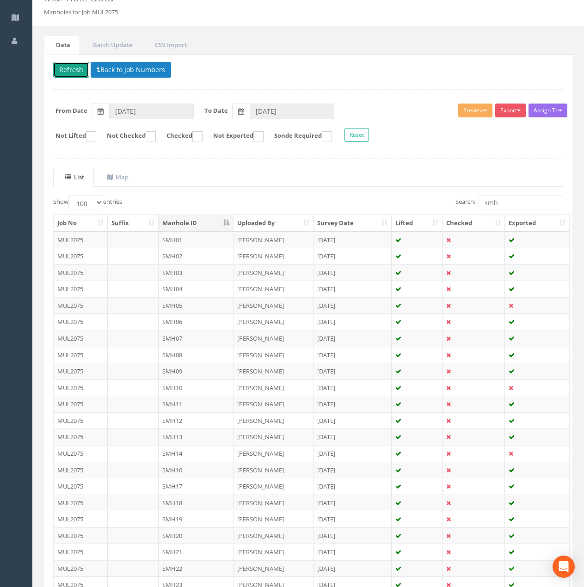
click at [82, 73] on button "Refresh" at bounding box center [71, 70] width 36 height 16
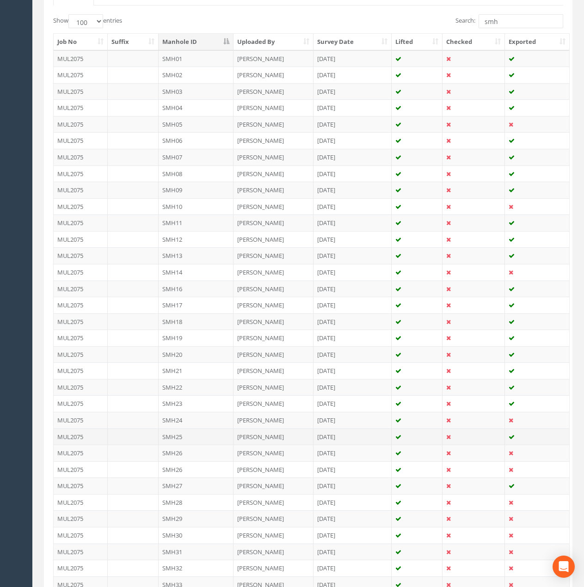
scroll to position [231, 0]
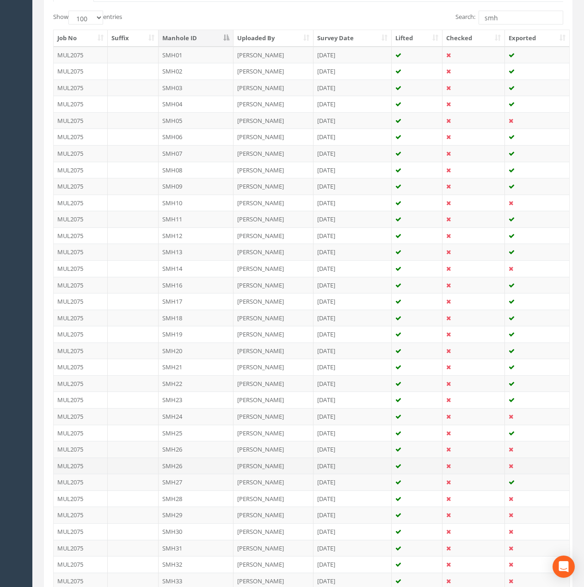
click at [196, 461] on td "SMH26" at bounding box center [196, 466] width 75 height 17
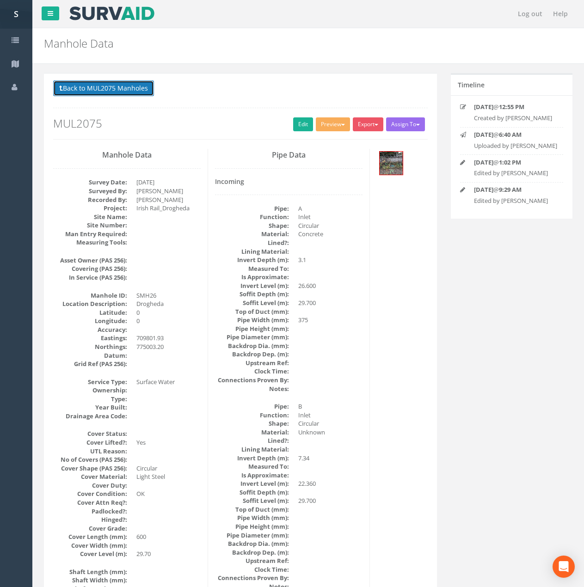
click at [86, 91] on button "Back to MUL2075 Manholes" at bounding box center [103, 88] width 101 height 16
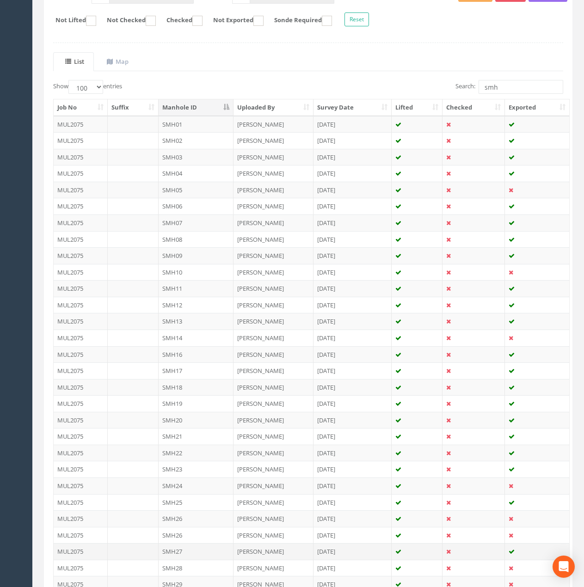
scroll to position [185, 0]
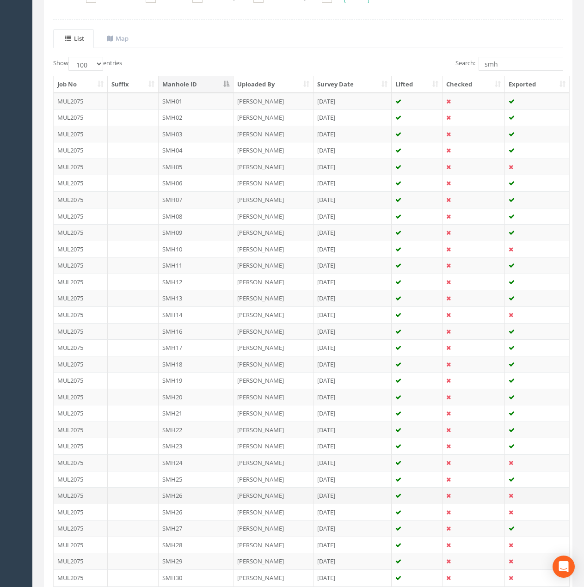
click at [200, 495] on td "SMH26" at bounding box center [196, 495] width 75 height 17
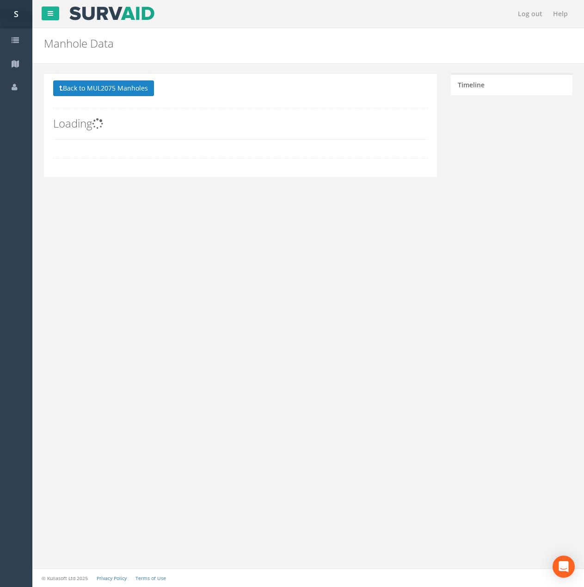
scroll to position [0, 0]
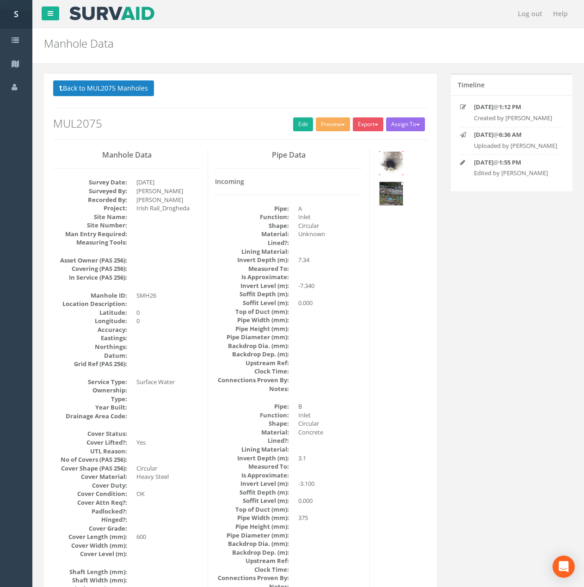
click at [391, 167] on img at bounding box center [390, 163] width 23 height 23
click at [393, 192] on img at bounding box center [390, 193] width 23 height 23
click at [387, 196] on img at bounding box center [390, 193] width 23 height 23
click at [88, 85] on button "Back to MUL2075 Manholes" at bounding box center [103, 88] width 101 height 16
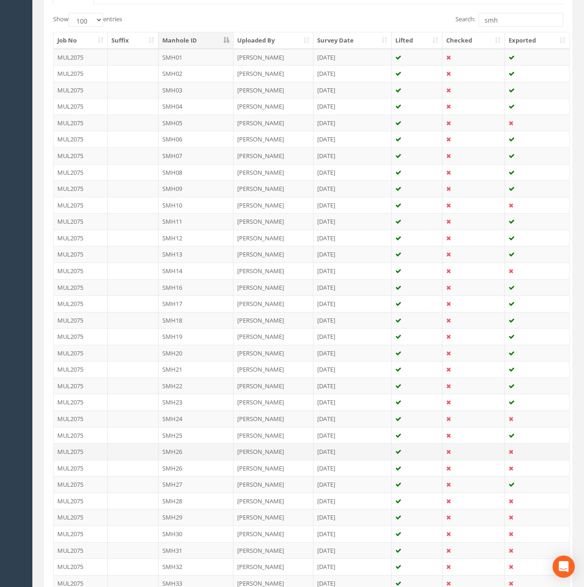
scroll to position [324, 0]
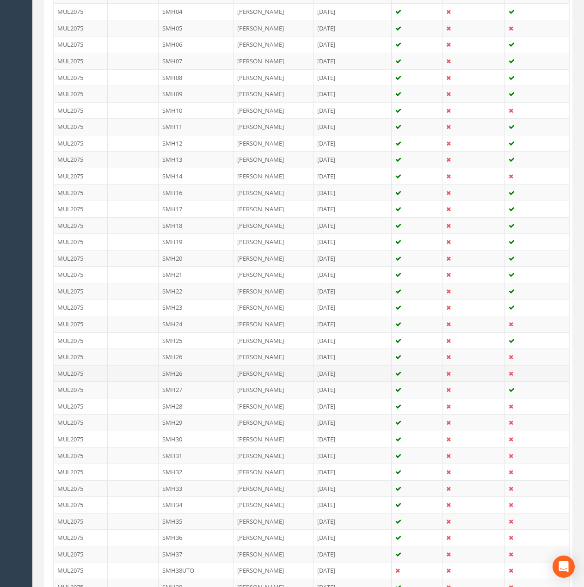
click at [195, 370] on td "SMH26" at bounding box center [196, 373] width 75 height 17
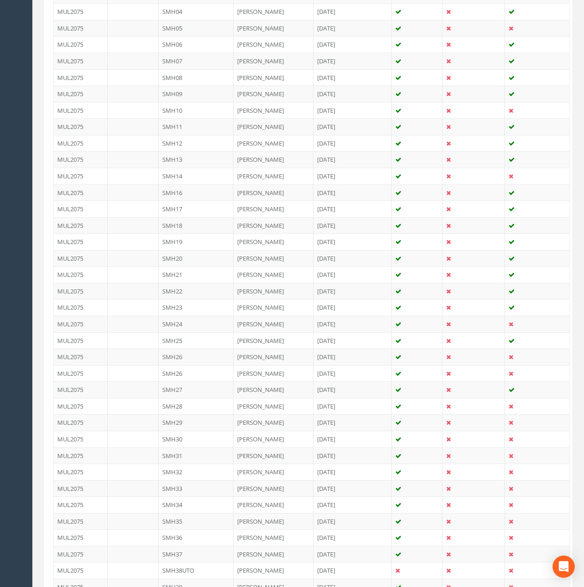
scroll to position [0, 0]
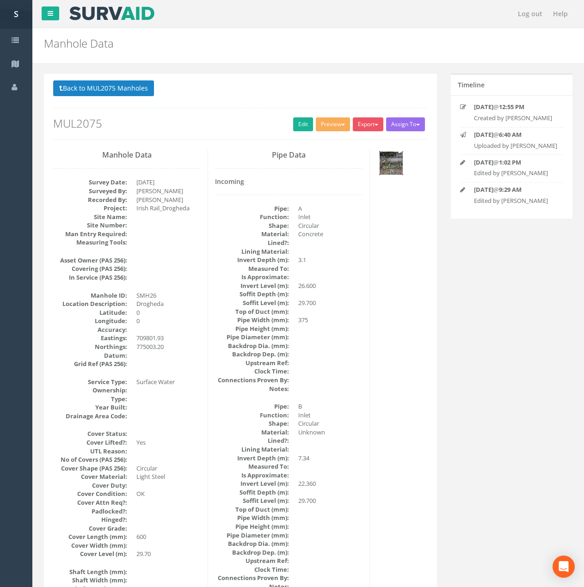
click at [392, 168] on img at bounding box center [390, 163] width 23 height 23
click at [93, 84] on button "Back to MUL2075 Manholes" at bounding box center [103, 88] width 101 height 16
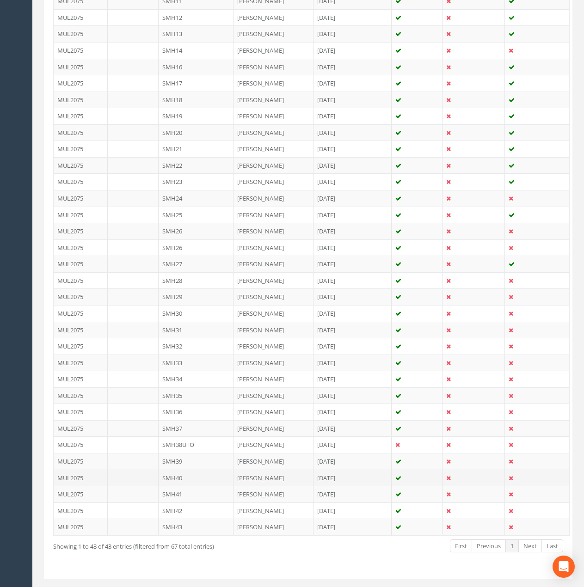
scroll to position [462, 0]
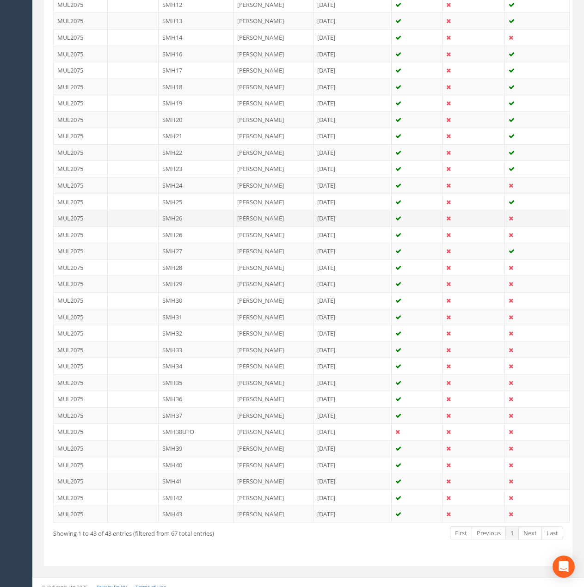
click at [201, 221] on td "SMH26" at bounding box center [196, 218] width 75 height 17
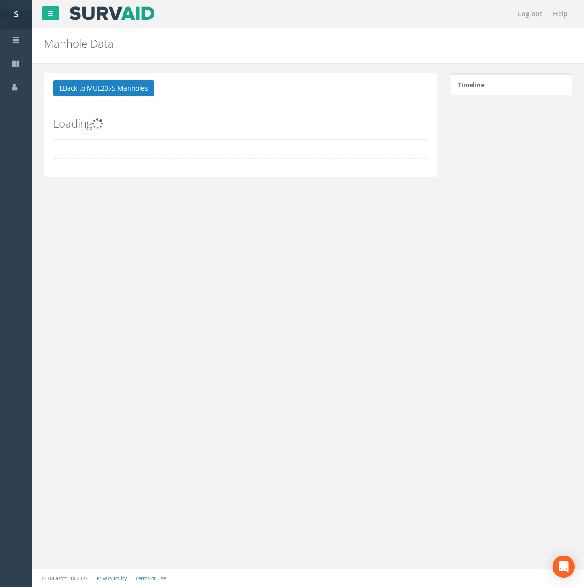
scroll to position [0, 0]
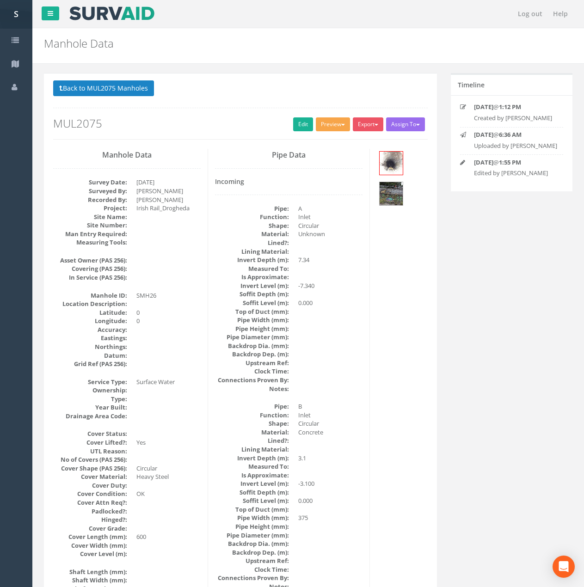
click at [321, 124] on button "Preview" at bounding box center [333, 124] width 34 height 14
click at [324, 141] on link "Metroscan Manhole" at bounding box center [316, 143] width 70 height 14
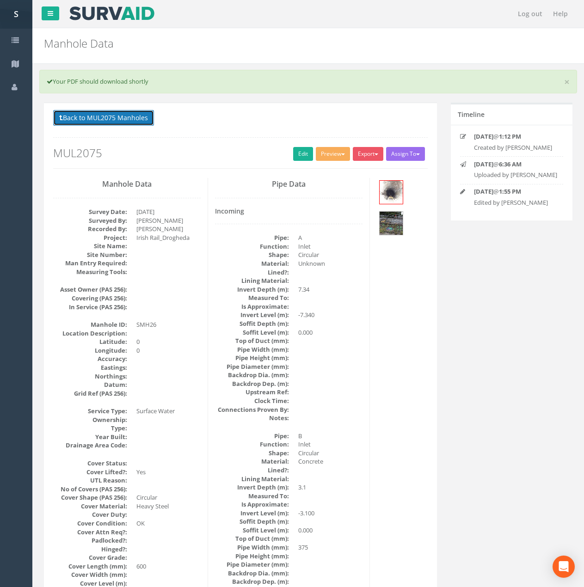
click at [146, 114] on button "Back to MUL2075 Manholes" at bounding box center [103, 118] width 101 height 16
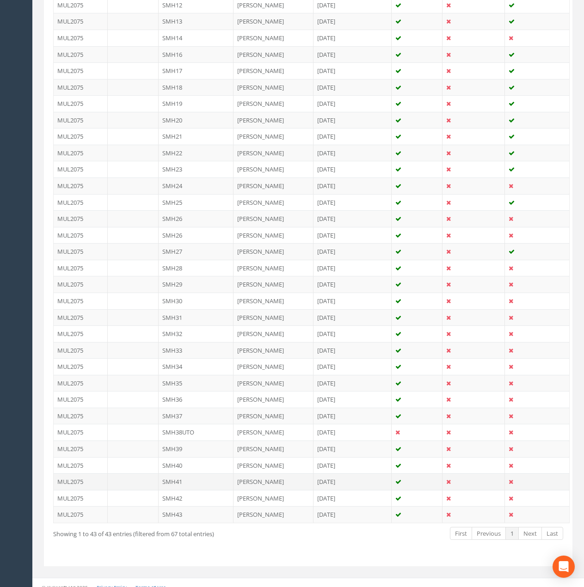
scroll to position [462, 0]
click at [199, 231] on td "SMH26" at bounding box center [196, 234] width 75 height 17
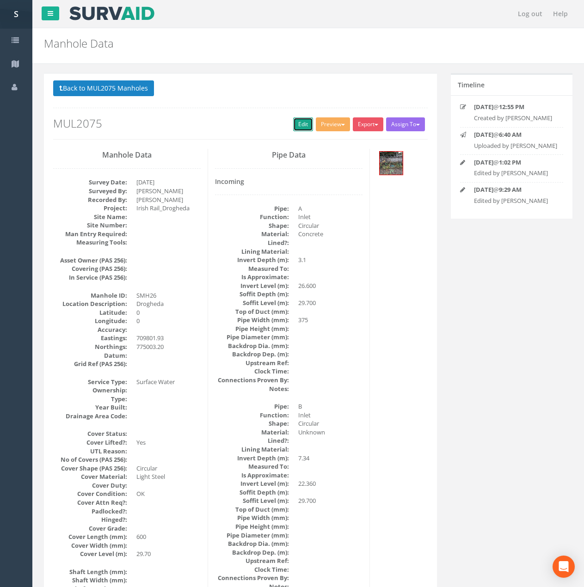
click at [293, 122] on link "Edit" at bounding box center [303, 124] width 20 height 14
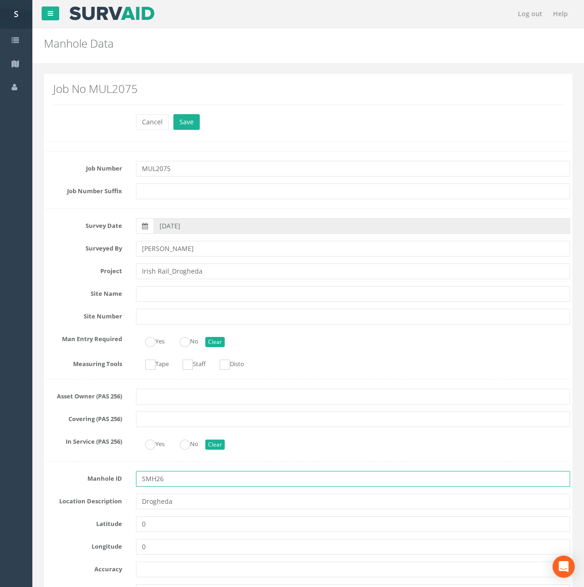
click at [181, 477] on input "SMH26" at bounding box center [353, 479] width 434 height 16
type input "SMH26wrong"
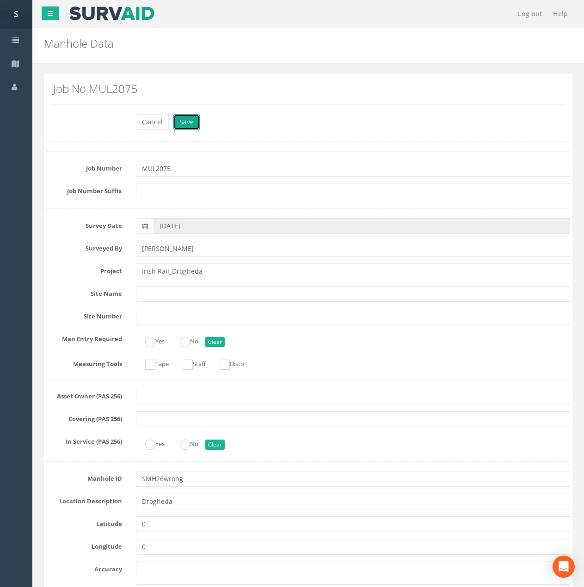
click at [192, 119] on button "Save" at bounding box center [186, 122] width 26 height 16
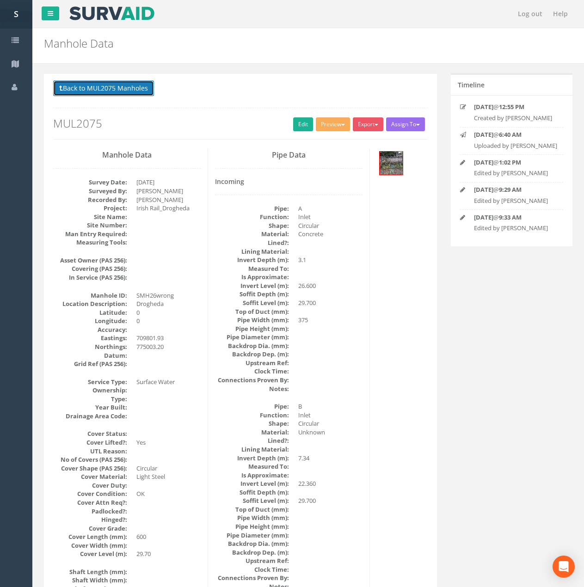
click at [146, 92] on button "Back to MUL2075 Manholes" at bounding box center [103, 88] width 101 height 16
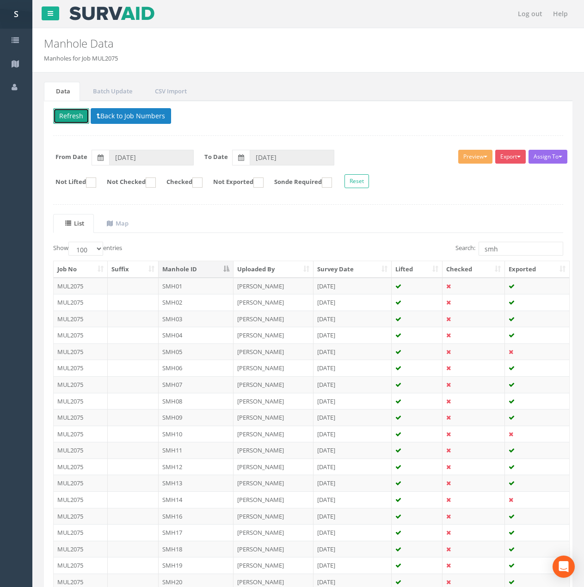
click at [77, 121] on button "Refresh" at bounding box center [71, 116] width 36 height 16
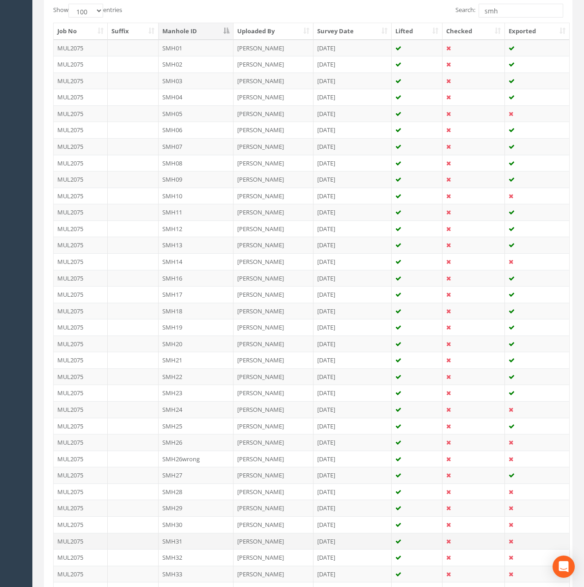
scroll to position [416, 0]
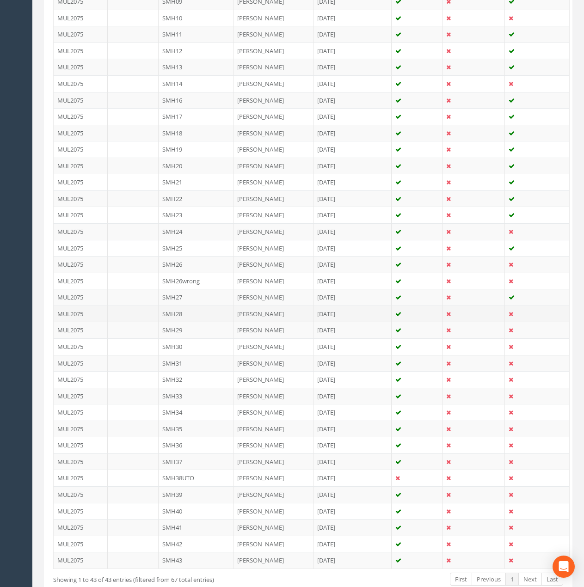
click at [194, 313] on td "SMH28" at bounding box center [196, 313] width 75 height 17
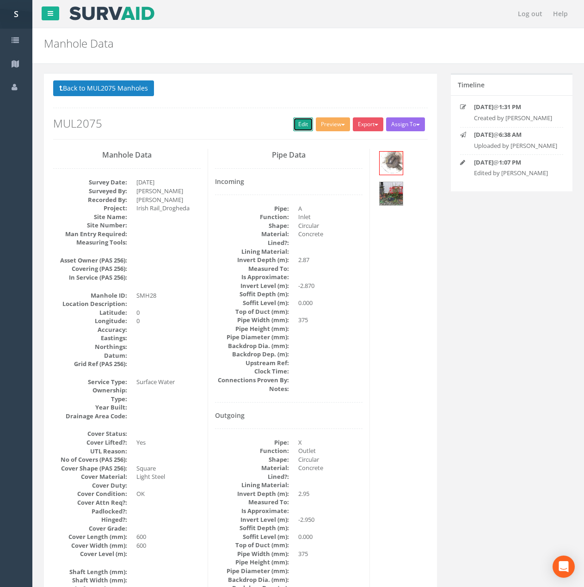
click at [296, 126] on link "Edit" at bounding box center [303, 124] width 20 height 14
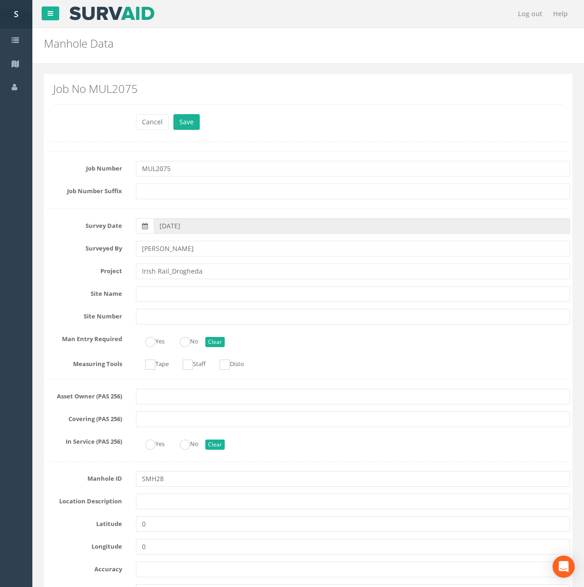
click at [164, 504] on input "text" at bounding box center [353, 502] width 434 height 16
type input "Drogheda"
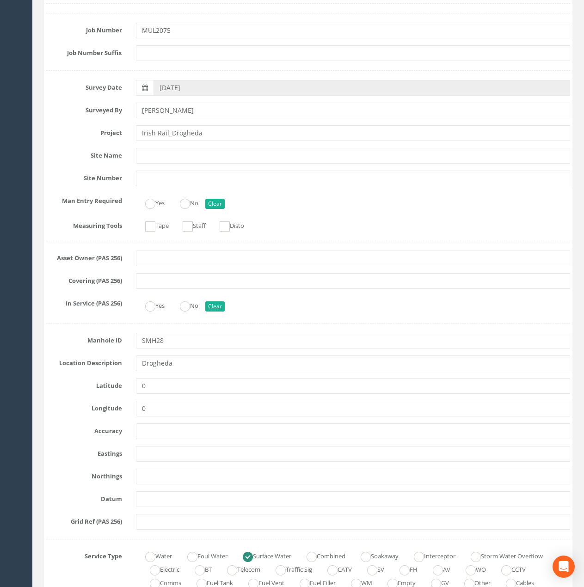
scroll to position [139, 0]
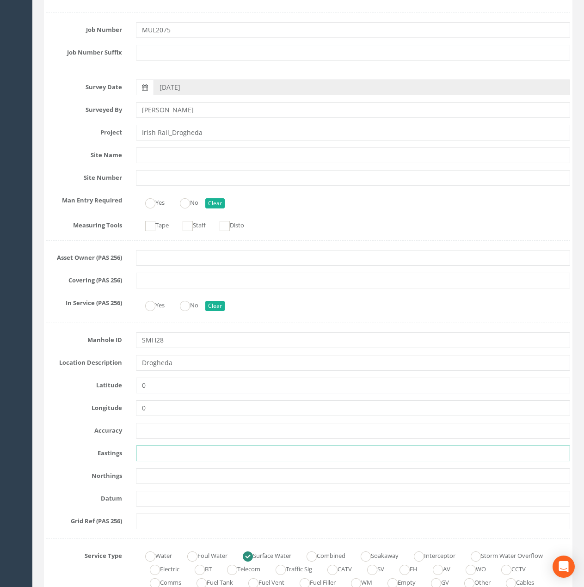
click at [150, 458] on input "text" at bounding box center [353, 454] width 434 height 16
paste input "709787.07"
type input "709787.07"
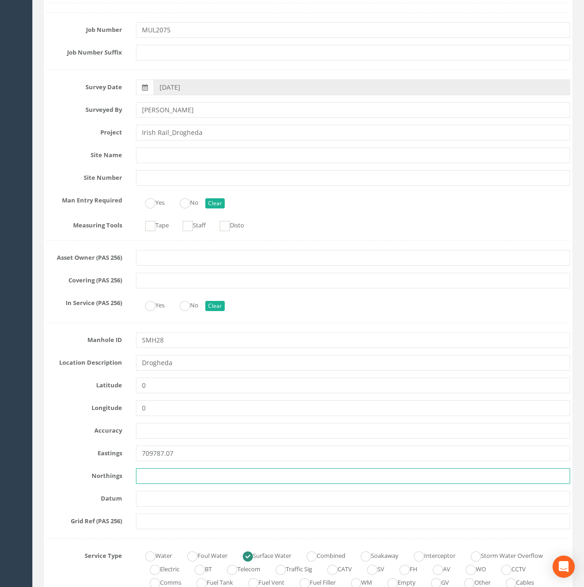
click at [149, 478] on input "text" at bounding box center [353, 476] width 434 height 16
paste input "775010.72"
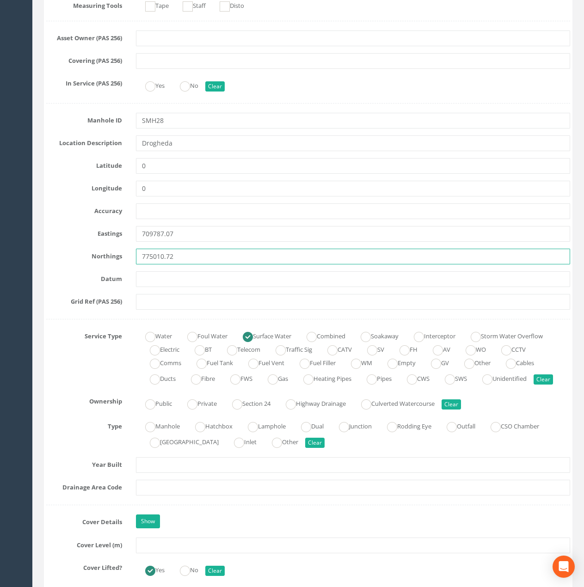
scroll to position [508, 0]
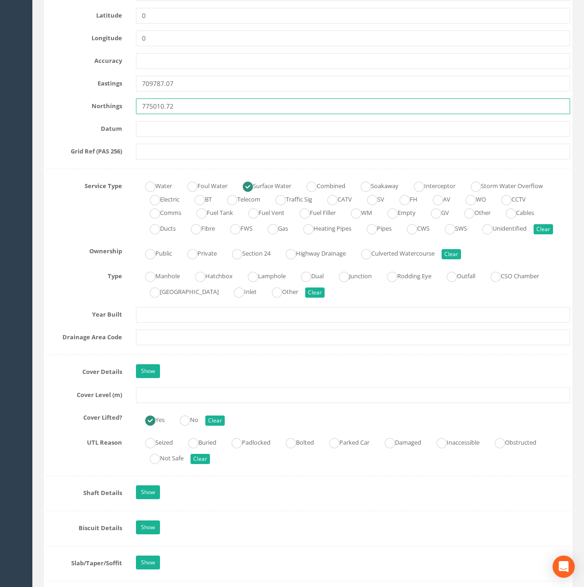
type input "775010.72"
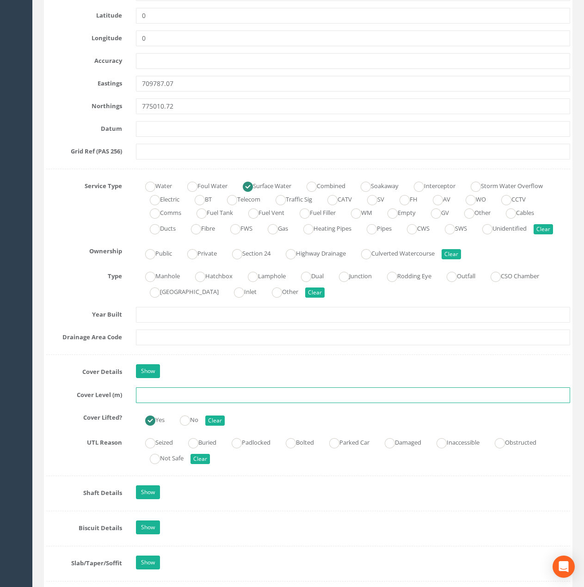
click at [149, 403] on input "text" at bounding box center [353, 395] width 434 height 16
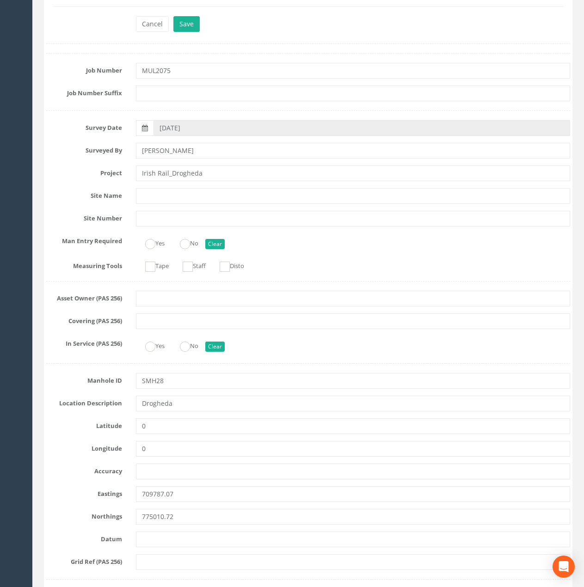
scroll to position [0, 0]
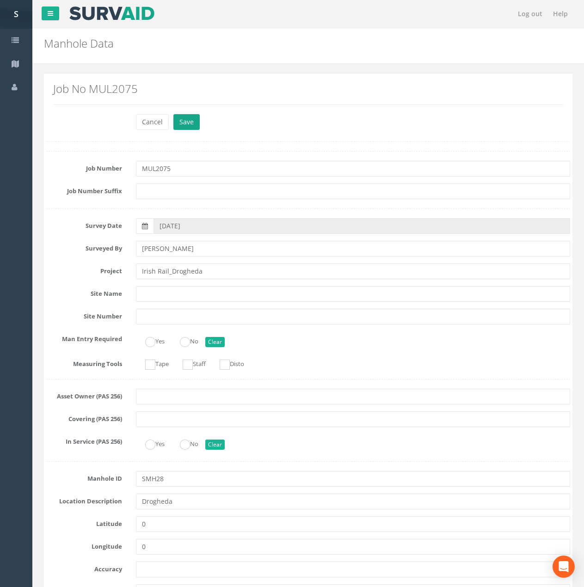
type input "29.66"
click at [193, 115] on button "Save" at bounding box center [186, 122] width 26 height 16
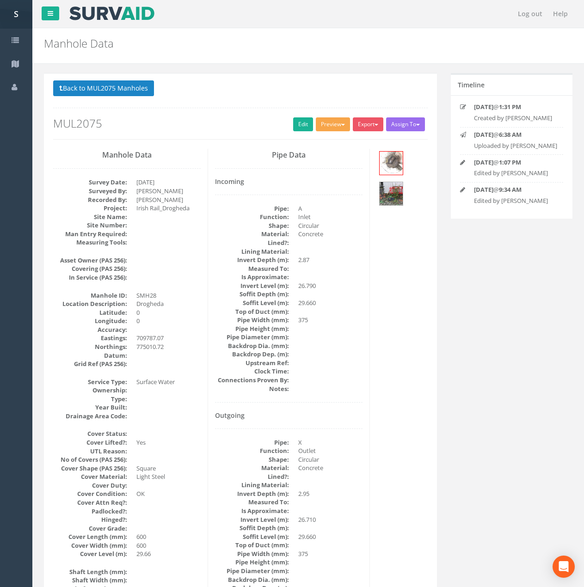
click at [335, 127] on button "Preview" at bounding box center [333, 124] width 34 height 14
click at [328, 147] on link "Metroscan Manhole" at bounding box center [316, 143] width 70 height 14
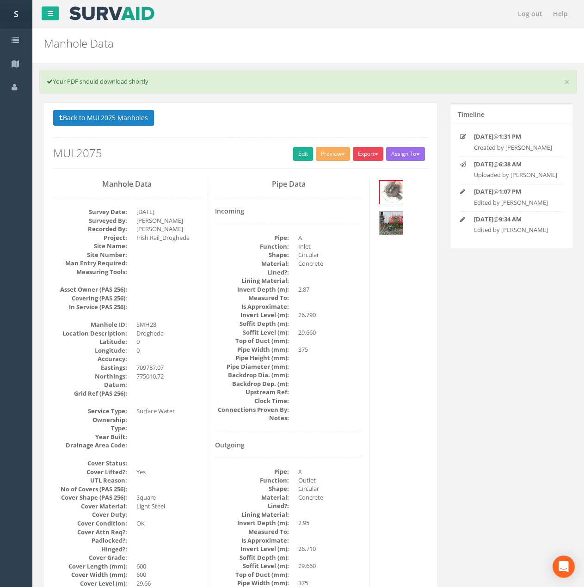
click at [369, 151] on button "Export" at bounding box center [368, 154] width 31 height 14
click at [369, 170] on link "Metroscan Manhole" at bounding box center [349, 173] width 70 height 14
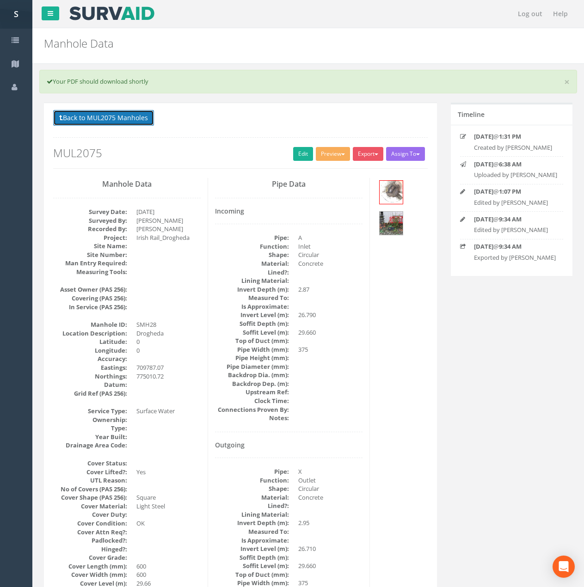
click at [102, 121] on button "Back to MUL2075 Manholes" at bounding box center [103, 118] width 101 height 16
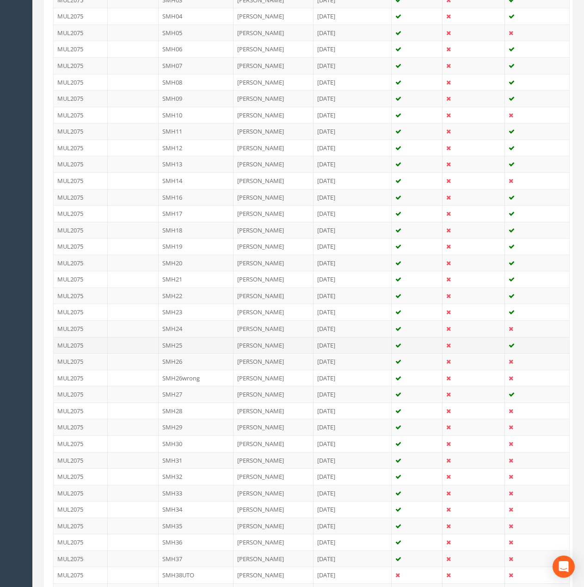
scroll to position [416, 0]
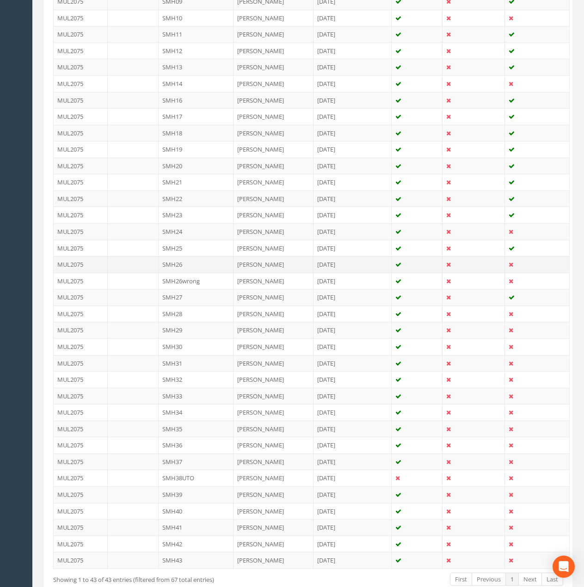
click at [187, 264] on td "SMH26" at bounding box center [196, 264] width 75 height 17
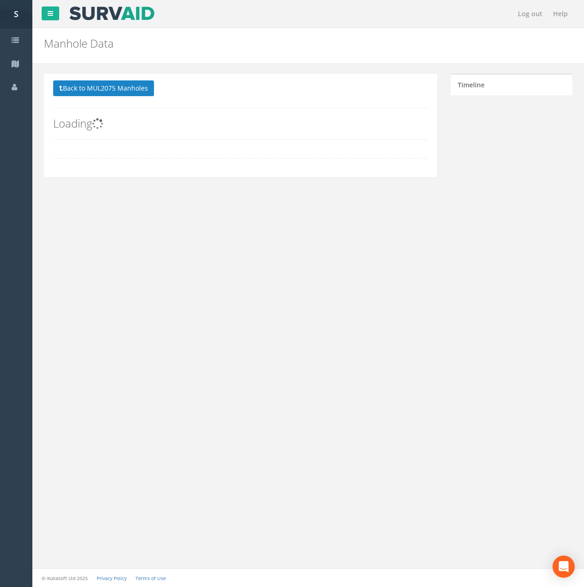
scroll to position [0, 0]
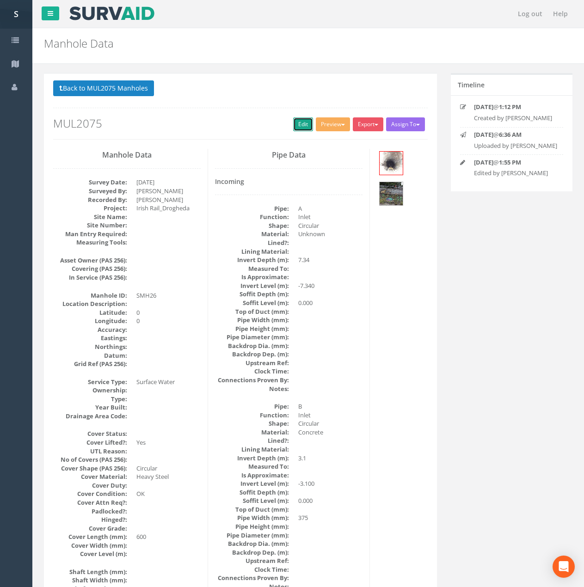
click at [300, 123] on link "Edit" at bounding box center [303, 124] width 20 height 14
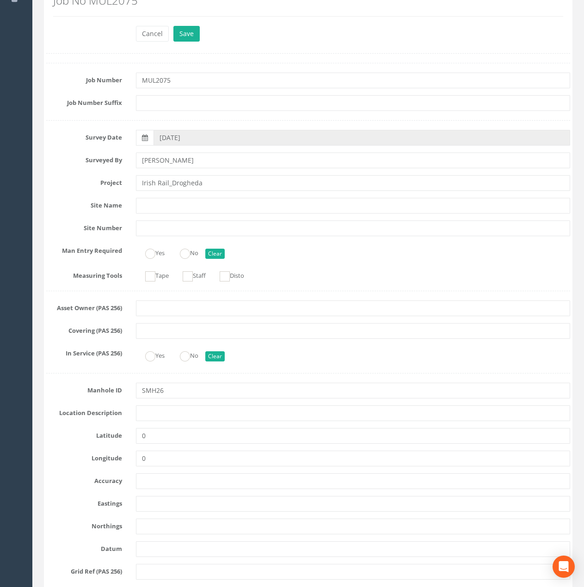
scroll to position [92, 0]
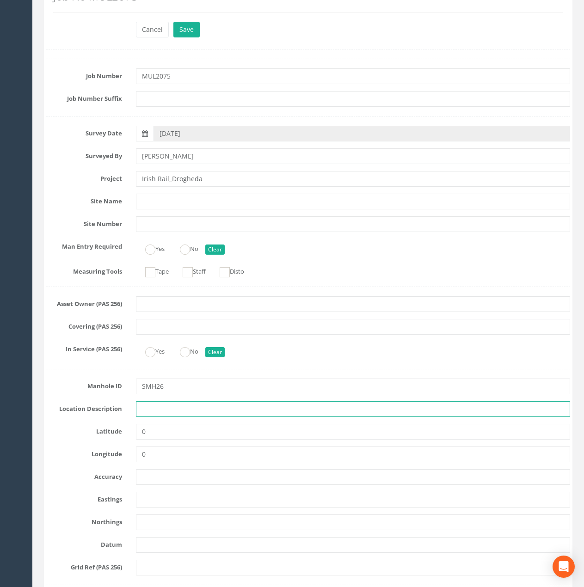
click at [169, 409] on input "text" at bounding box center [353, 409] width 434 height 16
type input "Drogheda"
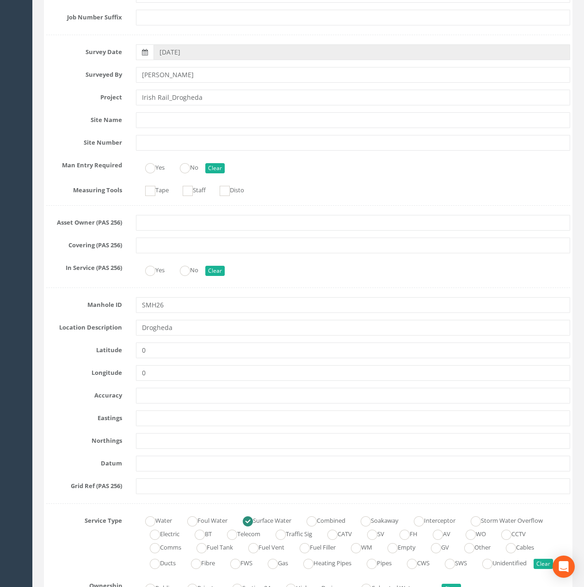
scroll to position [185, 0]
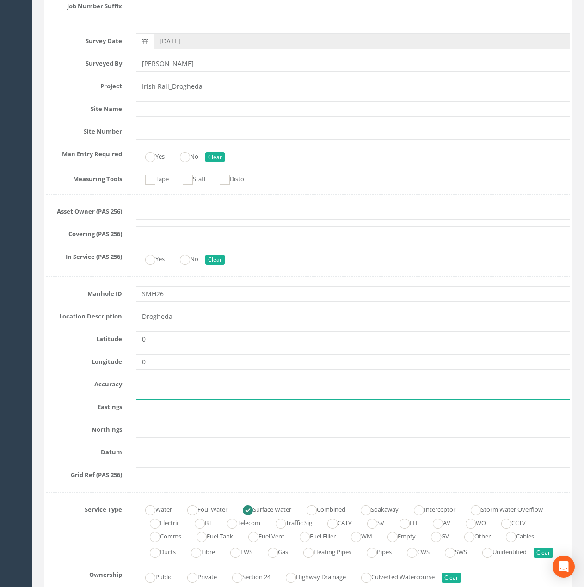
click at [162, 410] on input "text" at bounding box center [353, 407] width 434 height 16
paste input "709801.93"
type input "709801.93"
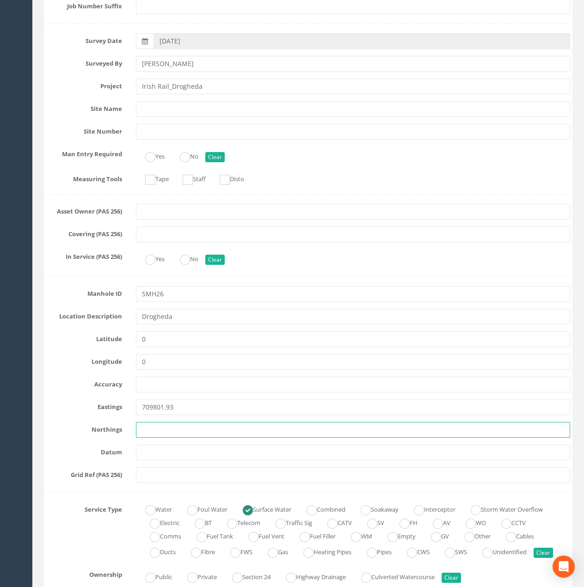
click at [162, 434] on input "text" at bounding box center [353, 430] width 434 height 16
paste input "775003.20"
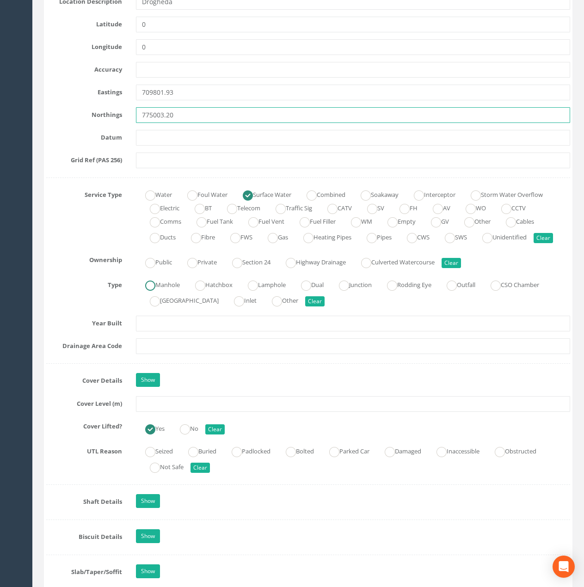
scroll to position [508, 0]
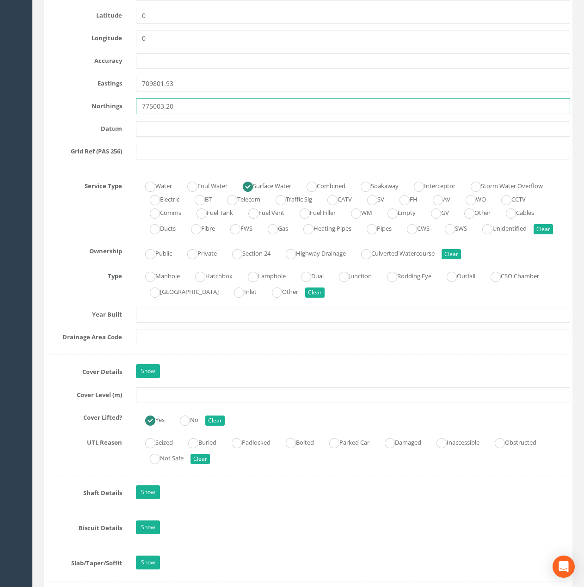
type input "775003.20"
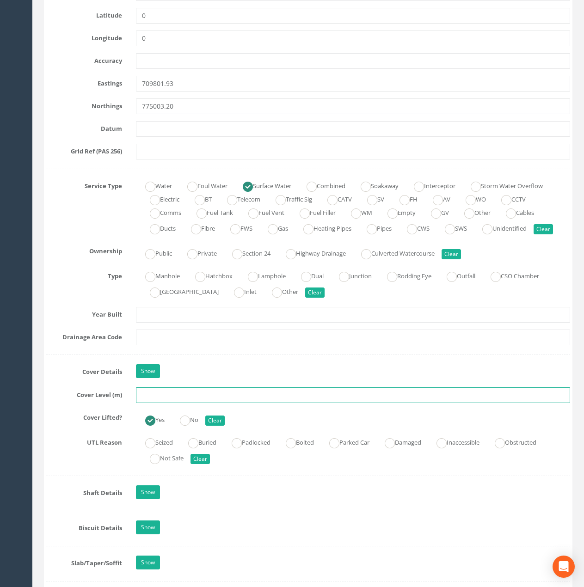
click at [160, 403] on input "text" at bounding box center [353, 395] width 434 height 16
type input "29.70"
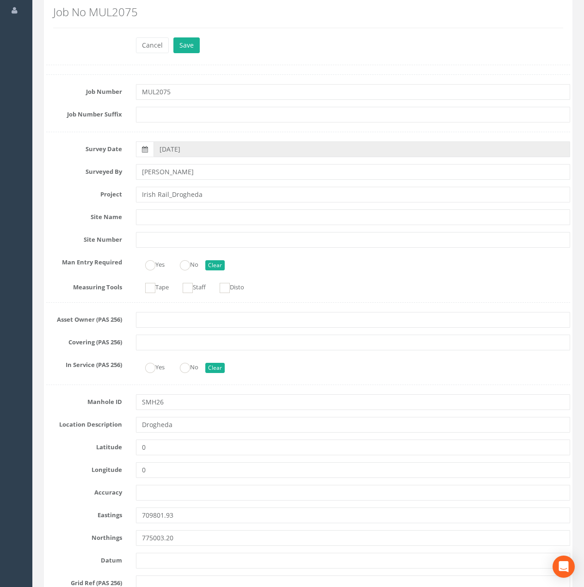
scroll to position [0, 0]
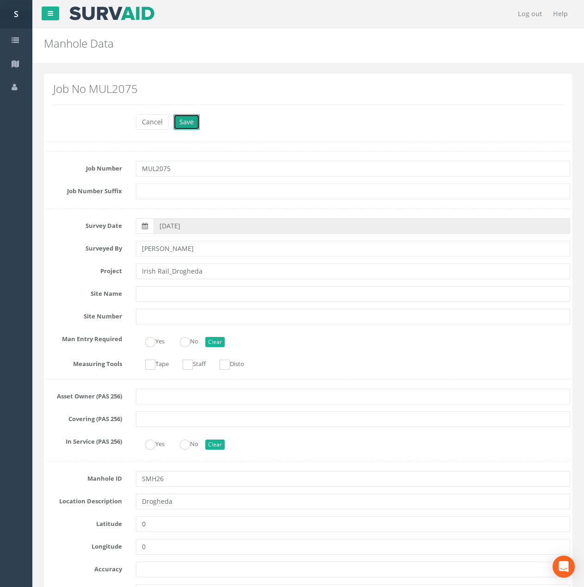
click at [194, 127] on button "Save" at bounding box center [186, 122] width 26 height 16
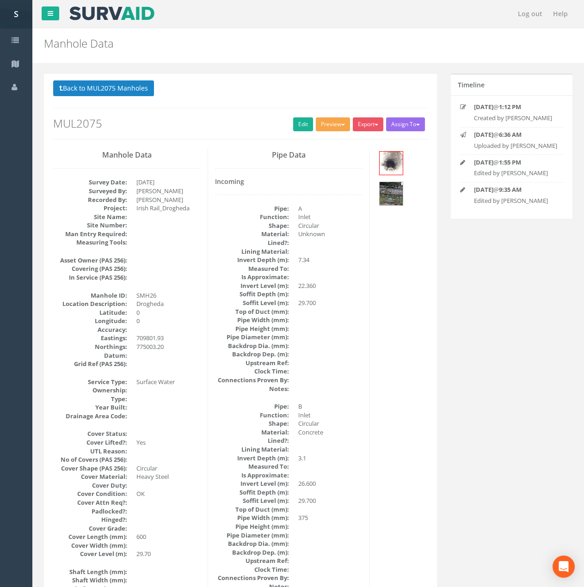
click at [340, 124] on button "Preview" at bounding box center [333, 124] width 34 height 14
click at [312, 142] on link "Metroscan Manhole" at bounding box center [316, 143] width 70 height 14
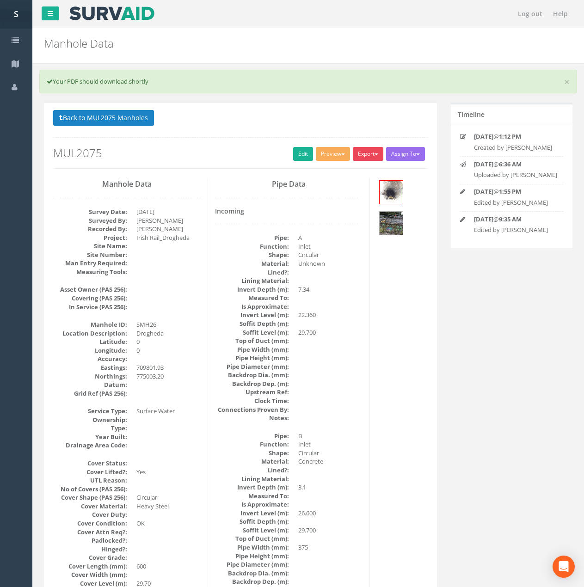
click at [368, 156] on button "Export" at bounding box center [368, 154] width 31 height 14
click at [359, 172] on link "Metroscan Manhole" at bounding box center [349, 173] width 70 height 14
click at [126, 116] on button "Back to MUL2075 Manholes" at bounding box center [103, 118] width 101 height 16
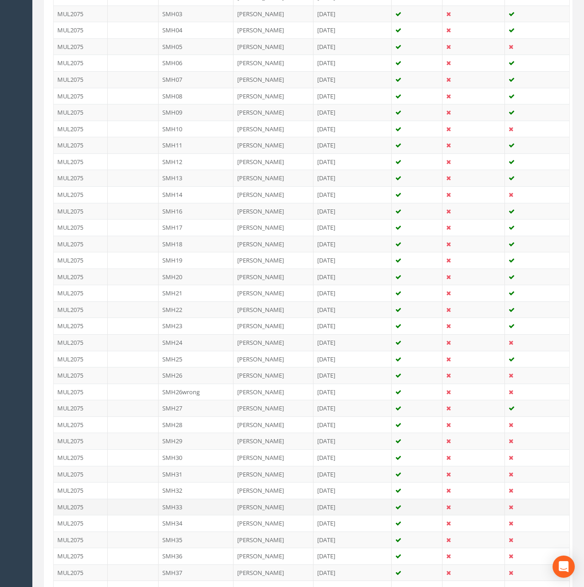
scroll to position [324, 0]
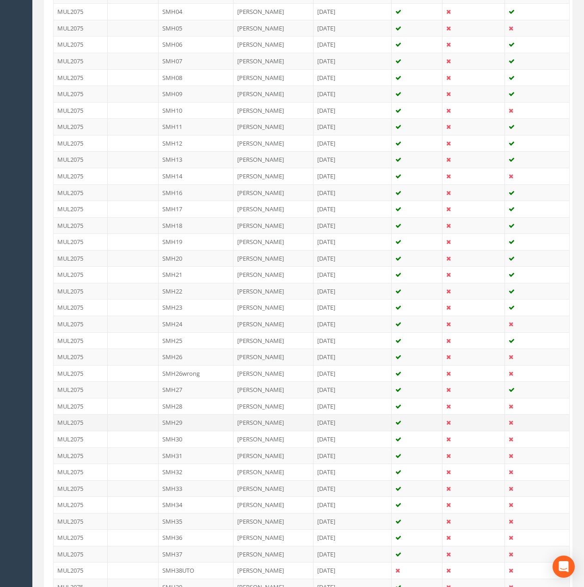
click at [193, 423] on td "SMH29" at bounding box center [196, 422] width 75 height 17
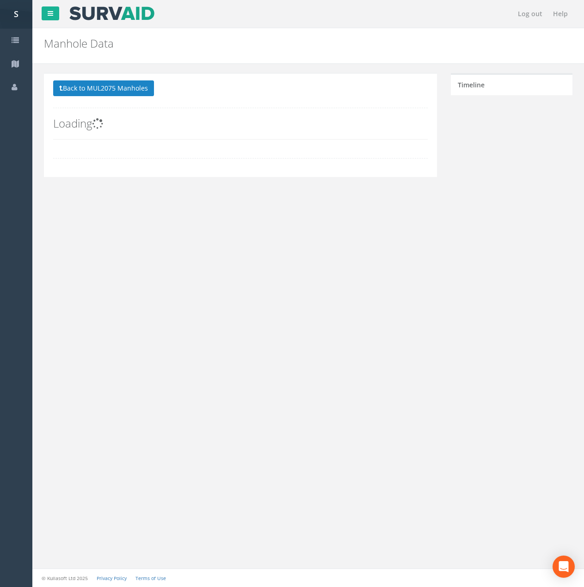
scroll to position [0, 0]
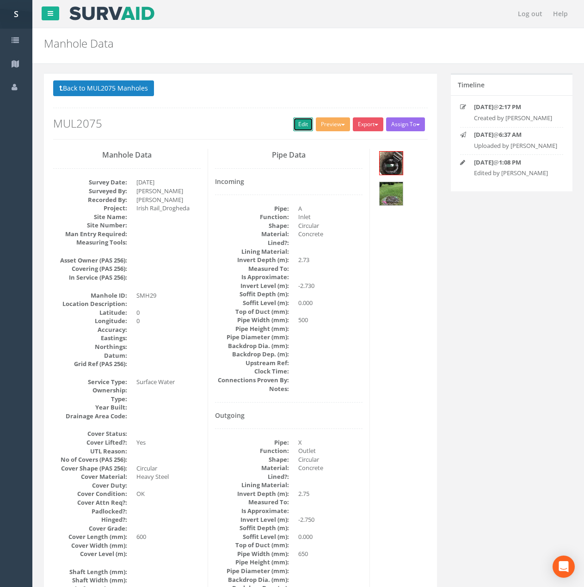
click at [296, 127] on link "Edit" at bounding box center [303, 124] width 20 height 14
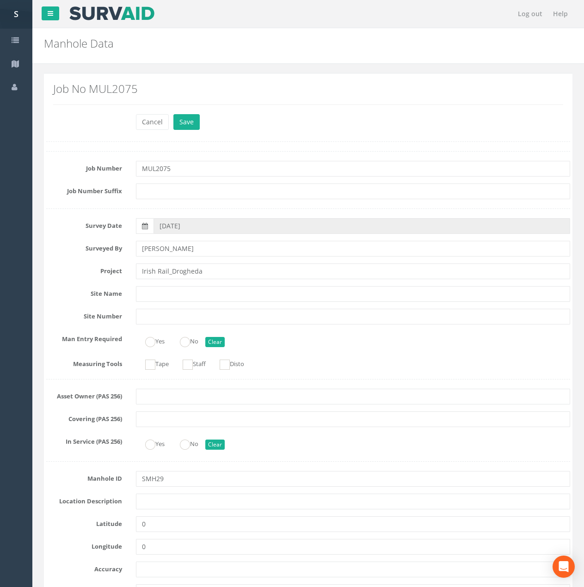
scroll to position [139, 0]
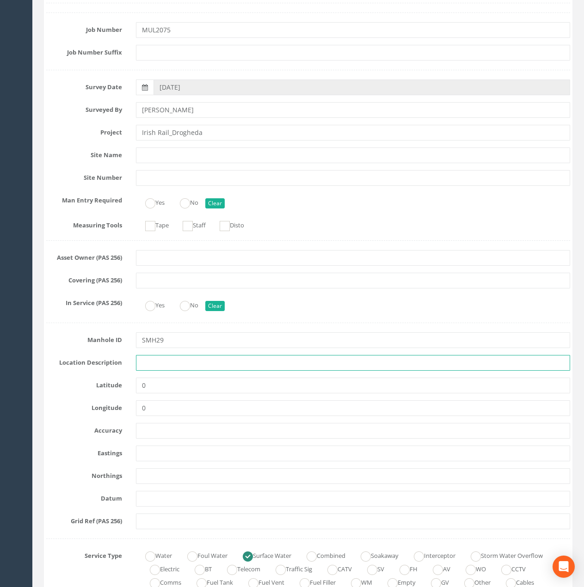
click at [153, 361] on input "text" at bounding box center [353, 363] width 434 height 16
type input "Drogheda"
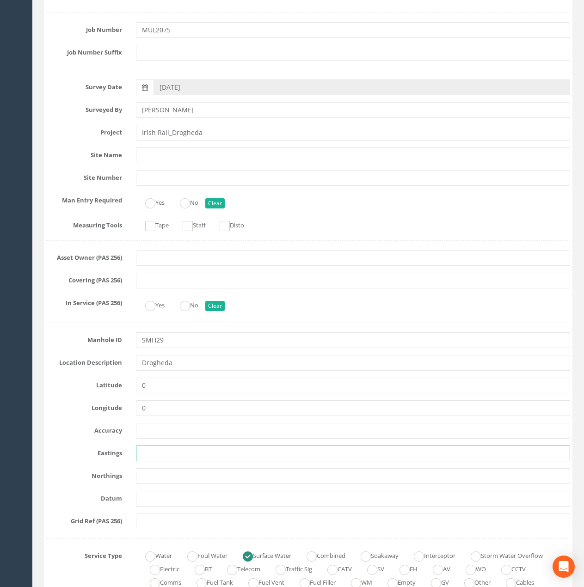
click at [164, 452] on input "text" at bounding box center [353, 454] width 434 height 16
paste input "709825.69"
type input "709825.69"
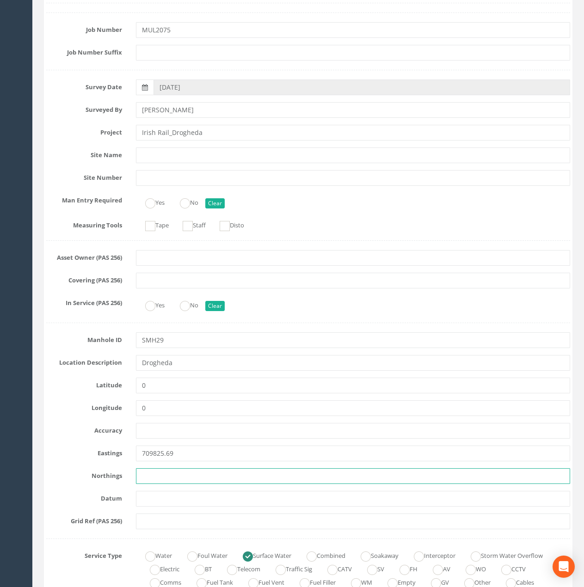
click at [176, 483] on input "text" at bounding box center [353, 476] width 434 height 16
paste input "775021.42"
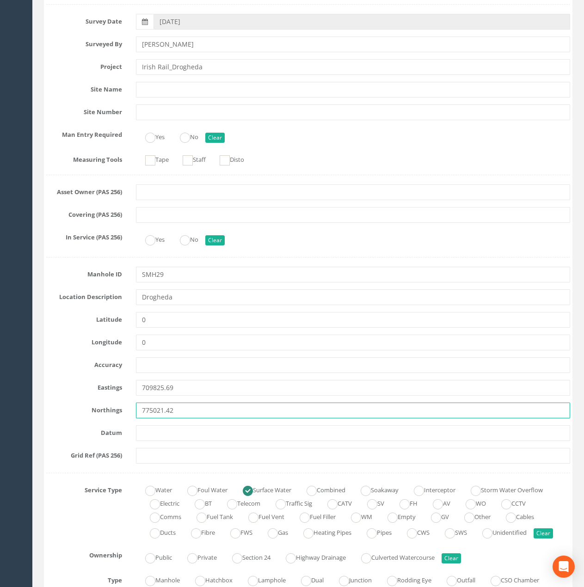
scroll to position [370, 0]
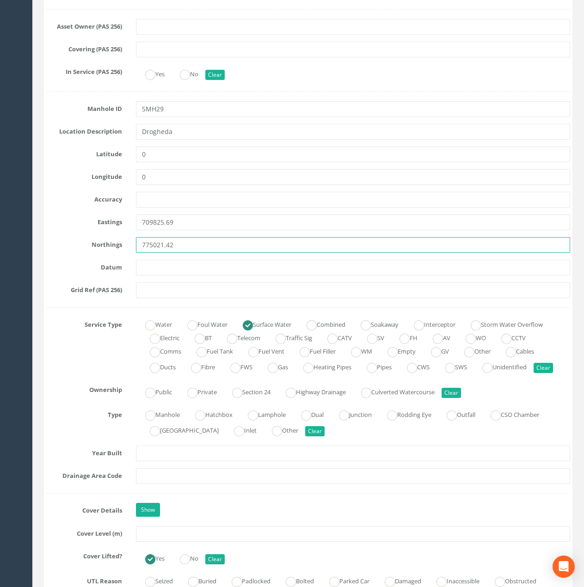
type input "775021.42"
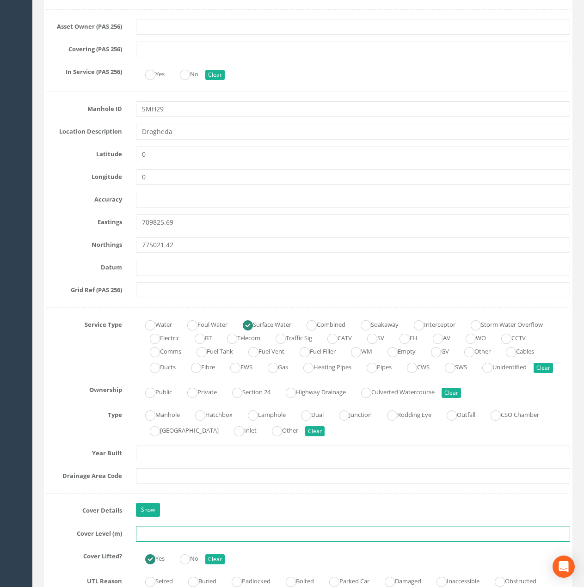
click at [143, 524] on input "text" at bounding box center [353, 534] width 434 height 16
paste input "26.50"
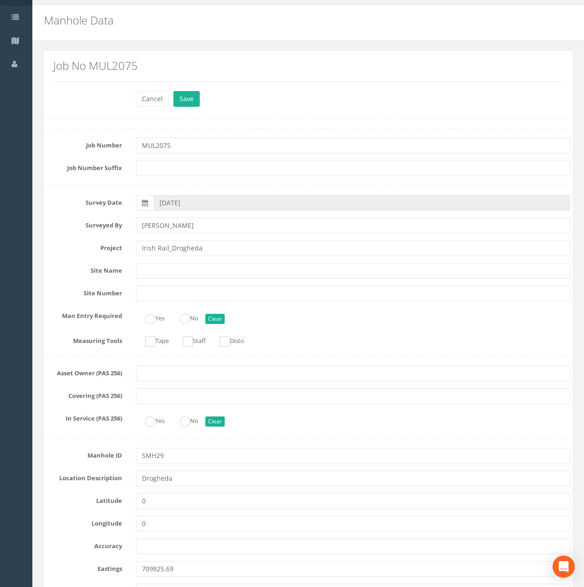
scroll to position [0, 0]
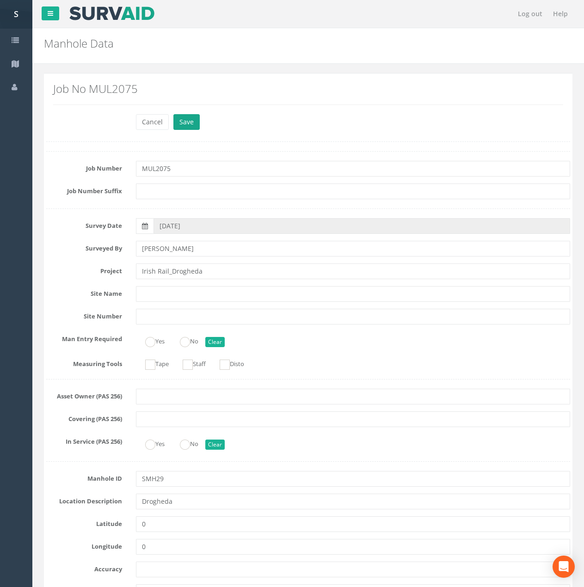
type input "26.50"
click at [189, 123] on button "Save" at bounding box center [186, 122] width 26 height 16
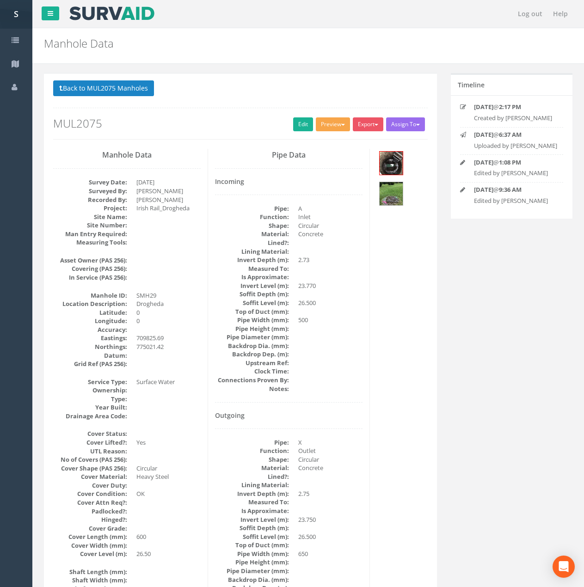
click at [342, 124] on span "button" at bounding box center [343, 125] width 4 height 2
click at [321, 138] on link "Metroscan Manhole" at bounding box center [316, 143] width 70 height 14
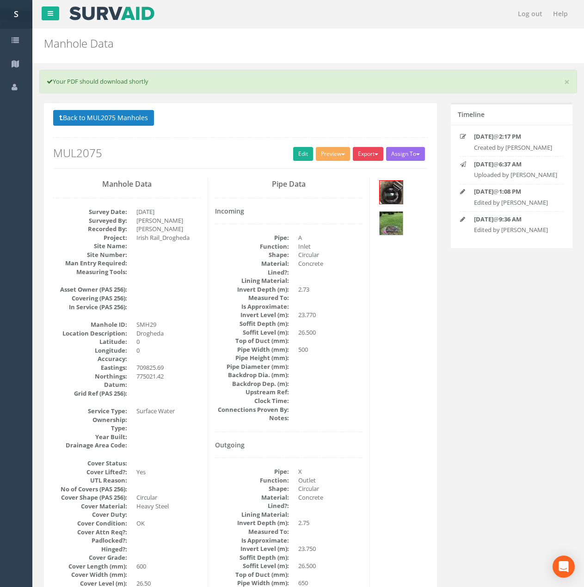
click at [369, 159] on button "Export" at bounding box center [368, 154] width 31 height 14
click at [362, 173] on link "Metroscan Manhole" at bounding box center [349, 173] width 70 height 14
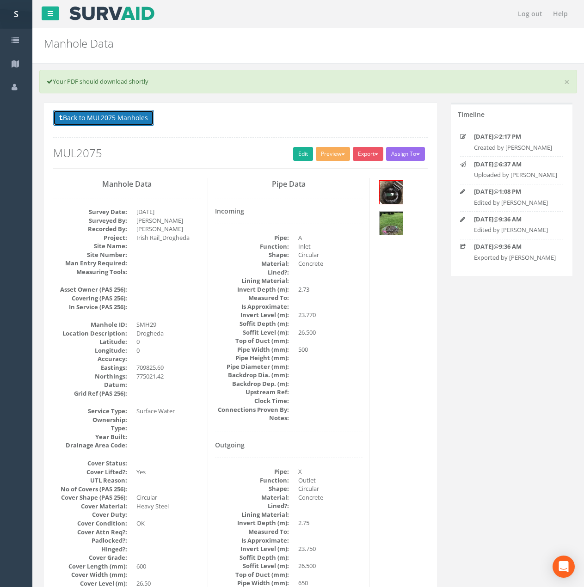
click at [137, 112] on button "Back to MUL2075 Manholes" at bounding box center [103, 118] width 101 height 16
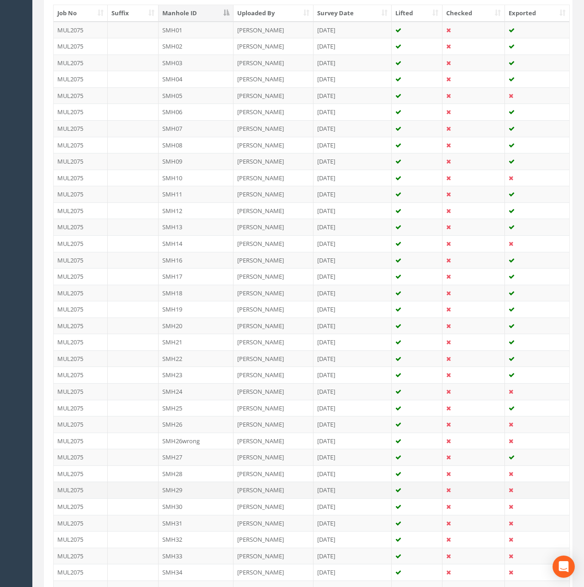
scroll to position [416, 0]
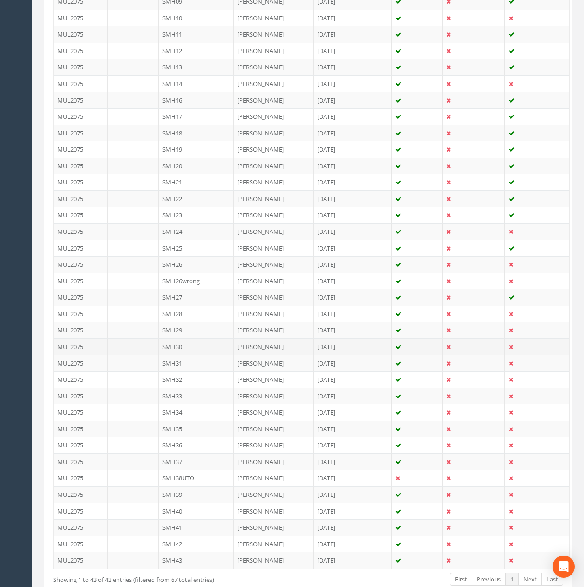
click at [192, 347] on td "SMH30" at bounding box center [196, 346] width 75 height 17
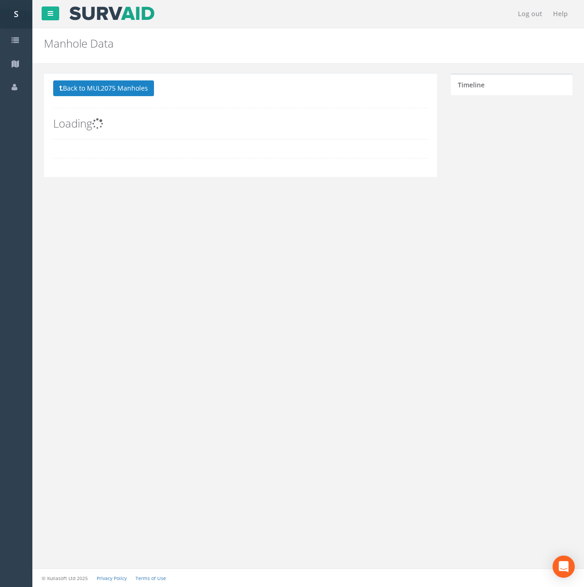
scroll to position [0, 0]
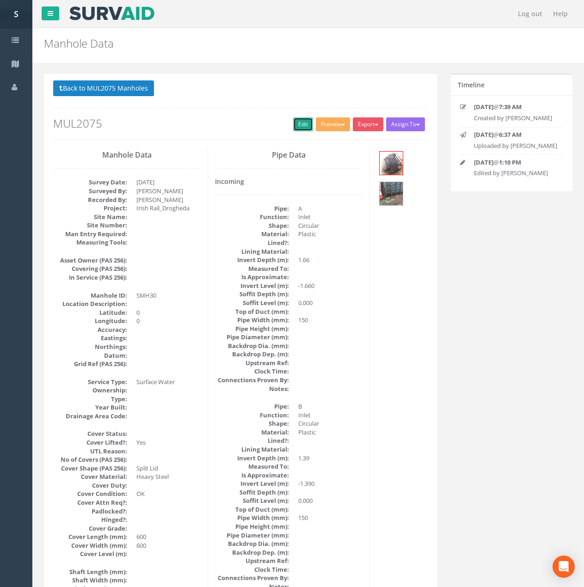
click at [301, 119] on link "Edit" at bounding box center [303, 124] width 20 height 14
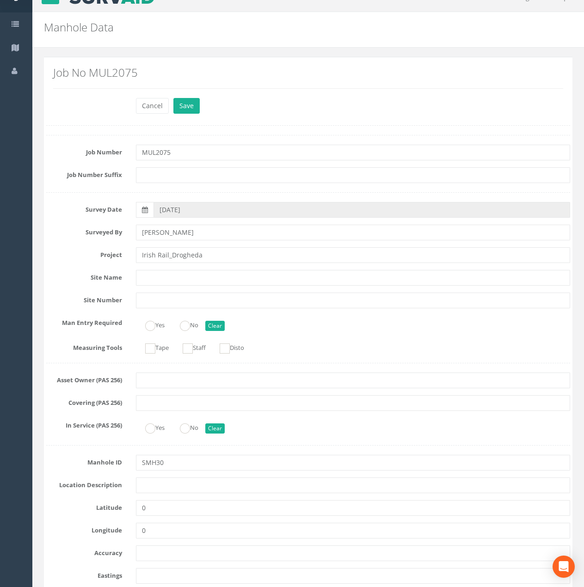
scroll to position [46, 0]
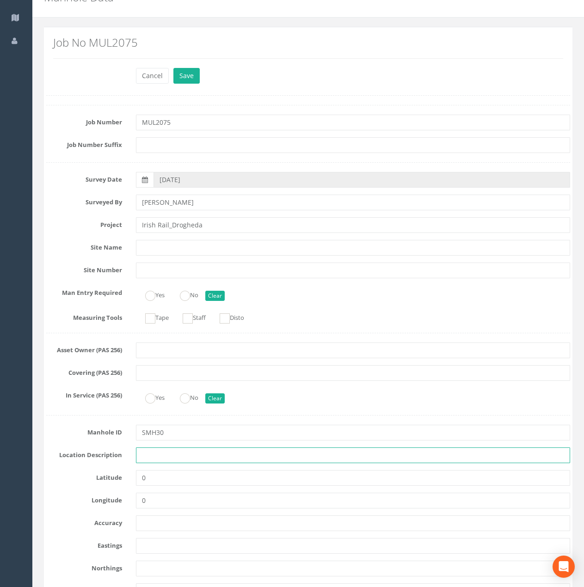
click at [158, 459] on input "text" at bounding box center [353, 455] width 434 height 16
type input "Drogheda"
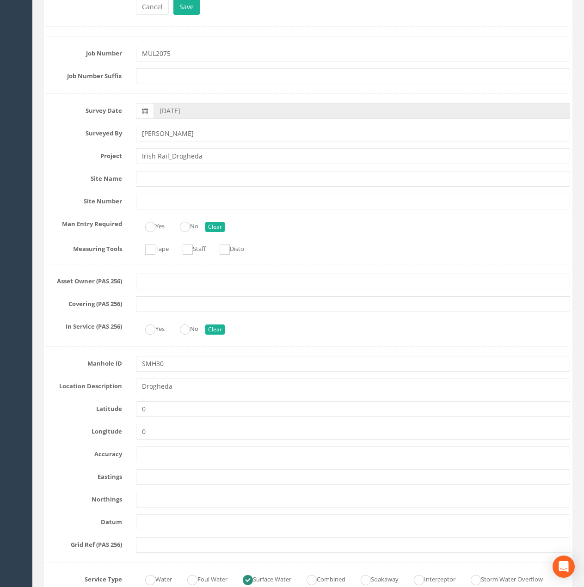
scroll to position [139, 0]
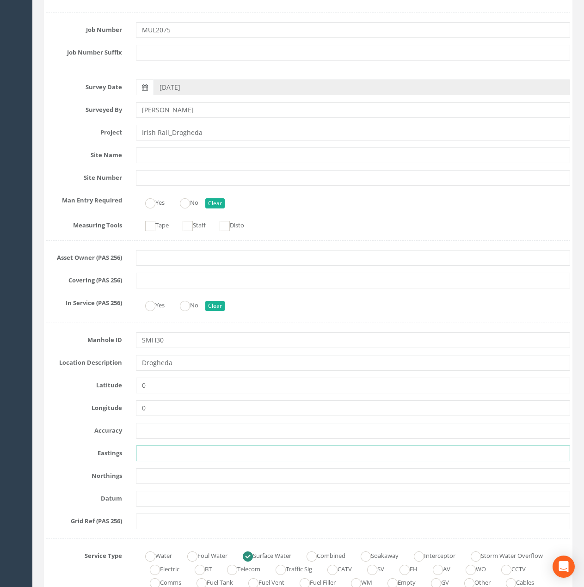
click at [144, 459] on input "text" at bounding box center [353, 454] width 434 height 16
paste input "709904.21"
type input "709904.21"
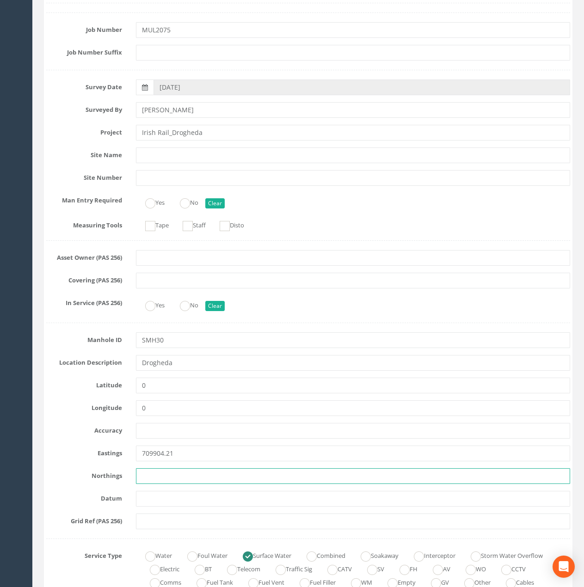
click at [160, 478] on input "text" at bounding box center [353, 476] width 434 height 16
paste input "774915.79"
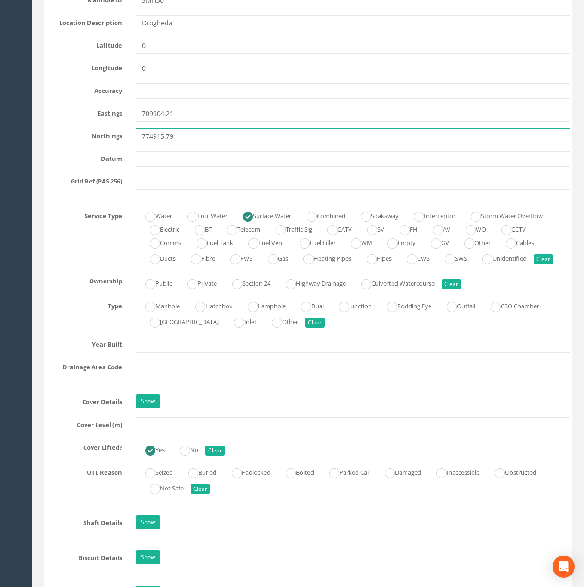
scroll to position [508, 0]
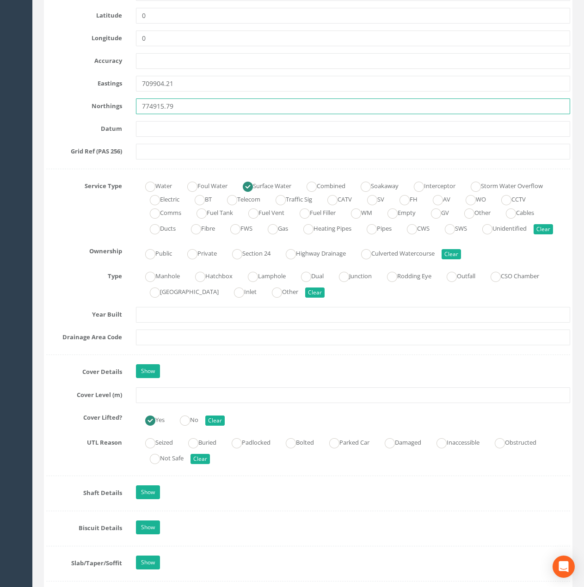
type input "774915.79"
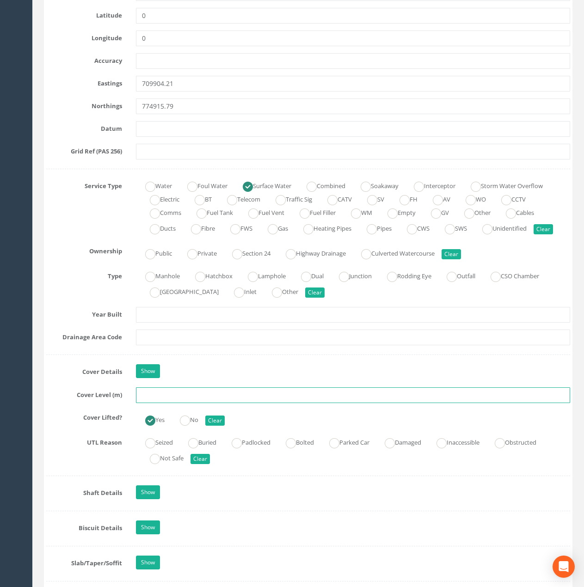
click at [151, 403] on input "text" at bounding box center [353, 395] width 434 height 16
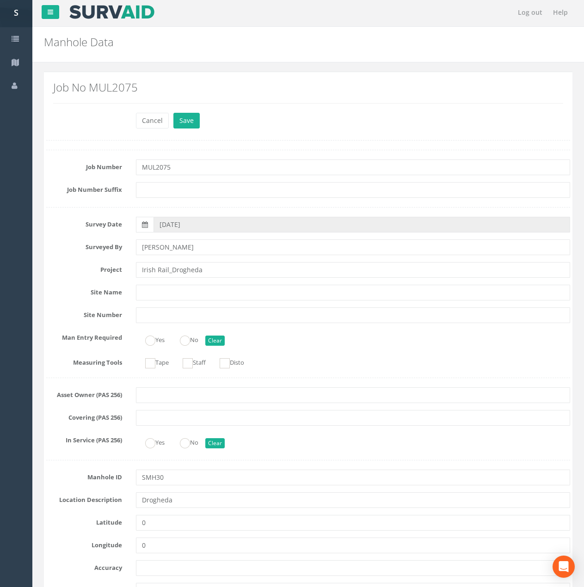
scroll to position [0, 0]
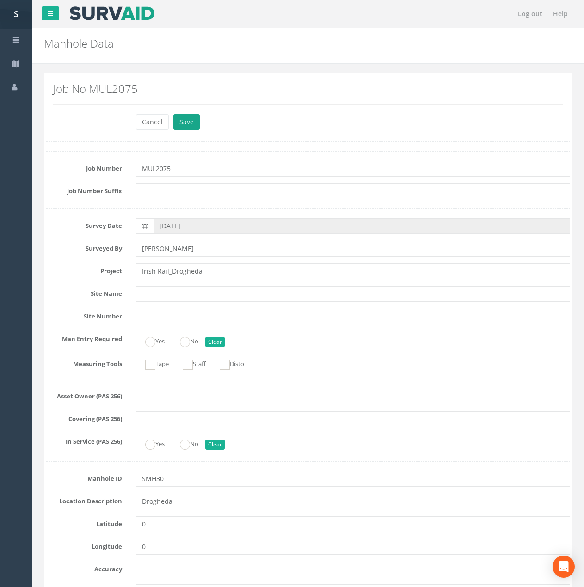
type input "29.84"
click at [189, 114] on button "Save" at bounding box center [186, 122] width 26 height 16
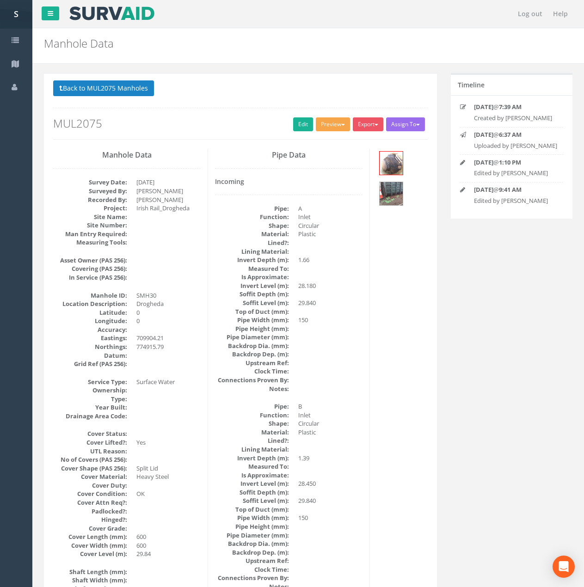
click at [342, 128] on button "Preview" at bounding box center [333, 124] width 34 height 14
click at [323, 145] on link "Metroscan Manhole" at bounding box center [316, 143] width 70 height 14
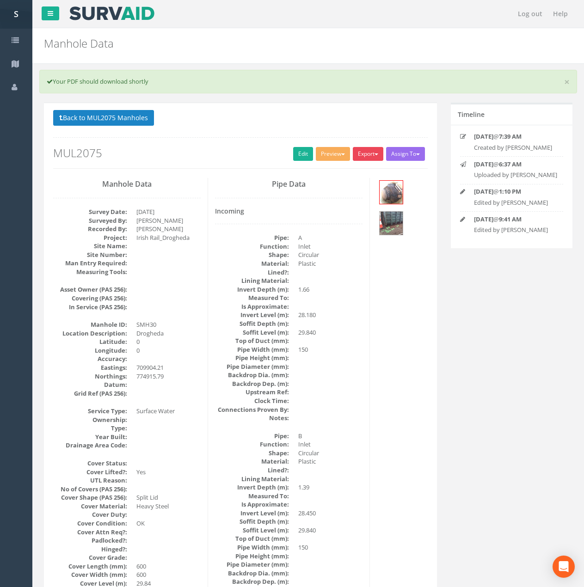
click at [359, 153] on button "Export" at bounding box center [368, 154] width 31 height 14
click at [361, 167] on link "Metroscan Manhole" at bounding box center [349, 173] width 70 height 14
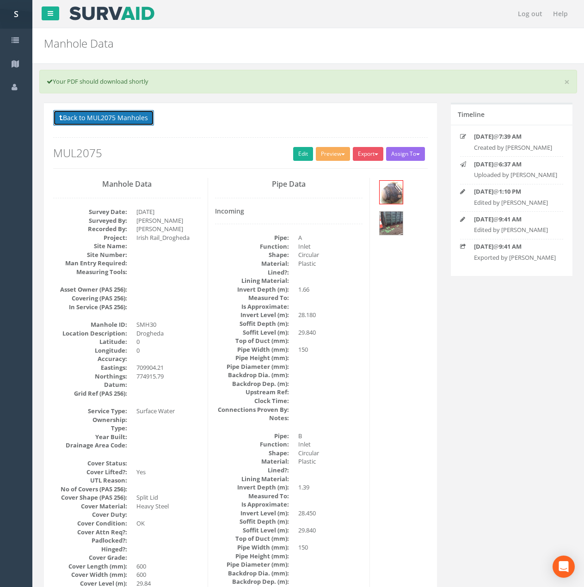
click at [118, 114] on button "Back to MUL2075 Manholes" at bounding box center [103, 118] width 101 height 16
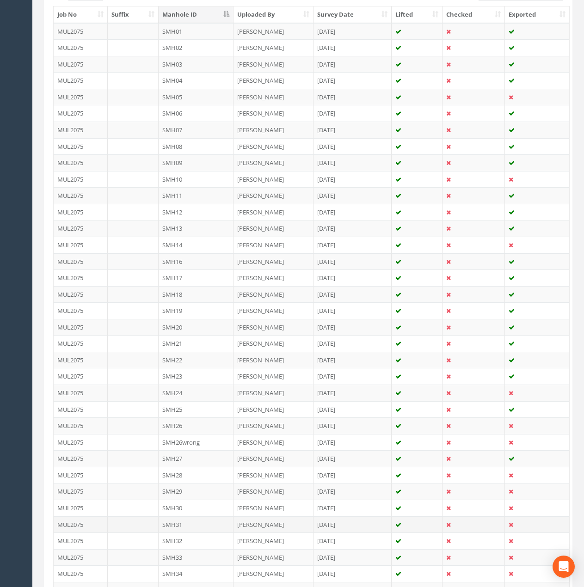
scroll to position [277, 0]
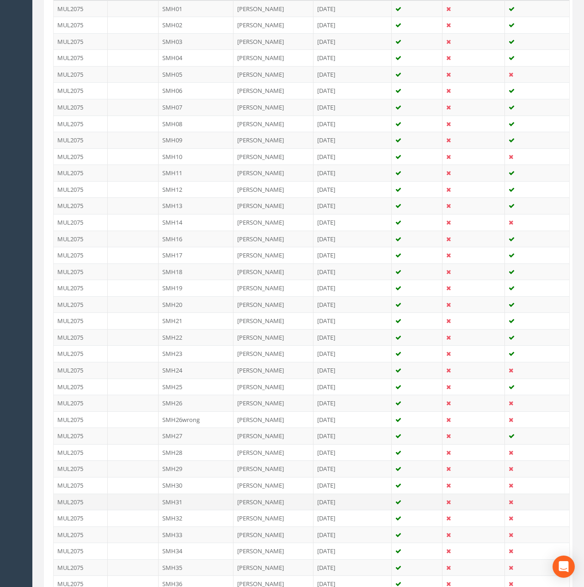
click at [195, 503] on td "SMH31" at bounding box center [196, 502] width 75 height 17
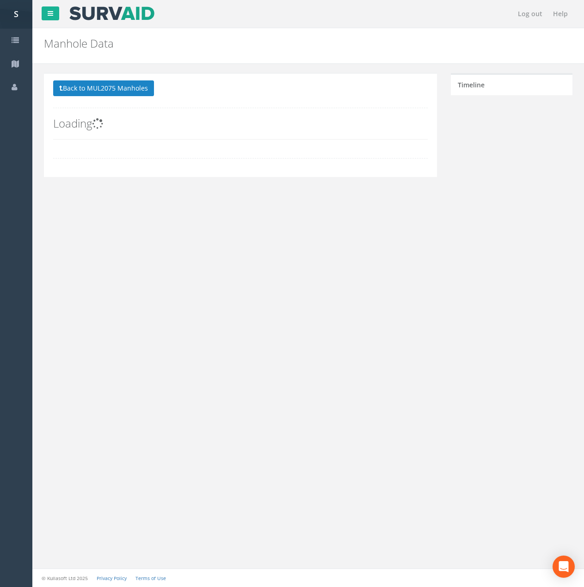
scroll to position [0, 0]
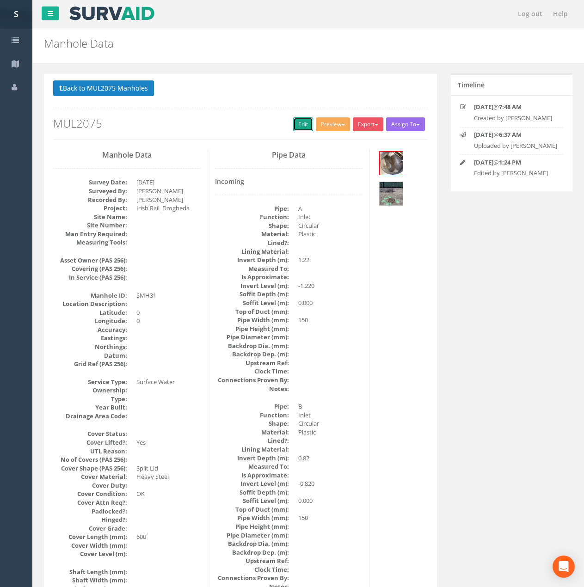
click at [299, 124] on link "Edit" at bounding box center [303, 124] width 20 height 14
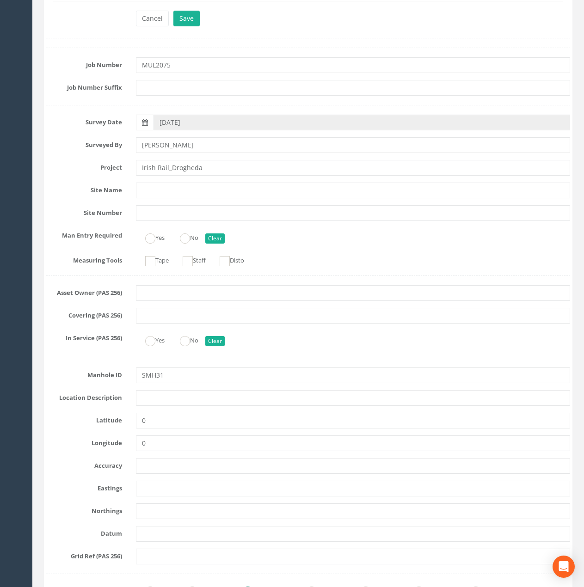
scroll to position [139, 0]
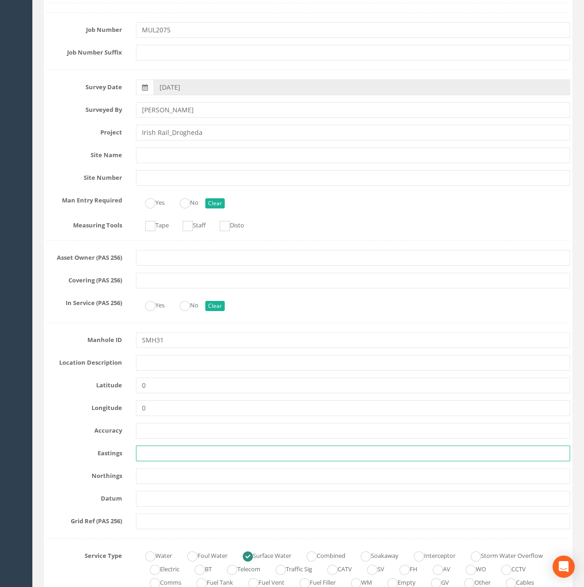
click at [156, 453] on input "text" at bounding box center [353, 454] width 434 height 16
paste input "709907.72"
type input "709907.72"
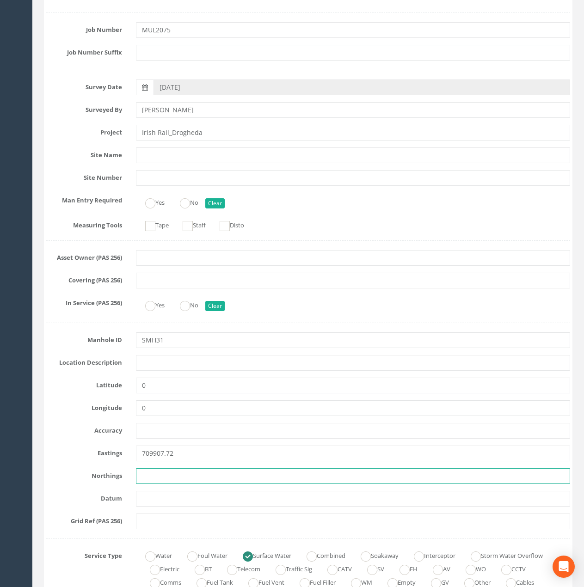
drag, startPoint x: 165, startPoint y: 481, endPoint x: 164, endPoint y: 467, distance: 13.9
click at [165, 481] on input "text" at bounding box center [353, 476] width 434 height 16
paste input "774906.55"
type input "774906.55"
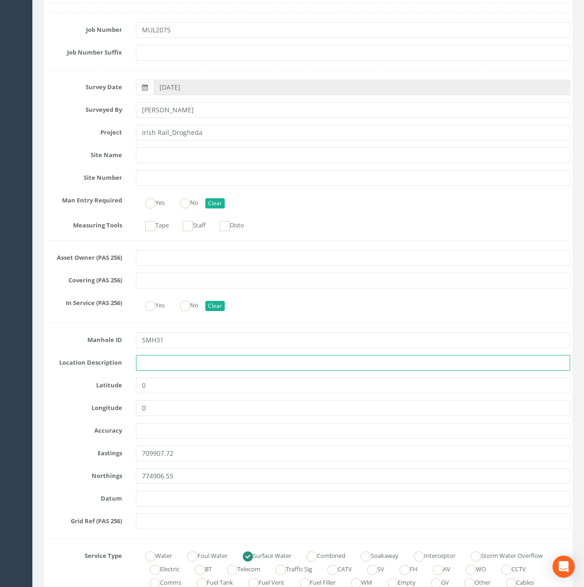
click at [152, 356] on input "text" at bounding box center [353, 363] width 434 height 16
click at [152, 361] on input "Droigheda" at bounding box center [353, 363] width 434 height 16
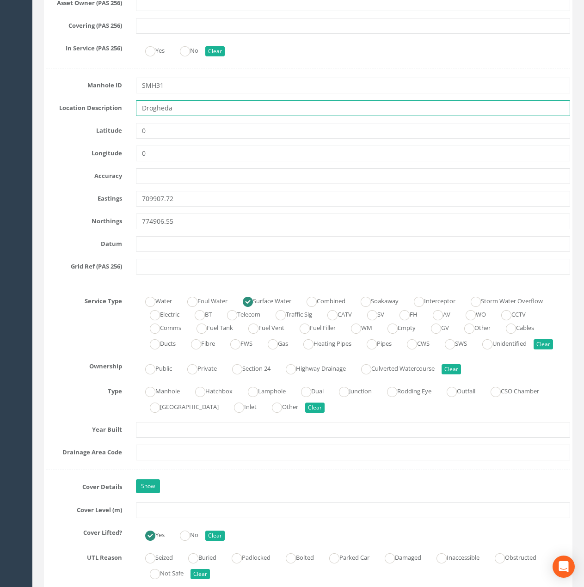
scroll to position [416, 0]
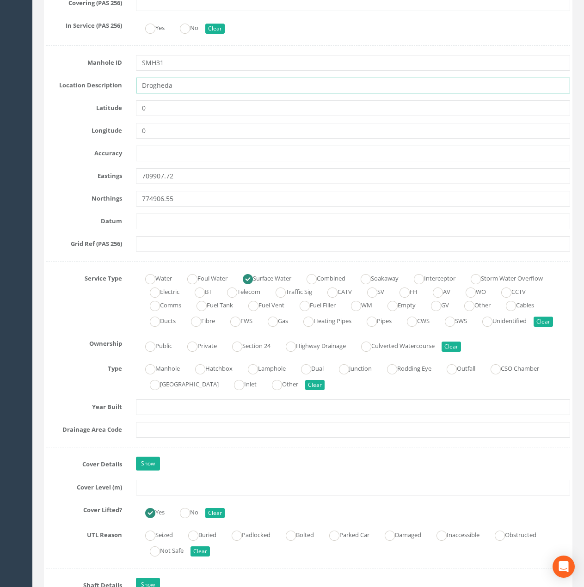
type input "Drogheda"
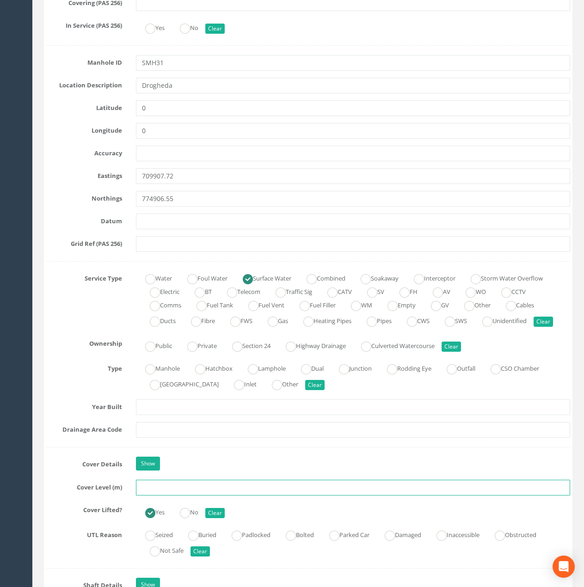
click at [145, 495] on input "text" at bounding box center [353, 488] width 434 height 16
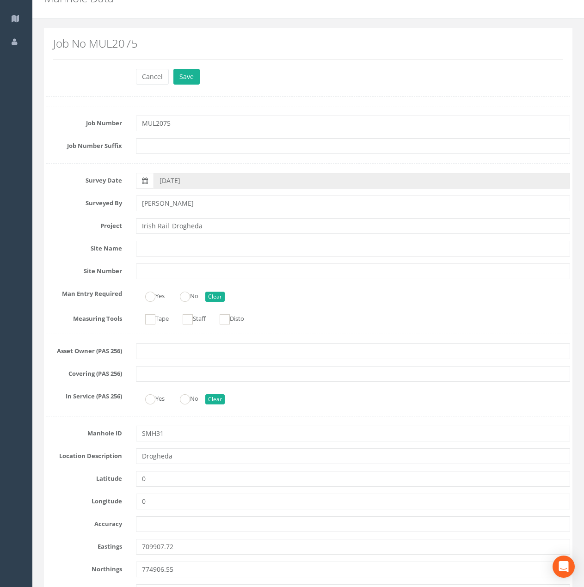
scroll to position [0, 0]
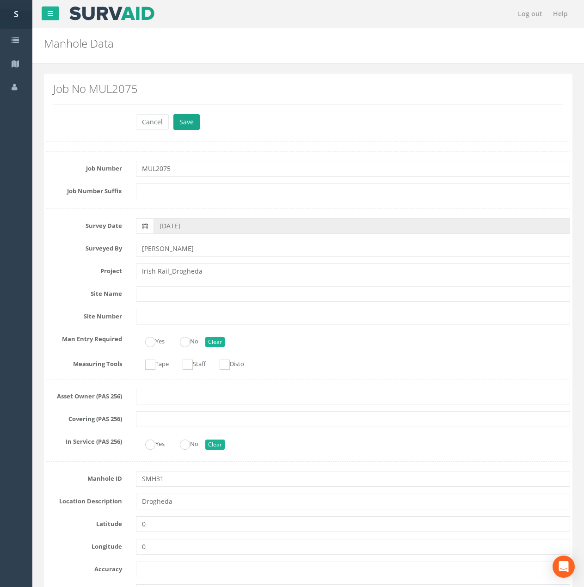
type input "29.80"
click at [195, 120] on button "Save" at bounding box center [186, 122] width 26 height 16
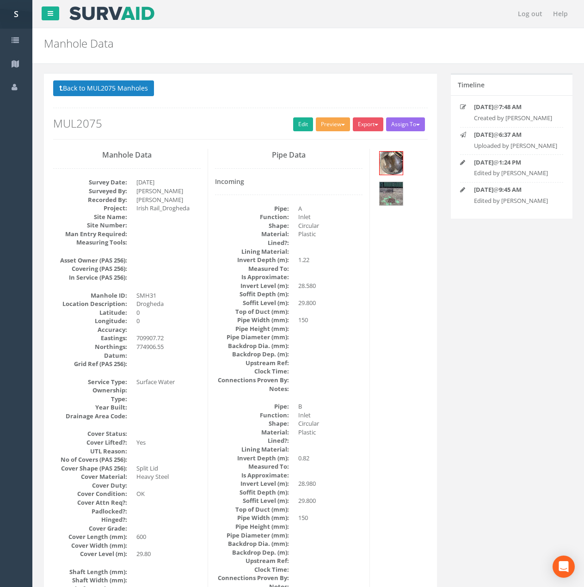
click at [333, 128] on button "Preview" at bounding box center [333, 124] width 34 height 14
click at [328, 141] on link "Metroscan Manhole" at bounding box center [316, 143] width 70 height 14
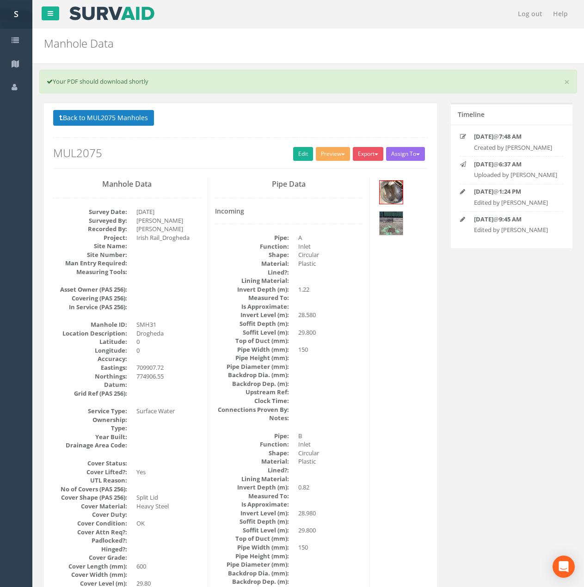
click at [368, 146] on div "Back to MUL2075 Manholes Back to Map Assign To No Companies Added Export Metros…" at bounding box center [240, 139] width 374 height 59
click at [369, 151] on button "Export" at bounding box center [368, 154] width 31 height 14
click at [368, 174] on link "Metroscan Manhole" at bounding box center [349, 173] width 70 height 14
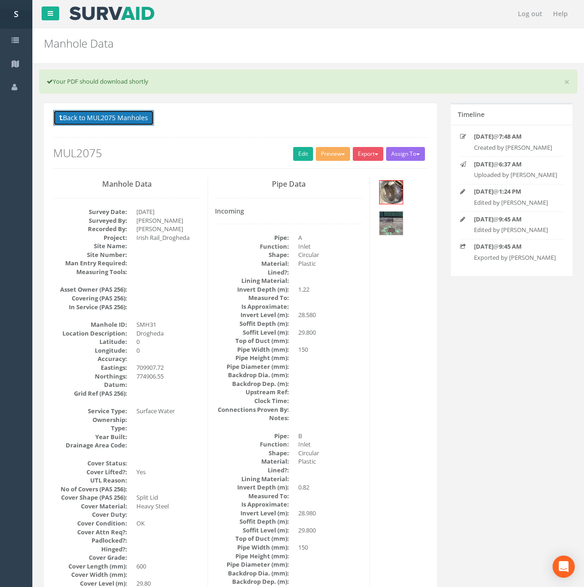
click at [140, 116] on button "Back to MUL2075 Manholes" at bounding box center [103, 118] width 101 height 16
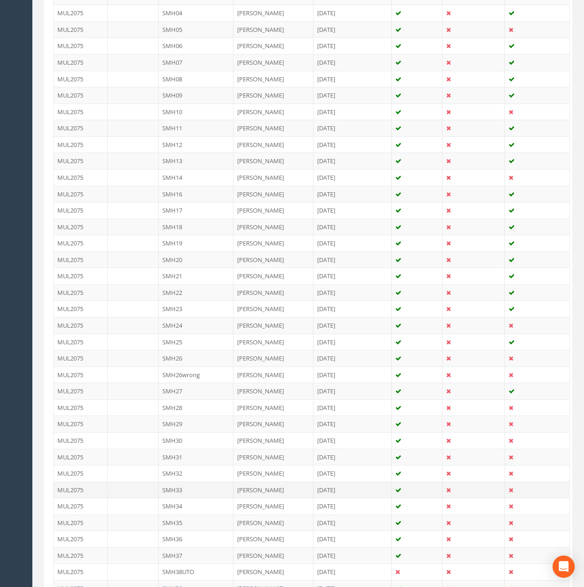
scroll to position [324, 0]
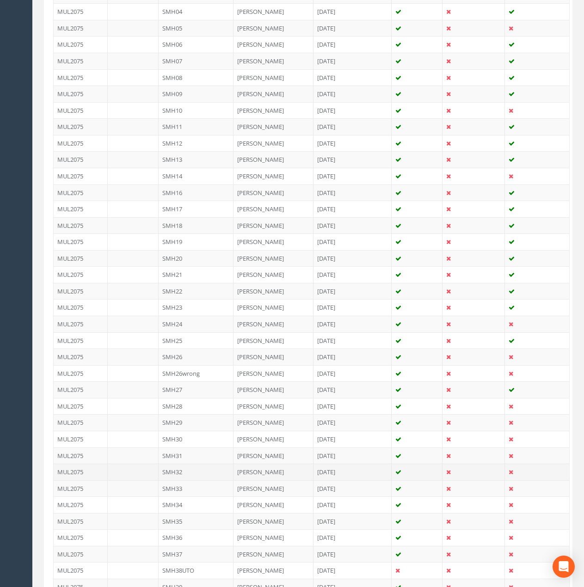
click at [194, 467] on td "SMH32" at bounding box center [196, 472] width 75 height 17
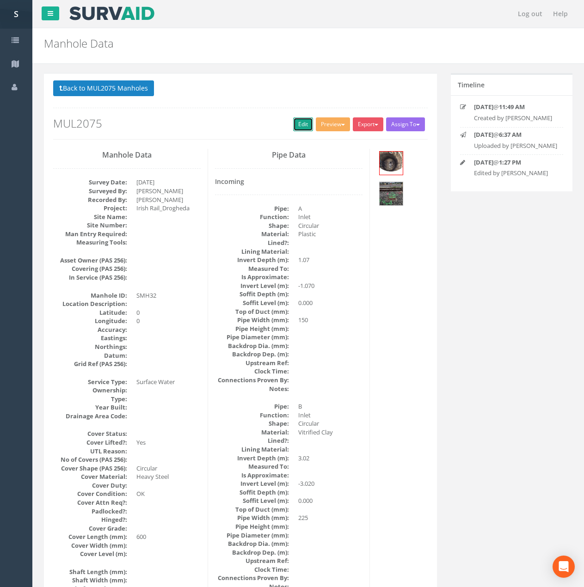
click at [296, 127] on link "Edit" at bounding box center [303, 124] width 20 height 14
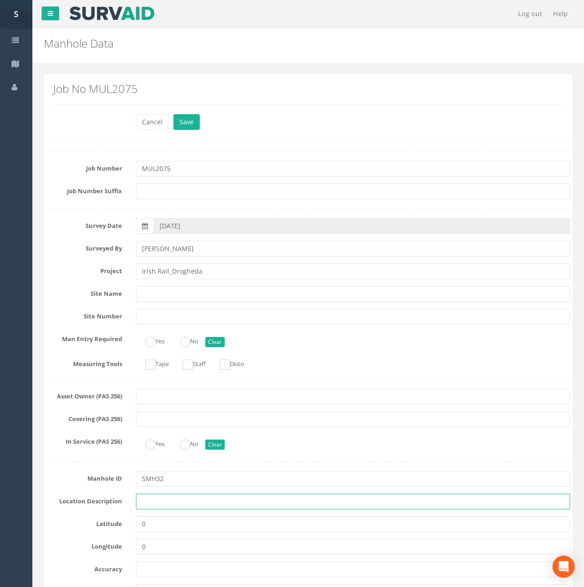
click at [156, 497] on input "text" at bounding box center [353, 502] width 434 height 16
type input "Drogheda"
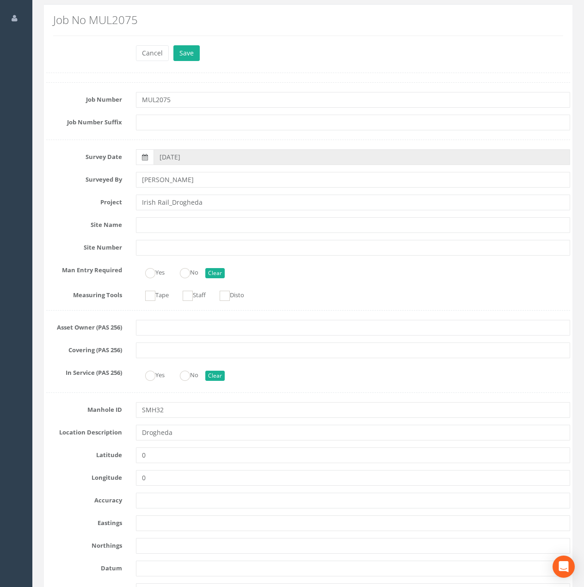
scroll to position [92, 0]
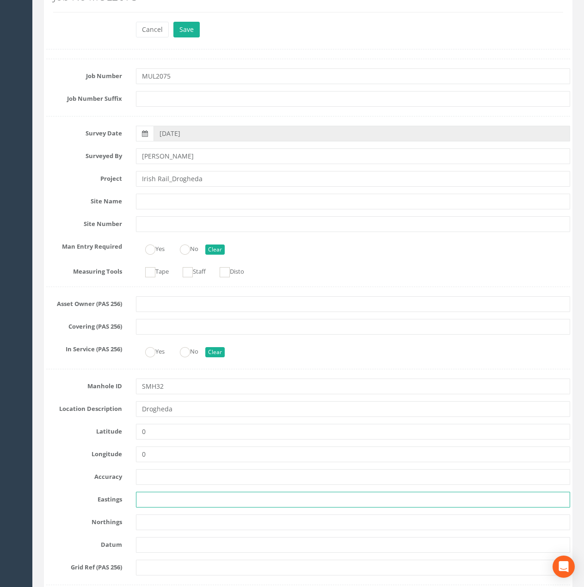
click at [154, 497] on input "text" at bounding box center [353, 500] width 434 height 16
paste input "709858.14"
type input "709858.14"
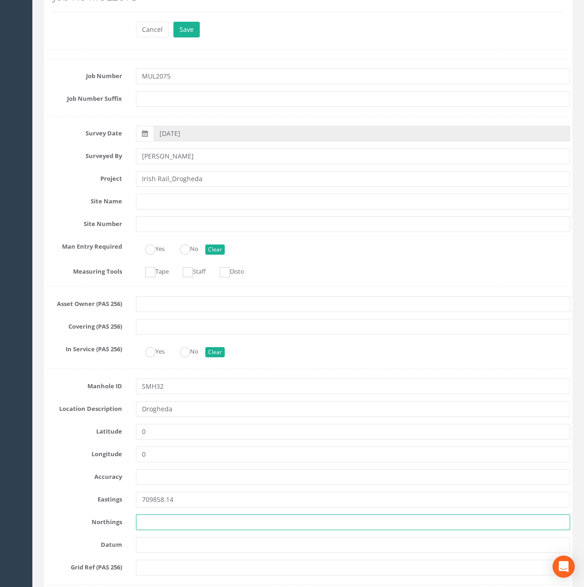
click at [162, 523] on input "text" at bounding box center [353, 522] width 434 height 16
paste input "774930.36"
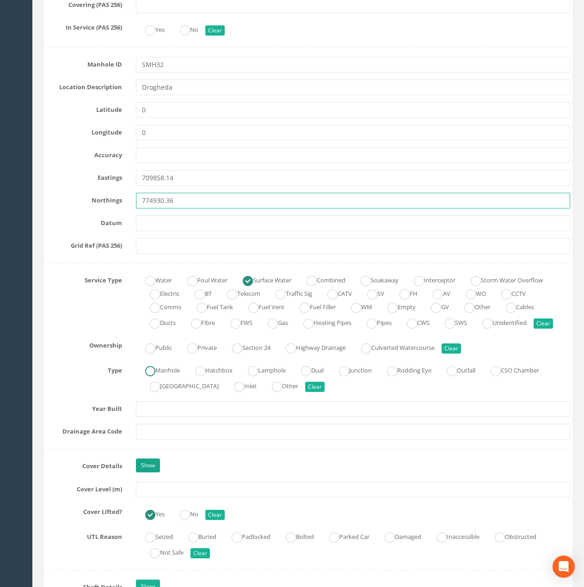
scroll to position [416, 0]
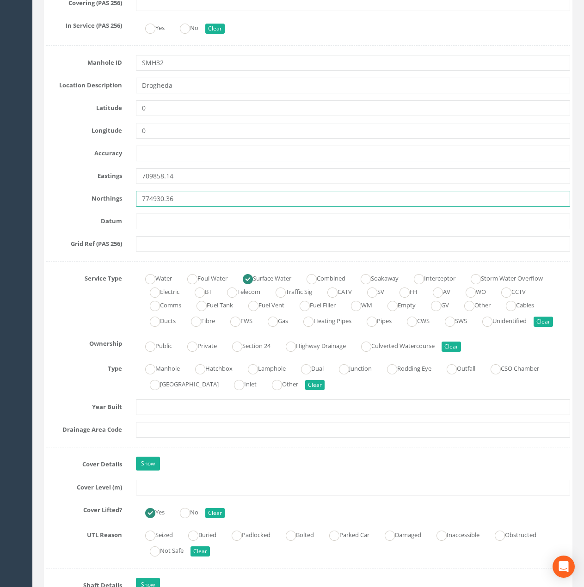
type input "774930.36"
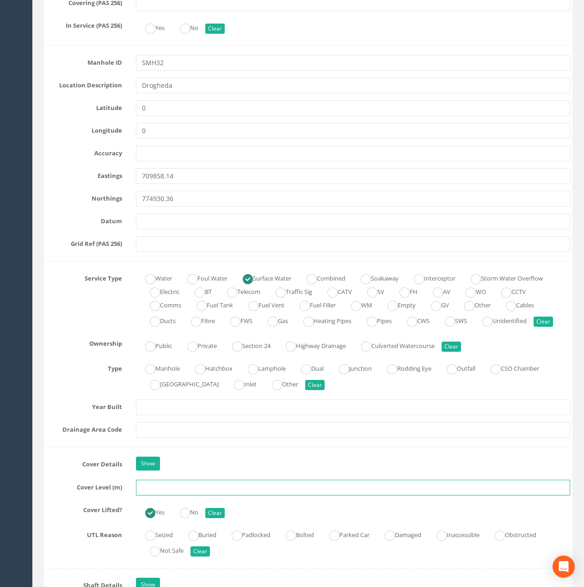
click at [166, 495] on input "text" at bounding box center [353, 488] width 434 height 16
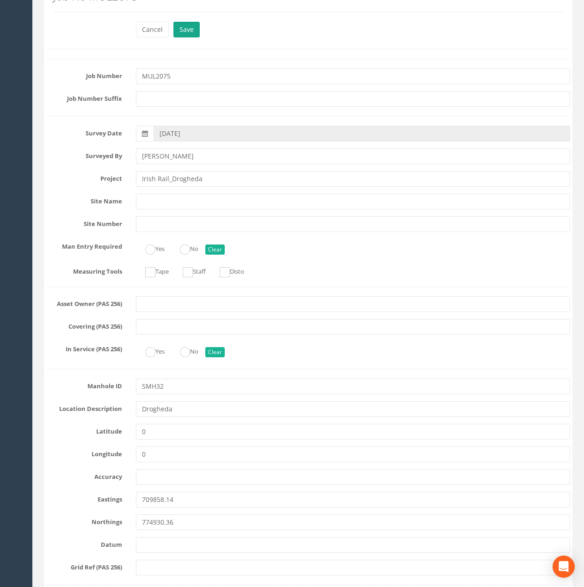
type input "29.61"
click at [174, 29] on button "Save" at bounding box center [186, 30] width 26 height 16
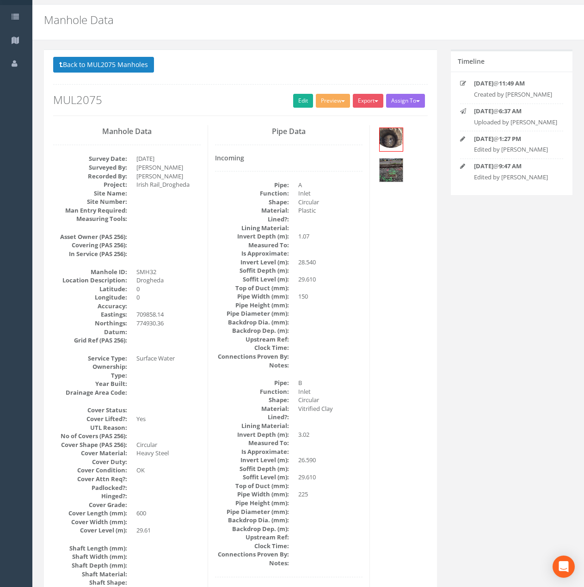
scroll to position [23, 0]
click at [319, 98] on button "Preview" at bounding box center [333, 101] width 34 height 14
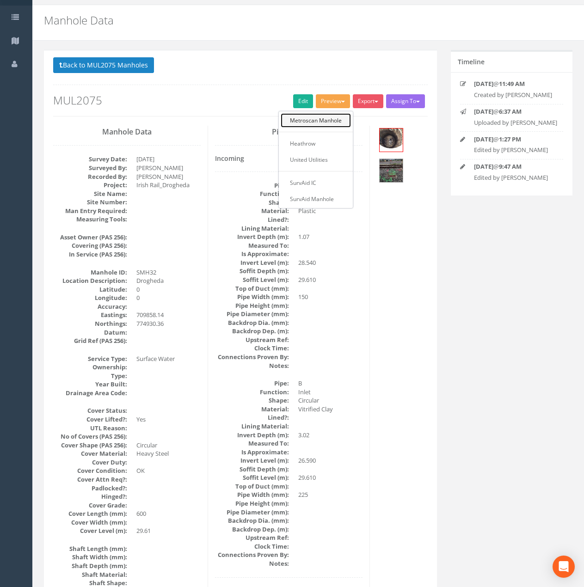
click at [319, 116] on link "Metroscan Manhole" at bounding box center [316, 120] width 70 height 14
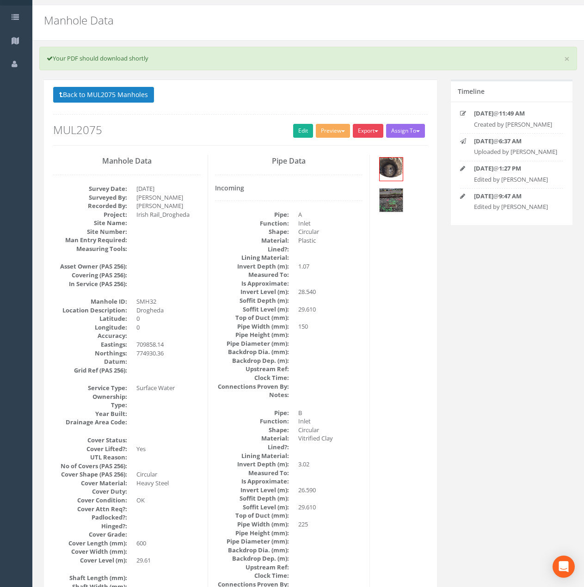
click at [363, 126] on button "Export" at bounding box center [368, 131] width 31 height 14
click at [360, 147] on link "Metroscan Manhole" at bounding box center [349, 150] width 70 height 14
click at [140, 90] on button "Back to MUL2075 Manholes" at bounding box center [103, 95] width 101 height 16
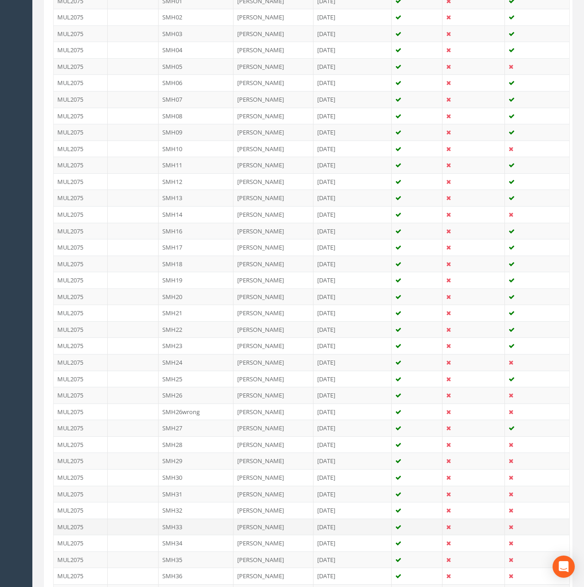
scroll to position [393, 0]
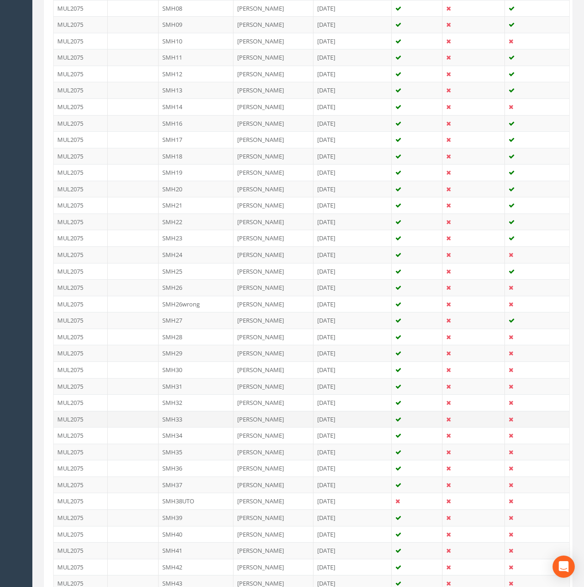
click at [191, 419] on td "SMH33" at bounding box center [196, 419] width 75 height 17
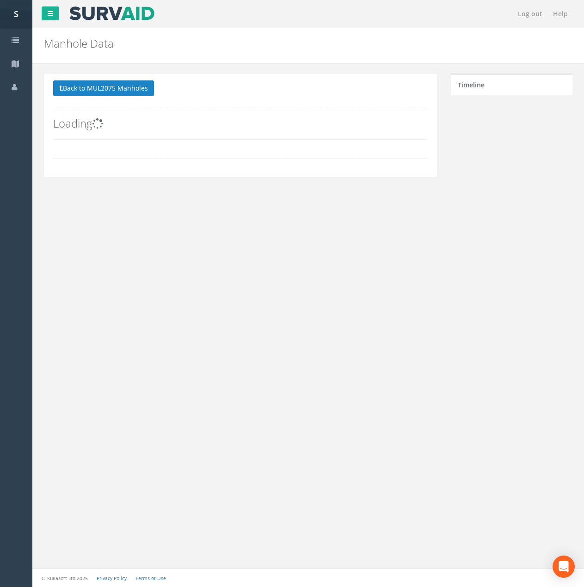
scroll to position [0, 0]
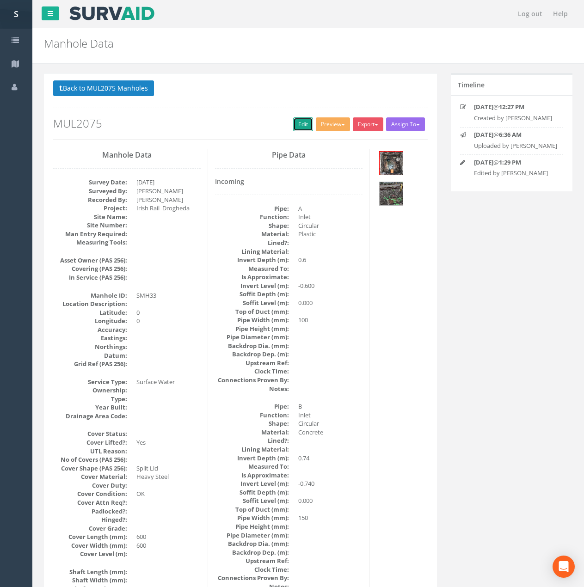
click at [299, 128] on link "Edit" at bounding box center [303, 124] width 20 height 14
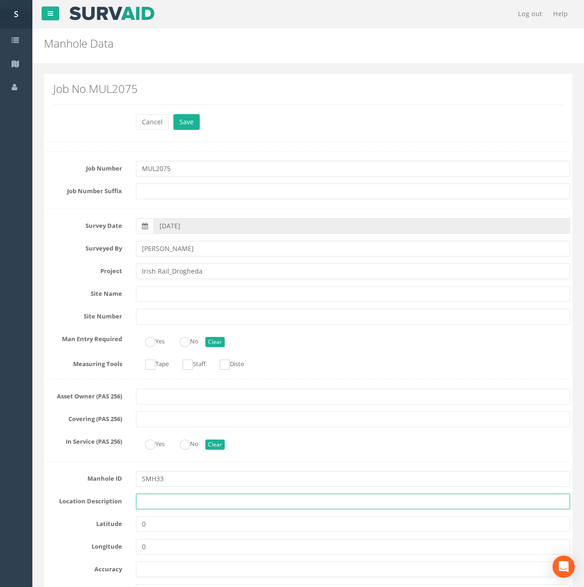
click at [169, 509] on input "text" at bounding box center [353, 502] width 434 height 16
type input "Drogheda"
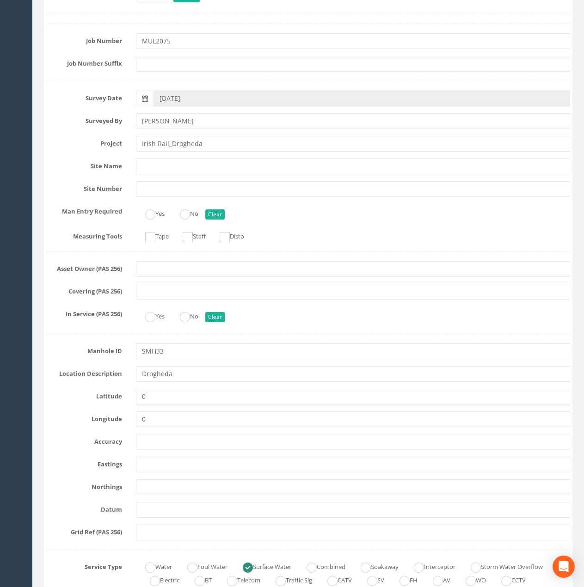
scroll to position [139, 0]
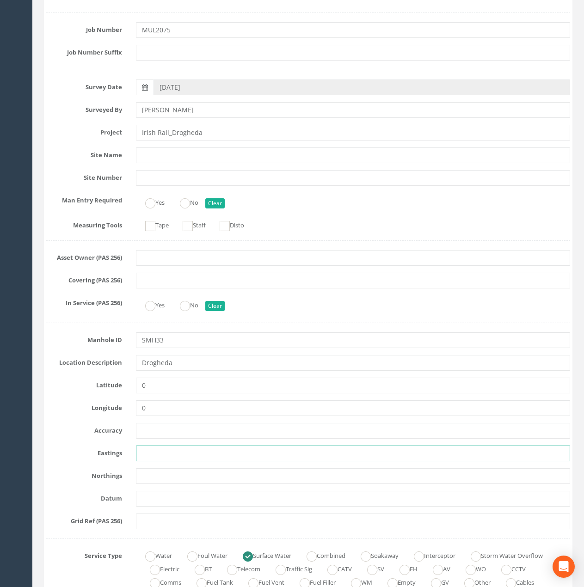
click at [157, 451] on input "text" at bounding box center [353, 454] width 434 height 16
paste input "709839.05"
type input "709839.05"
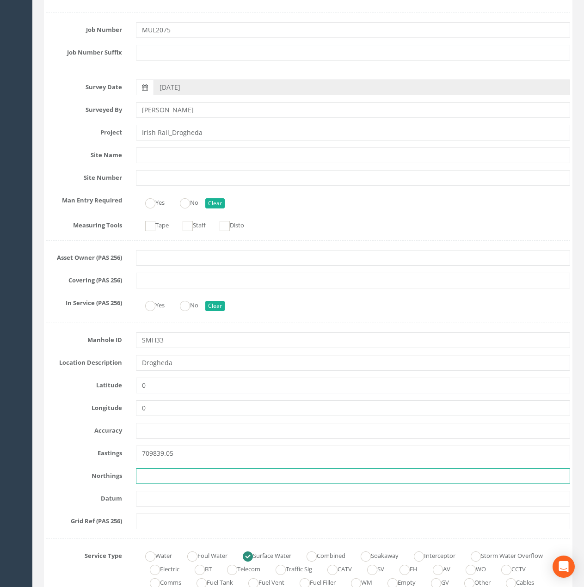
click at [149, 471] on input "text" at bounding box center [353, 476] width 434 height 16
paste input "774943.73"
type input "774943.73"
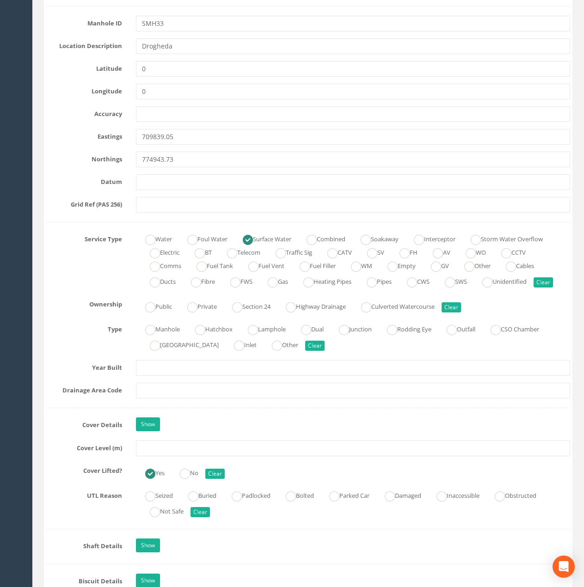
scroll to position [462, 0]
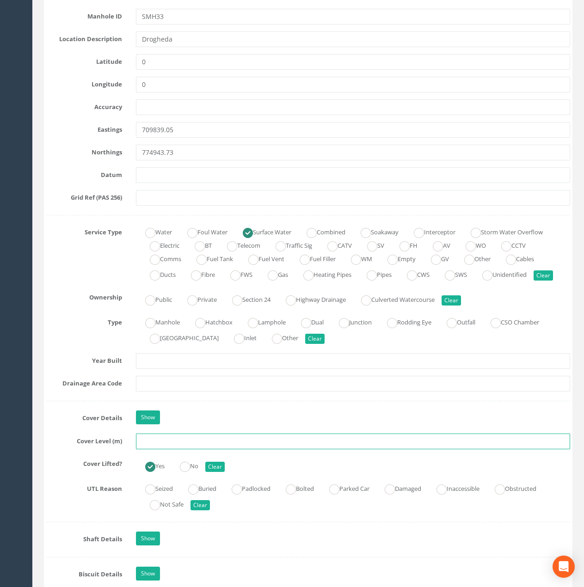
click at [156, 449] on input "text" at bounding box center [353, 442] width 434 height 16
paste input "29.52"
type input "29.51"
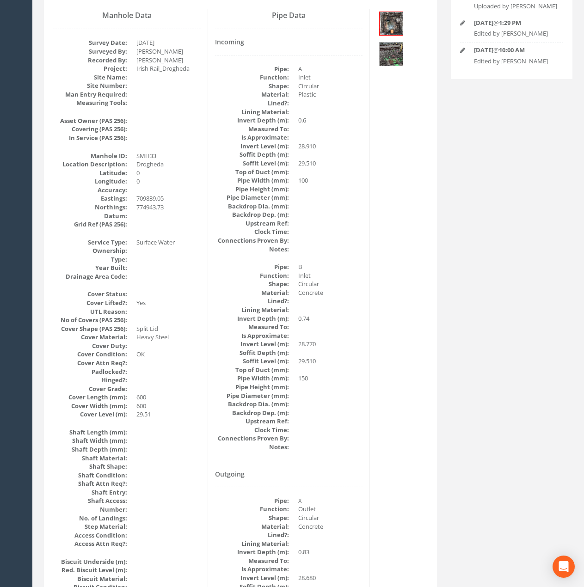
scroll to position [0, 0]
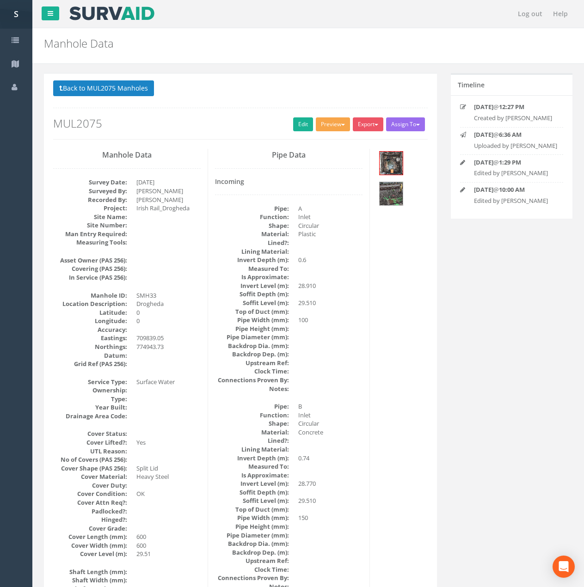
click at [321, 124] on button "Preview" at bounding box center [333, 124] width 34 height 14
click at [321, 139] on link "Metroscan Manhole" at bounding box center [316, 143] width 70 height 14
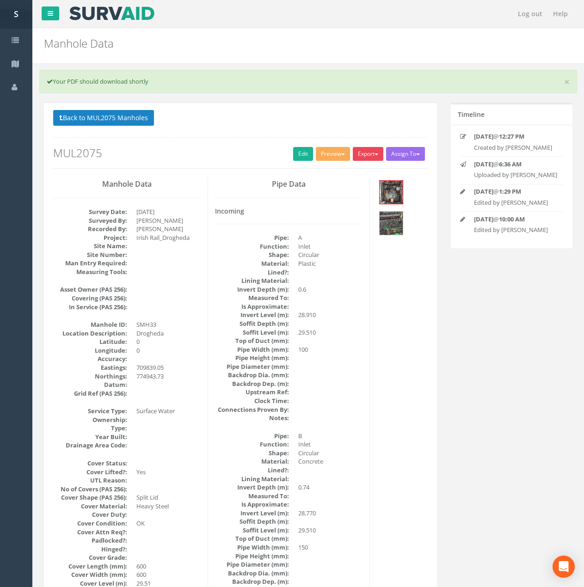
click at [359, 153] on button "Export" at bounding box center [368, 154] width 31 height 14
click at [370, 175] on link "Metroscan Manhole" at bounding box center [349, 173] width 70 height 14
drag, startPoint x: 129, startPoint y: 115, endPoint x: 130, endPoint y: 132, distance: 17.1
click at [129, 115] on button "Back to MUL2075 Manholes" at bounding box center [103, 118] width 101 height 16
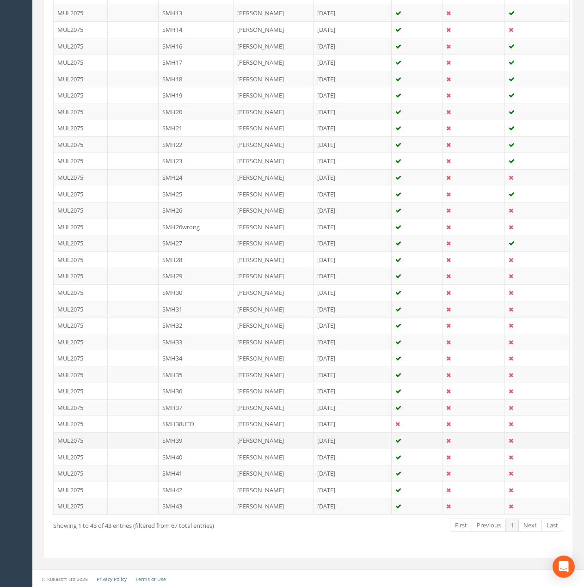
scroll to position [471, 0]
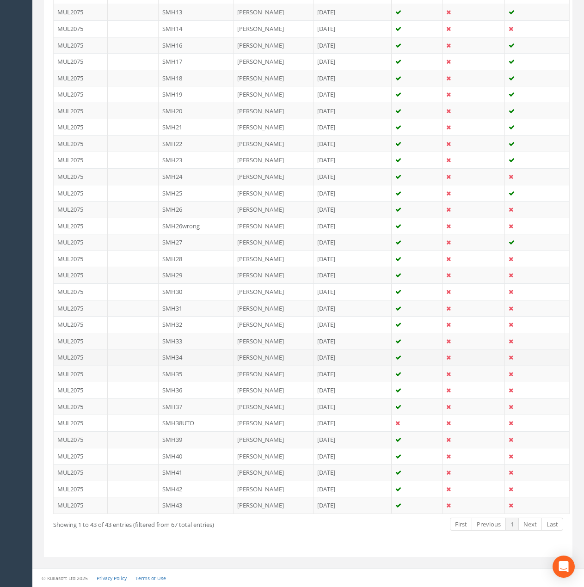
click at [199, 357] on td "SMH34" at bounding box center [196, 357] width 75 height 17
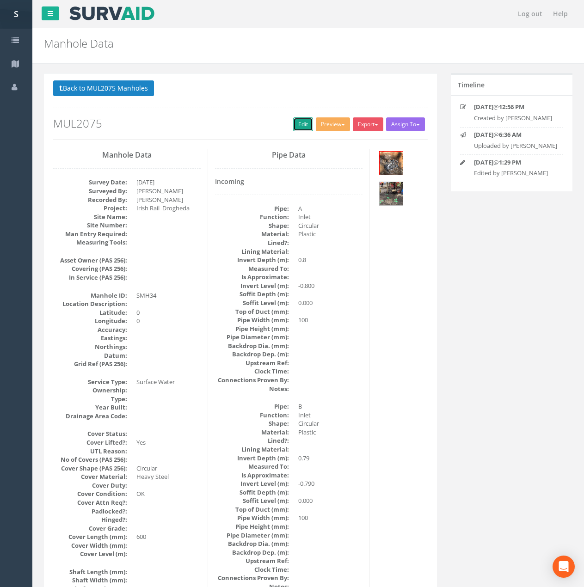
click at [298, 125] on link "Edit" at bounding box center [303, 124] width 20 height 14
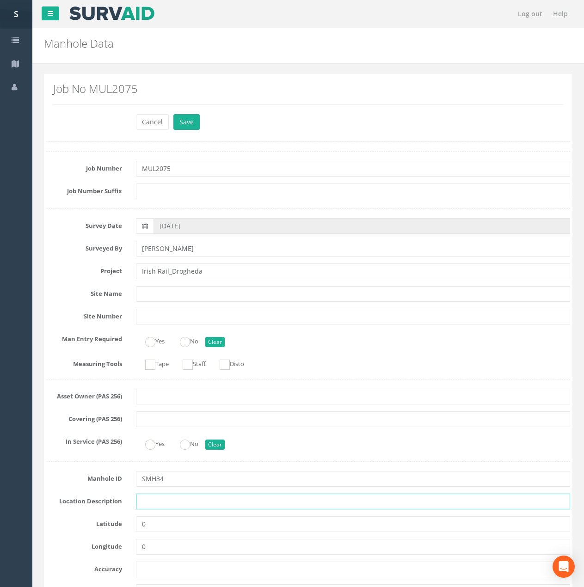
click at [155, 503] on input "text" at bounding box center [353, 502] width 434 height 16
type input "Drogheda"
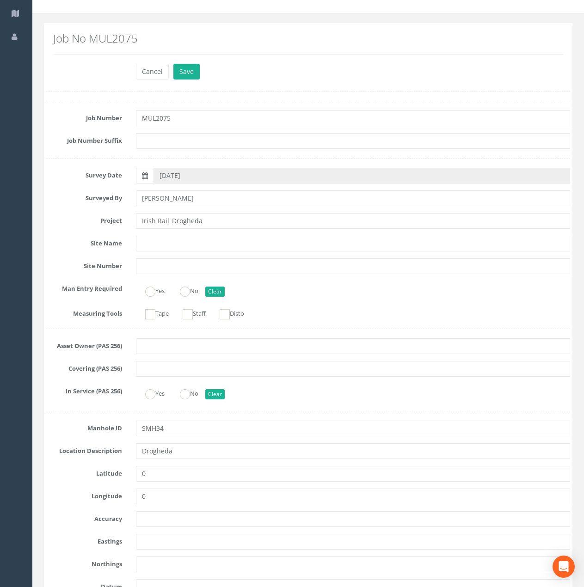
scroll to position [185, 0]
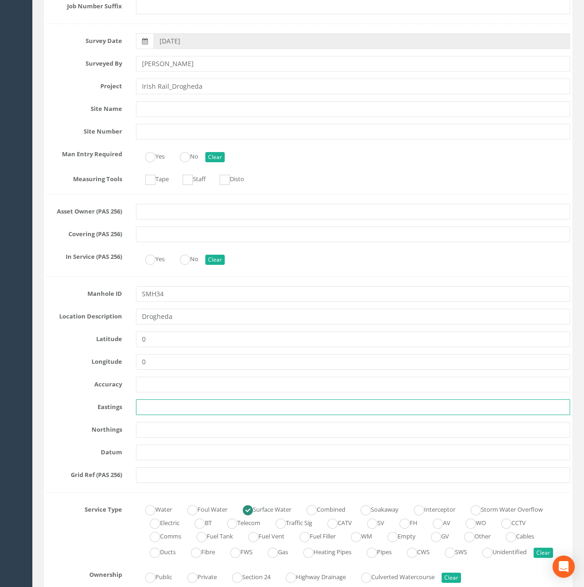
click at [147, 404] on input "text" at bounding box center [353, 407] width 434 height 16
paste input "709810.47"
type input "709810.47"
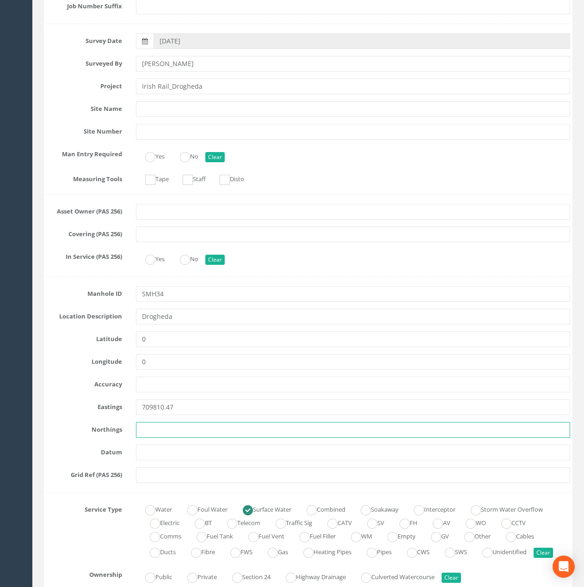
click at [140, 422] on input "text" at bounding box center [353, 430] width 434 height 16
paste input "774956.21"
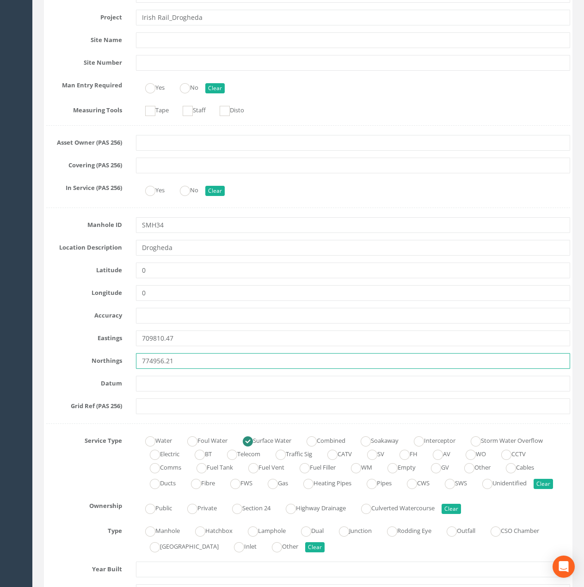
scroll to position [370, 0]
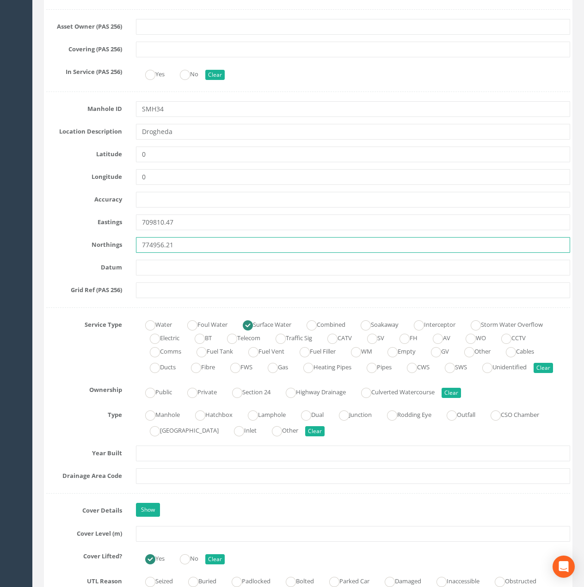
type input "774956.21"
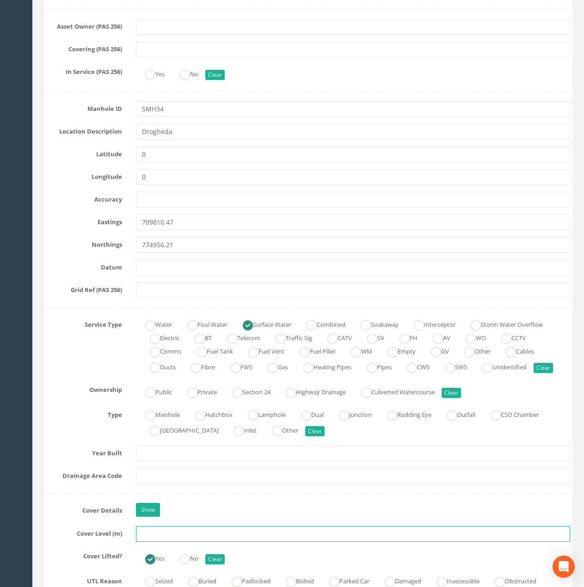
click at [146, 524] on input "text" at bounding box center [353, 534] width 434 height 16
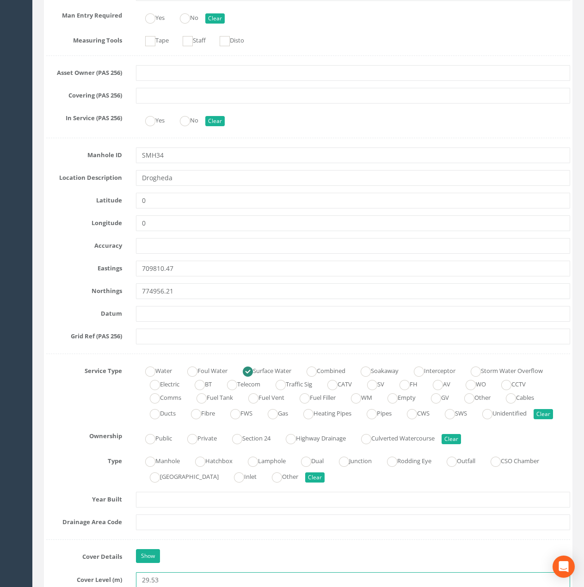
type input "29.53"
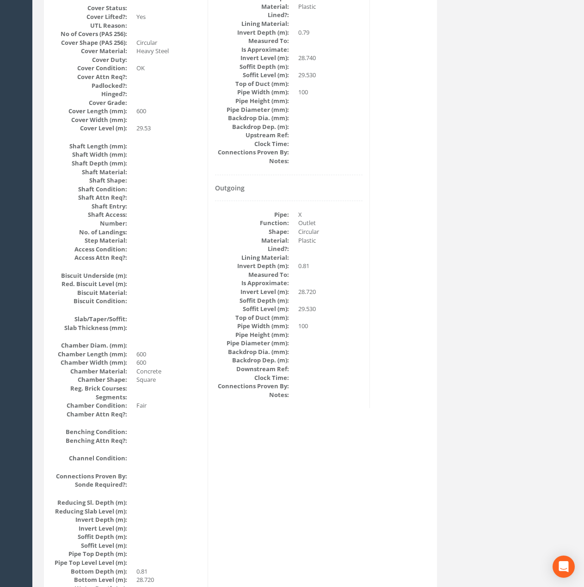
scroll to position [69, 0]
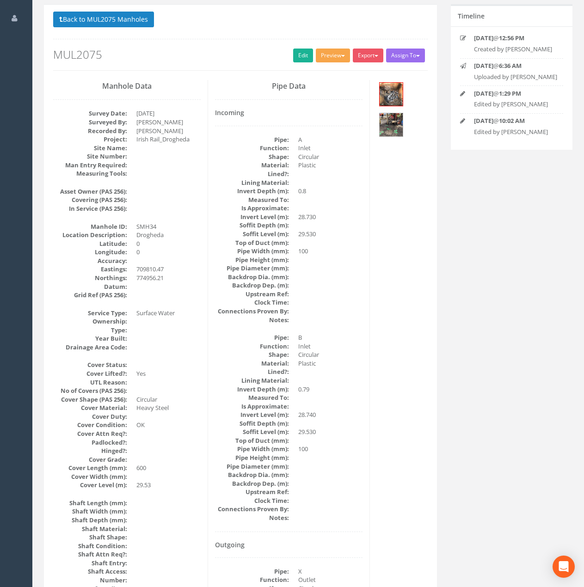
click at [336, 57] on button "Preview" at bounding box center [333, 56] width 34 height 14
click at [329, 69] on link "Metroscan Manhole" at bounding box center [316, 74] width 70 height 14
click at [141, 21] on button "Back to MUL2075 Manholes" at bounding box center [103, 20] width 101 height 16
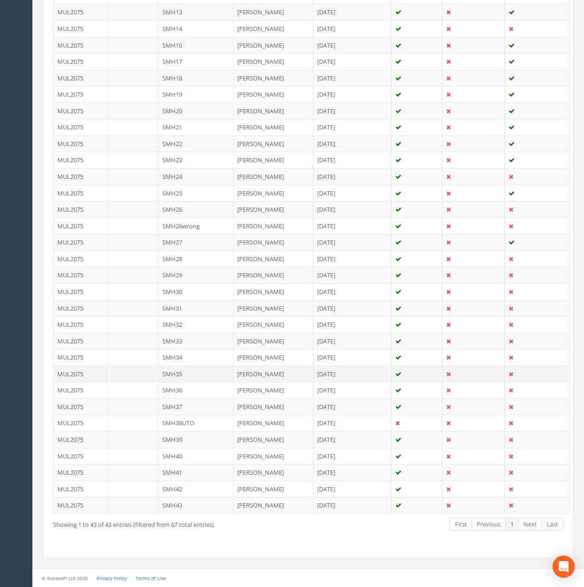
click at [207, 373] on td "SMH35" at bounding box center [196, 374] width 75 height 17
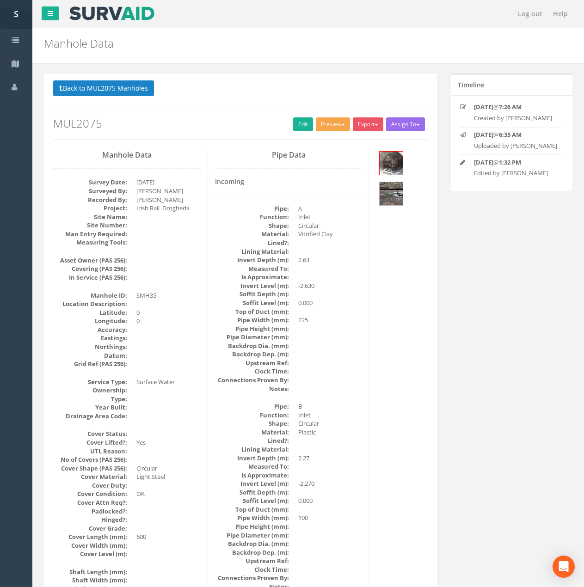
click at [328, 125] on button "Preview" at bounding box center [333, 124] width 34 height 14
click at [294, 122] on link "Edit" at bounding box center [303, 124] width 20 height 14
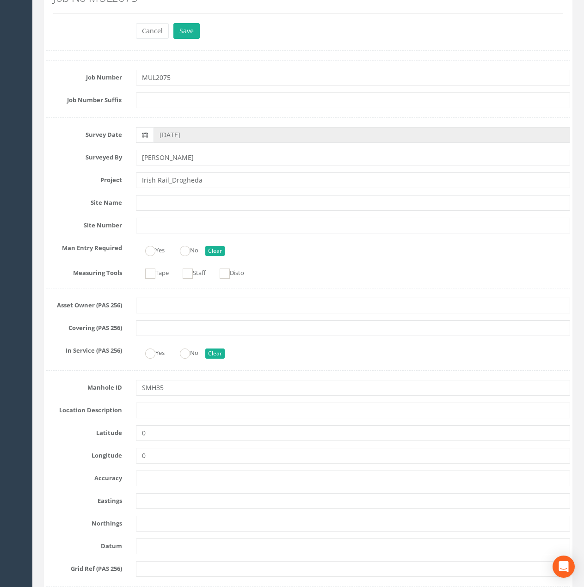
scroll to position [92, 0]
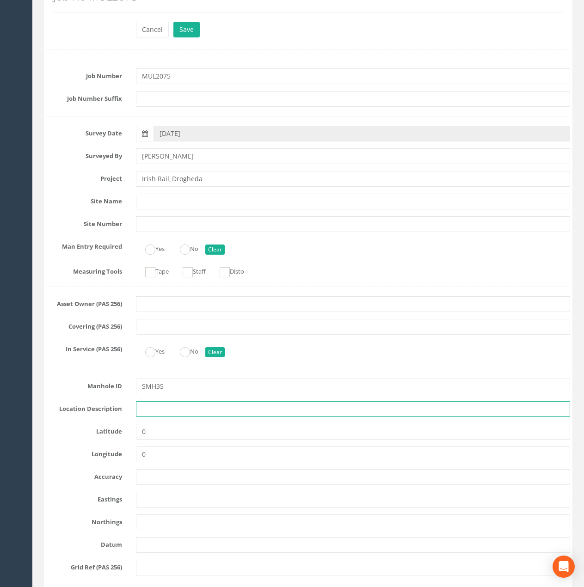
click at [154, 411] on input "text" at bounding box center [353, 409] width 434 height 16
type input "Drogheda"
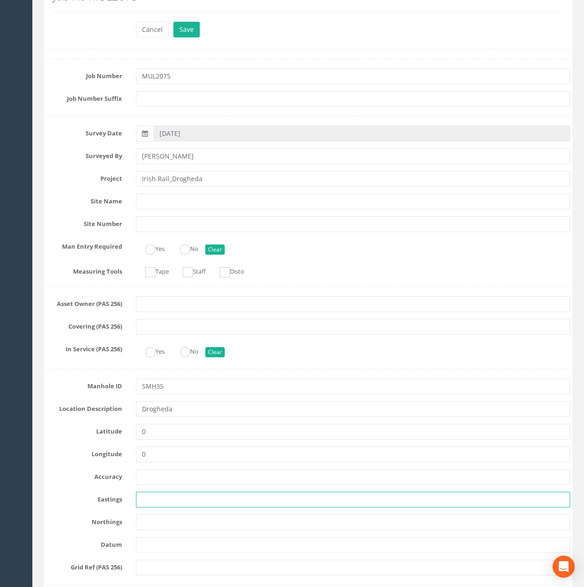
click at [177, 505] on input "text" at bounding box center [353, 500] width 434 height 16
paste input "709852.79"
type input "709852.79"
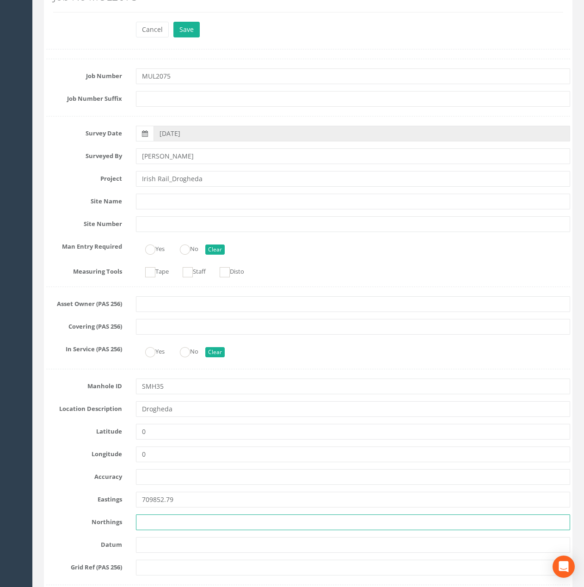
click at [154, 522] on input "text" at bounding box center [353, 522] width 434 height 16
paste input "774921.94"
type input "774921.94"
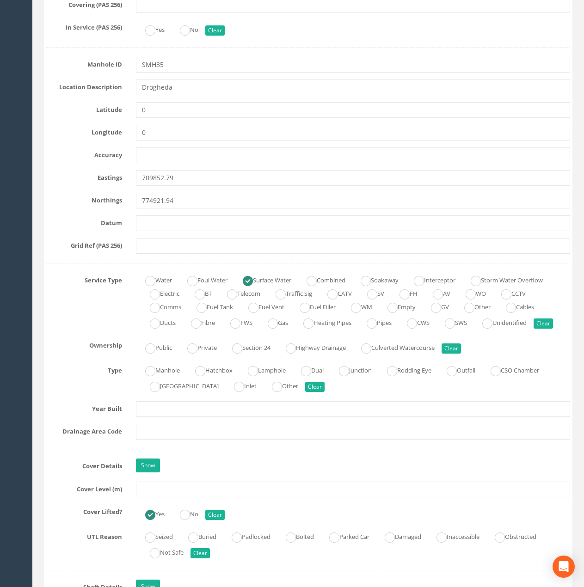
scroll to position [416, 0]
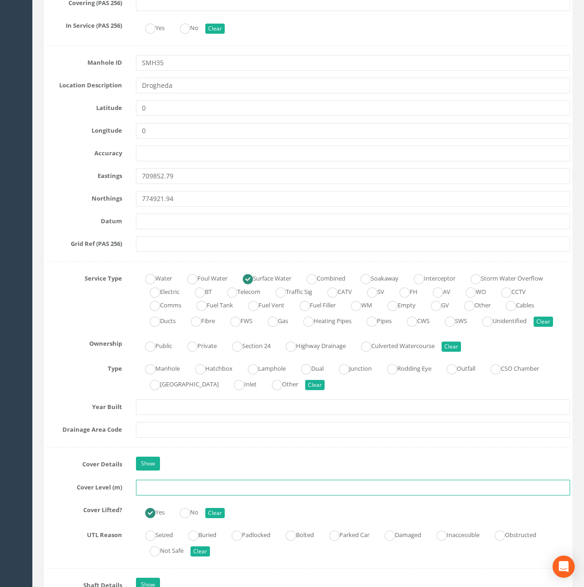
click at [157, 495] on input "text" at bounding box center [353, 488] width 434 height 16
type input "29.52"
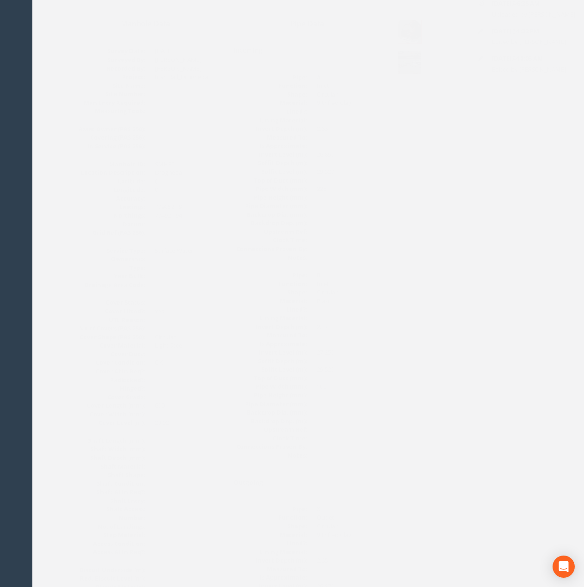
scroll to position [23, 0]
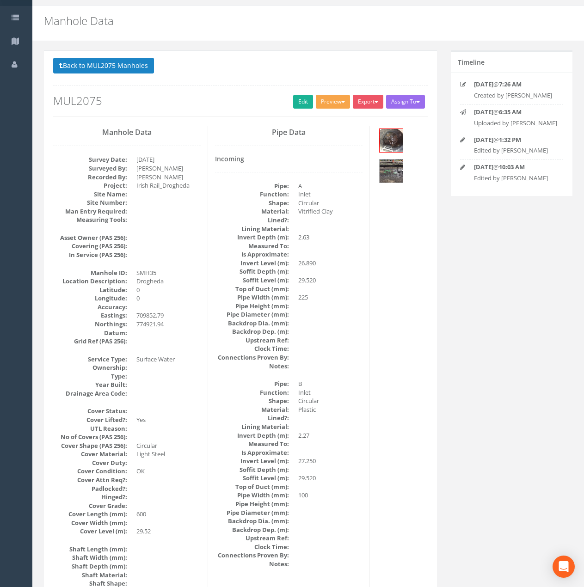
click at [323, 100] on button "Preview" at bounding box center [333, 102] width 34 height 14
click at [325, 118] on link "Metroscan Manhole" at bounding box center [316, 121] width 70 height 14
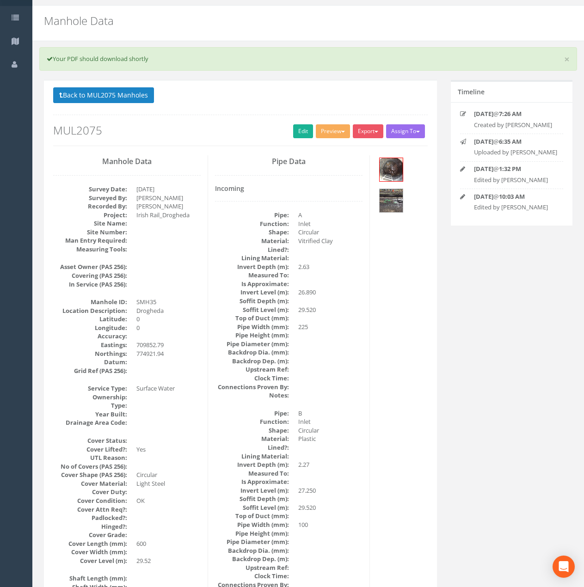
click at [323, 134] on button "Preview" at bounding box center [333, 131] width 34 height 14
click at [317, 145] on link "Metroscan Manhole" at bounding box center [316, 150] width 70 height 14
click at [129, 96] on button "Back to MUL2075 Manholes" at bounding box center [103, 95] width 101 height 16
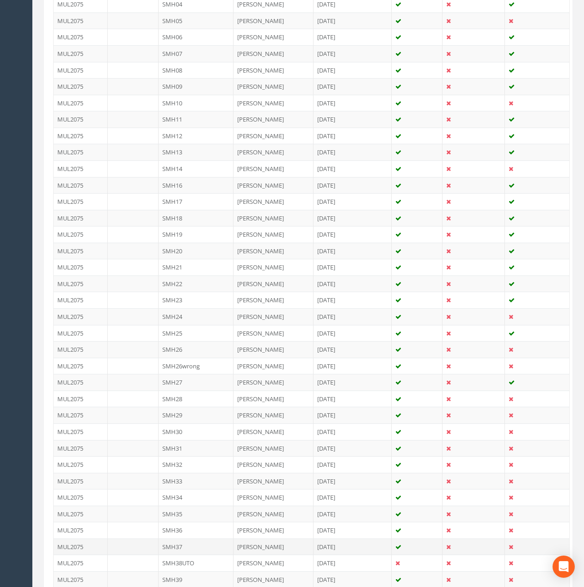
scroll to position [346, 0]
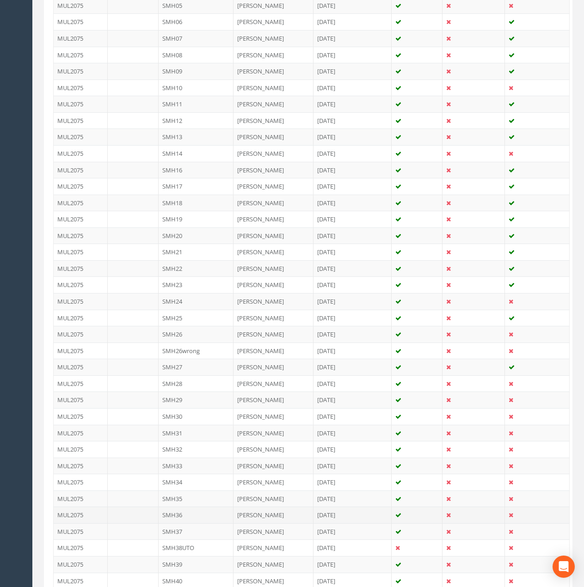
click at [189, 514] on td "SMH36" at bounding box center [196, 515] width 75 height 17
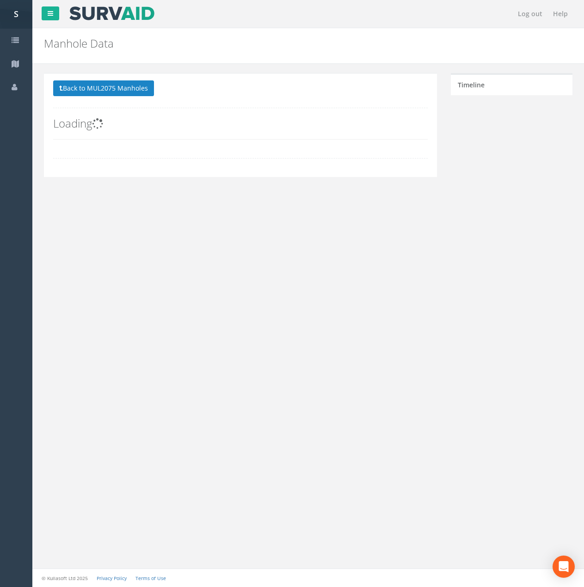
scroll to position [0, 0]
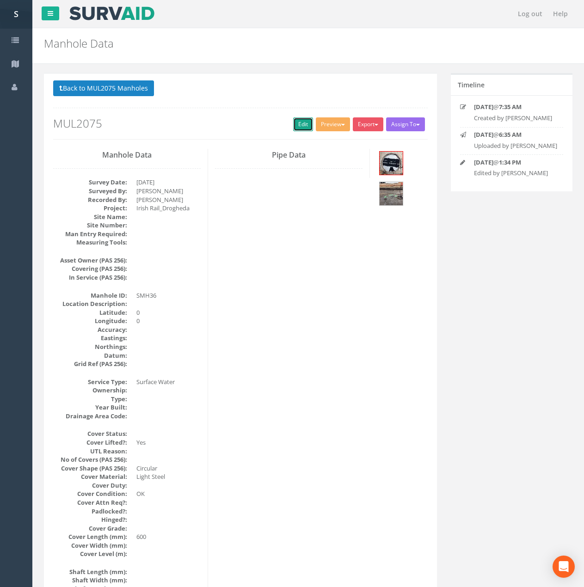
click at [298, 125] on link "Edit" at bounding box center [303, 124] width 20 height 14
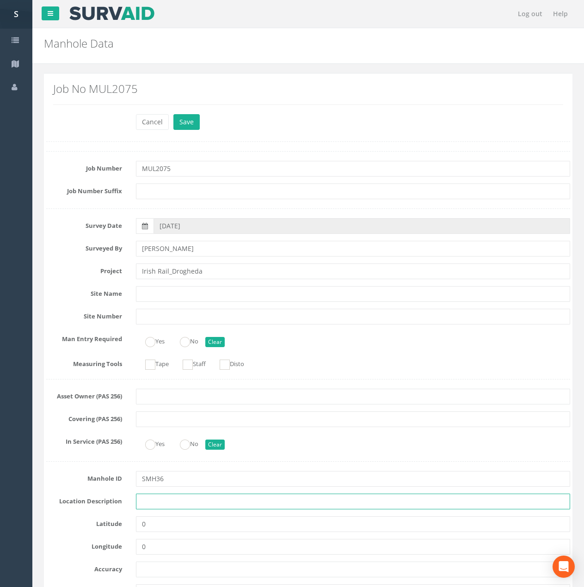
click at [161, 507] on input "text" at bounding box center [353, 502] width 434 height 16
type input "Drogheda"
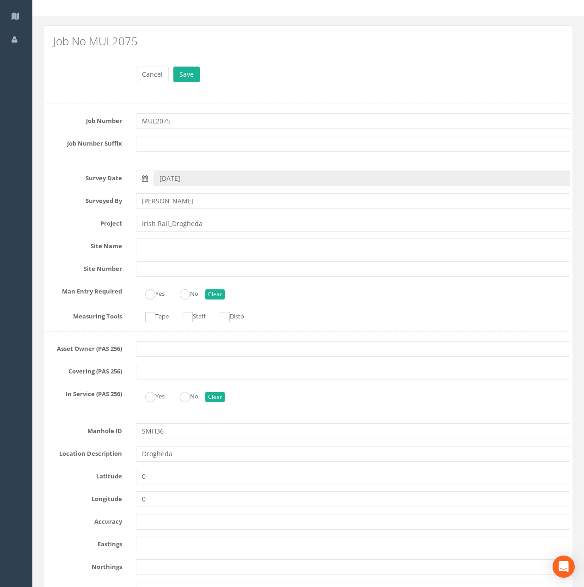
scroll to position [185, 0]
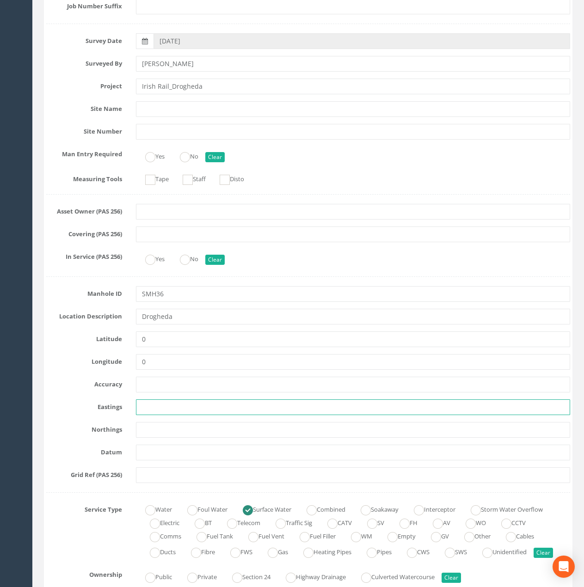
click at [157, 404] on input "text" at bounding box center [353, 407] width 434 height 16
paste input "709889.85"
type input "709889.85"
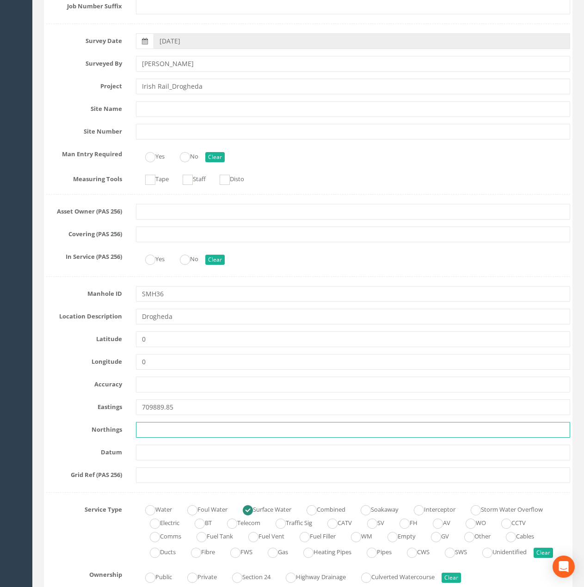
click at [153, 429] on input "text" at bounding box center [353, 430] width 434 height 16
paste input "774896.48"
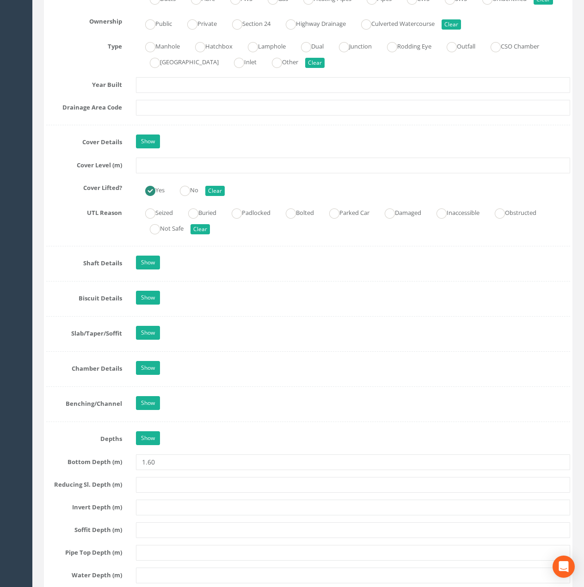
scroll to position [739, 0]
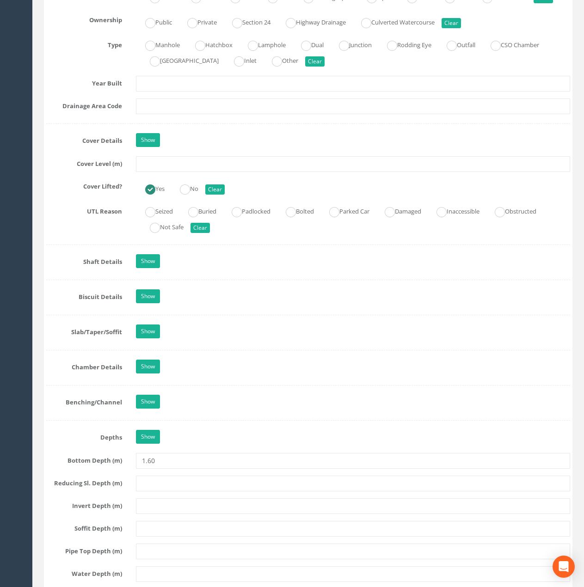
type input "774896.48"
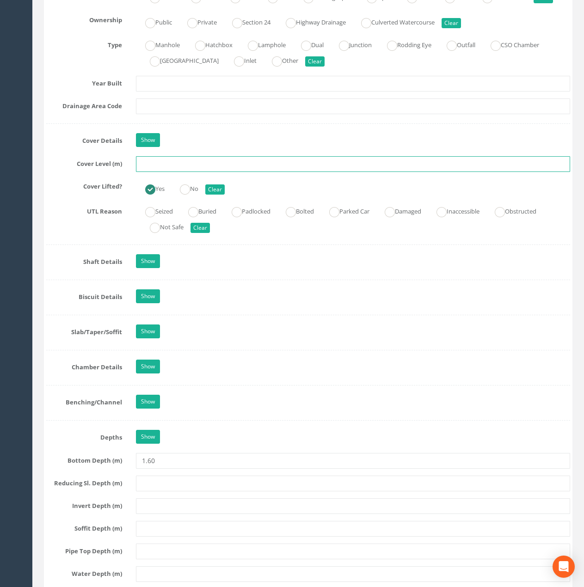
click at [166, 172] on input "text" at bounding box center [353, 164] width 434 height 16
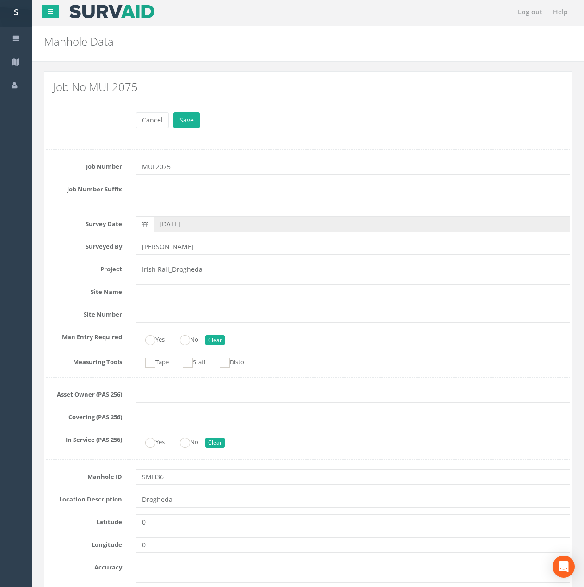
scroll to position [0, 0]
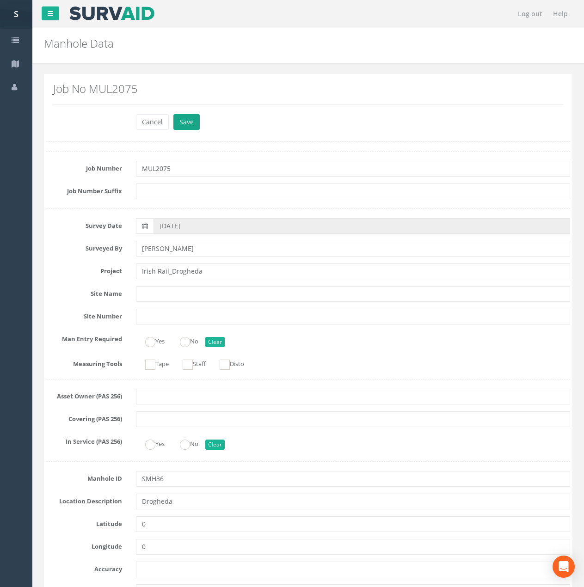
type input "29.51"
click at [188, 122] on button "Save" at bounding box center [186, 122] width 26 height 16
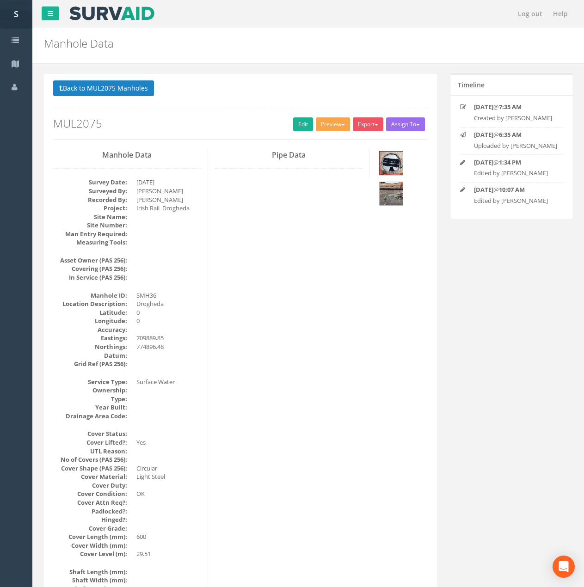
click at [331, 124] on button "Preview" at bounding box center [333, 124] width 34 height 14
click at [326, 144] on link "Metroscan Manhole" at bounding box center [316, 143] width 70 height 14
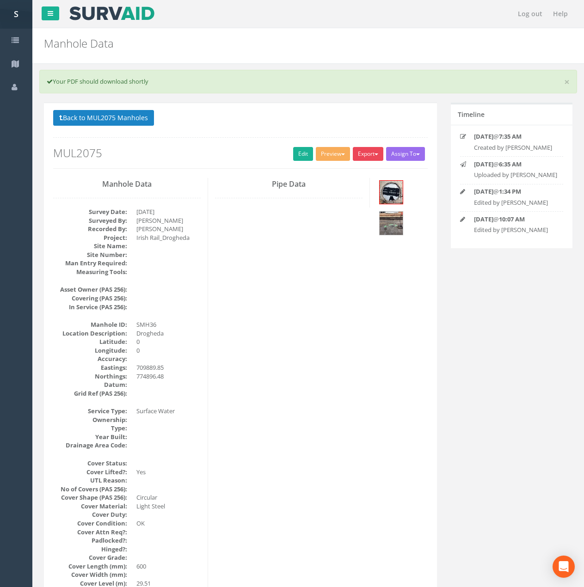
click at [368, 149] on button "Export" at bounding box center [368, 154] width 31 height 14
click at [369, 171] on link "Metroscan Manhole" at bounding box center [349, 173] width 70 height 14
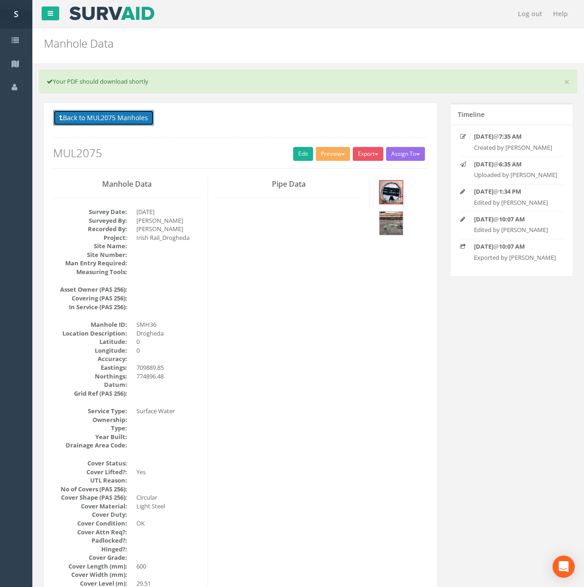
click at [130, 116] on button "Back to MUL2075 Manholes" at bounding box center [103, 118] width 101 height 16
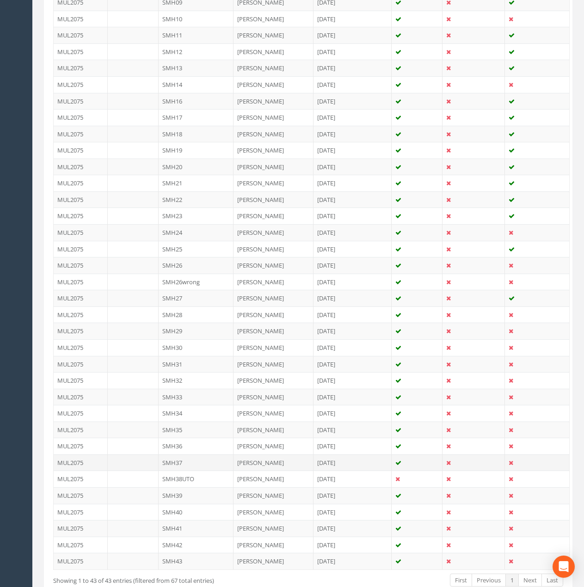
scroll to position [416, 0]
click at [202, 464] on td "SMH37" at bounding box center [196, 461] width 75 height 17
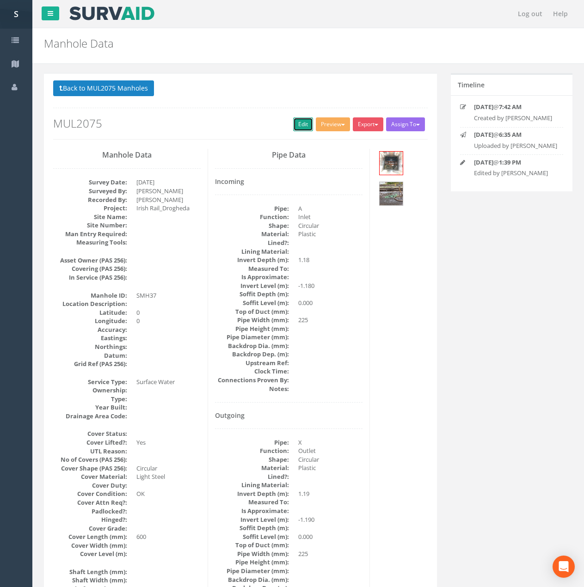
click at [301, 123] on link "Edit" at bounding box center [303, 124] width 20 height 14
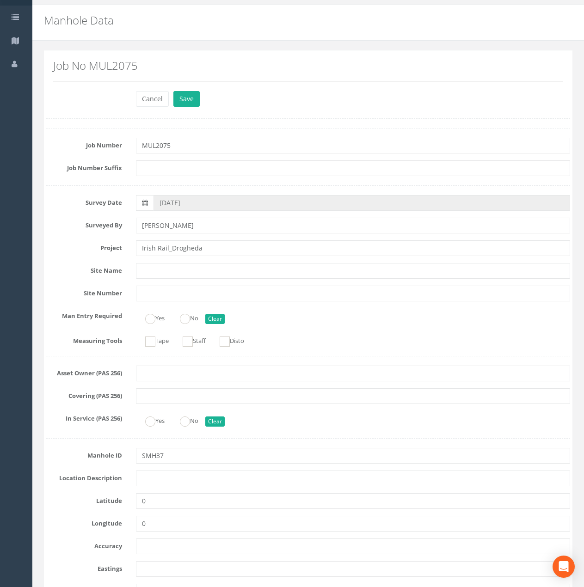
scroll to position [46, 0]
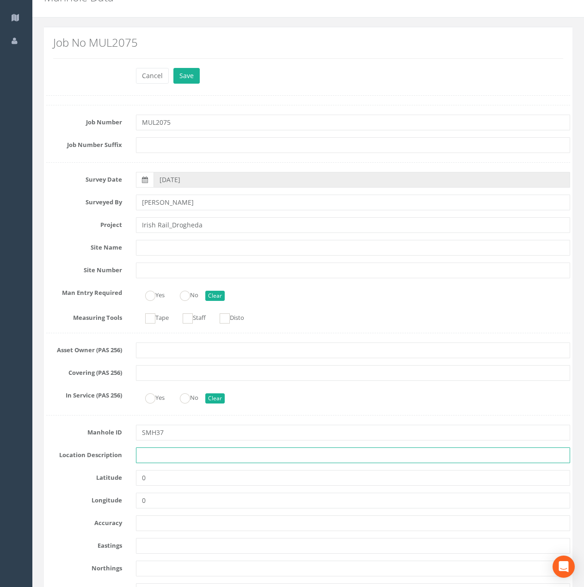
click at [165, 455] on input "text" at bounding box center [353, 455] width 434 height 16
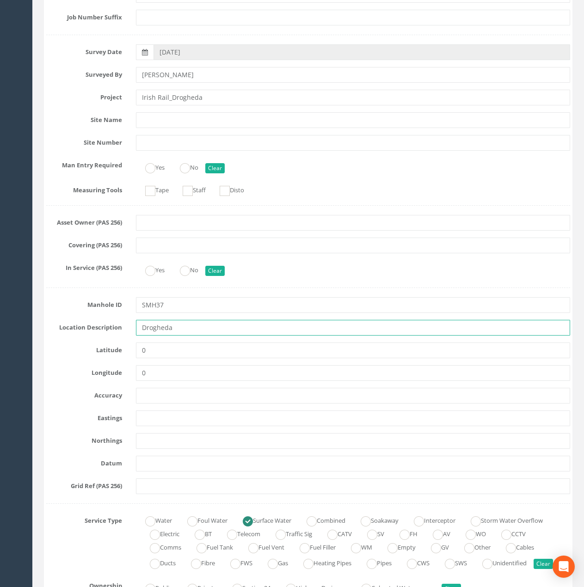
scroll to position [185, 0]
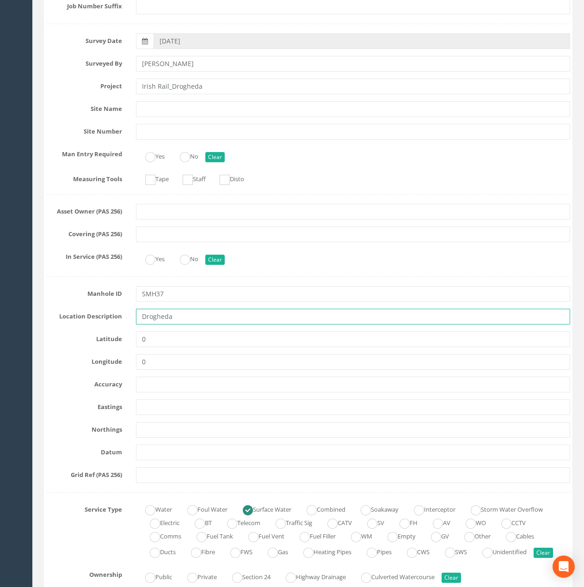
type input "Drogheda"
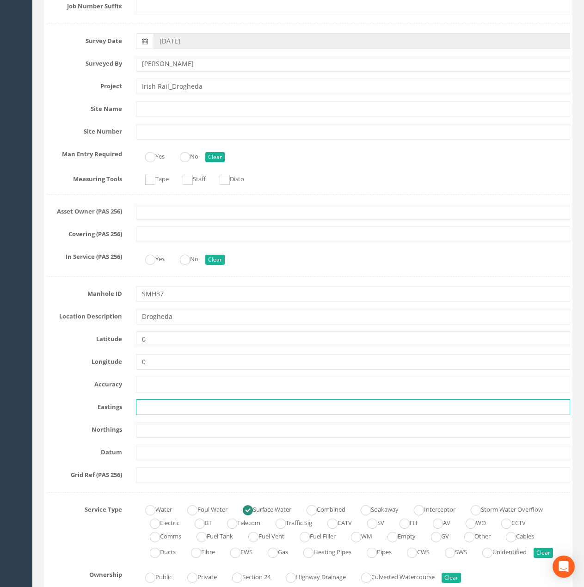
click at [162, 401] on input "text" at bounding box center [353, 407] width 434 height 16
paste input "709927.58"
type input "709927.58"
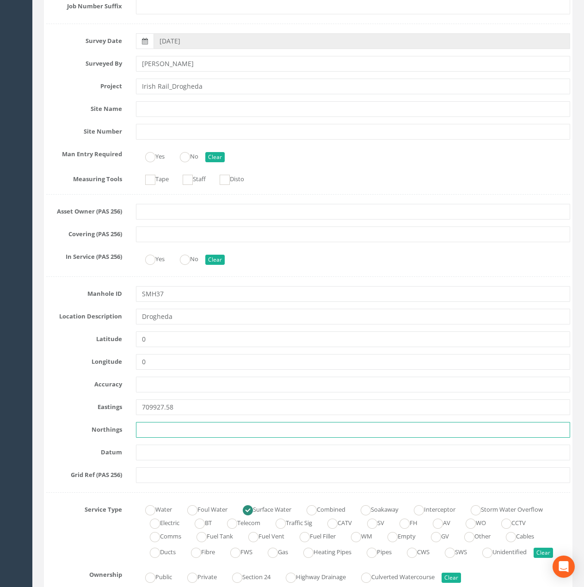
click at [157, 431] on input "text" at bounding box center [353, 430] width 434 height 16
paste input "774872.93"
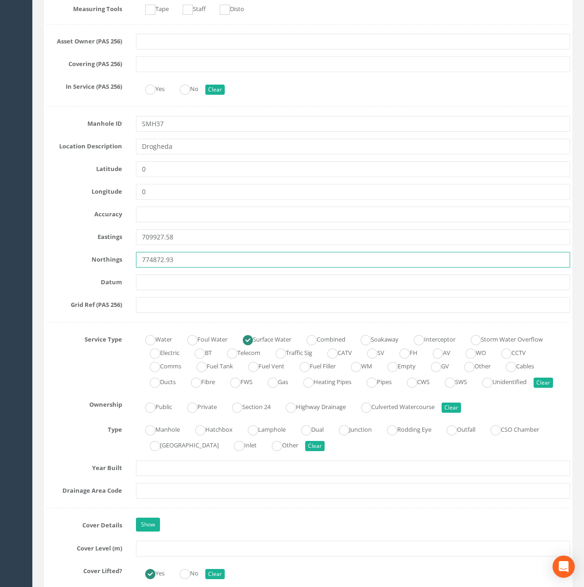
scroll to position [370, 0]
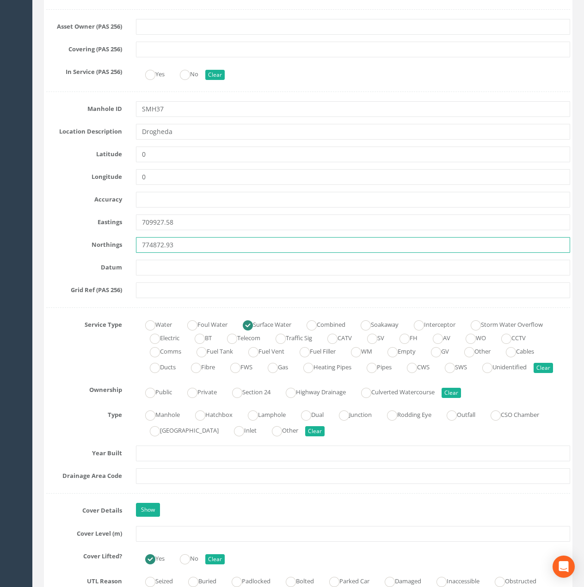
type input "774872.93"
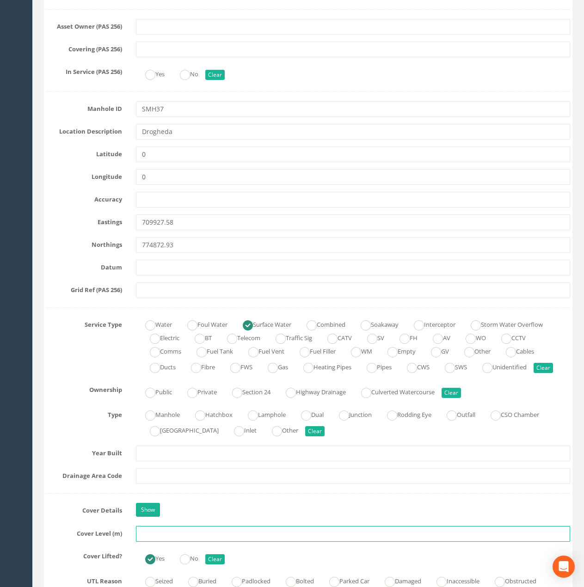
click at [147, 524] on input "text" at bounding box center [353, 534] width 434 height 16
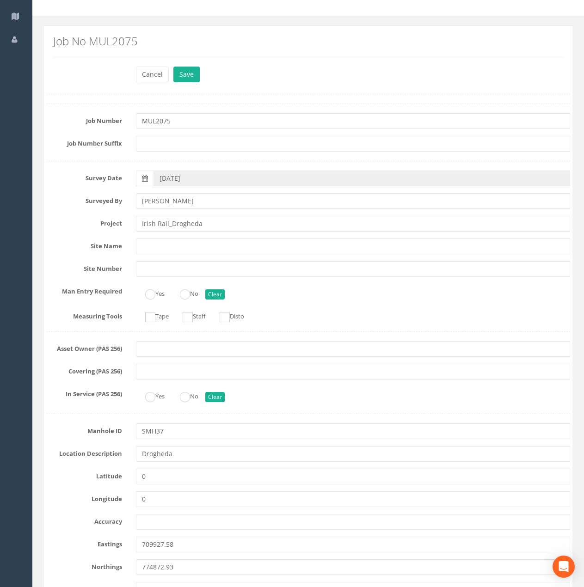
scroll to position [46, 0]
type input "29.54"
click at [173, 68] on button "Save" at bounding box center [186, 76] width 26 height 16
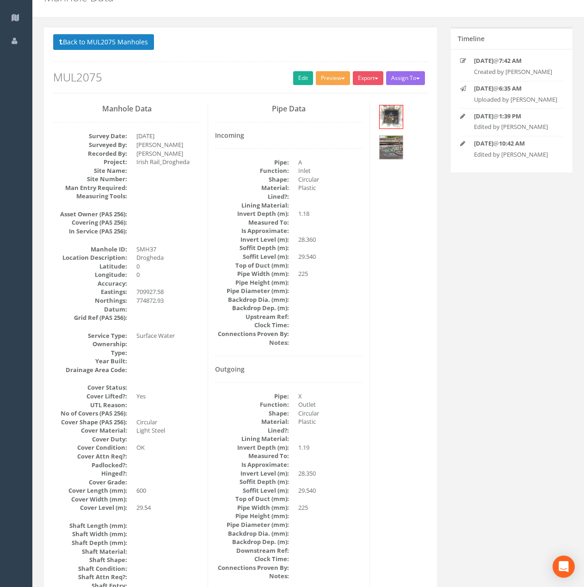
click at [338, 79] on button "Preview" at bounding box center [333, 78] width 34 height 14
click at [329, 90] on link "Metroscan Manhole" at bounding box center [316, 97] width 70 height 14
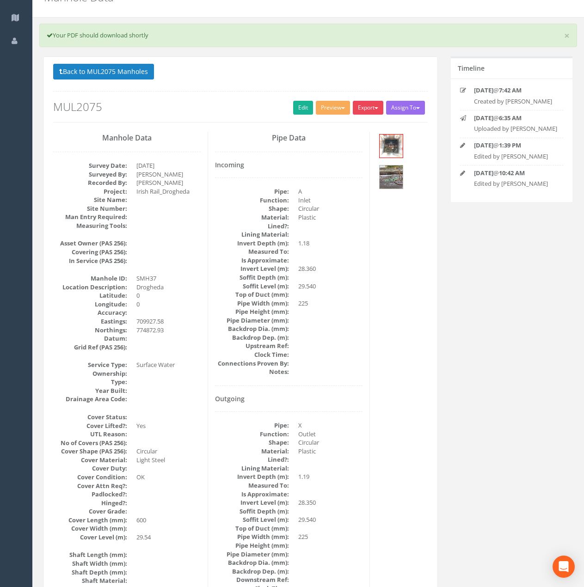
click at [362, 108] on button "Export" at bounding box center [368, 108] width 31 height 14
click at [364, 122] on link "Metroscan Manhole" at bounding box center [349, 127] width 70 height 14
click at [135, 74] on button "Back to MUL2075 Manholes" at bounding box center [103, 72] width 101 height 16
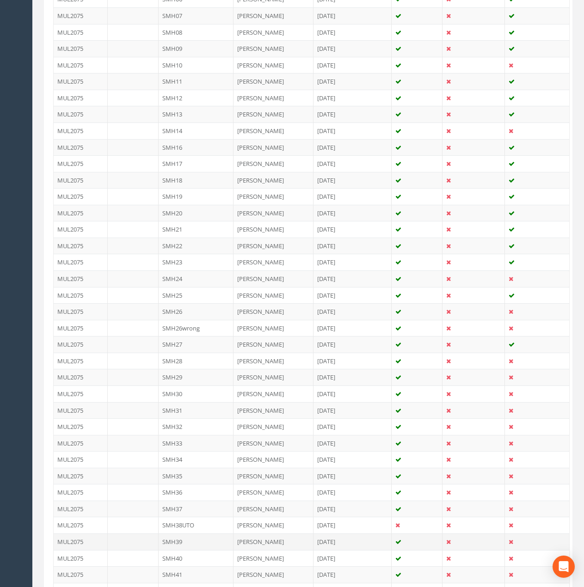
scroll to position [471, 0]
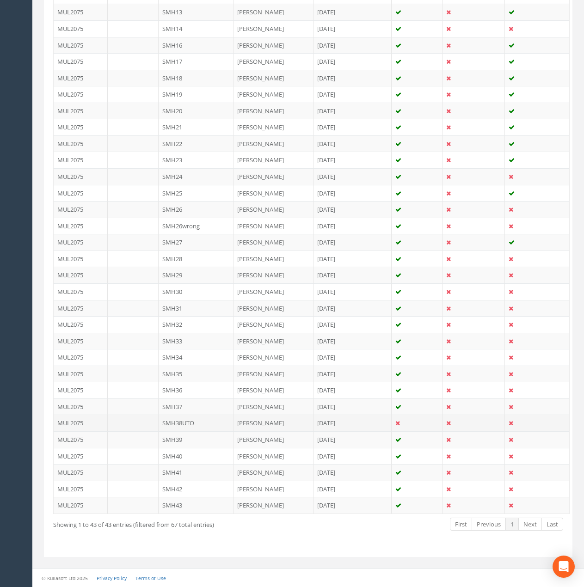
click at [190, 426] on td "SMH38UTO" at bounding box center [196, 423] width 75 height 17
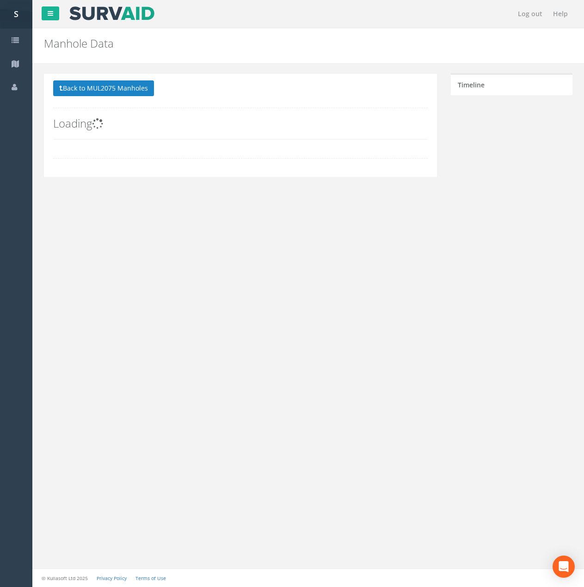
scroll to position [0, 0]
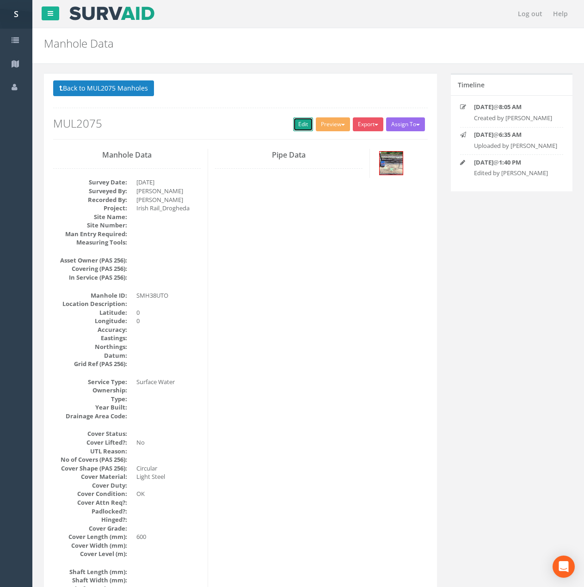
click at [301, 125] on link "Edit" at bounding box center [303, 124] width 20 height 14
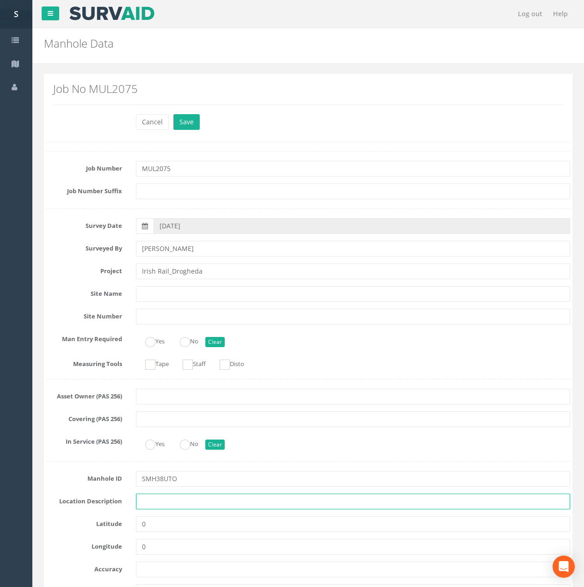
click at [159, 497] on input "text" at bounding box center [353, 502] width 434 height 16
type input "Drogheda"
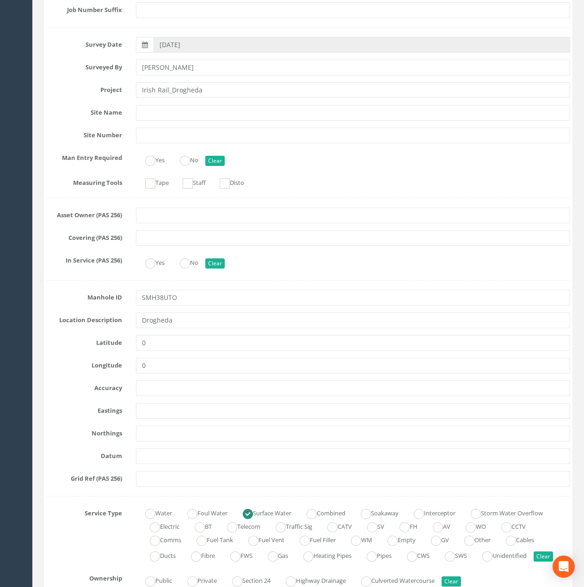
scroll to position [185, 0]
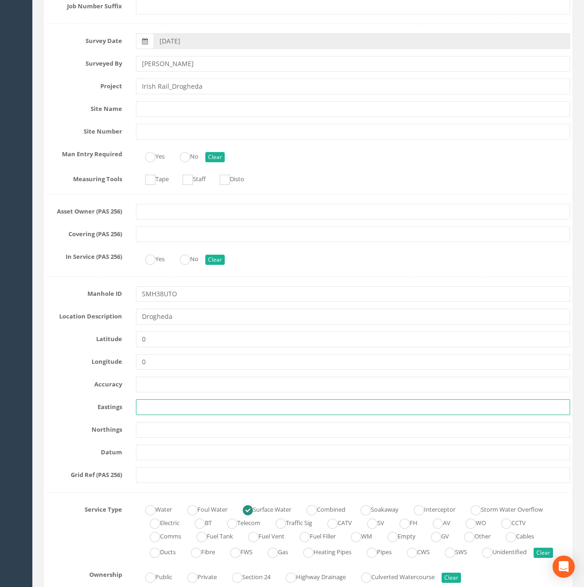
click at [157, 409] on input "text" at bounding box center [353, 407] width 434 height 16
paste input "709953.30"
type input "709953.30"
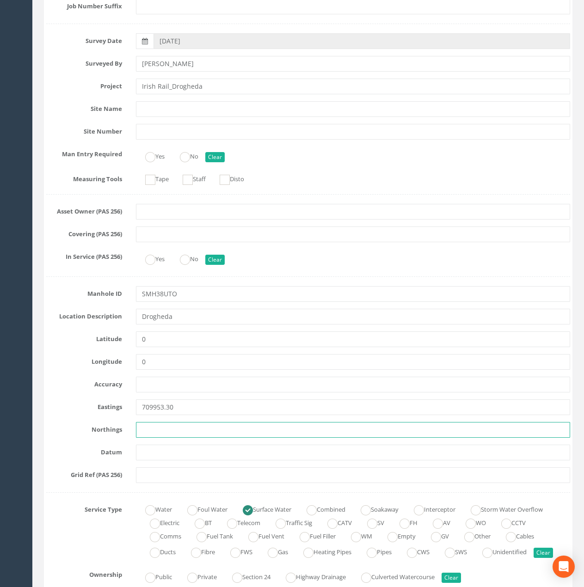
click at [150, 427] on input "text" at bounding box center [353, 430] width 434 height 16
paste input "774860.34"
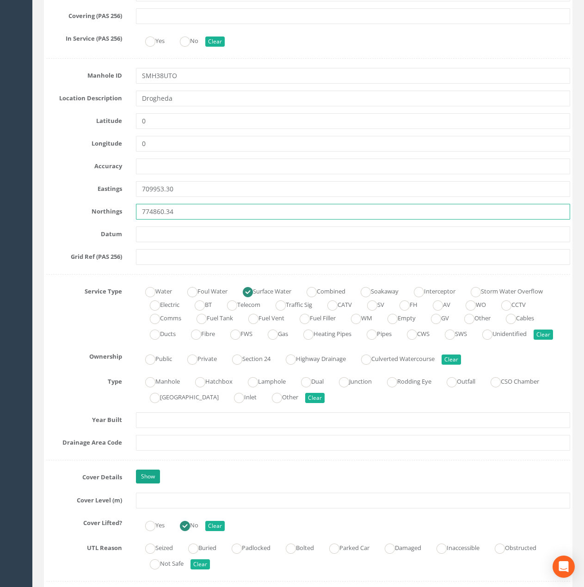
scroll to position [416, 0]
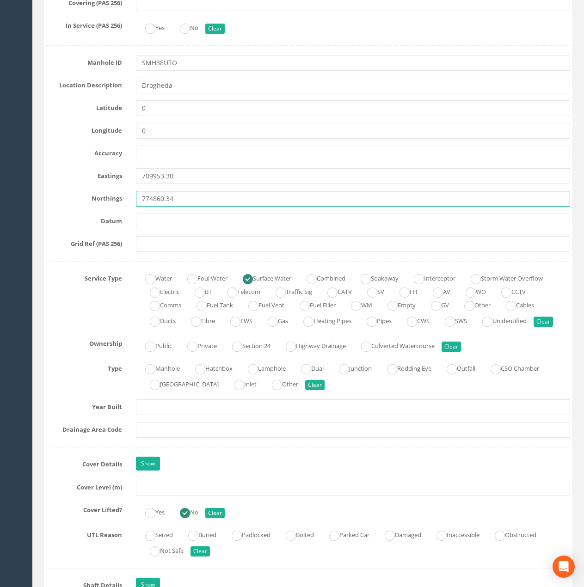
type input "774860.34"
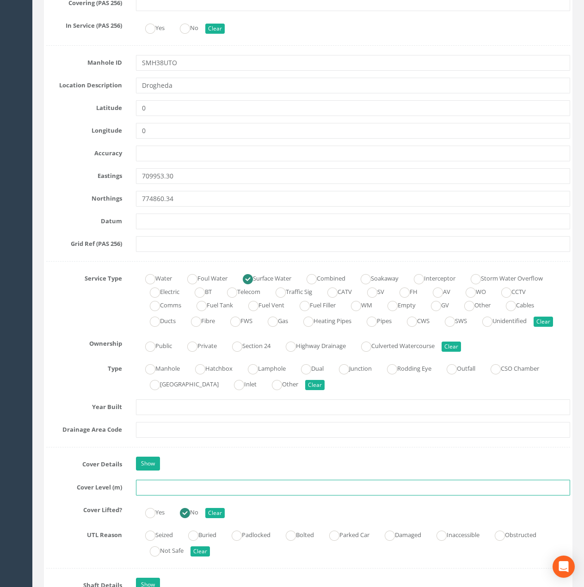
click at [156, 495] on input "text" at bounding box center [353, 488] width 434 height 16
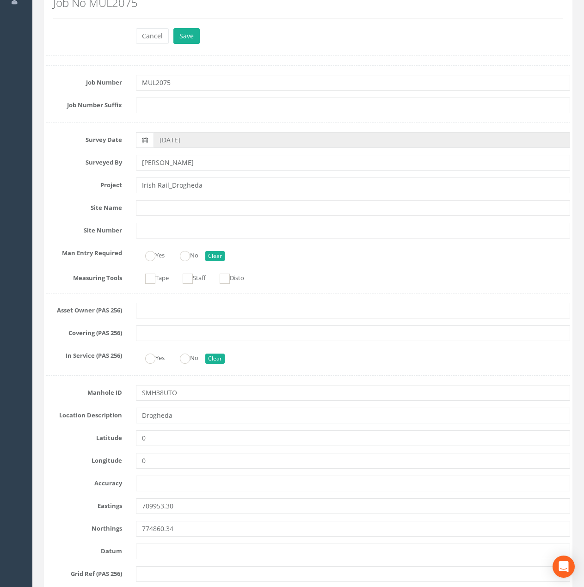
scroll to position [0, 0]
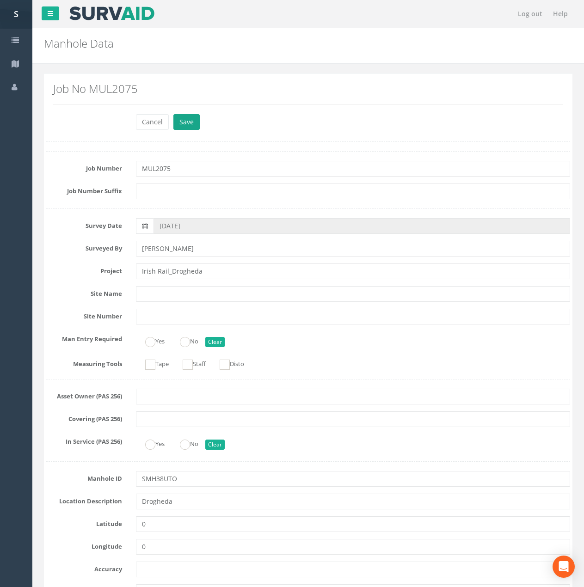
type input "29.50"
click at [191, 117] on button "Save" at bounding box center [186, 122] width 26 height 16
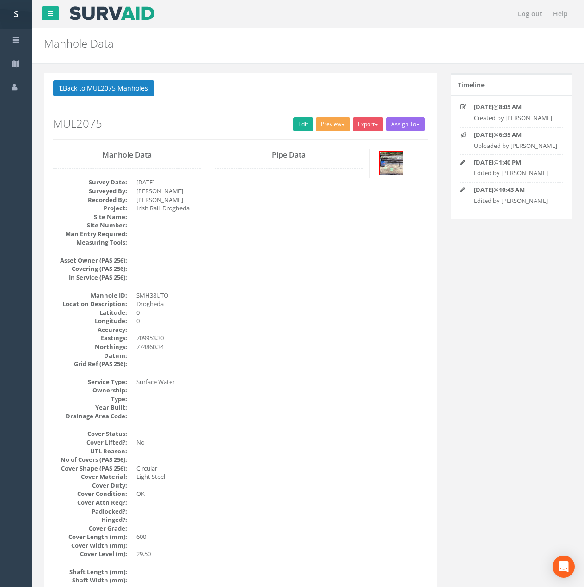
click at [334, 126] on button "Preview" at bounding box center [333, 124] width 34 height 14
click at [321, 142] on link "Metroscan Manhole" at bounding box center [316, 143] width 70 height 14
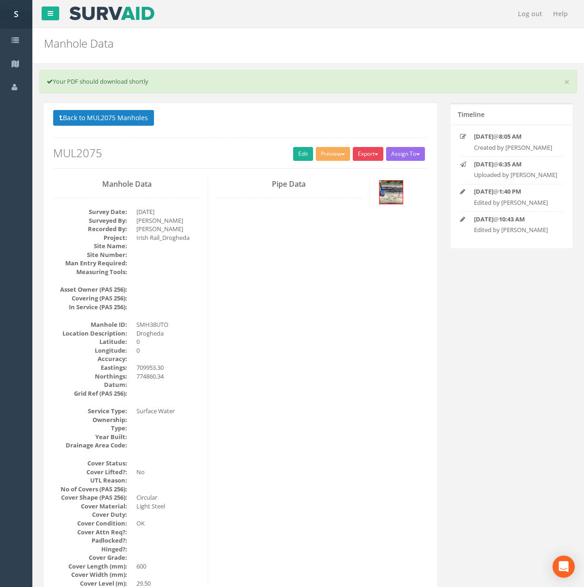
click at [373, 151] on button "Export" at bounding box center [368, 154] width 31 height 14
click at [354, 172] on link "Metroscan Manhole" at bounding box center [349, 173] width 70 height 14
click at [362, 151] on button "Export" at bounding box center [368, 154] width 31 height 14
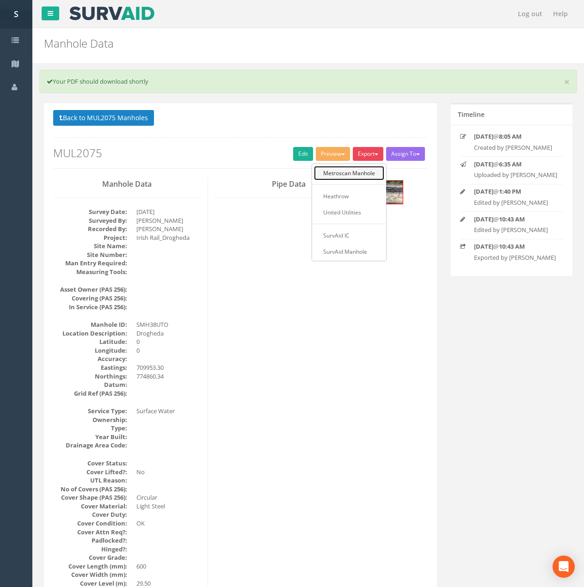
click at [361, 172] on link "Metroscan Manhole" at bounding box center [349, 173] width 70 height 14
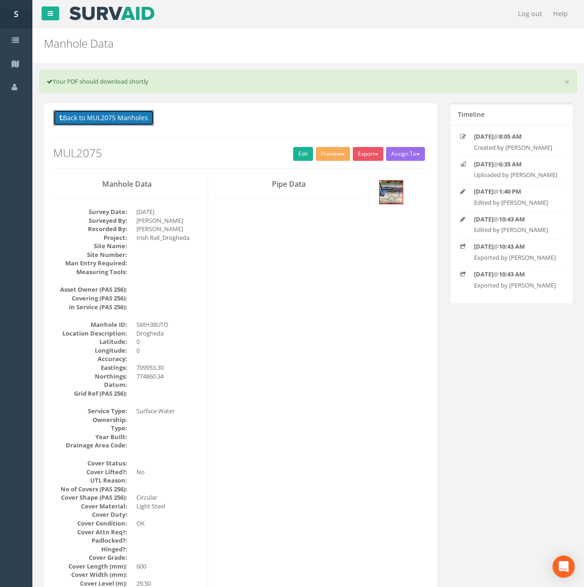
click at [106, 116] on button "Back to MUL2075 Manholes" at bounding box center [103, 118] width 101 height 16
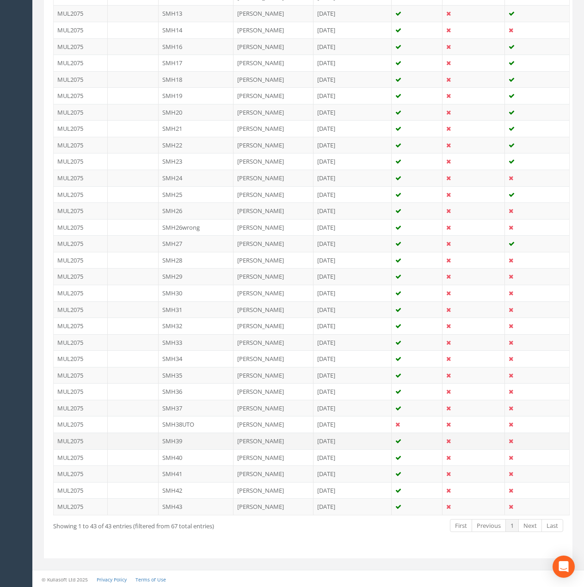
scroll to position [471, 0]
click at [186, 440] on td "SMH39" at bounding box center [196, 439] width 75 height 17
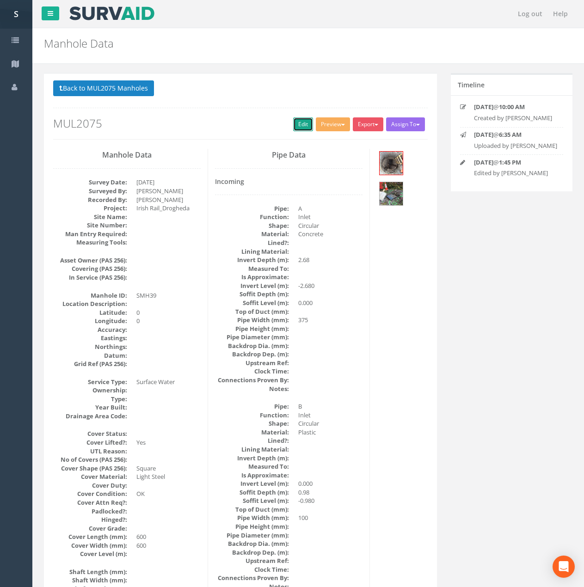
click at [300, 131] on link "Edit" at bounding box center [303, 124] width 20 height 14
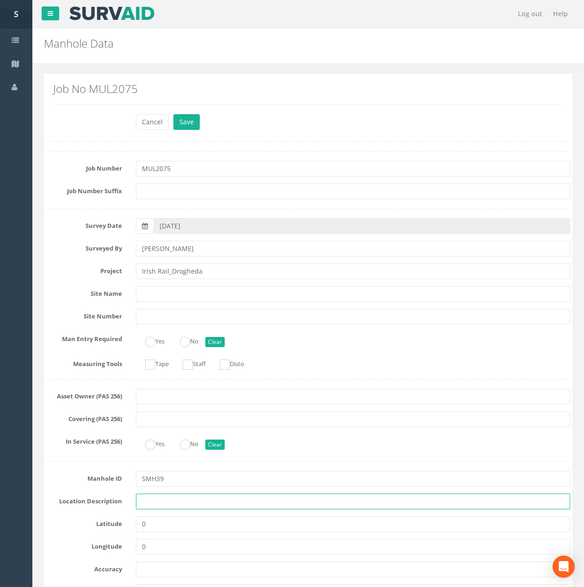
click at [159, 502] on input "text" at bounding box center [353, 502] width 434 height 16
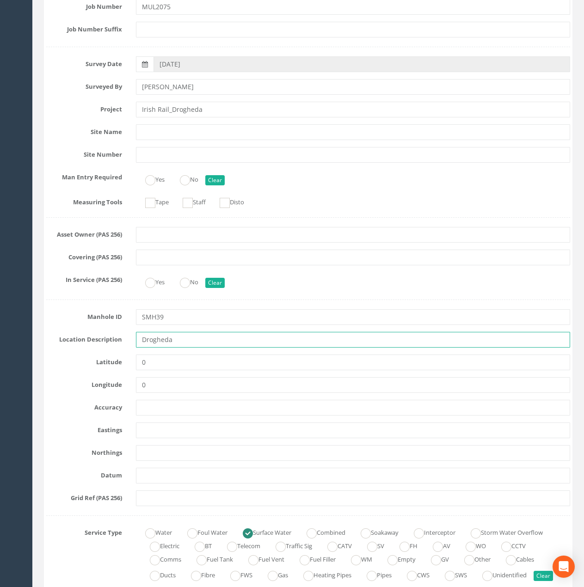
scroll to position [185, 0]
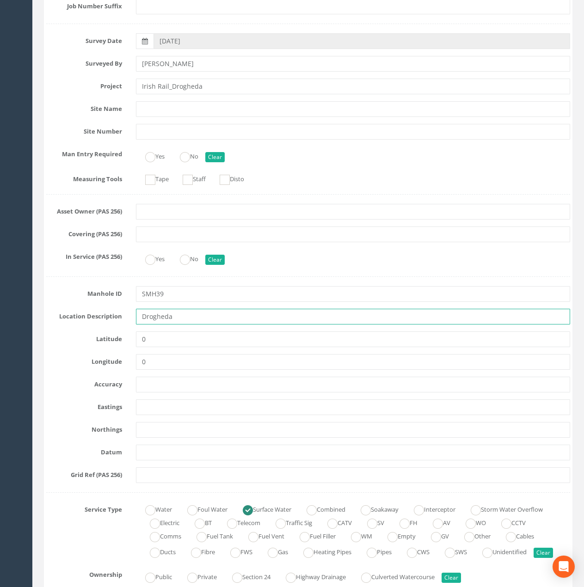
type input "Drogheda"
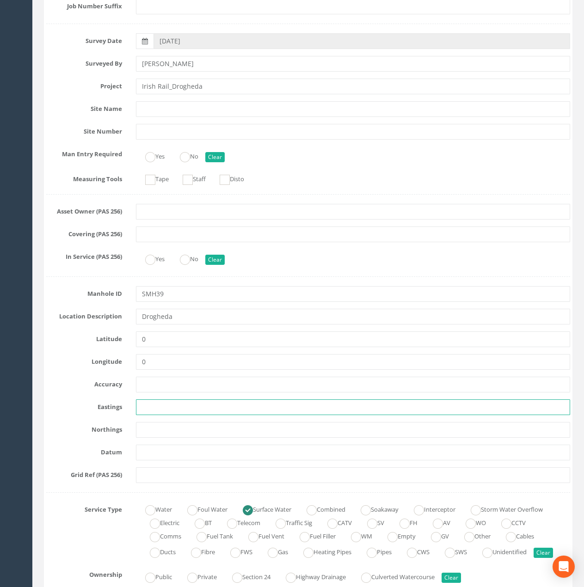
click at [149, 410] on input "text" at bounding box center [353, 407] width 434 height 16
paste input "709769.50"
type input "709769.50"
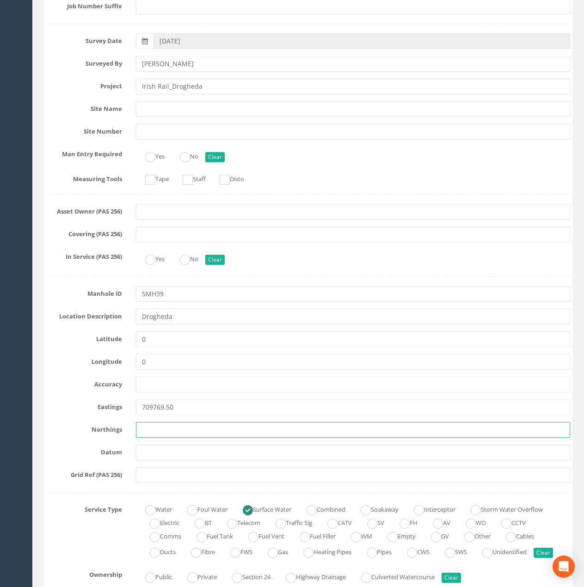
click at [168, 435] on input "text" at bounding box center [353, 430] width 434 height 16
paste input "775002.84"
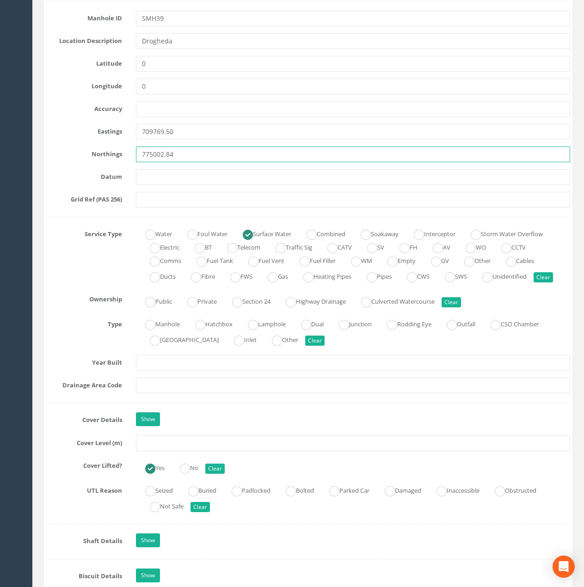
scroll to position [462, 0]
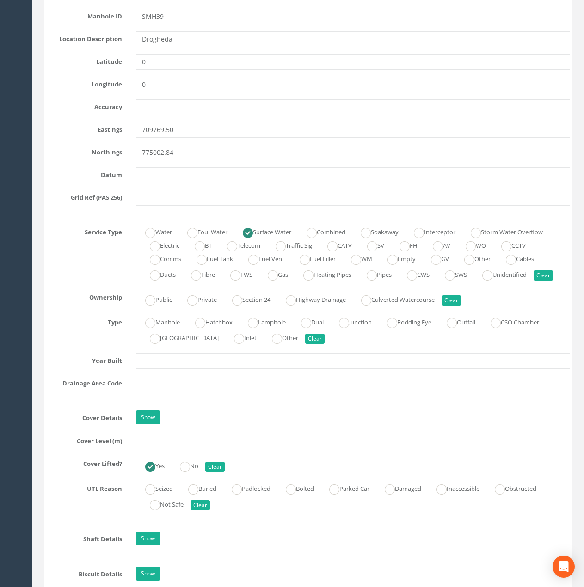
type input "775002.84"
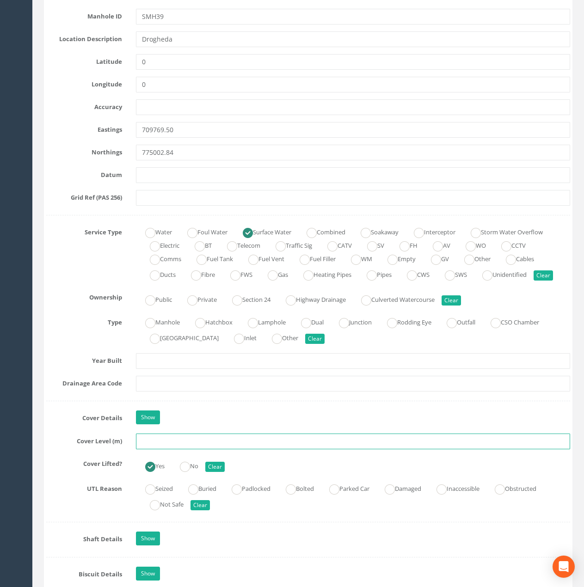
click at [152, 449] on input "text" at bounding box center [353, 442] width 434 height 16
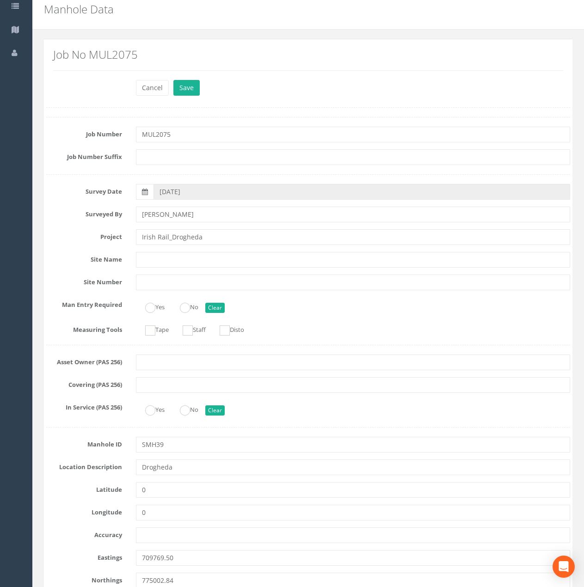
scroll to position [0, 0]
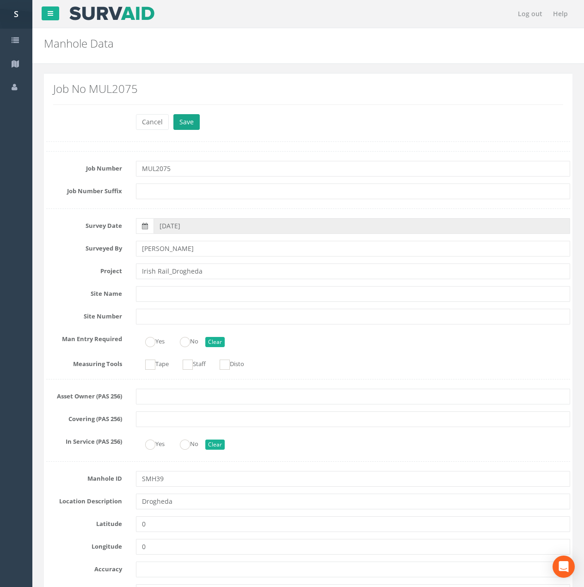
type input "29.68"
click at [192, 126] on button "Save" at bounding box center [186, 122] width 26 height 16
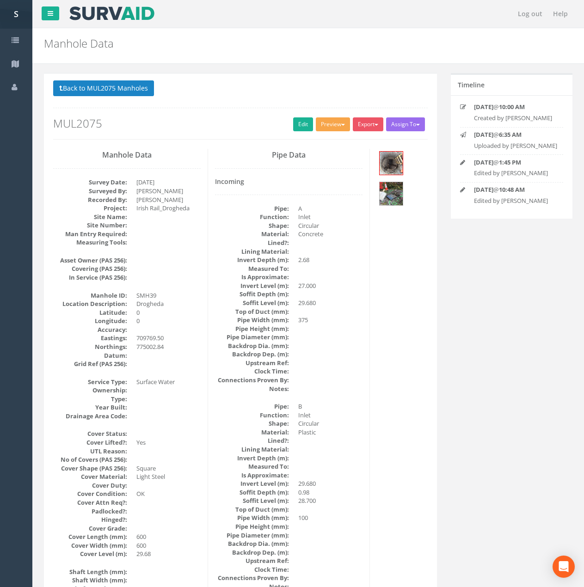
click at [332, 124] on button "Preview" at bounding box center [333, 124] width 34 height 14
click at [310, 140] on link "Metroscan Manhole" at bounding box center [316, 143] width 70 height 14
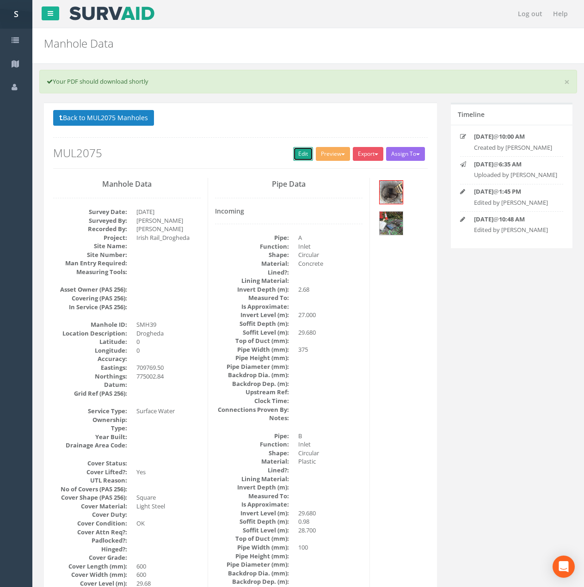
click at [293, 155] on link "Edit" at bounding box center [303, 154] width 20 height 14
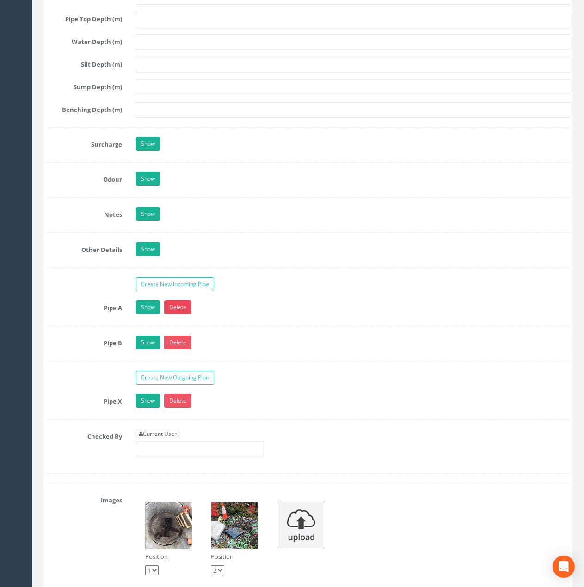
scroll to position [1479, 0]
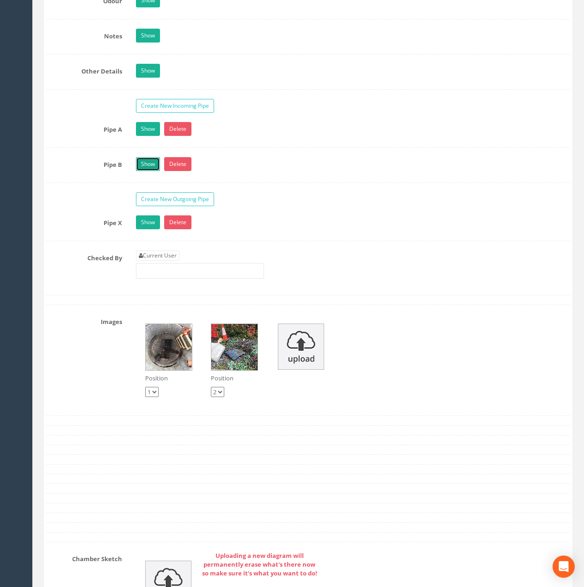
click at [144, 171] on link "Show" at bounding box center [148, 164] width 24 height 14
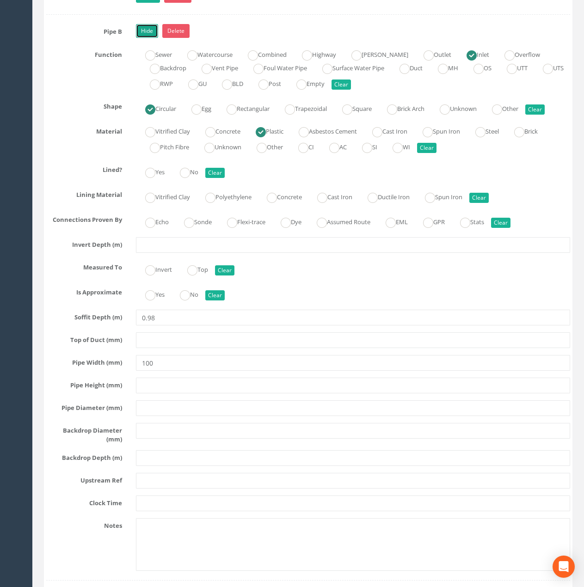
scroll to position [1618, 0]
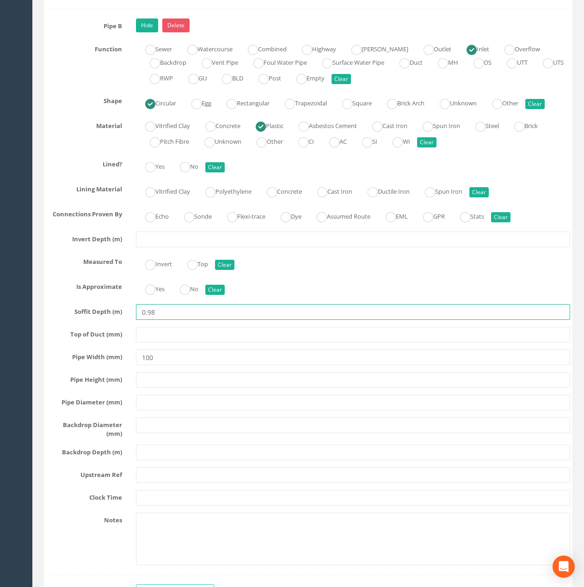
drag, startPoint x: 155, startPoint y: 327, endPoint x: 136, endPoint y: 326, distance: 19.0
click at [136, 320] on input "0.98" at bounding box center [353, 312] width 434 height 16
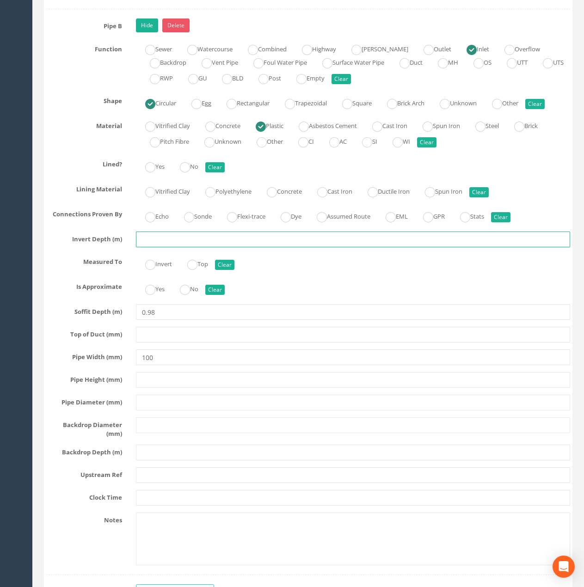
click at [154, 247] on input "text" at bounding box center [353, 240] width 434 height 16
paste input "0.98"
type input "0.98"
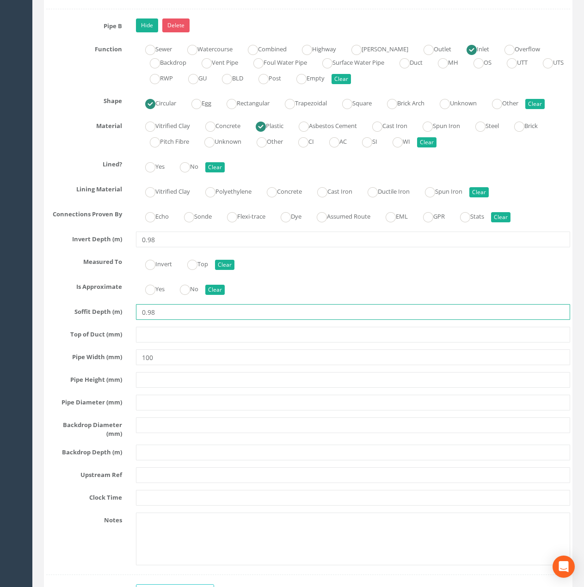
drag, startPoint x: 165, startPoint y: 330, endPoint x: 109, endPoint y: 319, distance: 57.0
click at [109, 320] on div "Soffit Depth (m) 0.98" at bounding box center [307, 312] width 537 height 16
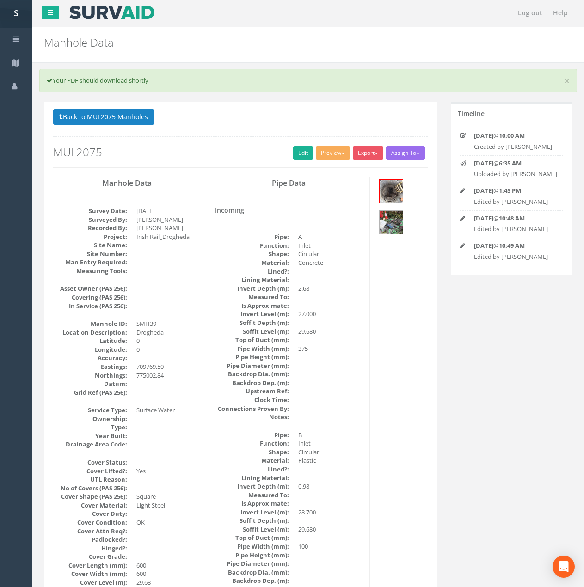
scroll to position [0, 0]
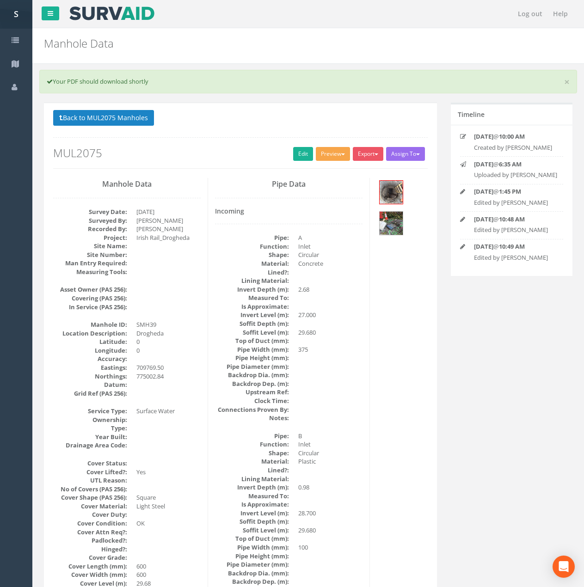
click at [327, 154] on button "Preview" at bounding box center [333, 154] width 34 height 14
click at [322, 173] on link "Metroscan Manhole" at bounding box center [316, 173] width 70 height 14
click at [376, 151] on button "Export" at bounding box center [368, 154] width 31 height 14
click at [361, 173] on link "Metroscan Manhole" at bounding box center [349, 173] width 70 height 14
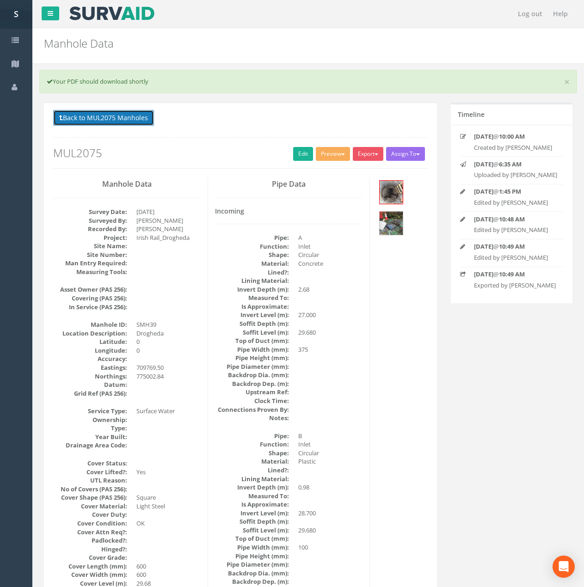
click at [142, 123] on button "Back to MUL2075 Manholes" at bounding box center [103, 118] width 101 height 16
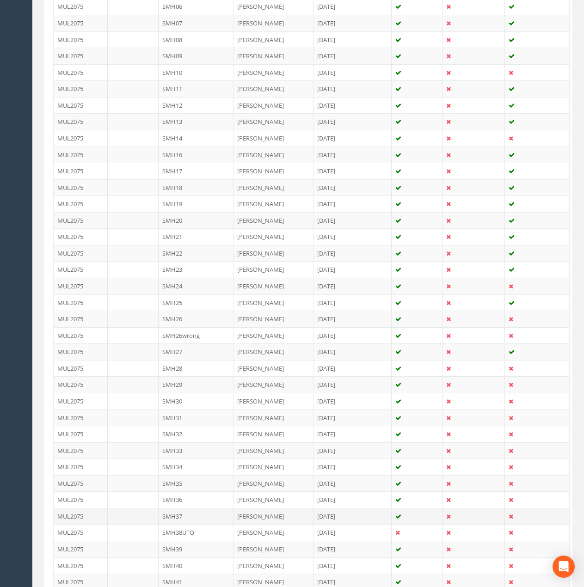
scroll to position [471, 0]
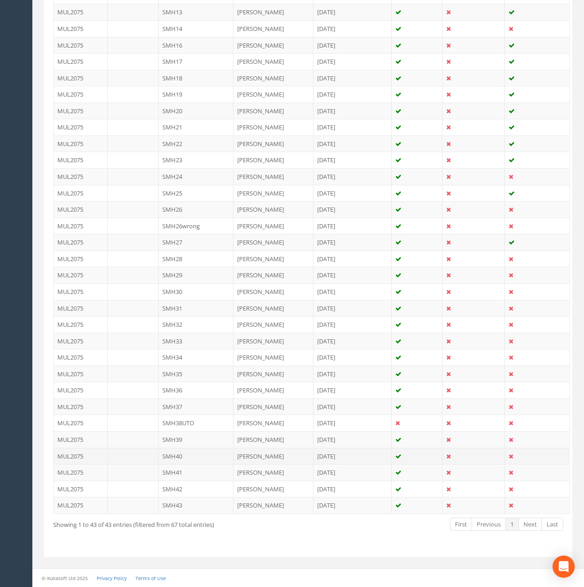
click at [191, 455] on td "SMH40" at bounding box center [196, 456] width 75 height 17
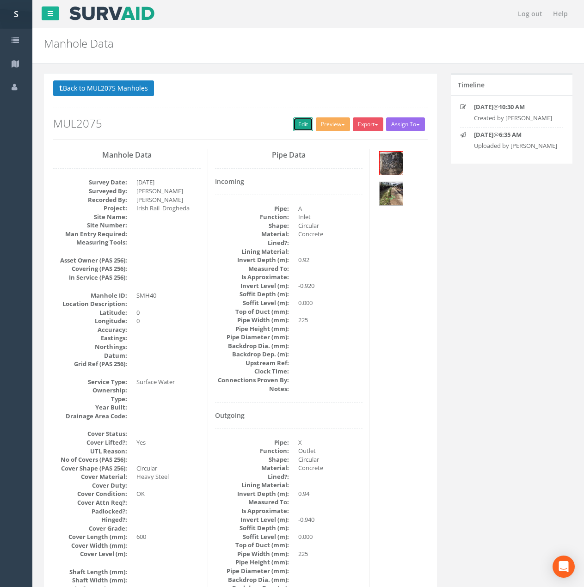
click at [296, 125] on link "Edit" at bounding box center [303, 124] width 20 height 14
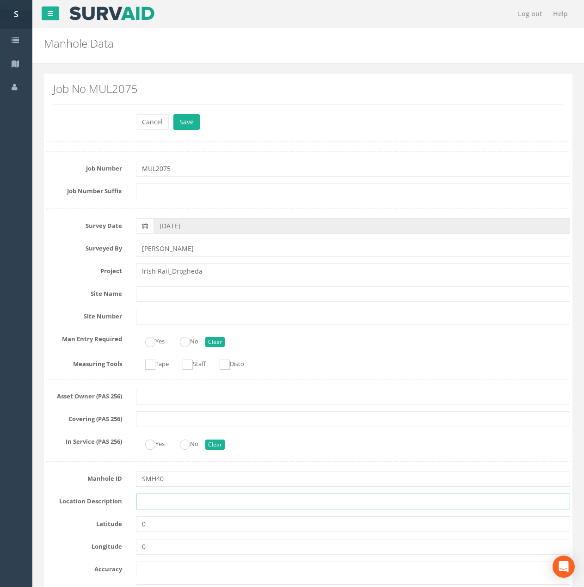
click at [154, 504] on input "text" at bounding box center [353, 502] width 434 height 16
type input "Drogheda"
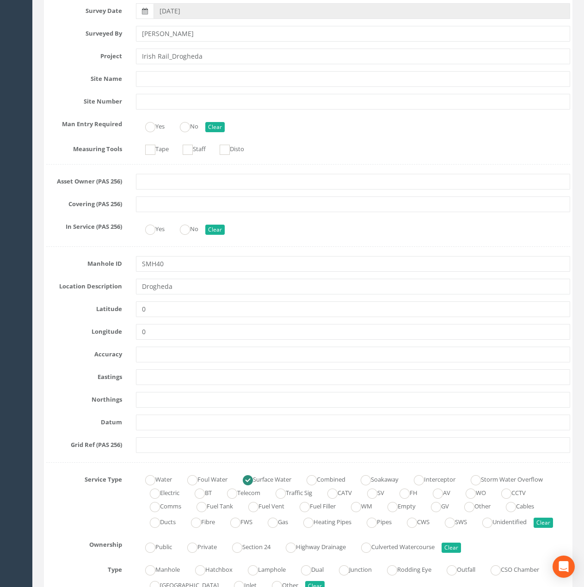
scroll to position [231, 0]
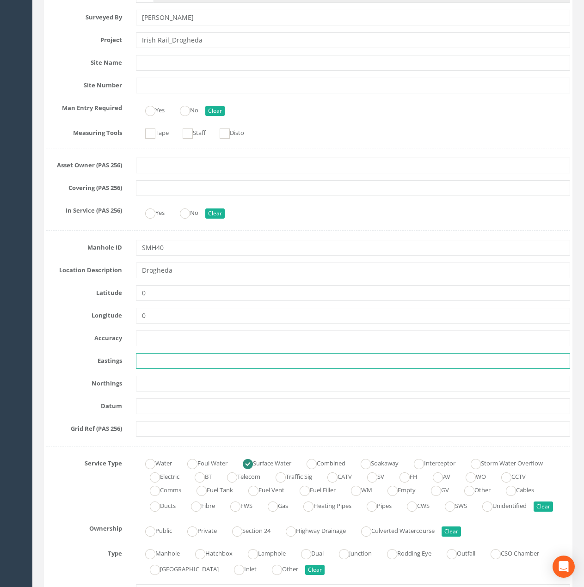
click at [159, 360] on input "text" at bounding box center [353, 361] width 434 height 16
paste input "709941.26"
type input "709941.26"
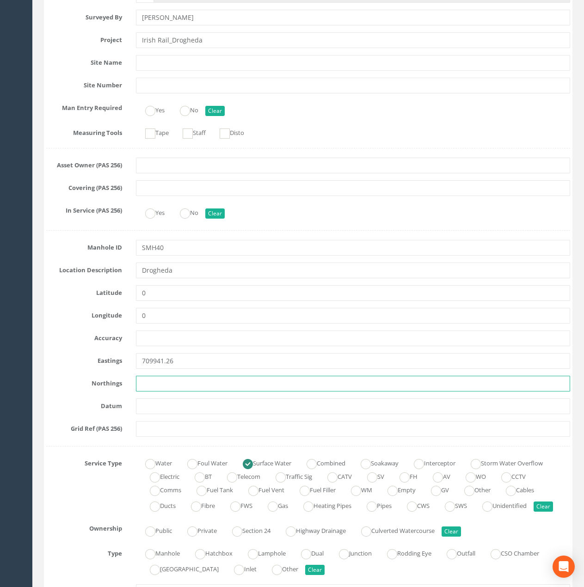
click at [156, 387] on input "text" at bounding box center [353, 384] width 434 height 16
paste input "774859.08"
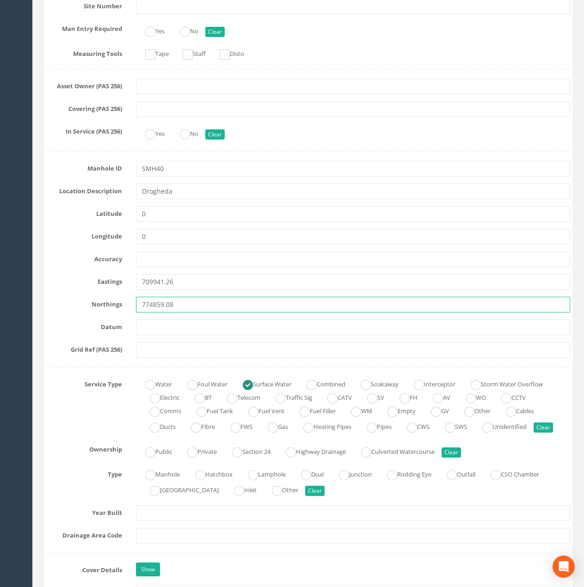
scroll to position [416, 0]
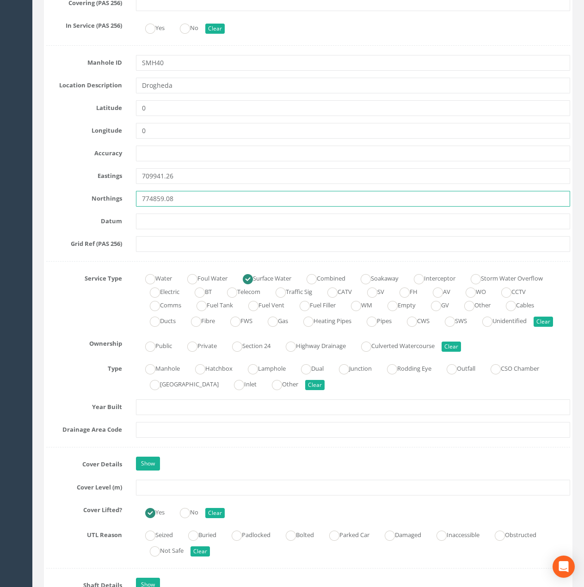
type input "774859.08"
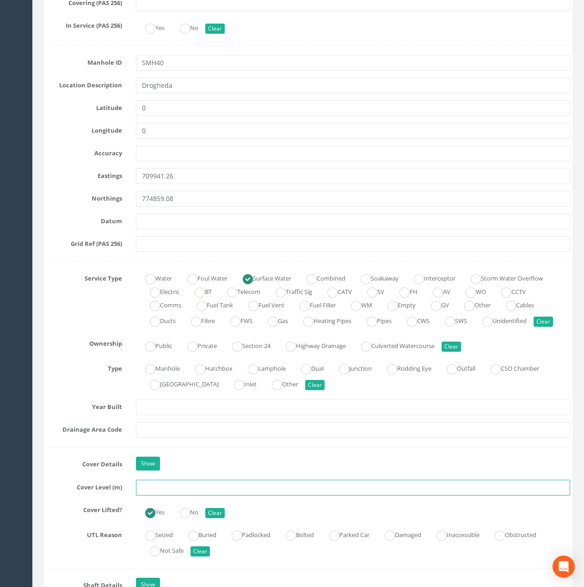
click at [154, 495] on input "text" at bounding box center [353, 488] width 434 height 16
type input "29.51"
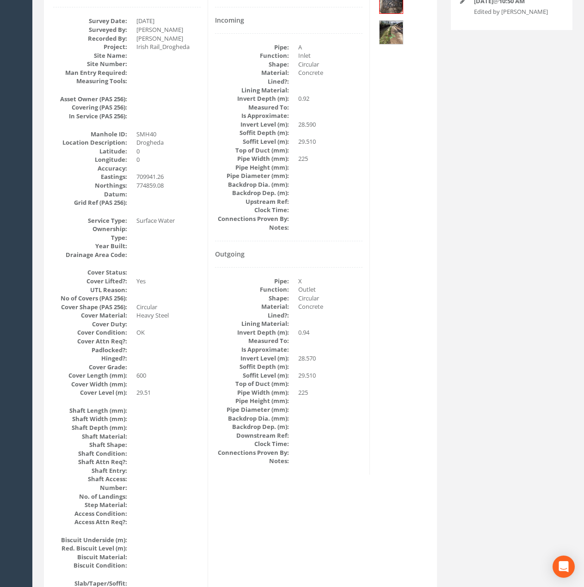
scroll to position [0, 0]
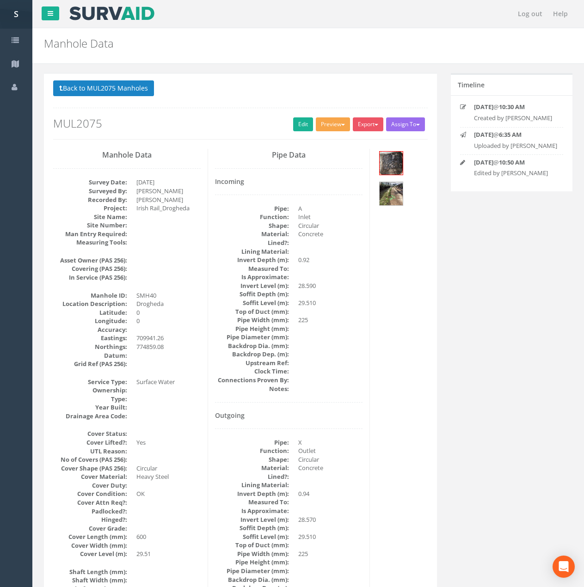
click at [330, 122] on button "Preview" at bounding box center [333, 124] width 34 height 14
click at [317, 136] on ul "Metroscan Manhole Heathrow United Utilities SurvAid IC SurvAid Manhole" at bounding box center [316, 182] width 74 height 97
click at [332, 124] on button "Preview" at bounding box center [333, 124] width 34 height 14
click at [325, 139] on link "Metroscan Manhole" at bounding box center [316, 143] width 70 height 14
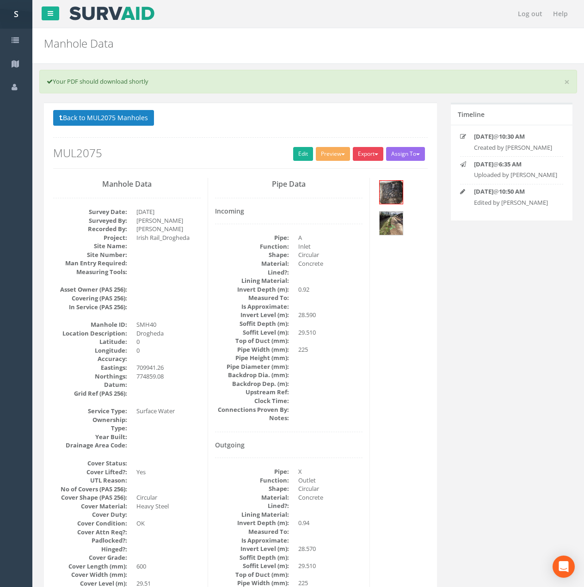
click at [371, 151] on button "Export" at bounding box center [368, 154] width 31 height 14
click at [353, 176] on link "Metroscan Manhole" at bounding box center [349, 173] width 70 height 14
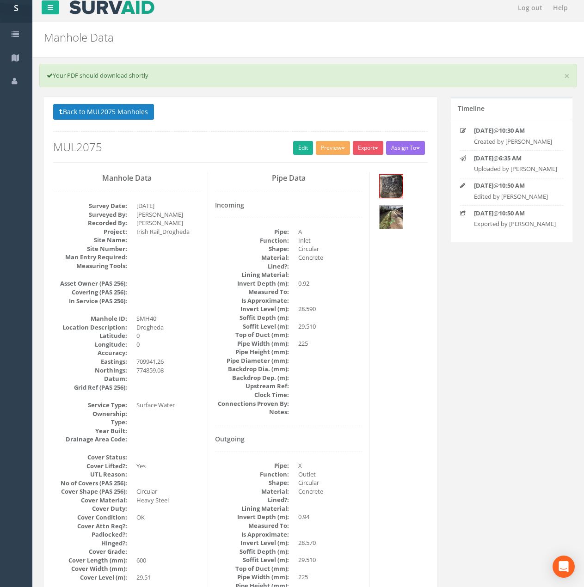
scroll to position [46, 0]
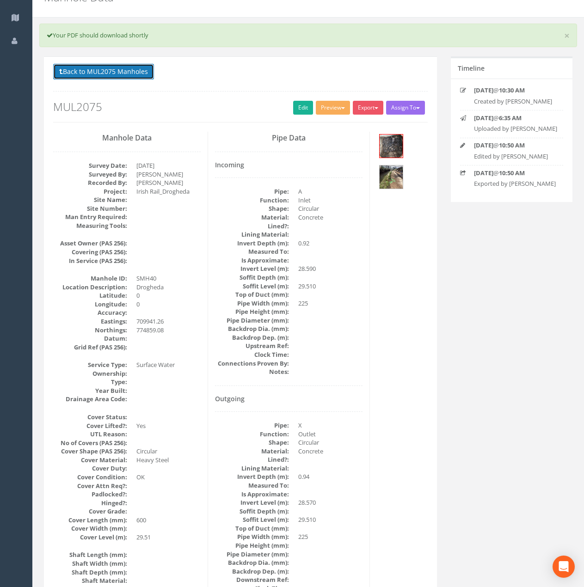
click at [134, 78] on button "Back to MUL2075 Manholes" at bounding box center [103, 72] width 101 height 16
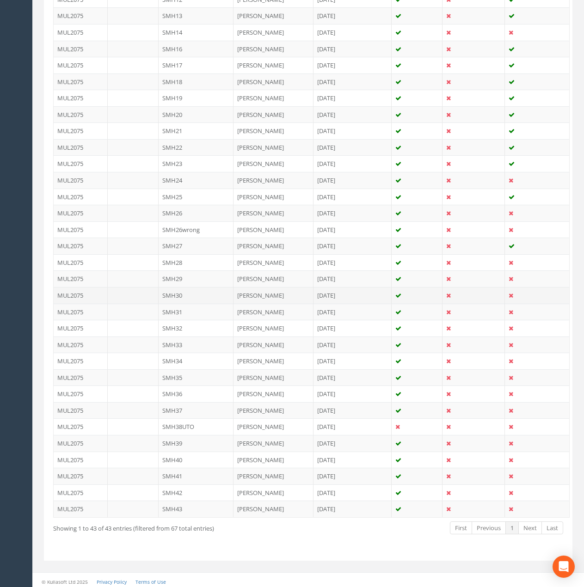
scroll to position [471, 0]
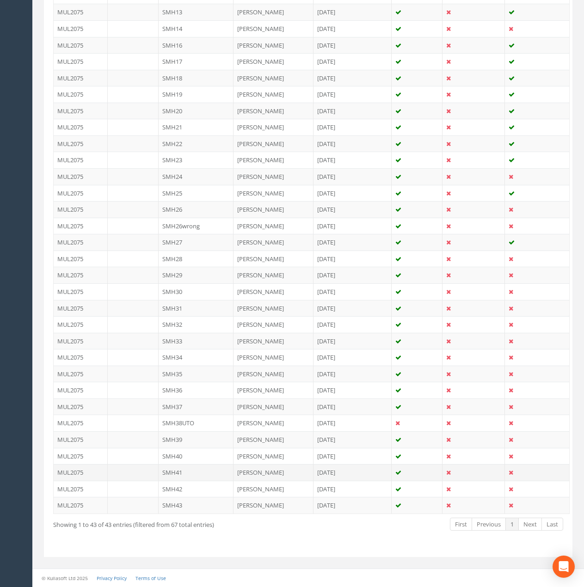
click at [190, 474] on td "SMH41" at bounding box center [196, 472] width 75 height 17
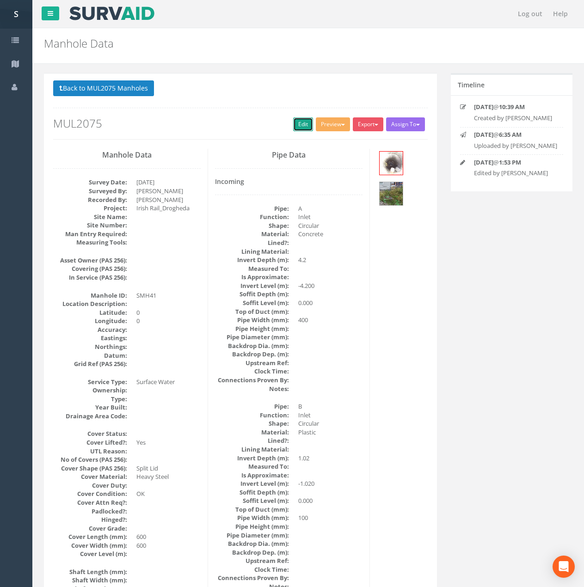
click at [298, 123] on link "Edit" at bounding box center [303, 124] width 20 height 14
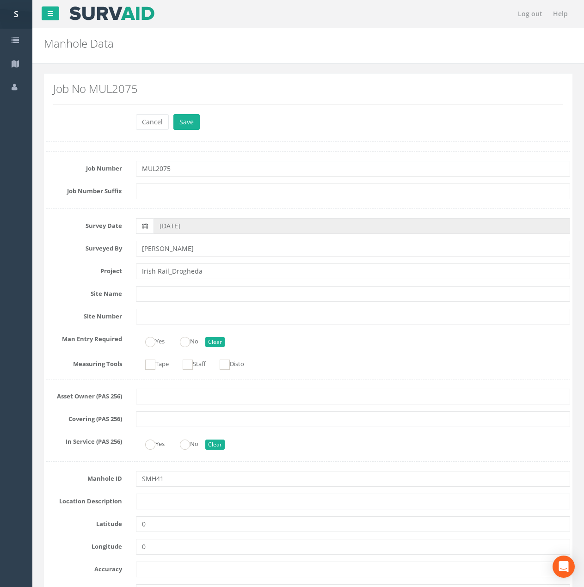
scroll to position [231, 0]
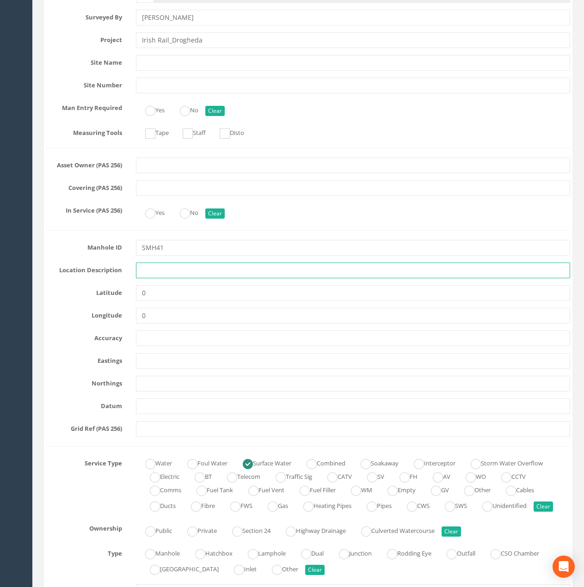
click at [171, 275] on input "text" at bounding box center [353, 271] width 434 height 16
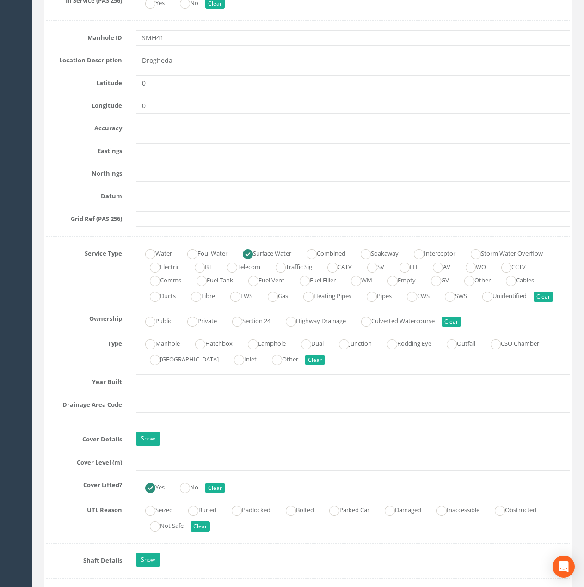
scroll to position [462, 0]
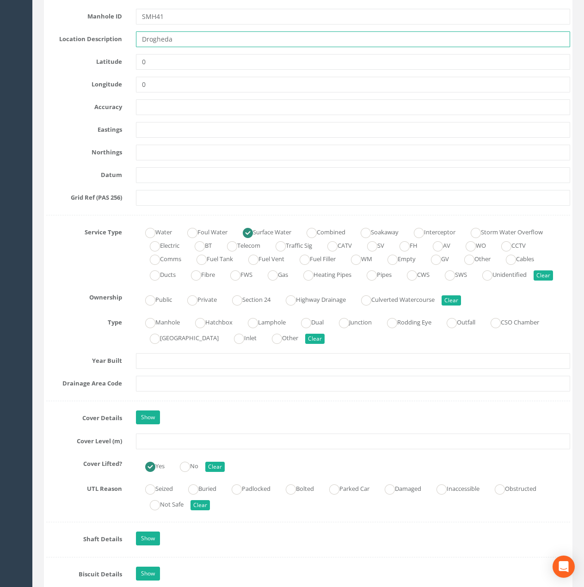
type input "Drogheda"
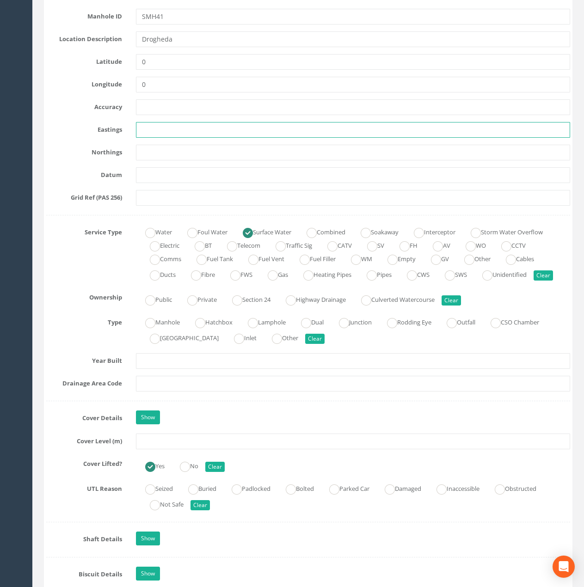
click at [161, 132] on input "text" at bounding box center [353, 130] width 434 height 16
paste input "709933.15"
type input "709933.15"
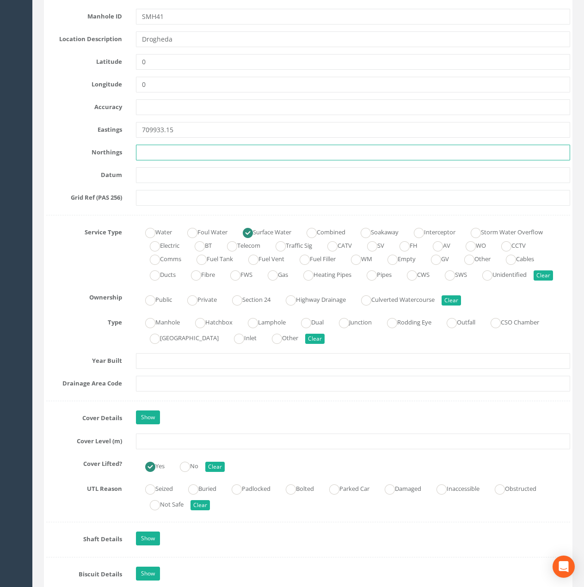
click at [175, 154] on input "text" at bounding box center [353, 153] width 434 height 16
paste input "774897.22"
type input "774897.22"
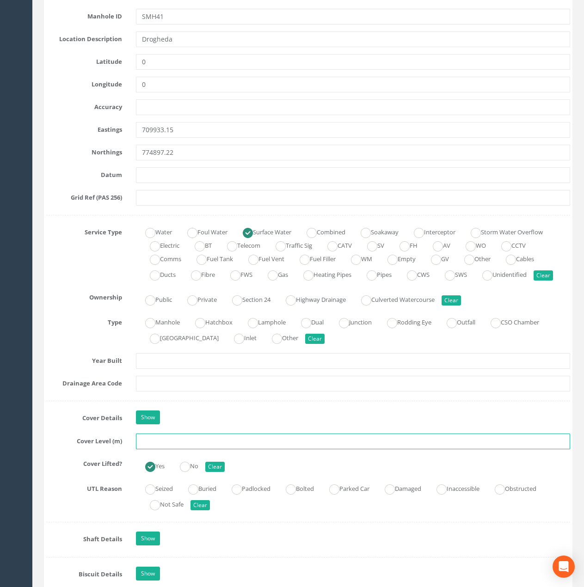
click at [160, 449] on input "text" at bounding box center [353, 442] width 434 height 16
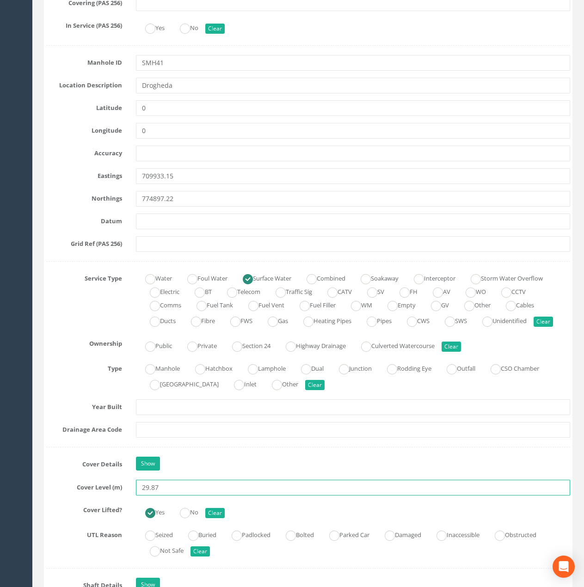
type input "29.87"
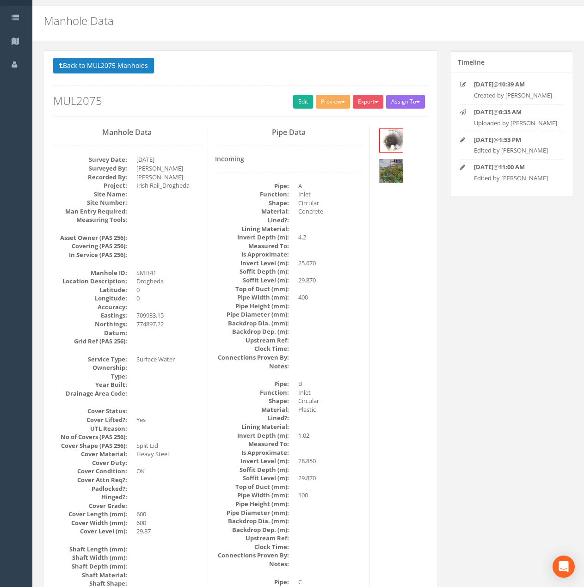
scroll to position [0, 0]
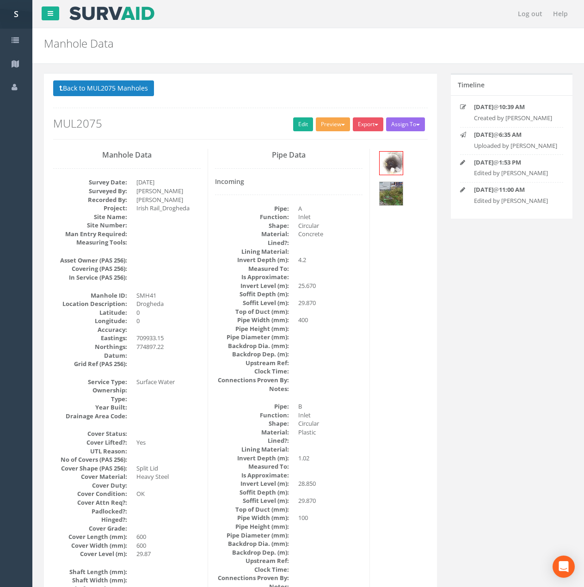
click at [332, 123] on button "Preview" at bounding box center [333, 124] width 34 height 14
click at [327, 143] on link "Metroscan Manhole" at bounding box center [316, 143] width 70 height 14
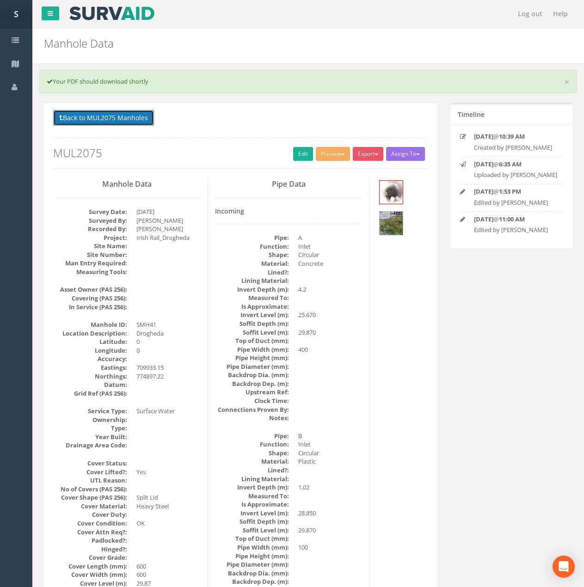
click at [124, 112] on button "Back to MUL2075 Manholes" at bounding box center [103, 118] width 101 height 16
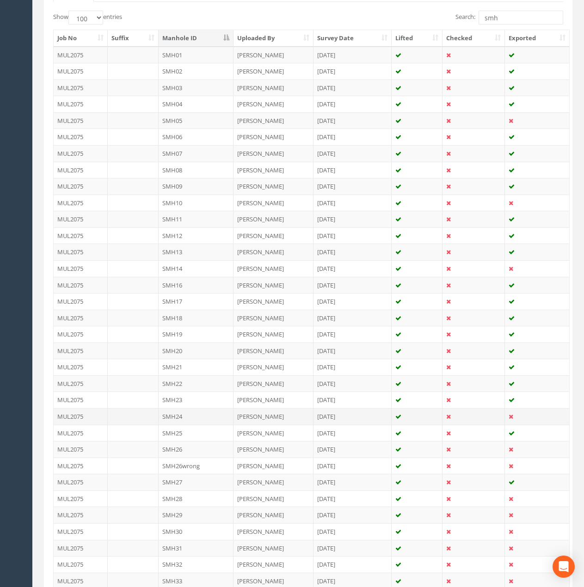
scroll to position [471, 0]
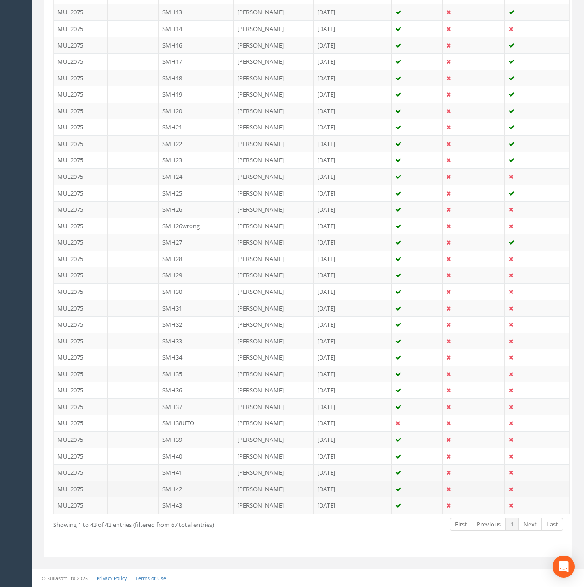
click at [200, 487] on td "SMH42" at bounding box center [196, 489] width 75 height 17
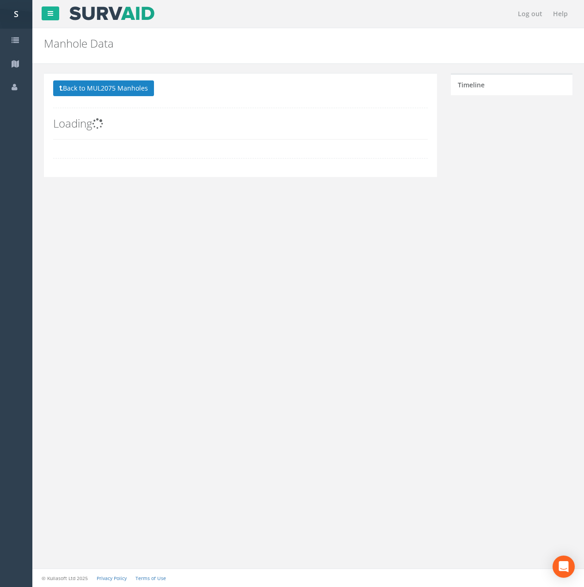
scroll to position [0, 0]
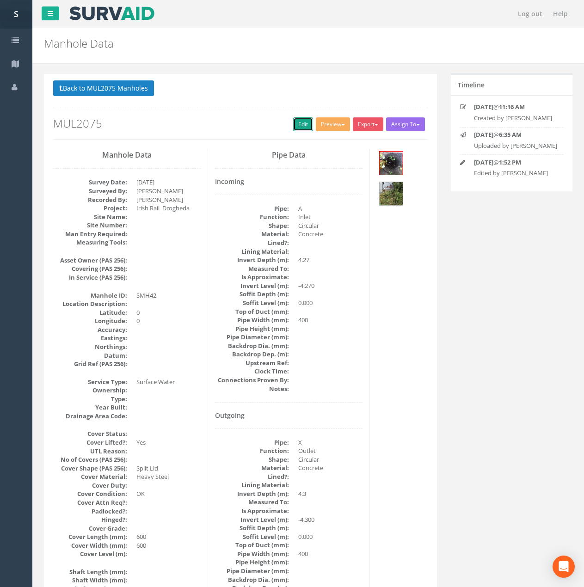
click at [301, 123] on link "Edit" at bounding box center [303, 124] width 20 height 14
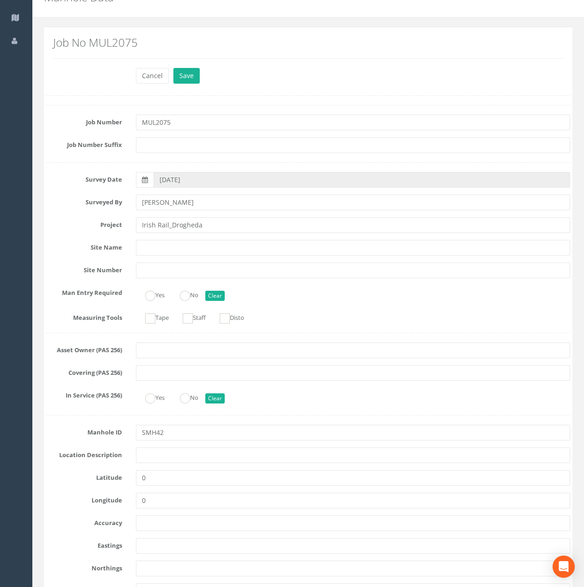
scroll to position [185, 0]
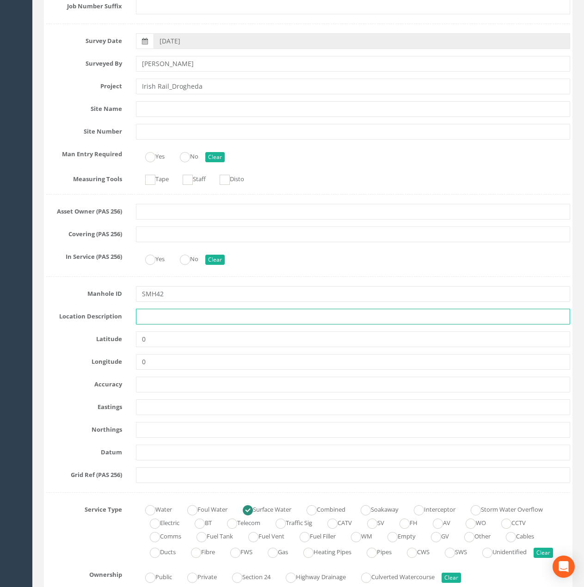
click at [157, 321] on input "text" at bounding box center [353, 317] width 434 height 16
type input "Drogheda"
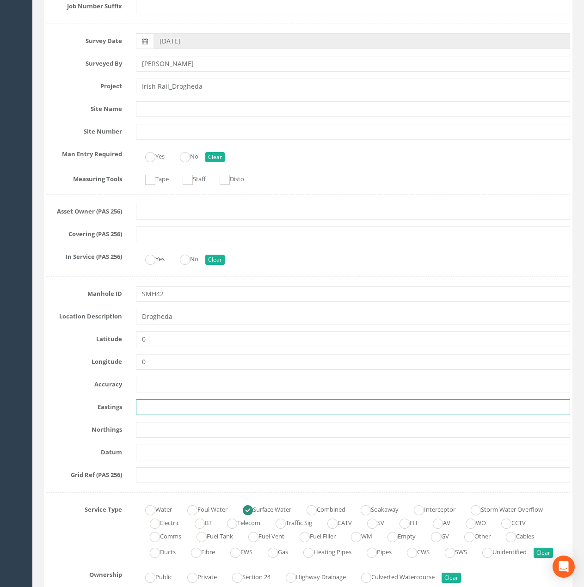
click at [161, 403] on input "text" at bounding box center [353, 407] width 434 height 16
paste input "709935.47"
type input "709935.47"
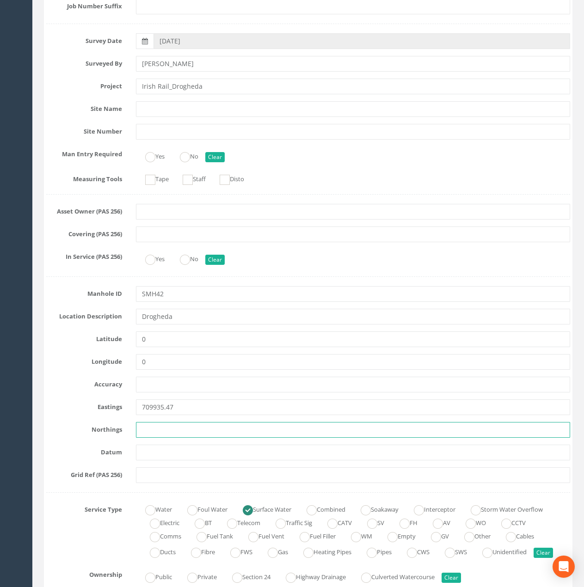
click at [169, 432] on input "text" at bounding box center [353, 430] width 434 height 16
paste input "774897.49"
type input "774897.49"
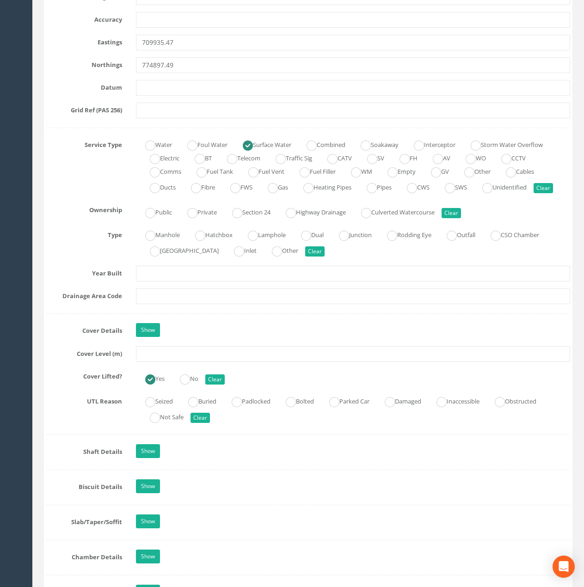
scroll to position [555, 0]
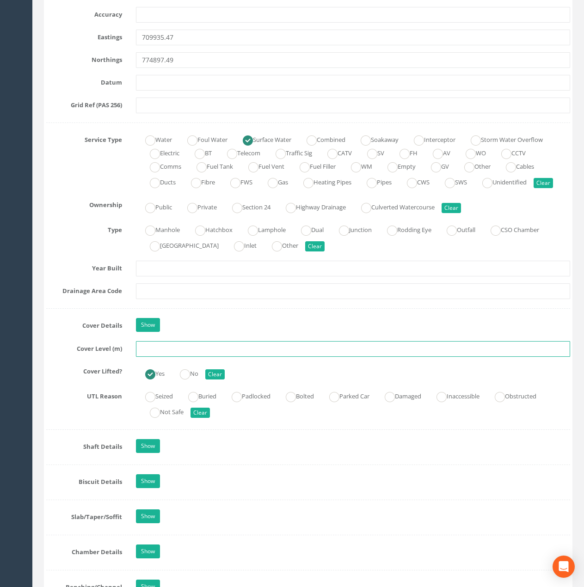
click at [147, 357] on input "text" at bounding box center [353, 349] width 434 height 16
paste input "30.26"
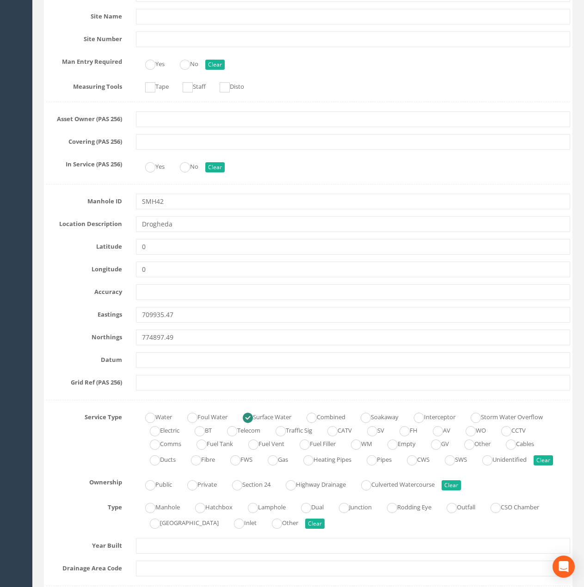
type input "30.35"
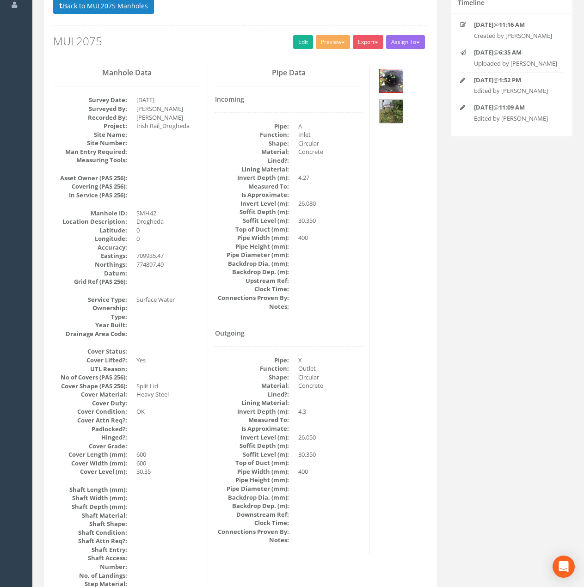
scroll to position [0, 0]
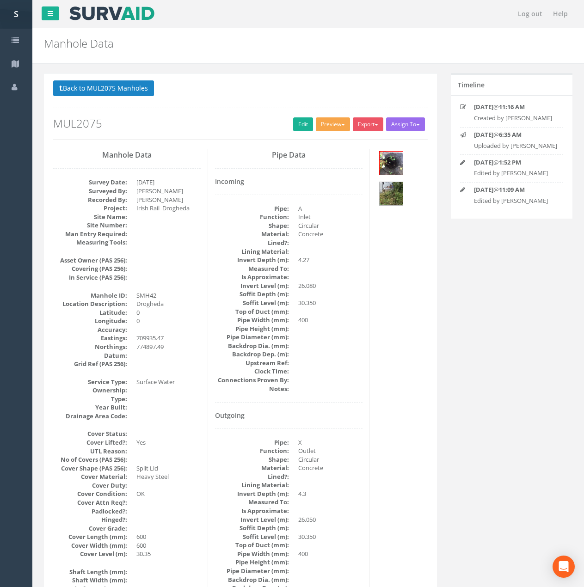
click at [330, 125] on button "Preview" at bounding box center [333, 124] width 34 height 14
click at [317, 140] on link "Metroscan Manhole" at bounding box center [316, 143] width 70 height 14
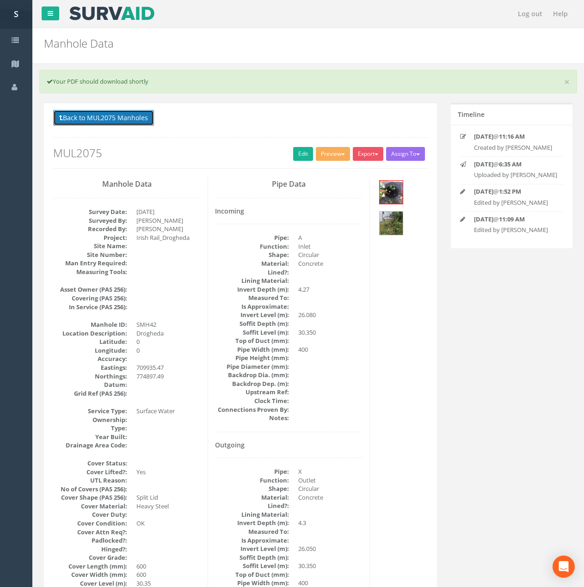
click at [117, 122] on button "Back to MUL2075 Manholes" at bounding box center [103, 118] width 101 height 16
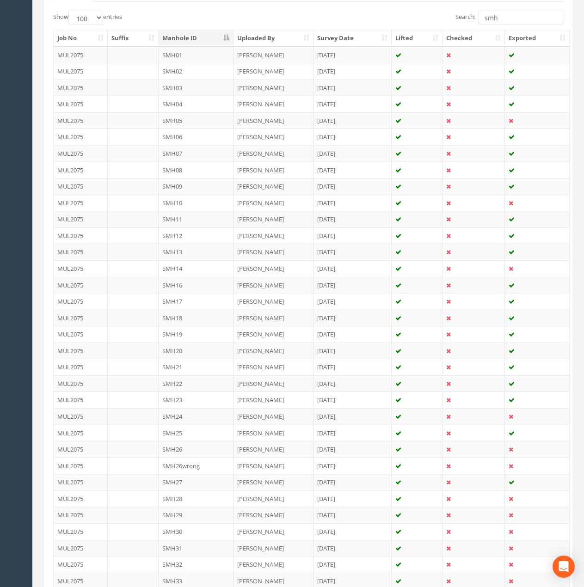
scroll to position [471, 0]
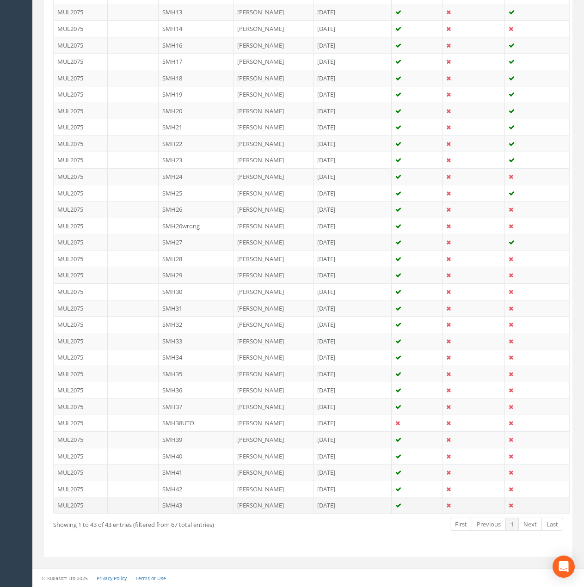
click at [210, 505] on td "SMH43" at bounding box center [196, 505] width 75 height 17
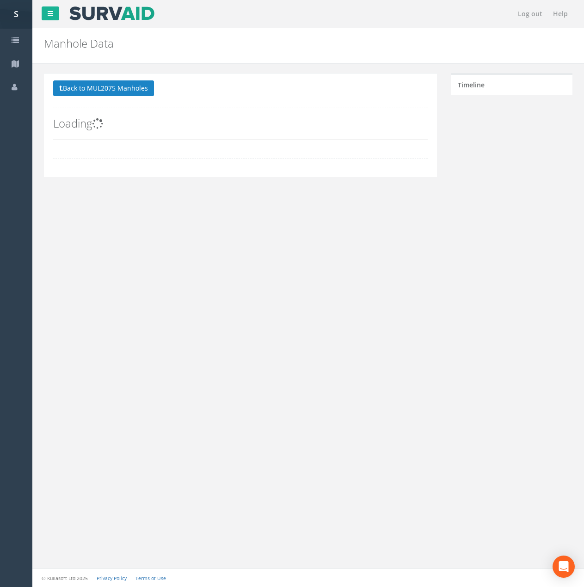
scroll to position [0, 0]
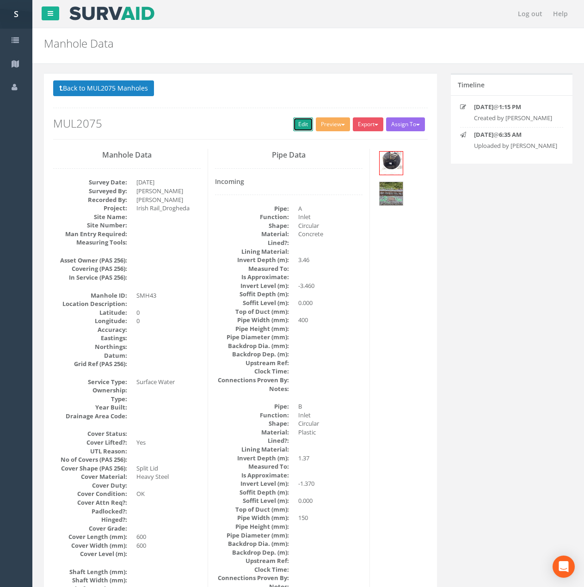
click at [295, 126] on link "Edit" at bounding box center [303, 124] width 20 height 14
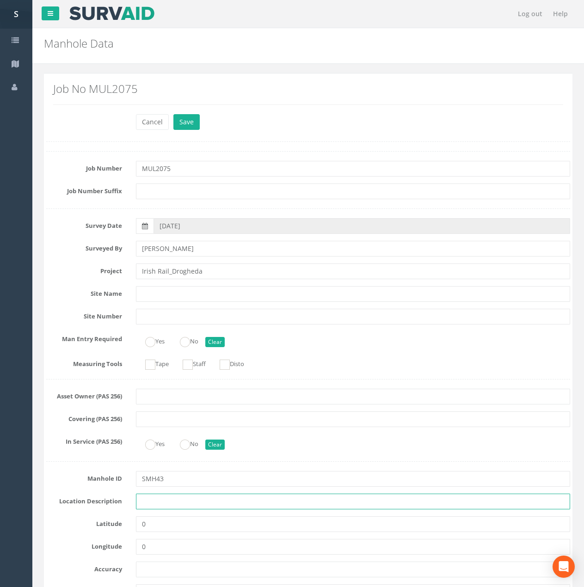
click at [156, 501] on input "text" at bounding box center [353, 502] width 434 height 16
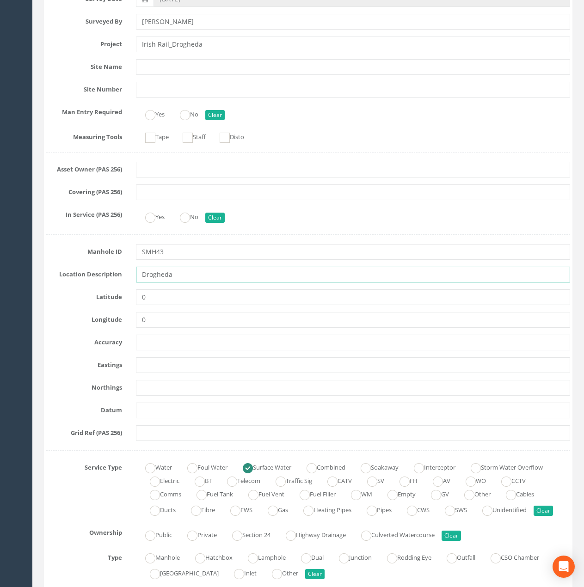
scroll to position [231, 0]
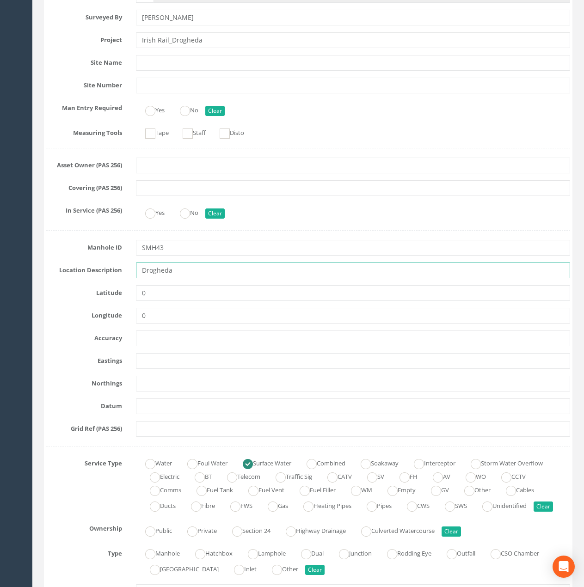
type input "Drogheda"
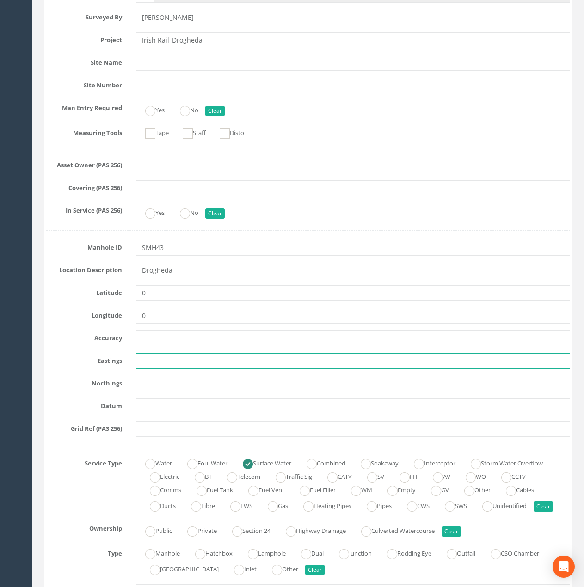
click at [157, 357] on input "text" at bounding box center [353, 361] width 434 height 16
paste input "710000.84"
type input "710000.84"
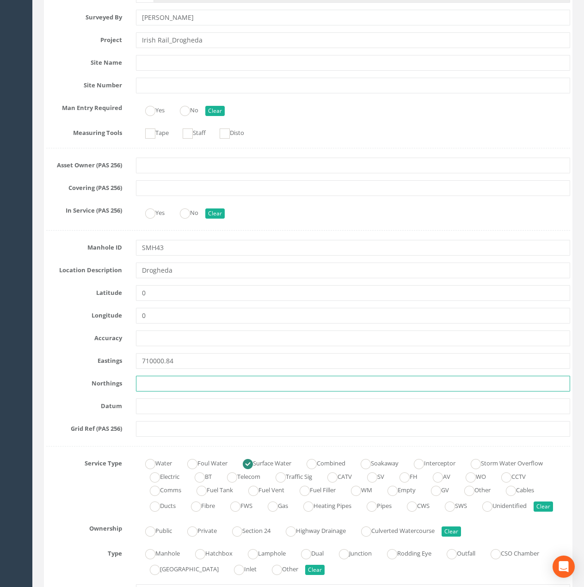
click at [164, 386] on input "text" at bounding box center [353, 384] width 434 height 16
paste input "774860.11"
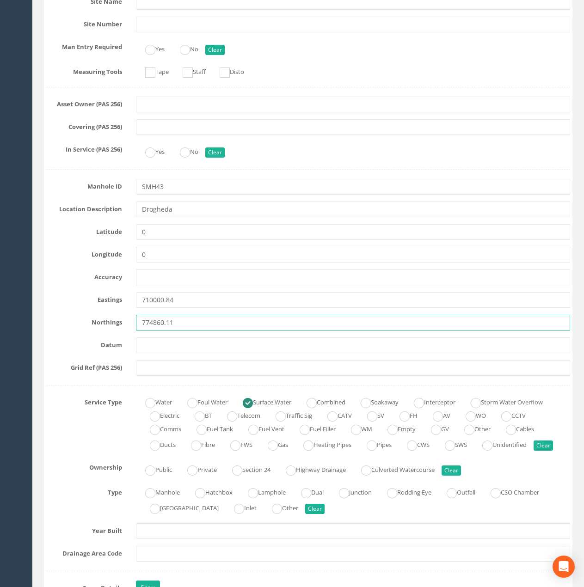
scroll to position [462, 0]
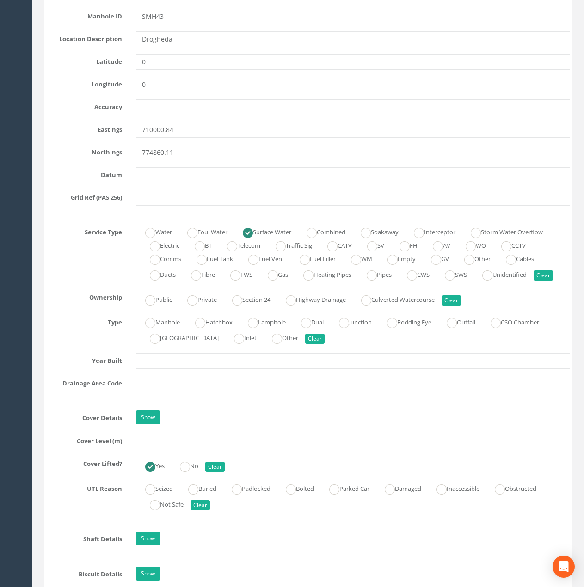
type input "774860.11"
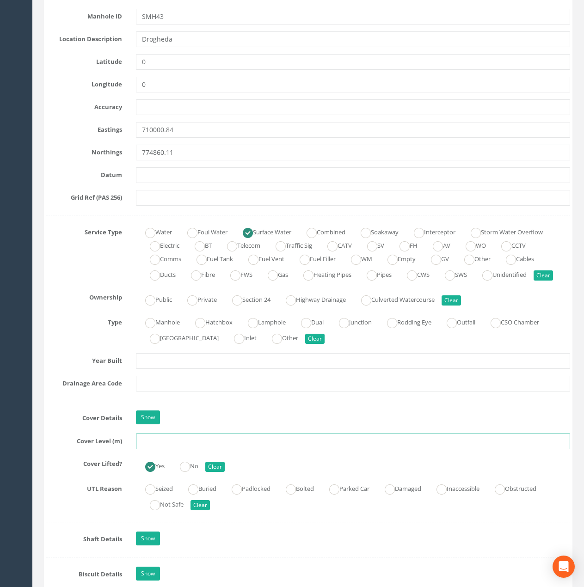
click at [143, 449] on input "text" at bounding box center [353, 442] width 434 height 16
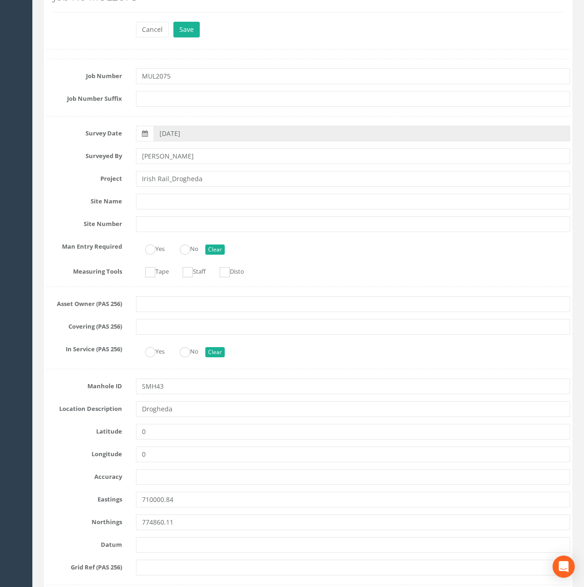
type input "29.76"
click at [173, 22] on button "Save" at bounding box center [186, 30] width 26 height 16
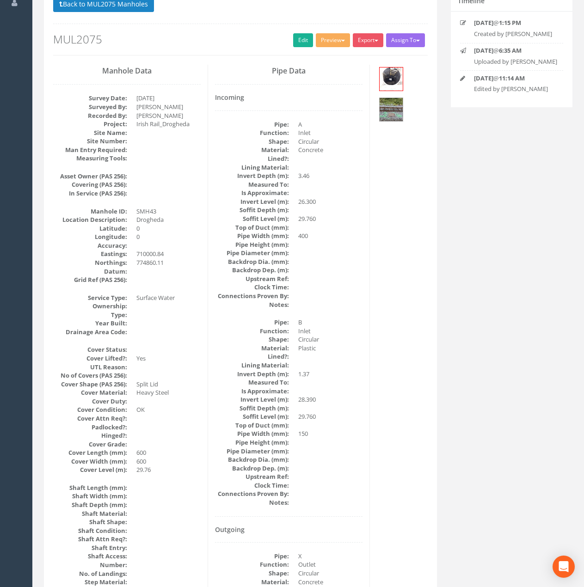
scroll to position [0, 0]
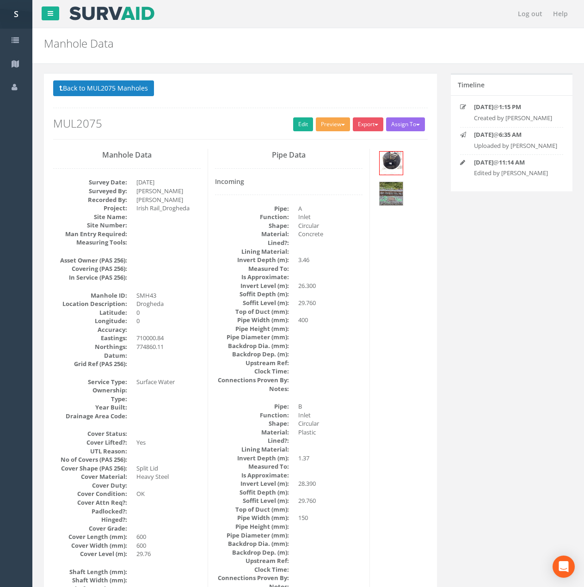
click at [324, 123] on button "Preview" at bounding box center [333, 124] width 34 height 14
click at [324, 140] on link "Metroscan Manhole" at bounding box center [316, 143] width 70 height 14
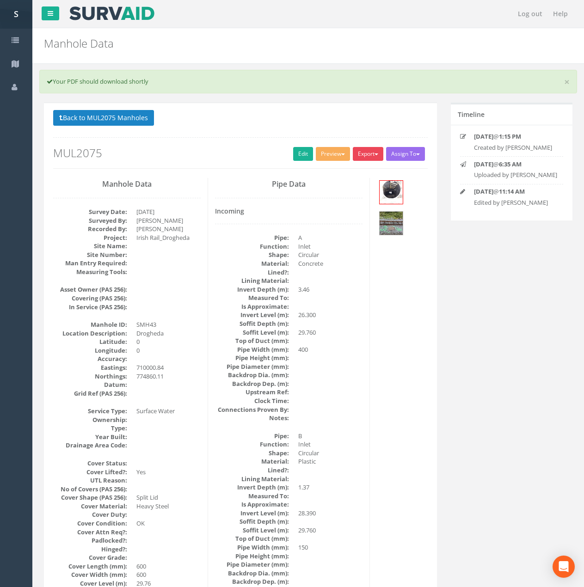
click at [375, 150] on button "Export" at bounding box center [368, 154] width 31 height 14
click at [363, 172] on link "Metroscan Manhole" at bounding box center [349, 173] width 70 height 14
click at [366, 156] on button "Export" at bounding box center [368, 154] width 31 height 14
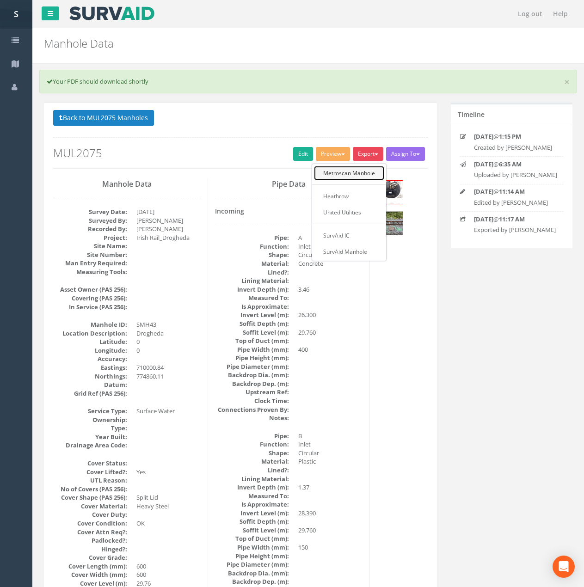
click at [353, 170] on link "Metroscan Manhole" at bounding box center [349, 173] width 70 height 14
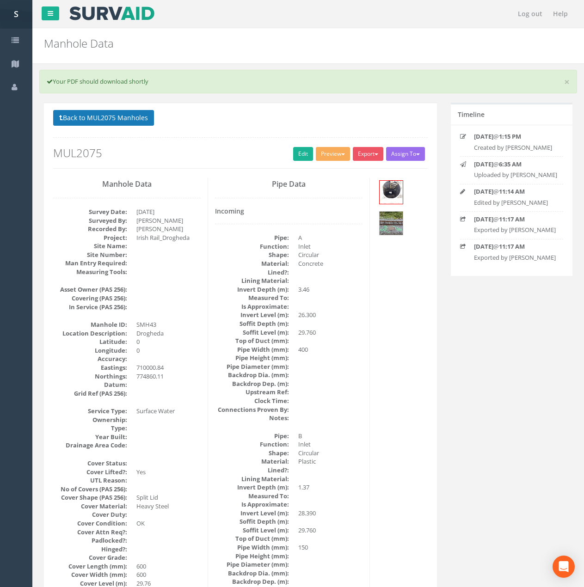
click at [126, 119] on button "Back to MUL2075 Manholes" at bounding box center [103, 118] width 101 height 16
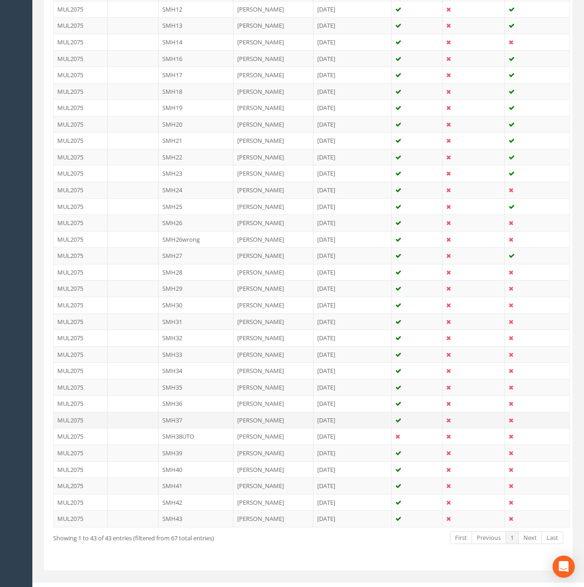
scroll to position [471, 0]
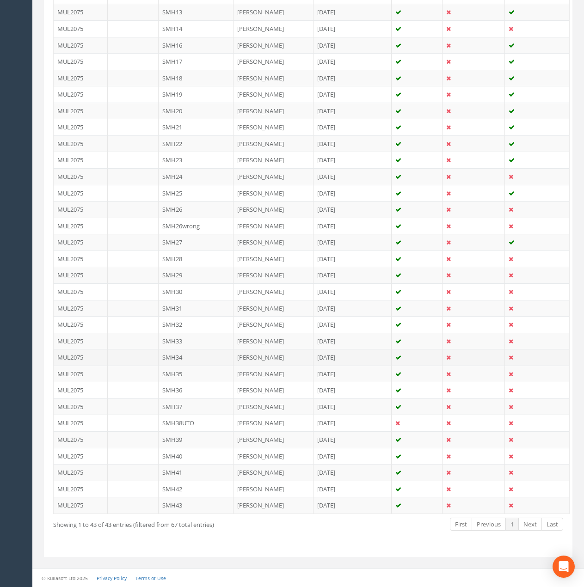
click at [184, 353] on td "SMH34" at bounding box center [196, 357] width 75 height 17
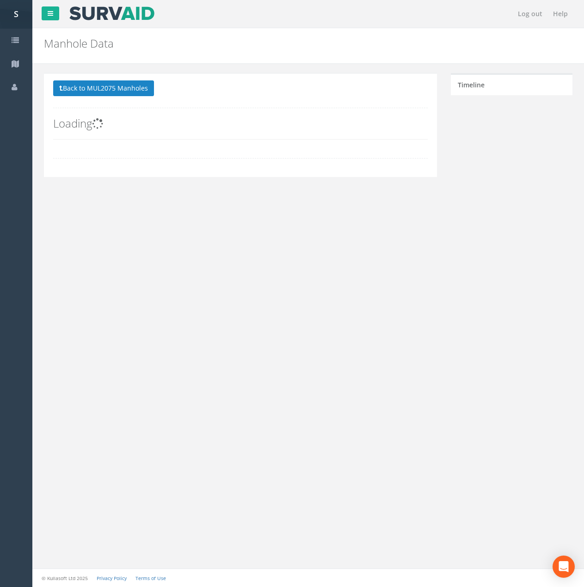
scroll to position [0, 0]
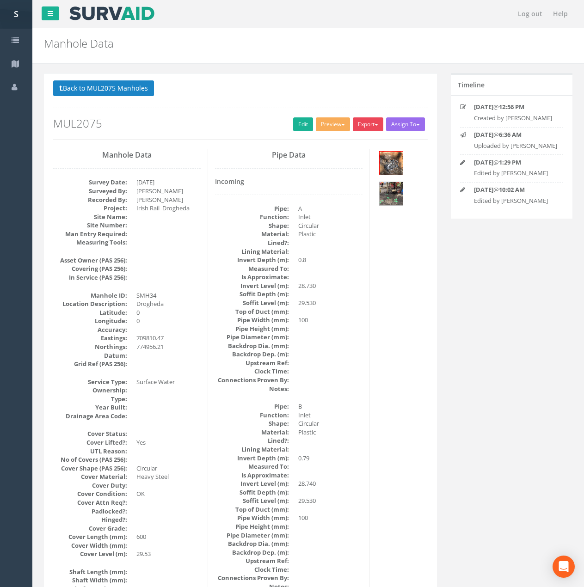
click at [376, 122] on button "Export" at bounding box center [368, 124] width 31 height 14
click at [360, 138] on link "Metroscan Manhole" at bounding box center [349, 143] width 70 height 14
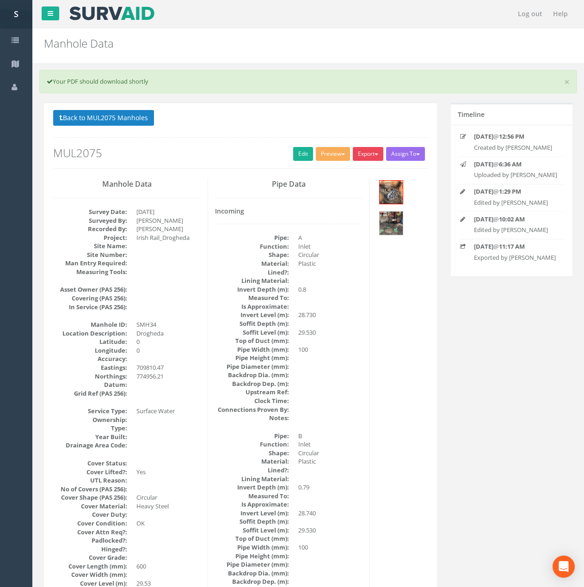
click at [367, 148] on button "Export" at bounding box center [368, 154] width 31 height 14
click at [366, 171] on link "Metroscan Manhole" at bounding box center [349, 173] width 70 height 14
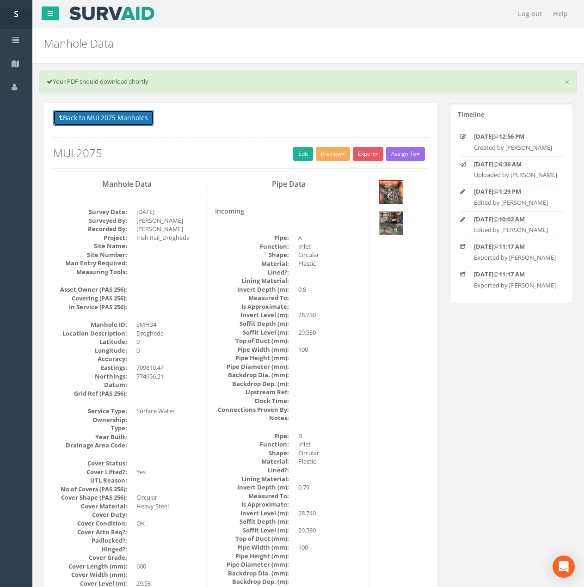
click at [118, 118] on button "Back to MUL2075 Manholes" at bounding box center [103, 118] width 101 height 16
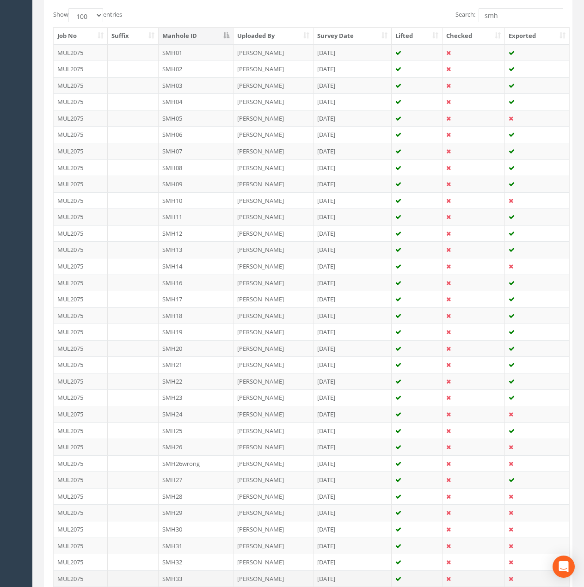
scroll to position [416, 0]
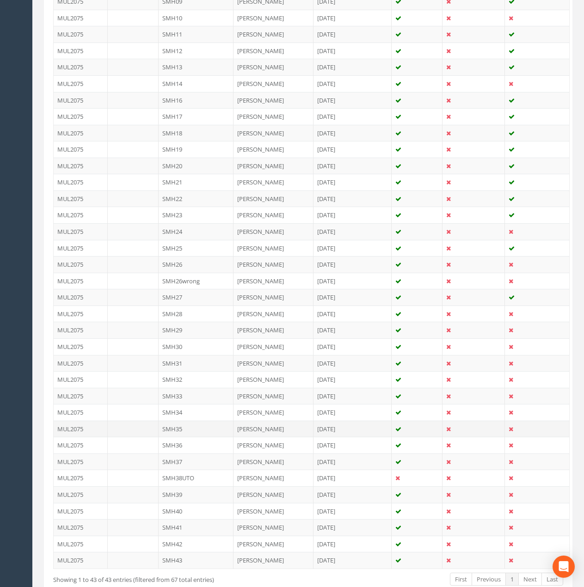
click at [190, 427] on td "SMH35" at bounding box center [196, 429] width 75 height 17
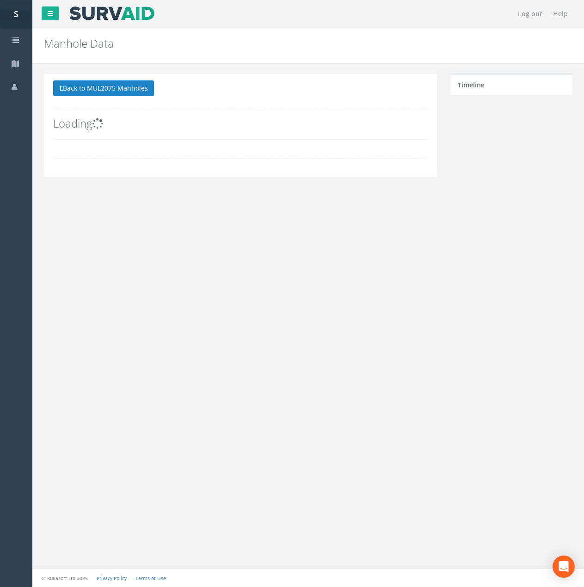
scroll to position [0, 0]
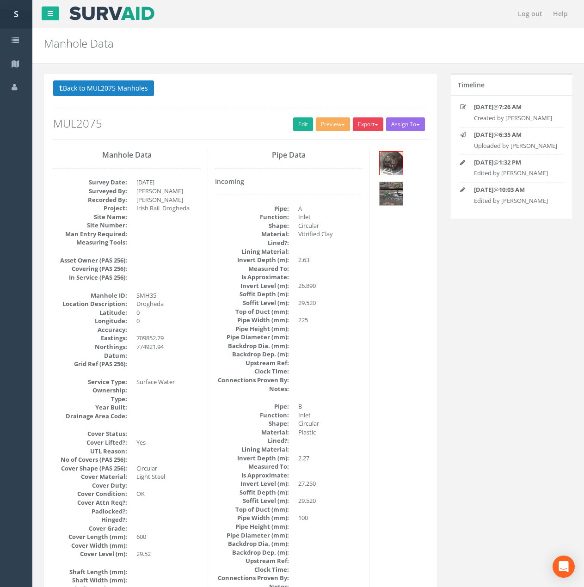
click at [364, 123] on button "Export" at bounding box center [368, 124] width 31 height 14
click at [356, 146] on link "Metroscan Manhole" at bounding box center [349, 143] width 70 height 14
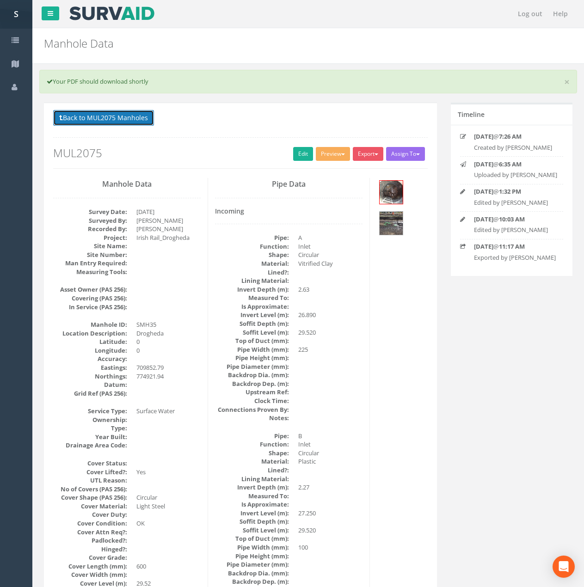
click at [113, 114] on button "Back to MUL2075 Manholes" at bounding box center [103, 118] width 101 height 16
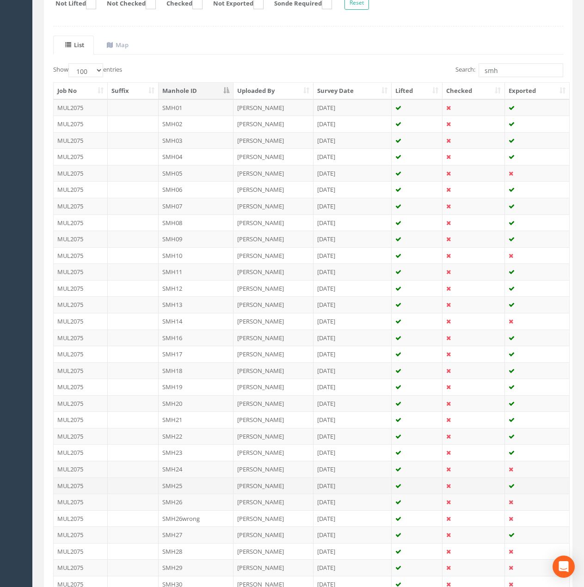
scroll to position [185, 0]
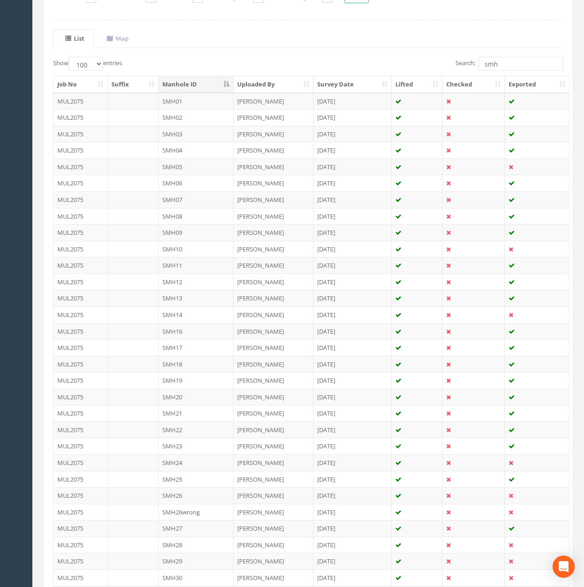
click at [201, 482] on td "SMH25" at bounding box center [196, 479] width 75 height 17
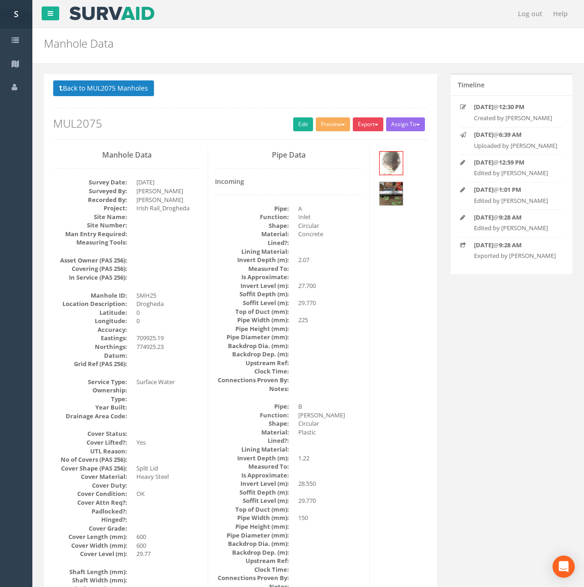
click at [366, 121] on button "Export" at bounding box center [368, 124] width 31 height 14
click at [350, 138] on link "Metroscan Manhole" at bounding box center [349, 143] width 70 height 14
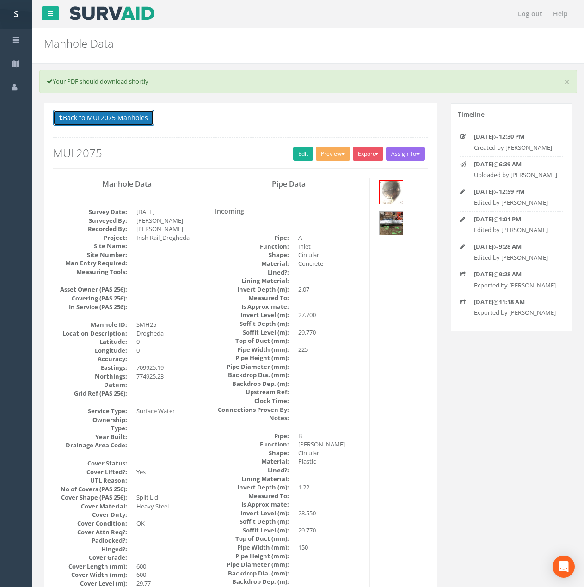
click at [130, 123] on button "Back to MUL2075 Manholes" at bounding box center [103, 118] width 101 height 16
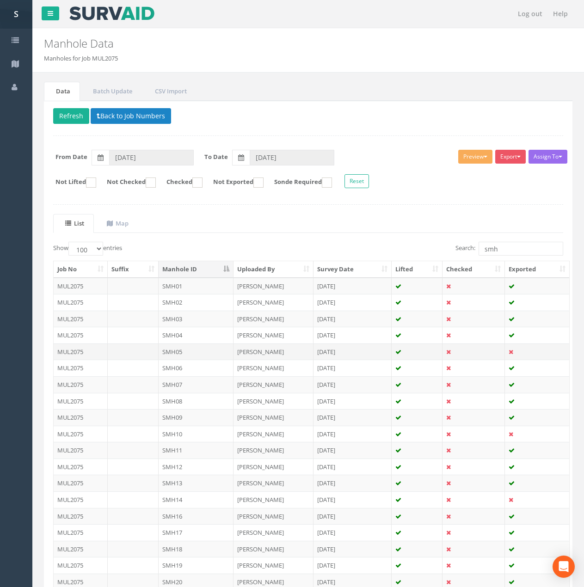
click at [180, 352] on td "SMH05" at bounding box center [196, 351] width 75 height 17
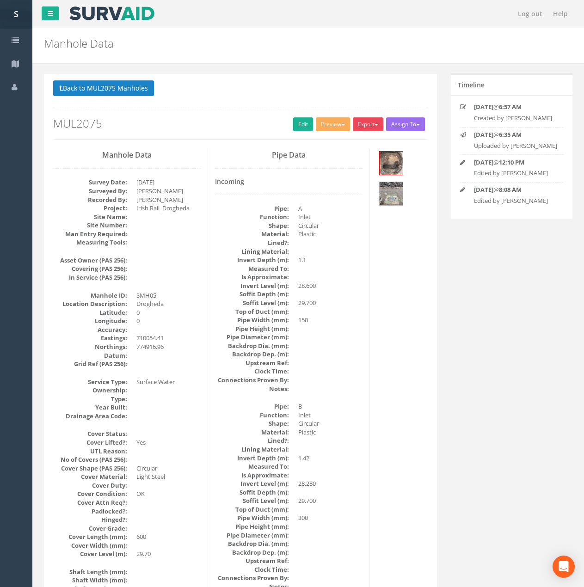
click at [369, 123] on button "Export" at bounding box center [368, 124] width 31 height 14
click at [367, 139] on link "Metroscan Manhole" at bounding box center [349, 143] width 70 height 14
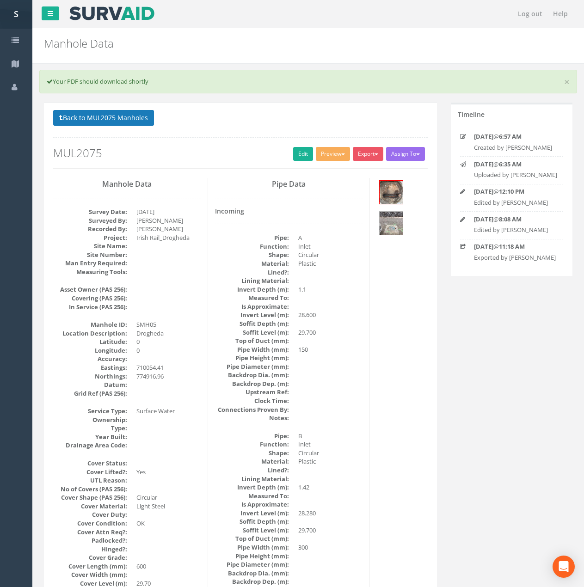
click at [109, 117] on button "Back to MUL2075 Manholes" at bounding box center [103, 118] width 101 height 16
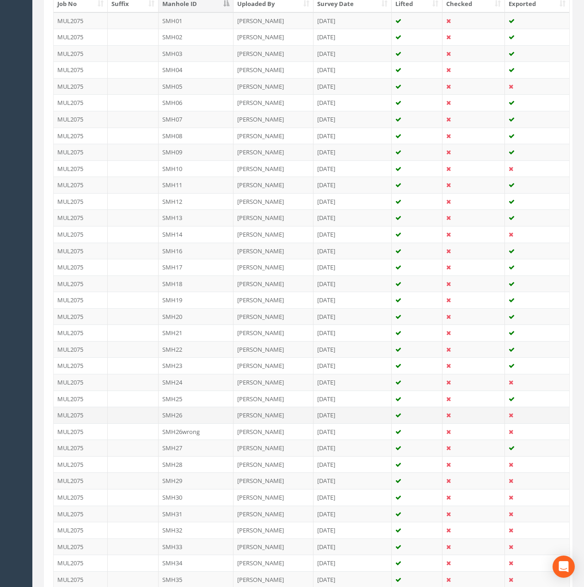
scroll to position [277, 0]
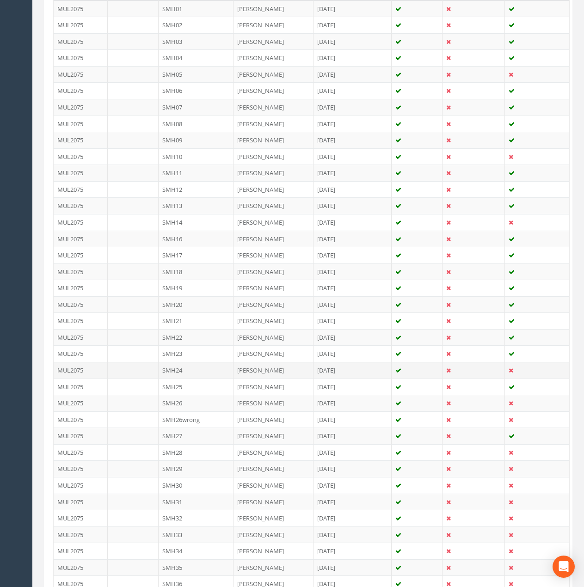
click at [189, 373] on td "SMH24" at bounding box center [196, 370] width 75 height 17
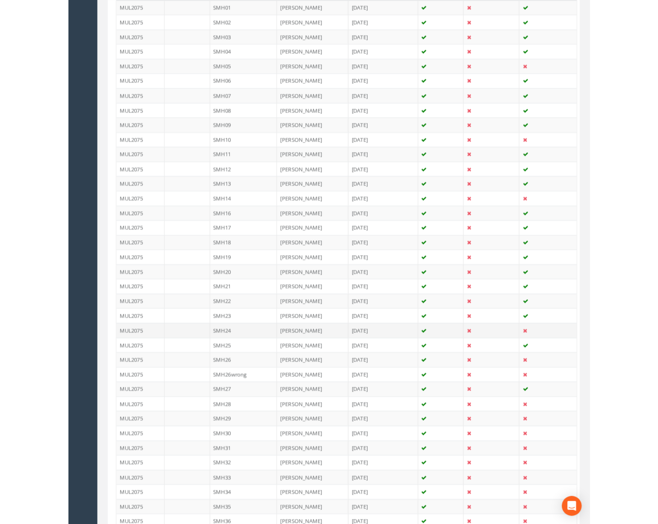
scroll to position [0, 0]
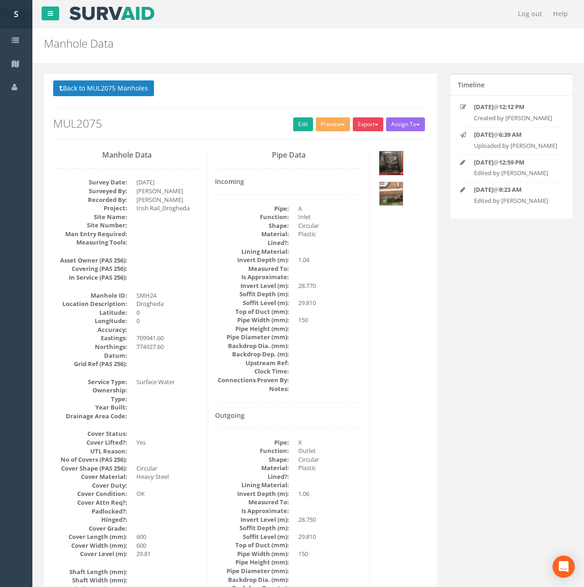
click at [379, 123] on button "Export" at bounding box center [368, 124] width 31 height 14
click at [363, 139] on link "Metroscan Manhole" at bounding box center [349, 143] width 70 height 14
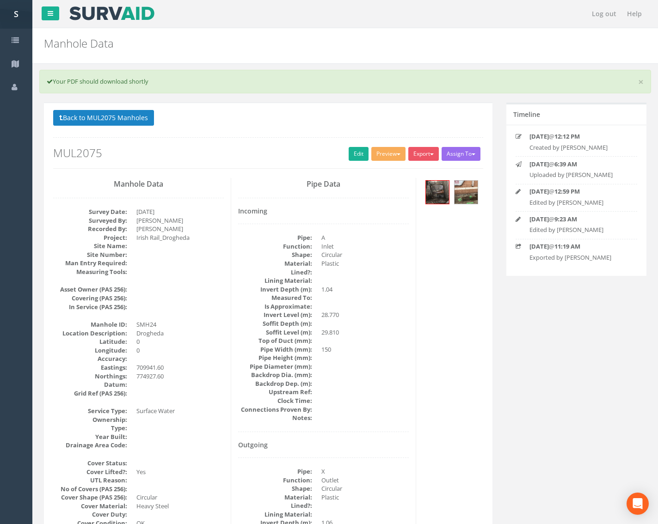
click at [290, 149] on h2 "MUL2075" at bounding box center [268, 153] width 430 height 12
